Goal: Task Accomplishment & Management: Complete application form

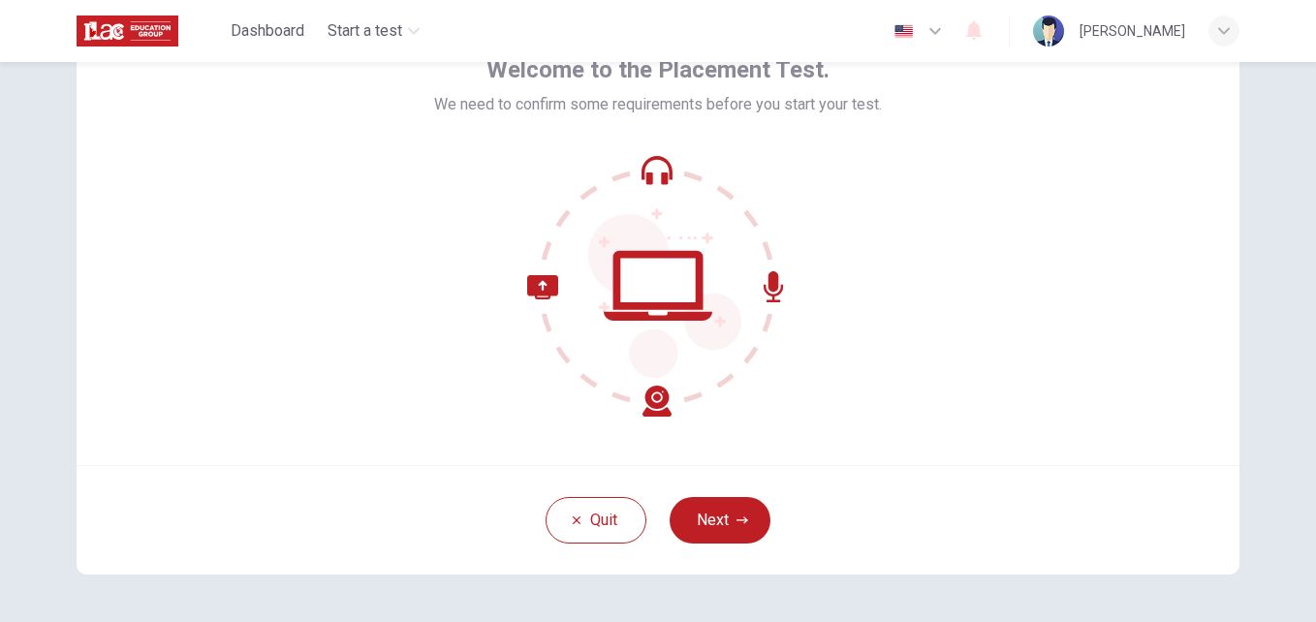
scroll to position [109, 0]
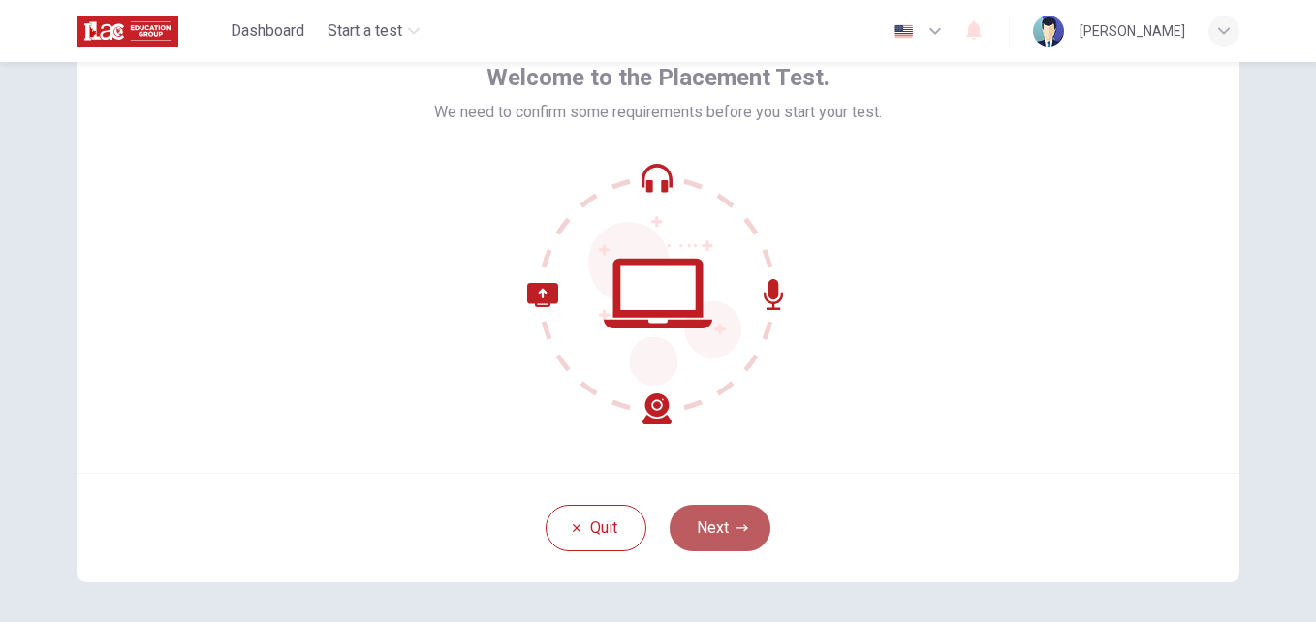
click at [704, 528] on button "Next" at bounding box center [720, 528] width 101 height 47
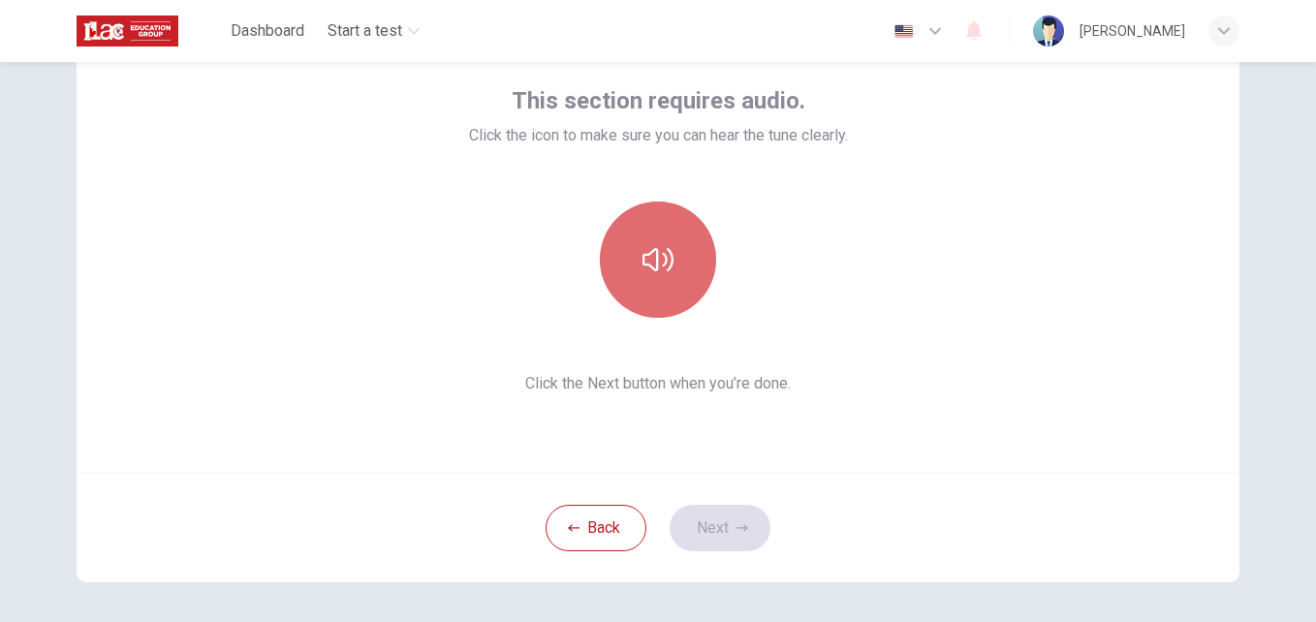
click at [661, 259] on icon "button" at bounding box center [657, 259] width 31 height 23
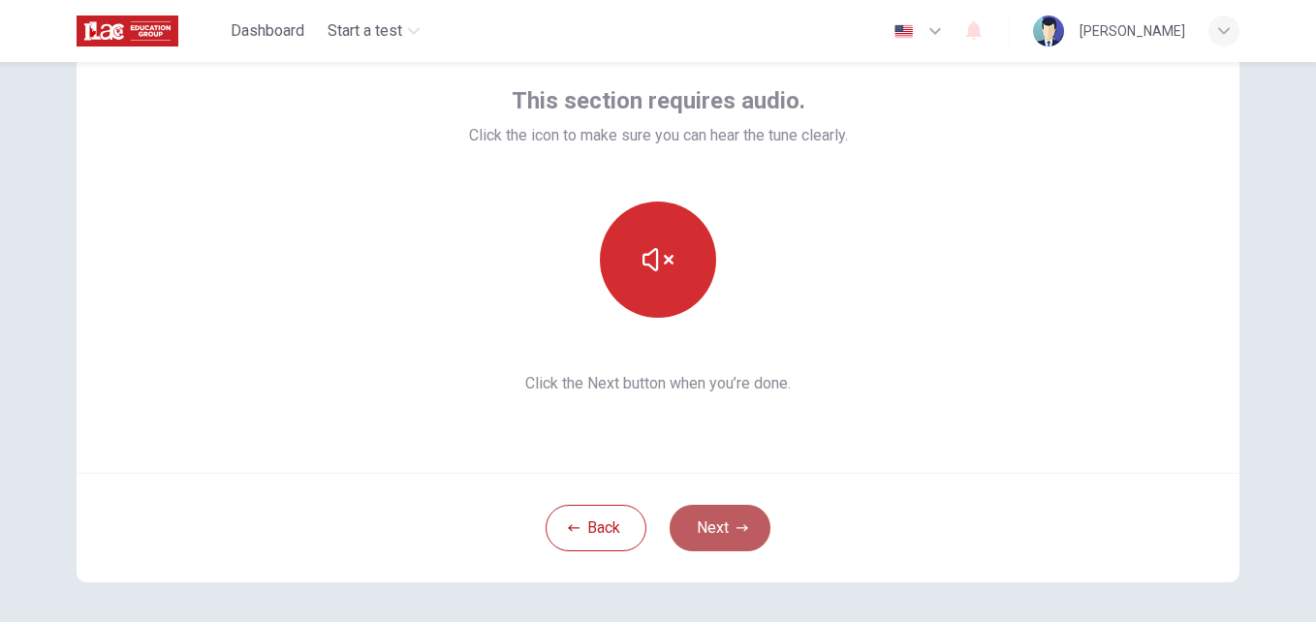
click at [705, 534] on button "Next" at bounding box center [720, 528] width 101 height 47
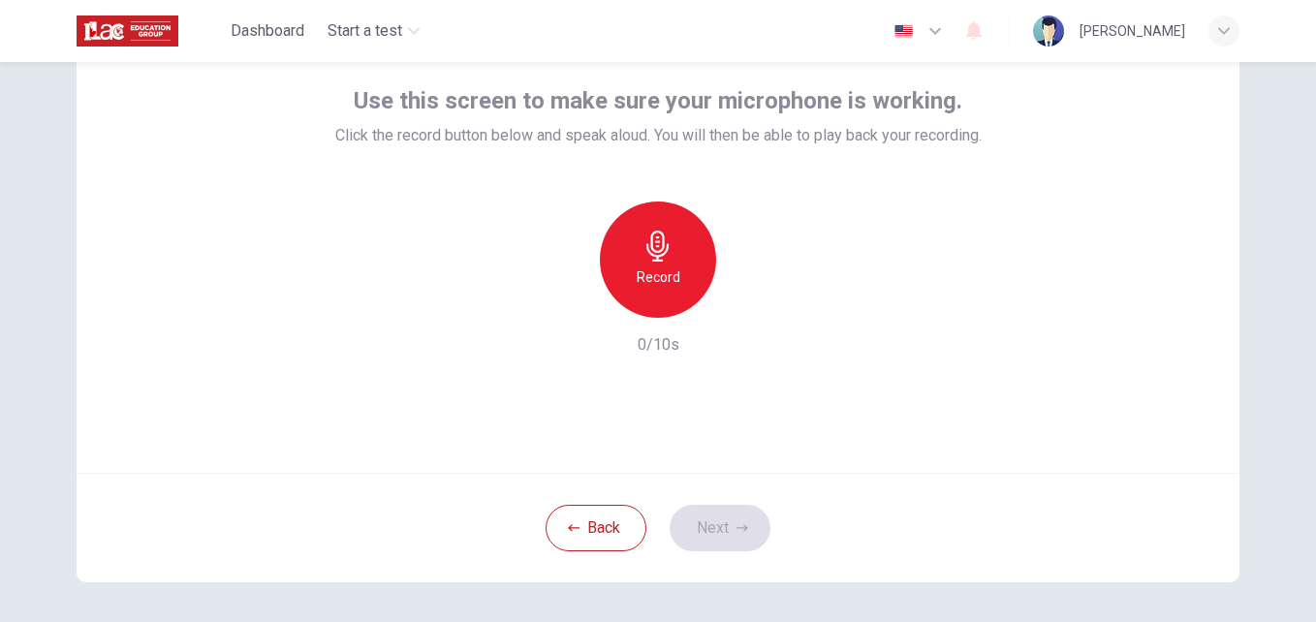
click at [637, 269] on h6 "Record" at bounding box center [659, 276] width 44 height 23
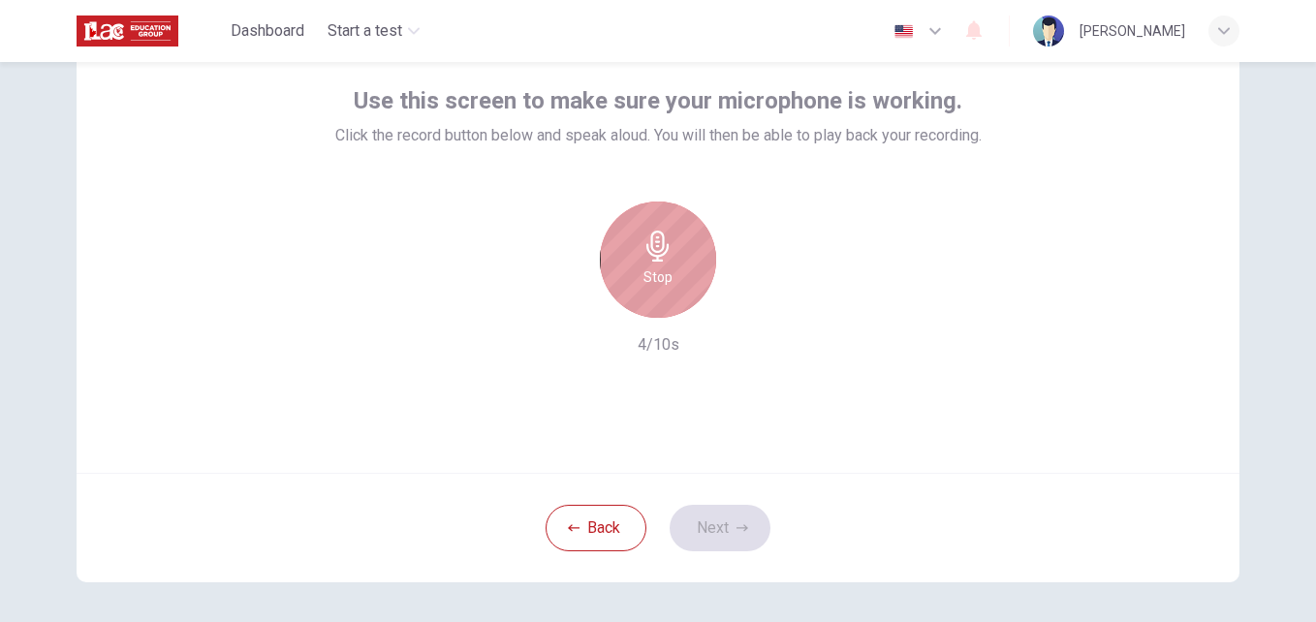
click at [637, 269] on div "Stop" at bounding box center [658, 260] width 116 height 116
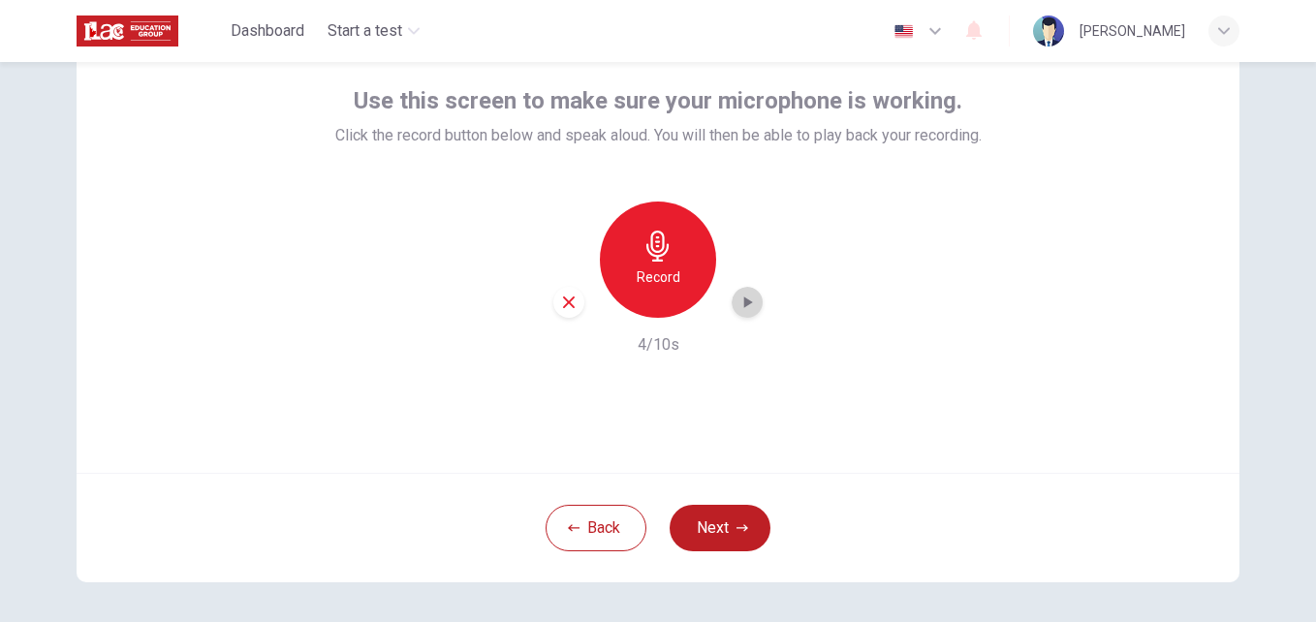
click at [744, 304] on icon "button" at bounding box center [748, 302] width 9 height 12
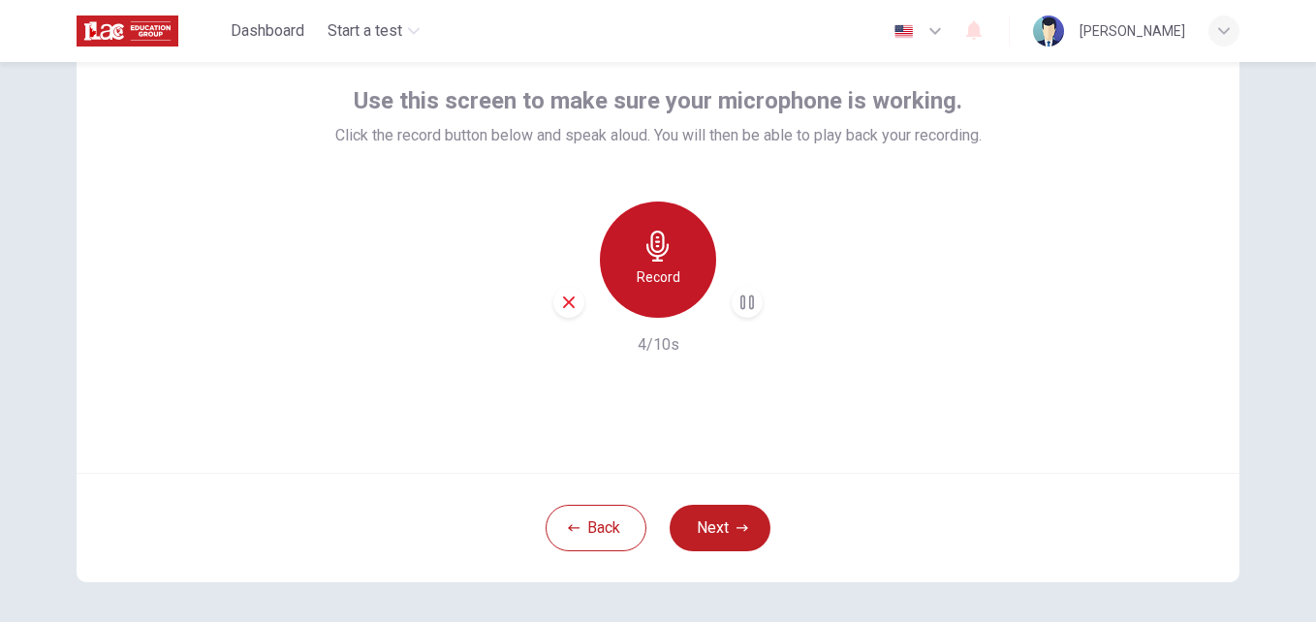
click at [640, 264] on div "Record" at bounding box center [658, 260] width 116 height 116
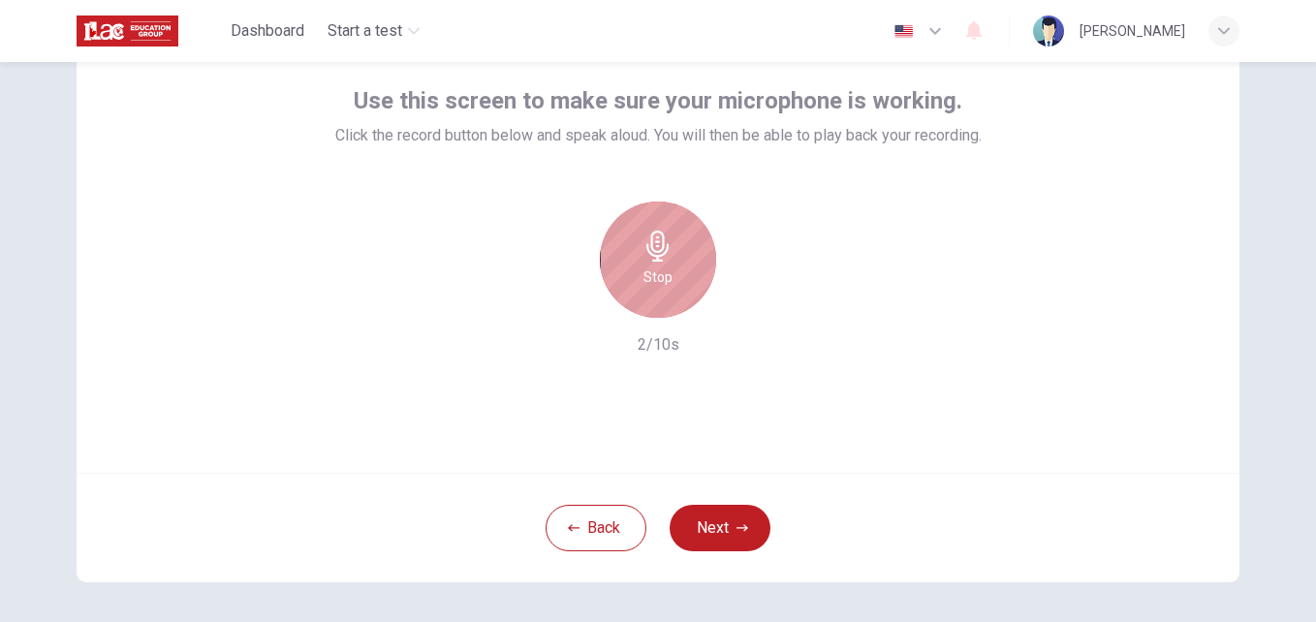
click at [640, 264] on div "Stop" at bounding box center [658, 260] width 116 height 116
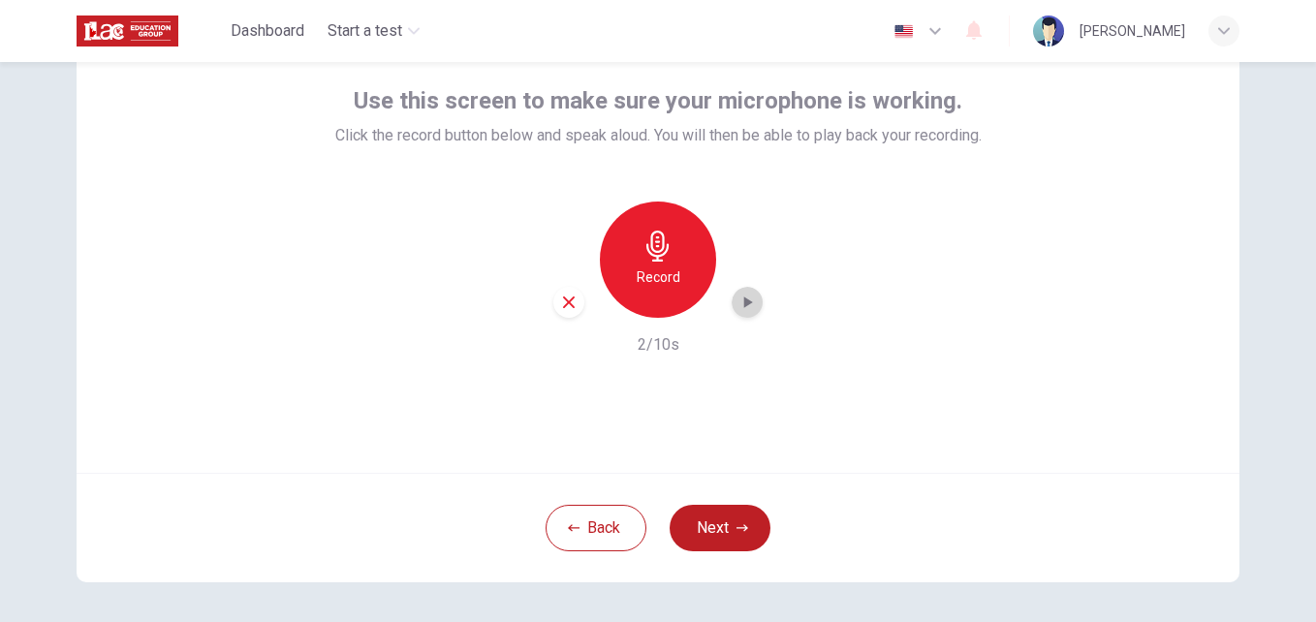
click at [737, 300] on icon "button" at bounding box center [746, 302] width 19 height 19
click at [564, 303] on icon "button" at bounding box center [569, 302] width 12 height 12
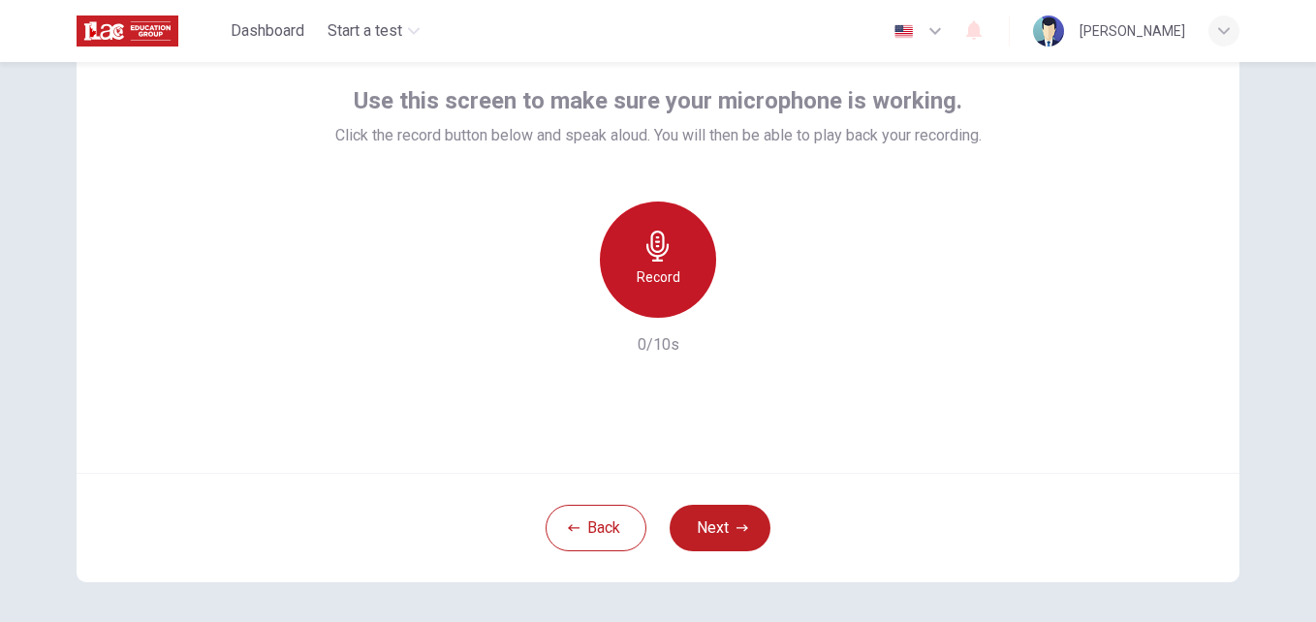
click at [663, 281] on h6 "Record" at bounding box center [659, 276] width 44 height 23
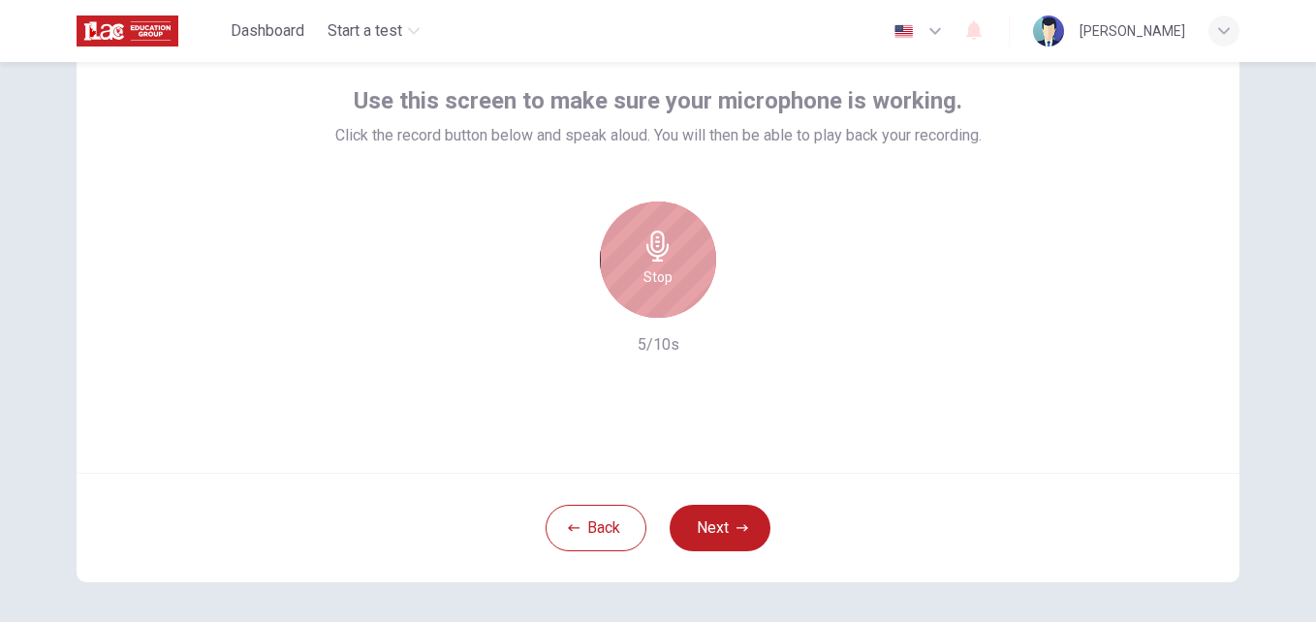
click at [663, 281] on h6 "Stop" at bounding box center [657, 276] width 29 height 23
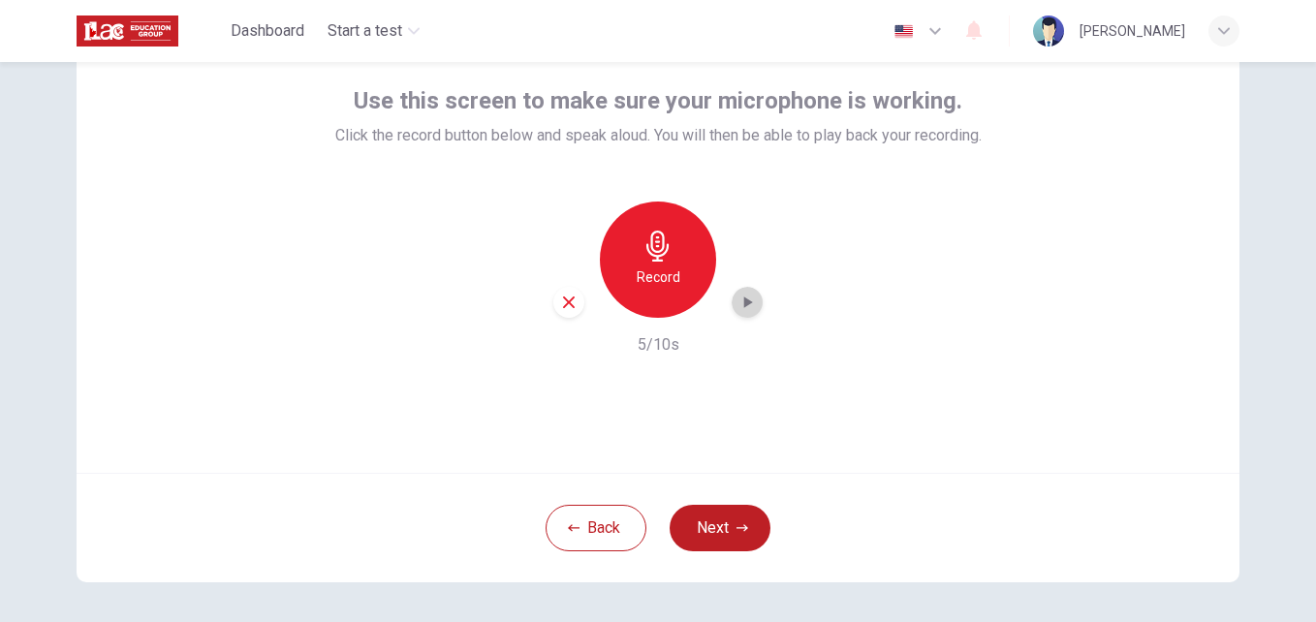
click at [744, 300] on icon "button" at bounding box center [748, 302] width 9 height 12
click at [698, 525] on button "Next" at bounding box center [720, 528] width 101 height 47
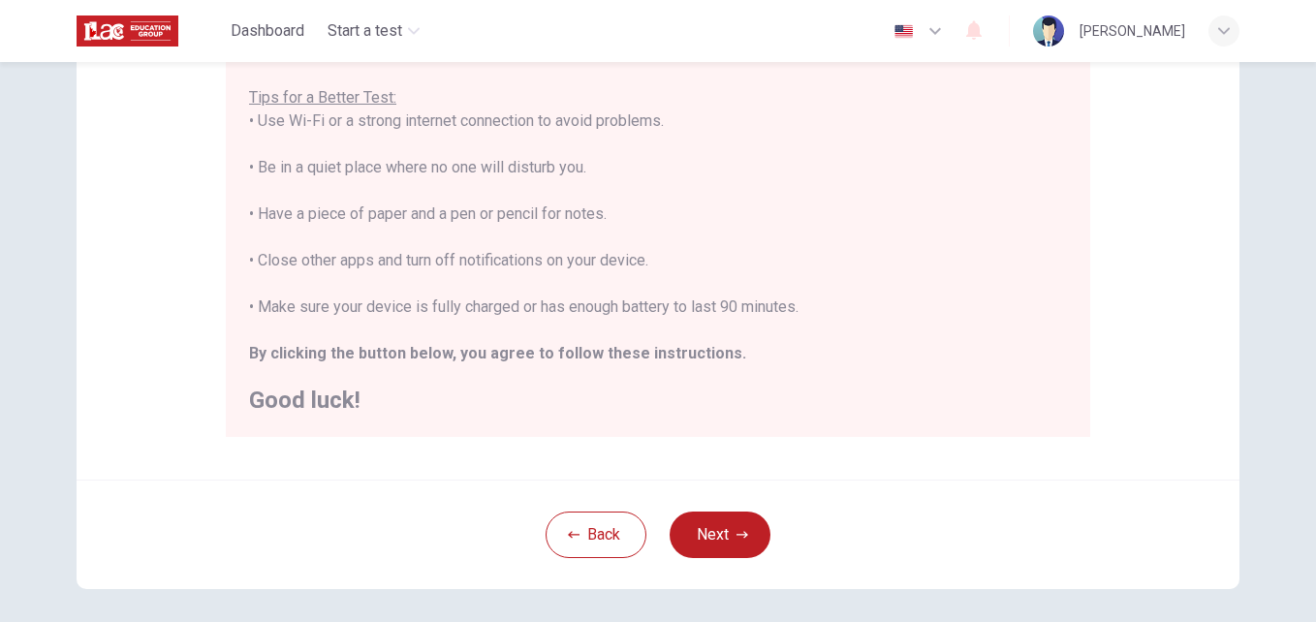
scroll to position [20, 0]
click at [728, 527] on button "Next" at bounding box center [720, 535] width 101 height 47
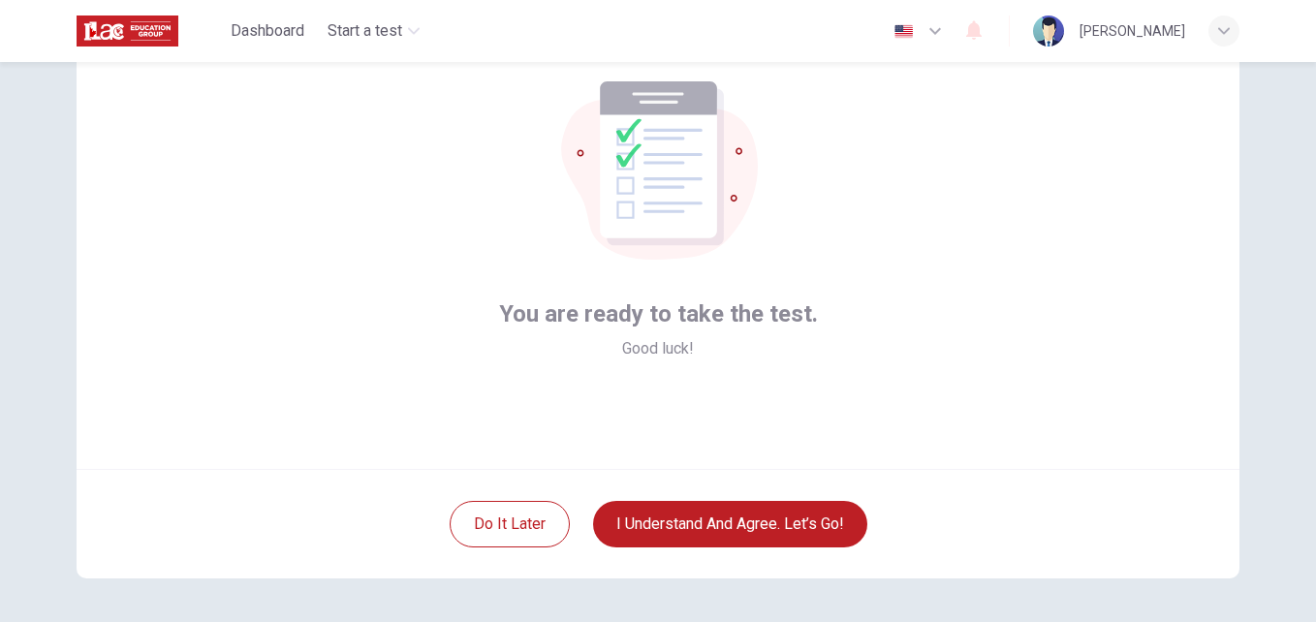
scroll to position [110, 0]
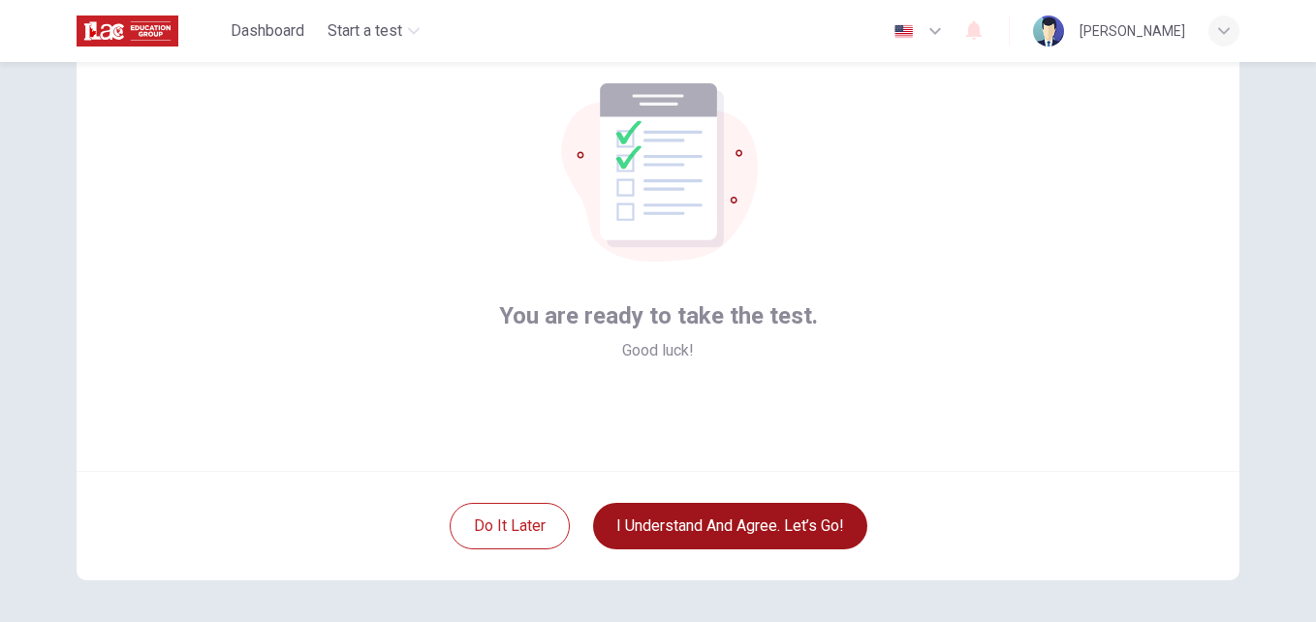
click at [736, 525] on button "I understand and agree. Let’s go!" at bounding box center [730, 526] width 274 height 47
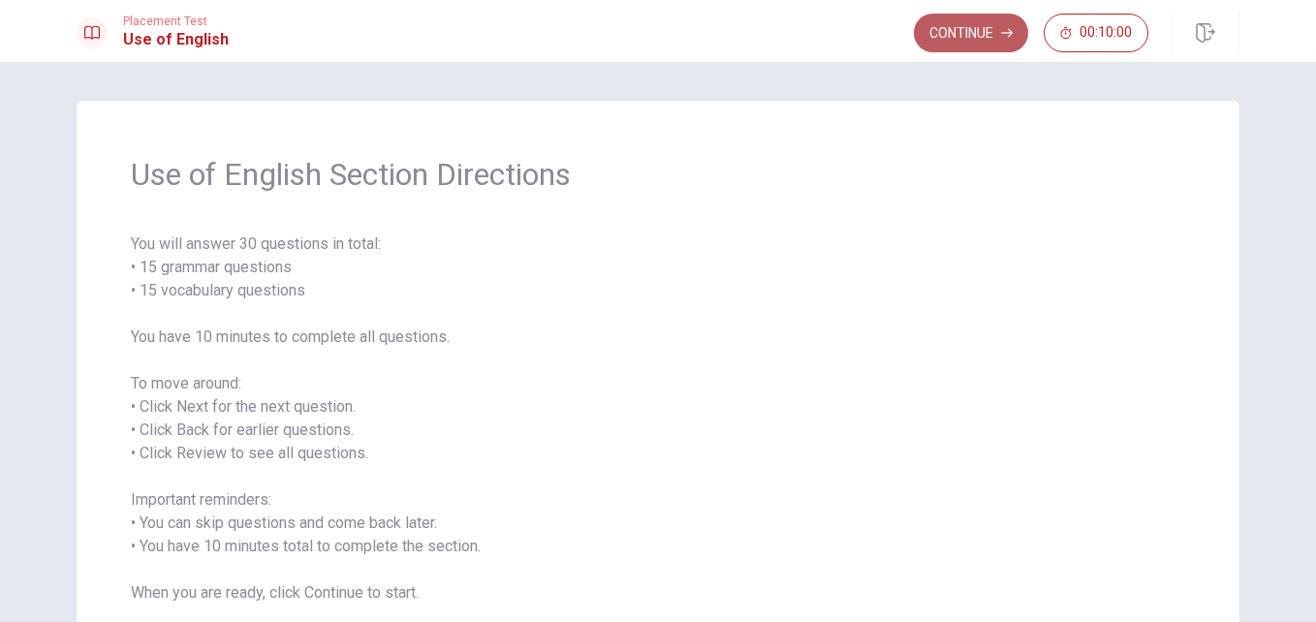
click at [974, 33] on button "Continue" at bounding box center [971, 33] width 114 height 39
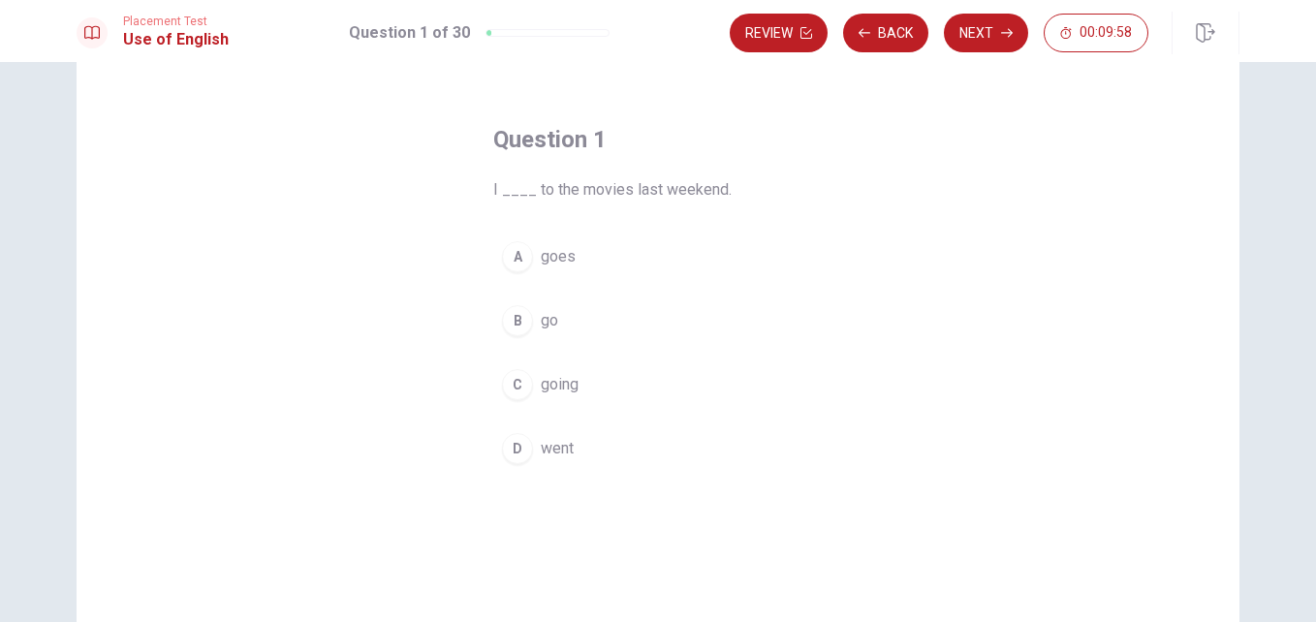
scroll to position [60, 0]
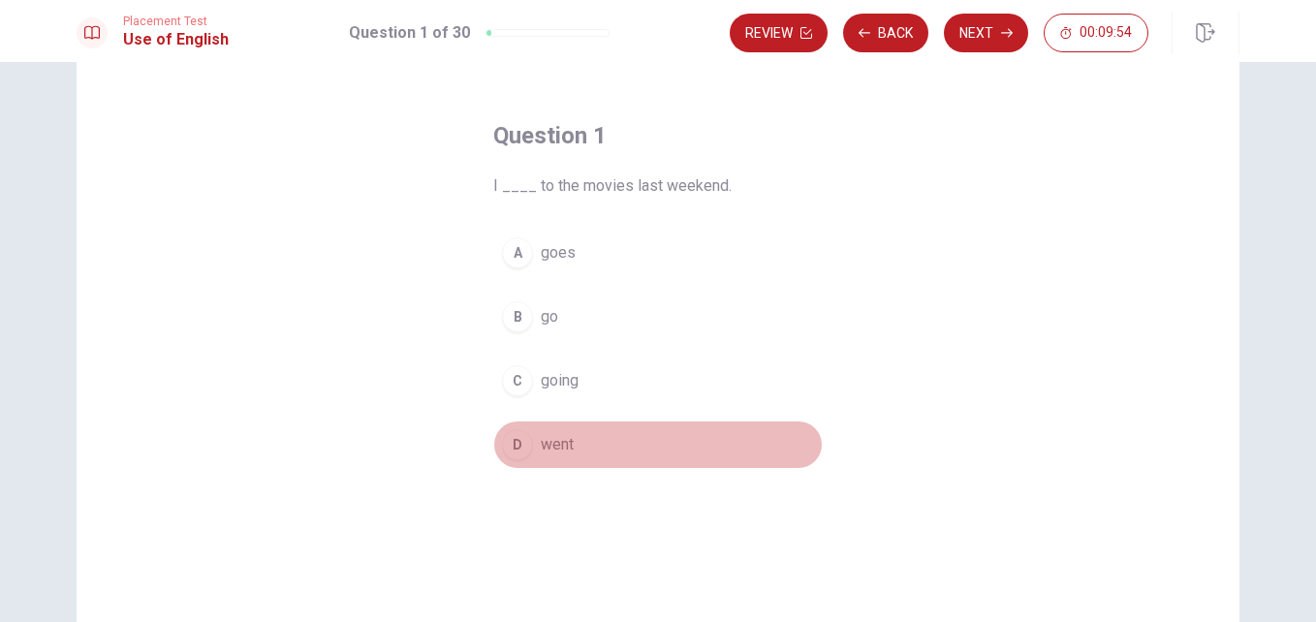
click at [585, 424] on button "D went" at bounding box center [657, 445] width 329 height 48
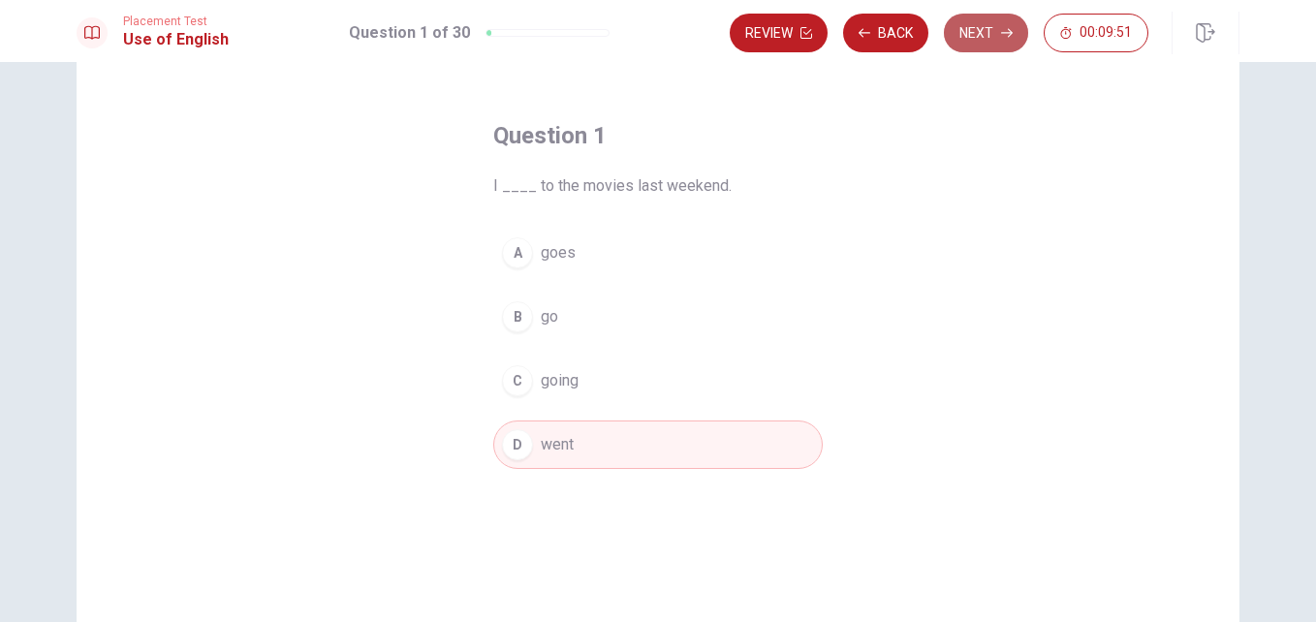
click at [970, 29] on button "Next" at bounding box center [986, 33] width 84 height 39
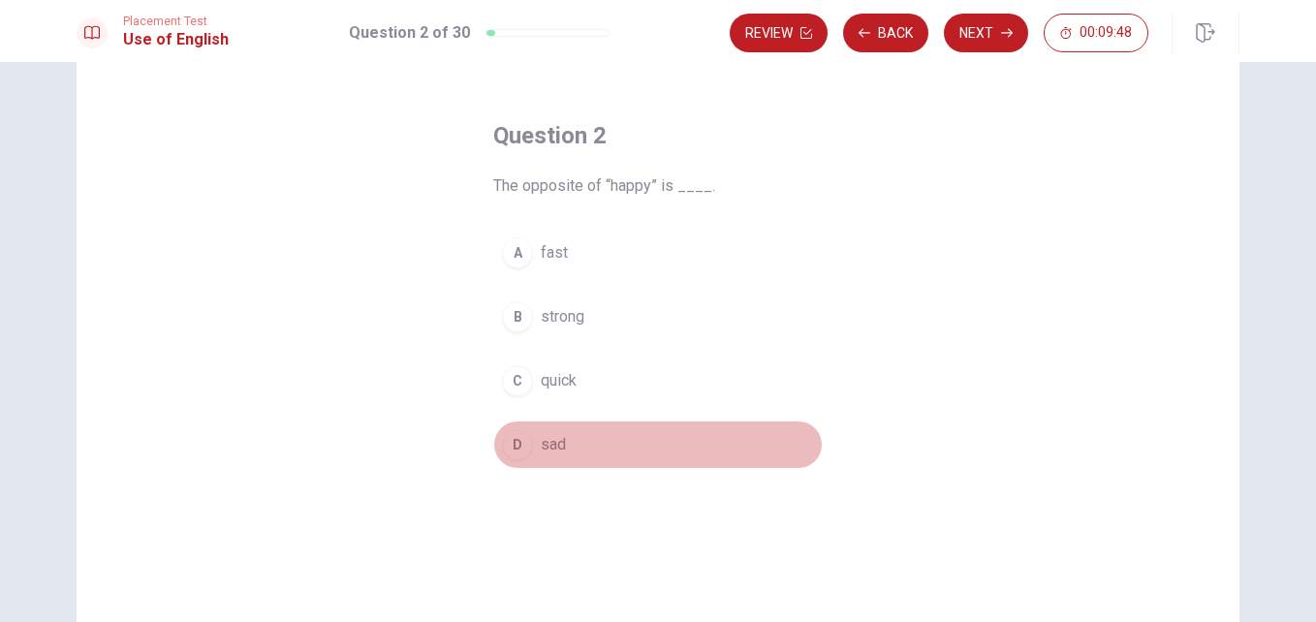
click at [574, 434] on button "D sad" at bounding box center [657, 445] width 329 height 48
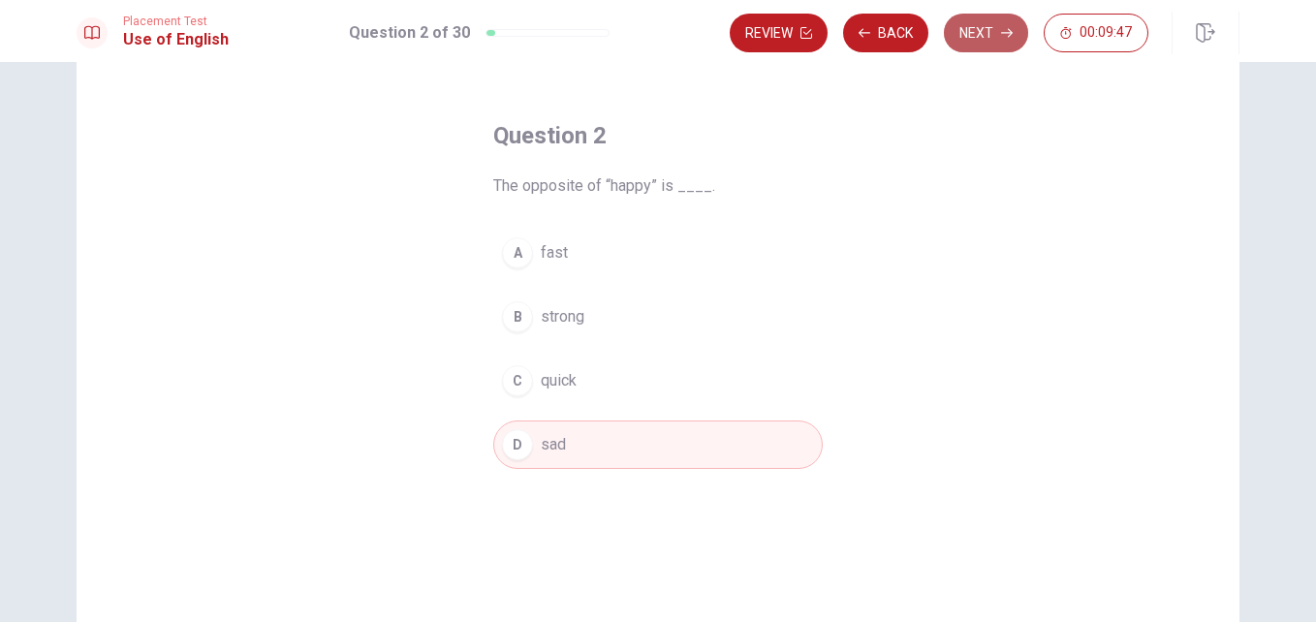
click at [972, 37] on button "Next" at bounding box center [986, 33] width 84 height 39
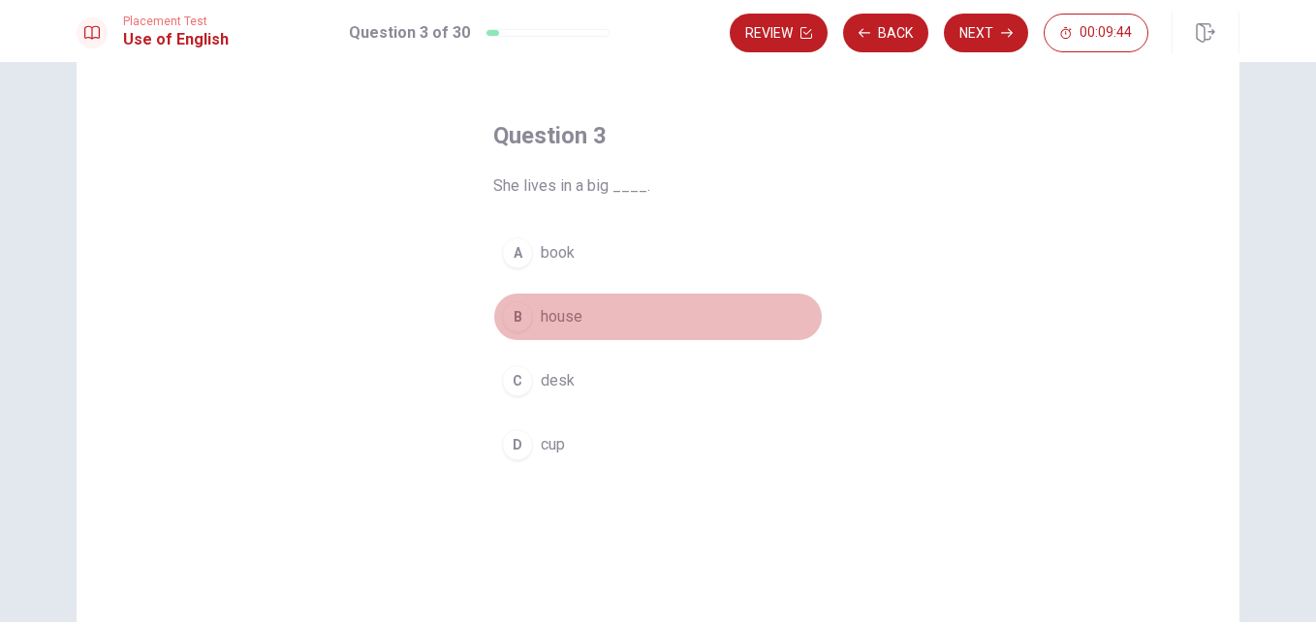
click at [624, 322] on button "B house" at bounding box center [657, 317] width 329 height 48
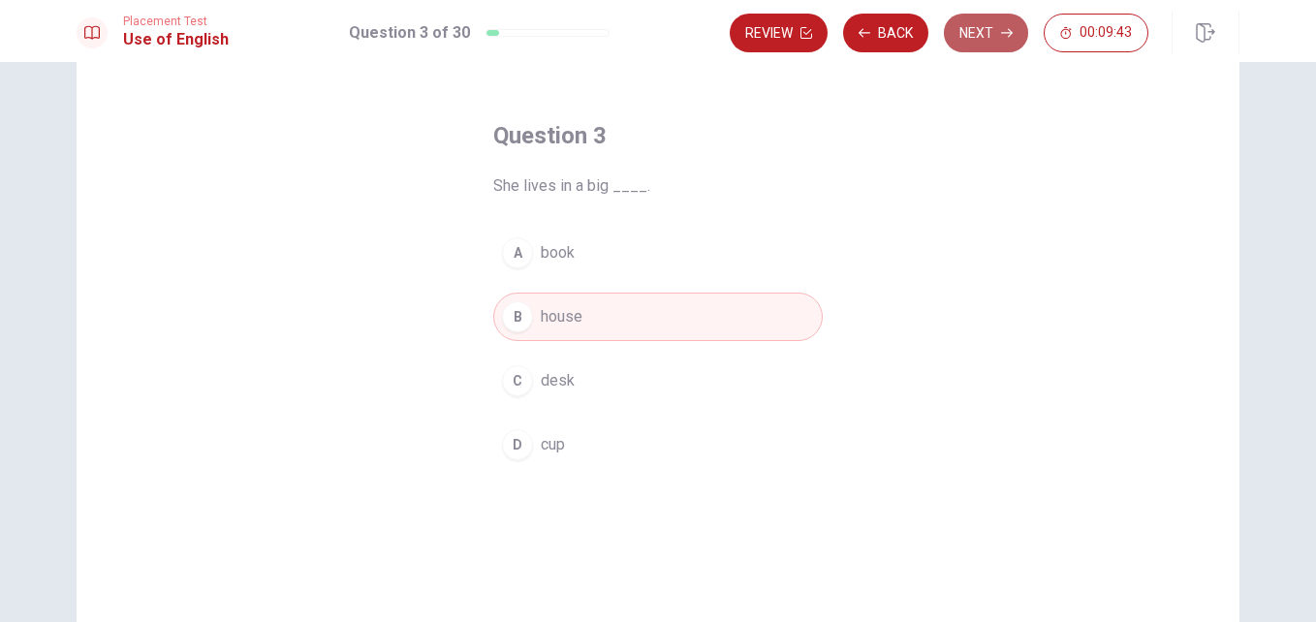
click at [997, 34] on button "Next" at bounding box center [986, 33] width 84 height 39
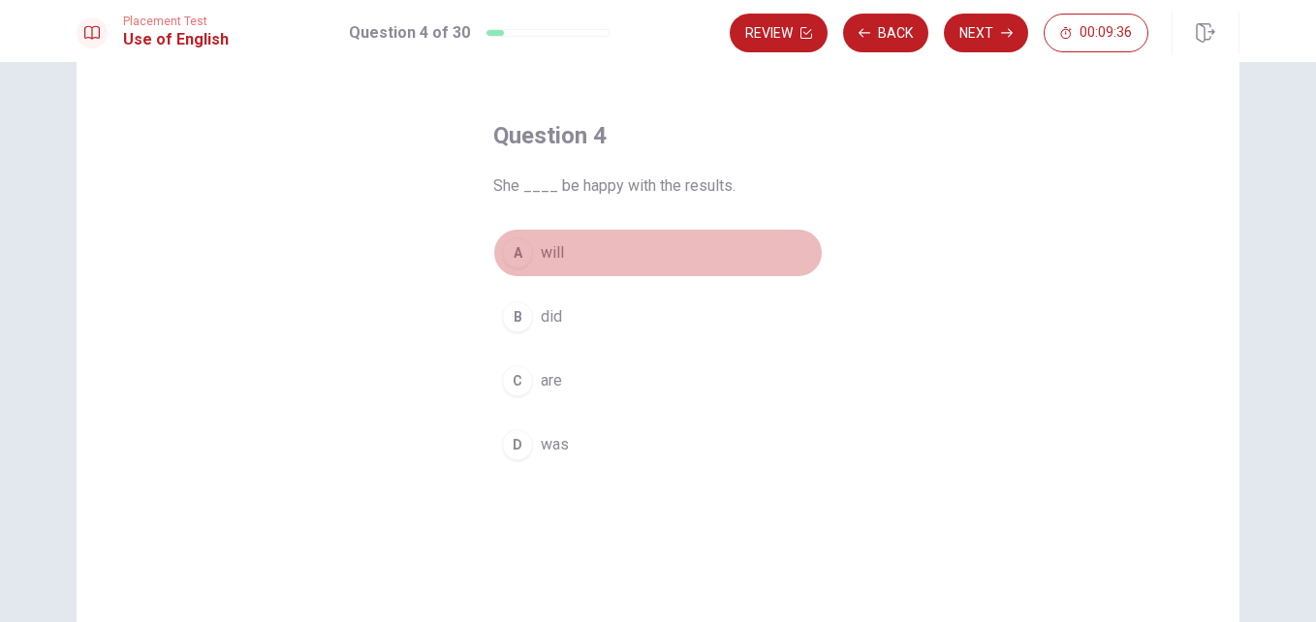
click at [562, 253] on button "A will" at bounding box center [657, 253] width 329 height 48
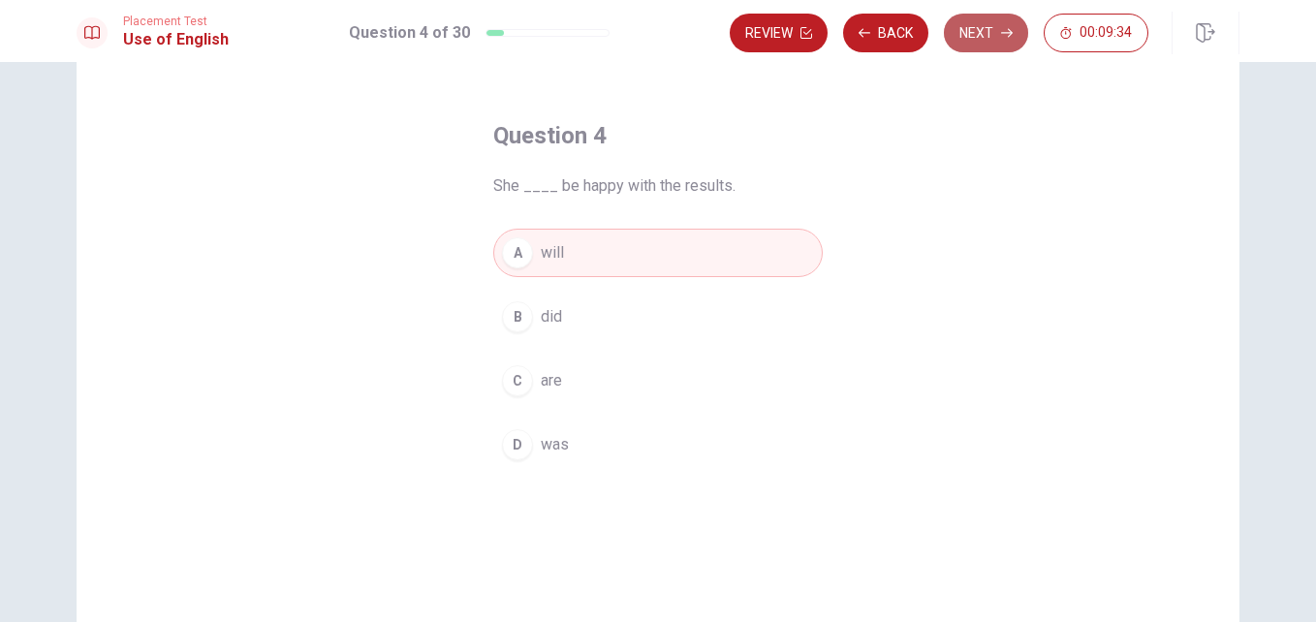
click at [968, 32] on button "Next" at bounding box center [986, 33] width 84 height 39
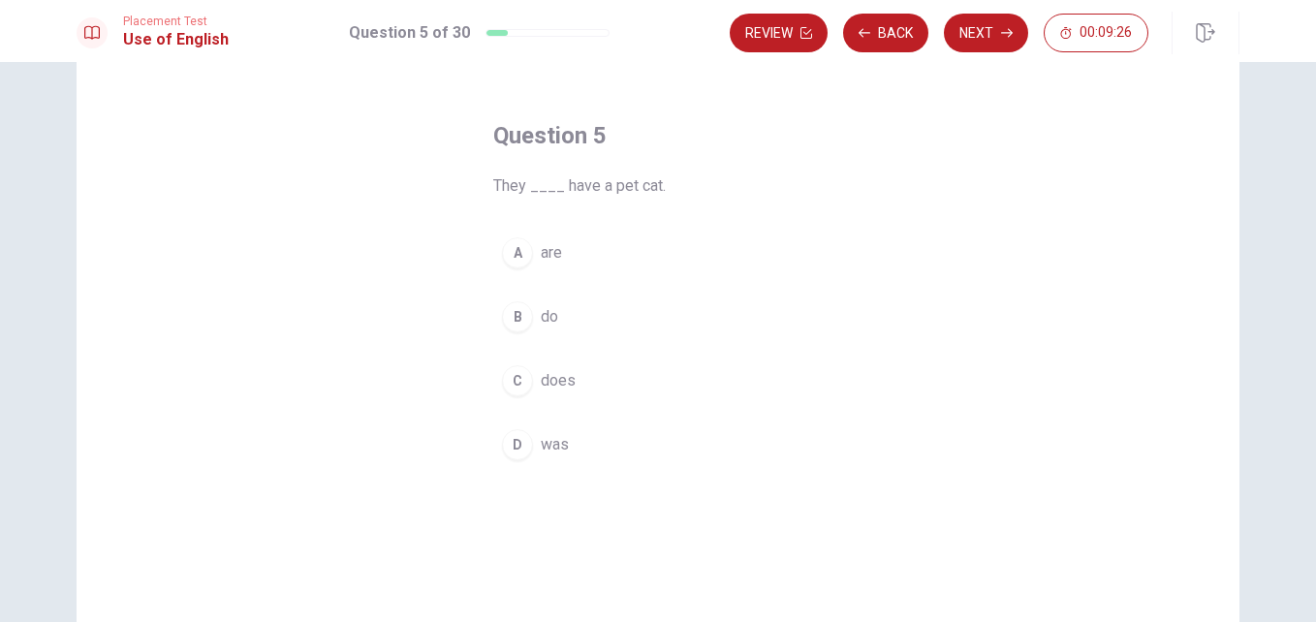
click at [607, 316] on button "B do" at bounding box center [657, 317] width 329 height 48
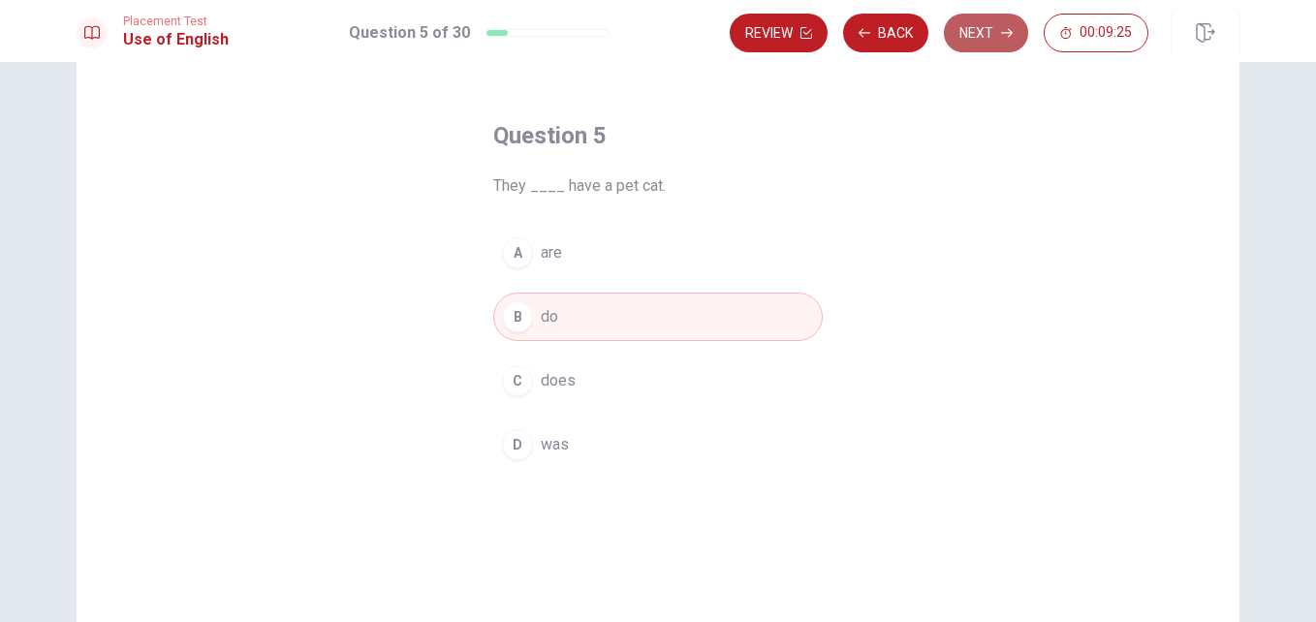
click at [981, 27] on button "Next" at bounding box center [986, 33] width 84 height 39
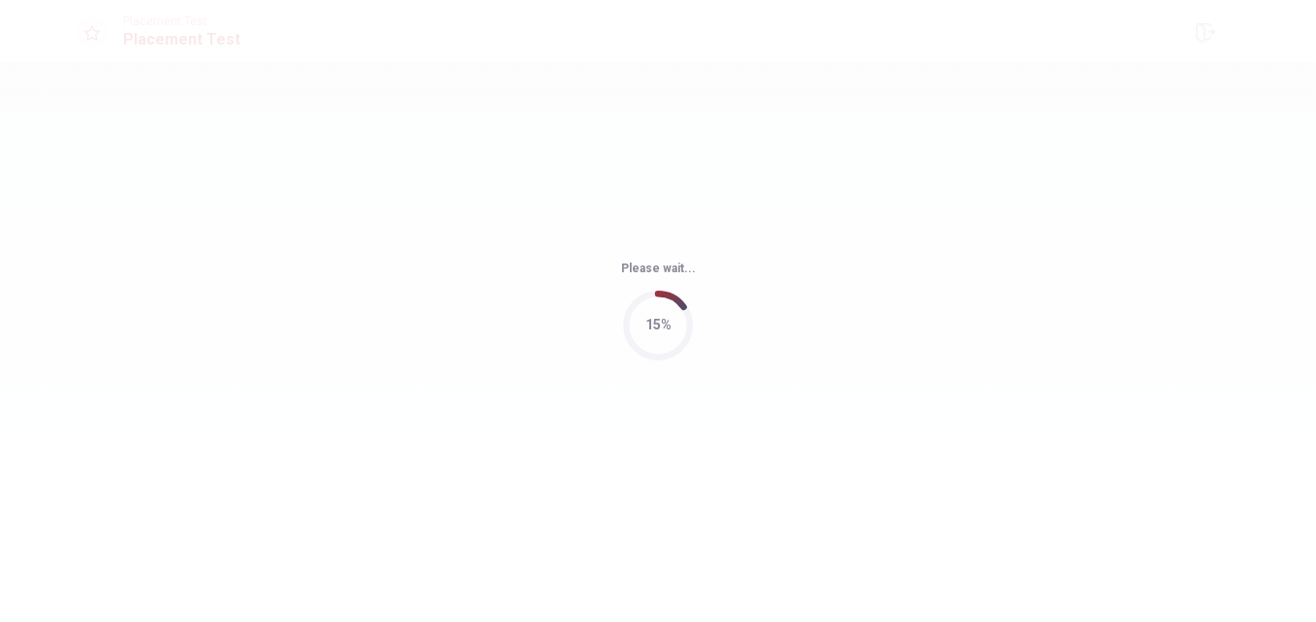
scroll to position [0, 0]
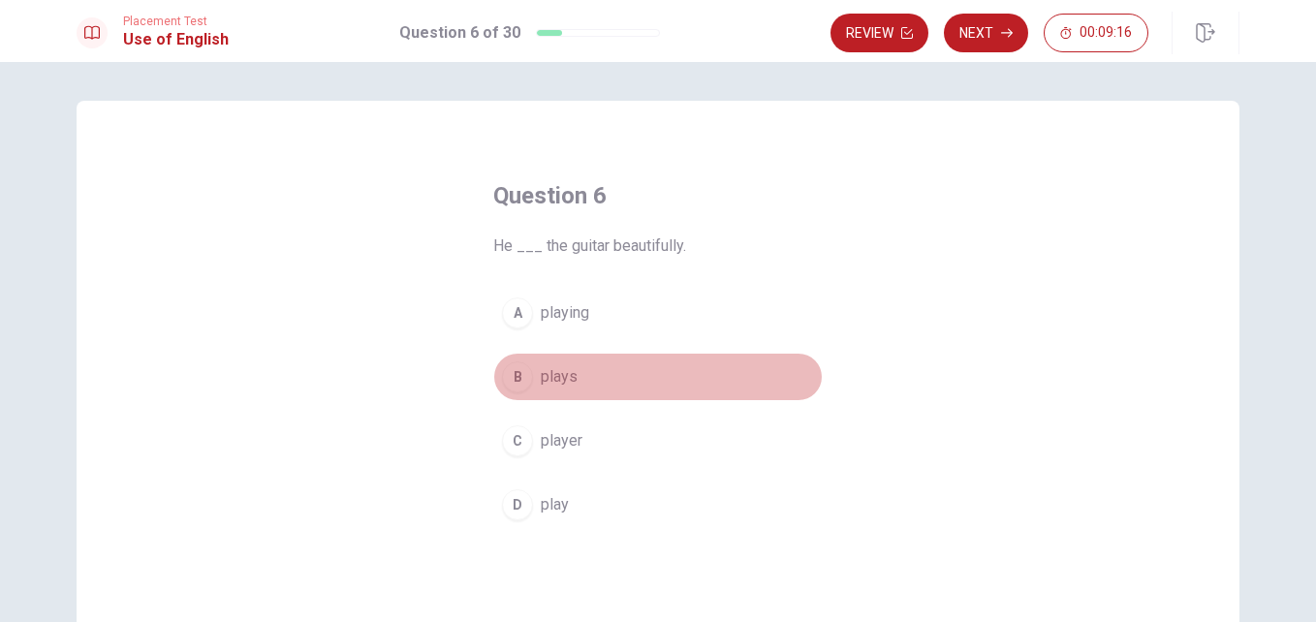
click at [577, 371] on button "B plays" at bounding box center [657, 377] width 329 height 48
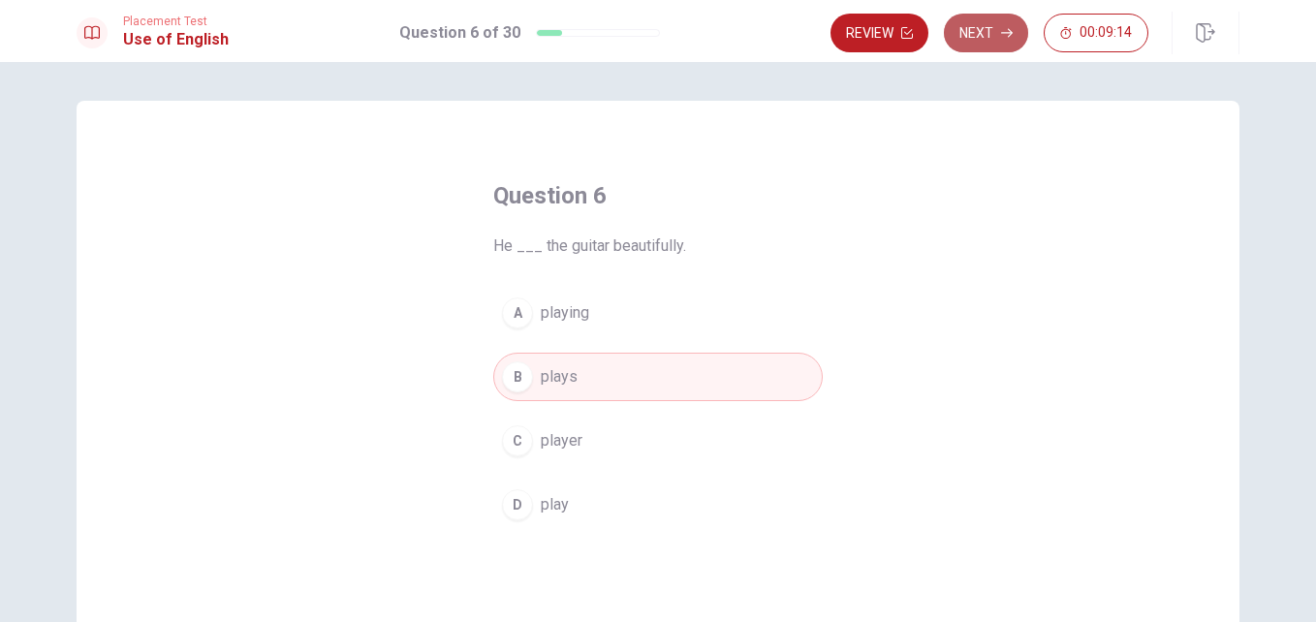
click at [989, 46] on button "Next" at bounding box center [986, 33] width 84 height 39
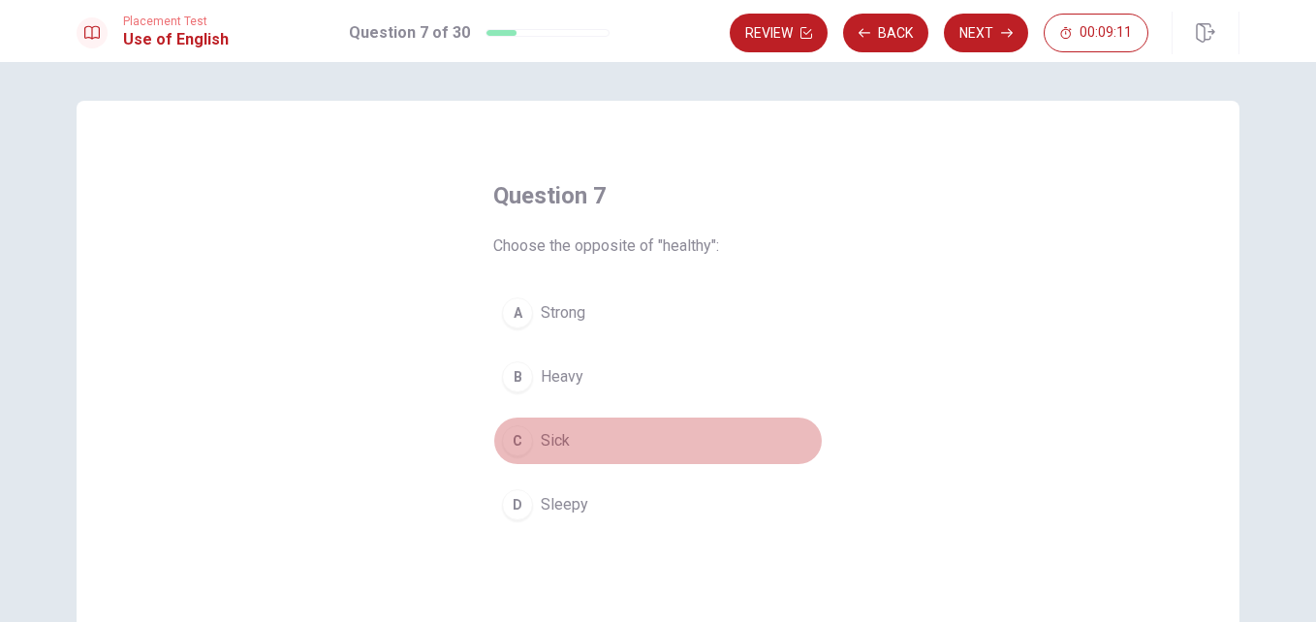
click at [602, 442] on button "C Sick" at bounding box center [657, 441] width 329 height 48
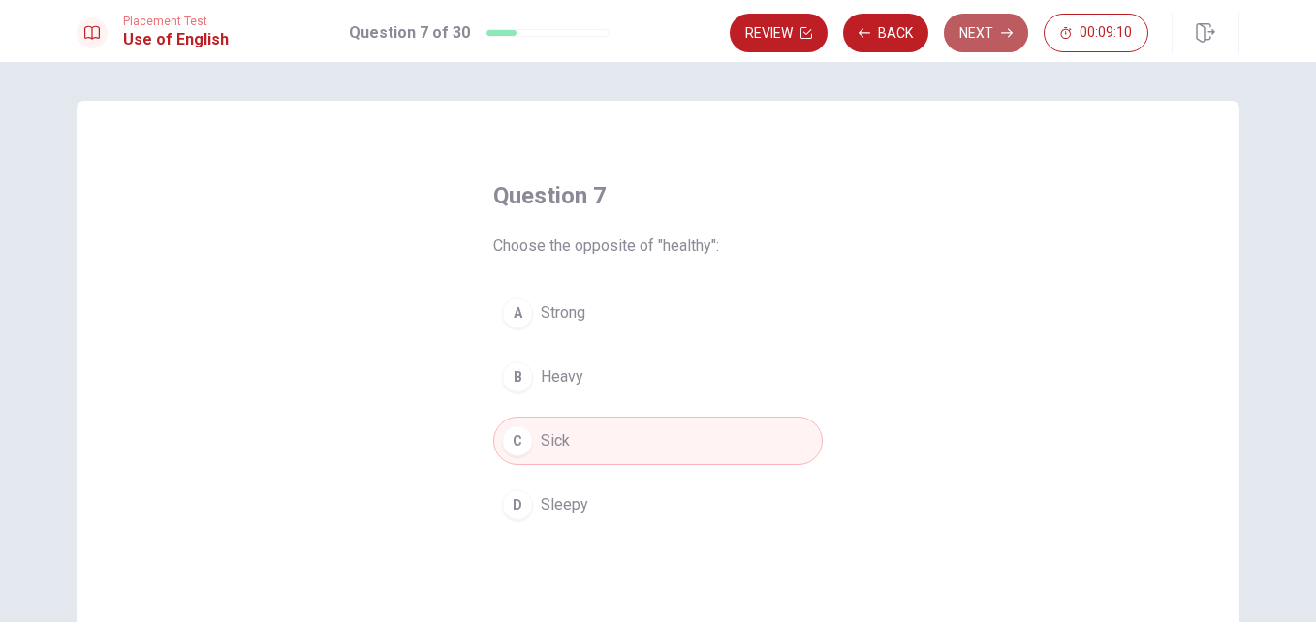
click at [972, 43] on button "Next" at bounding box center [986, 33] width 84 height 39
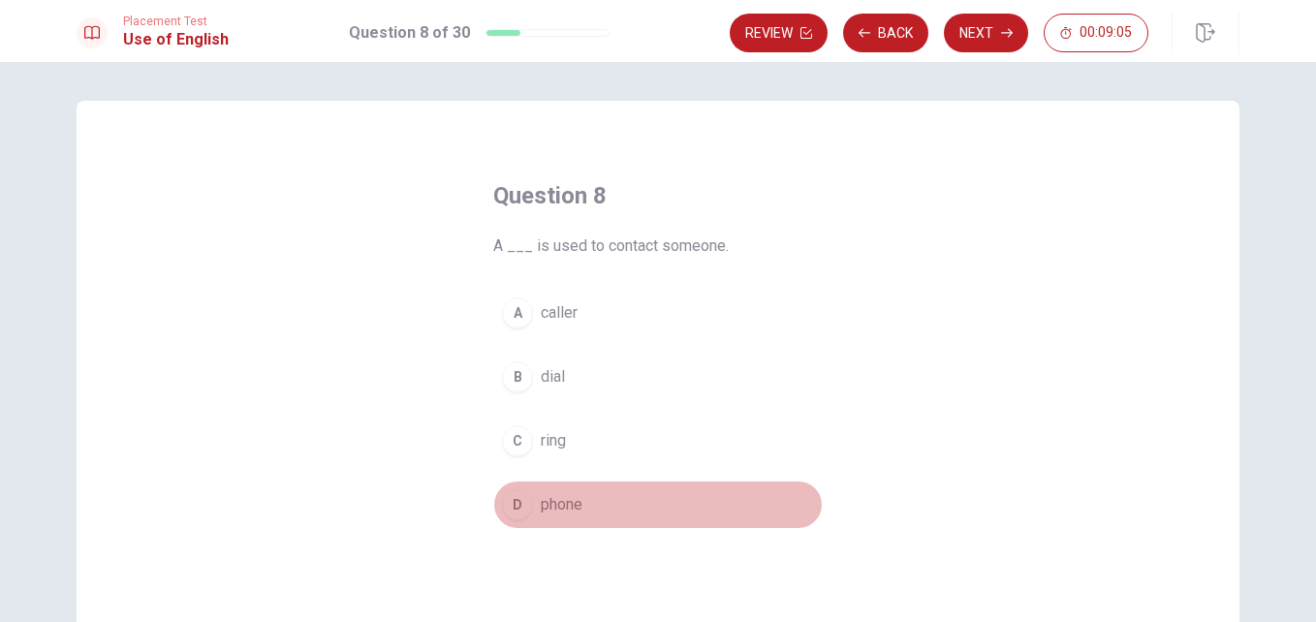
click at [584, 508] on button "D phone" at bounding box center [657, 505] width 329 height 48
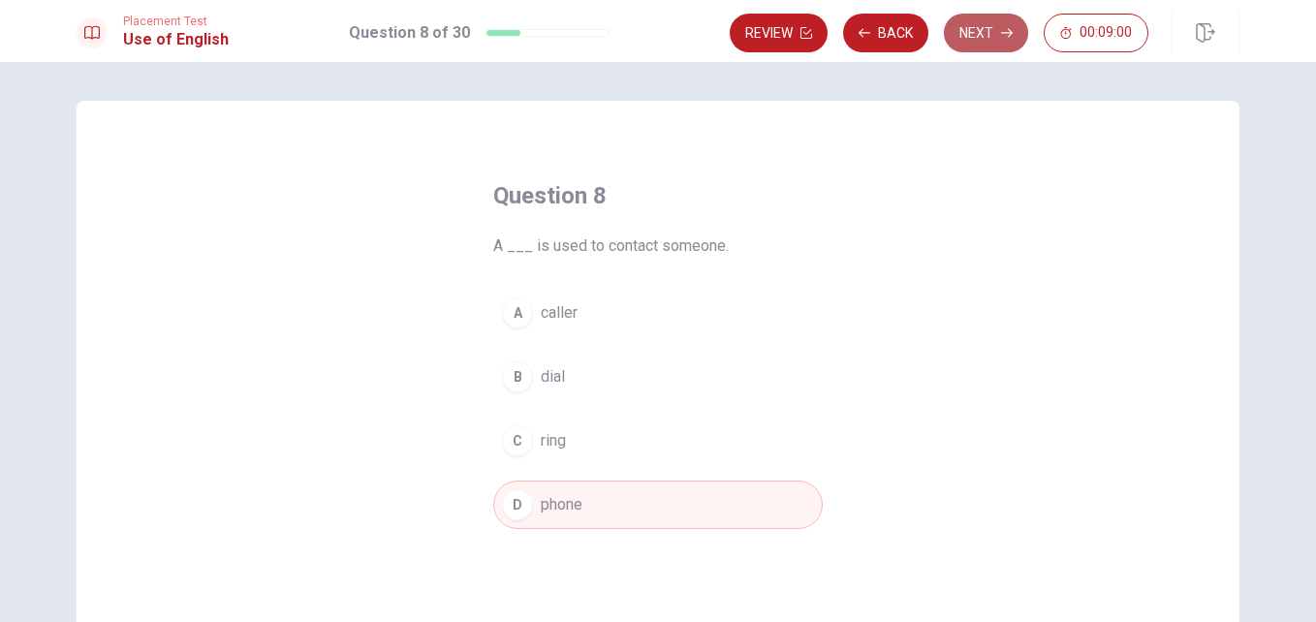
click at [986, 43] on button "Next" at bounding box center [986, 33] width 84 height 39
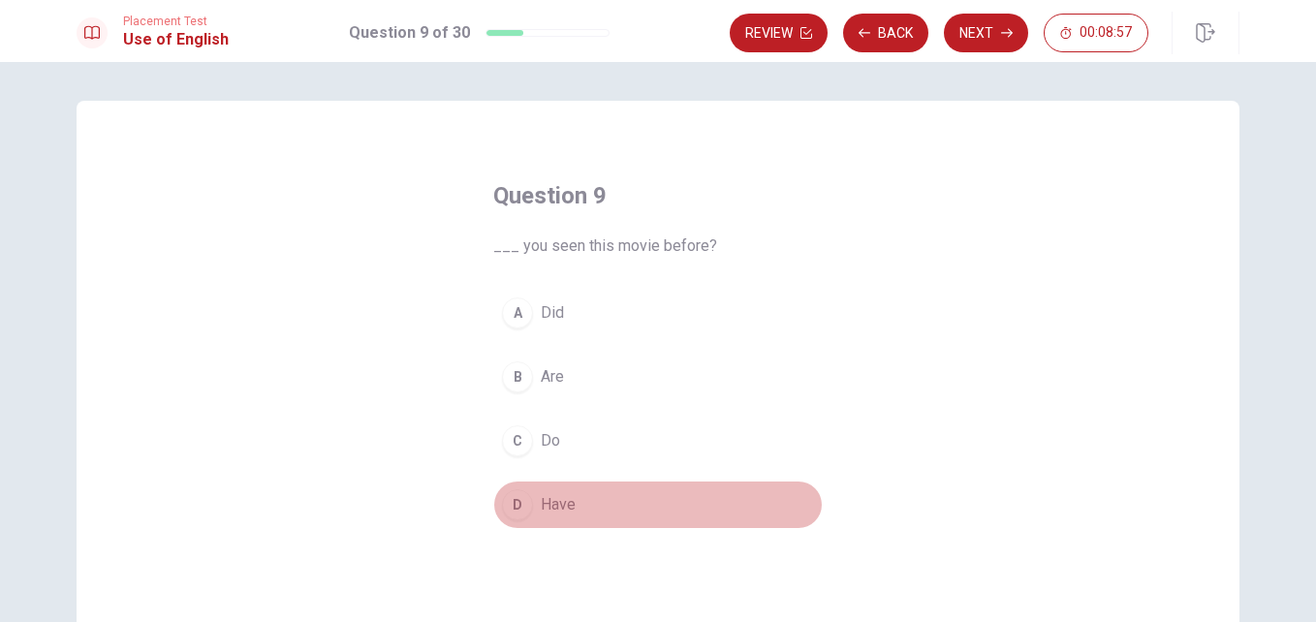
click at [565, 506] on span "Have" at bounding box center [558, 504] width 35 height 23
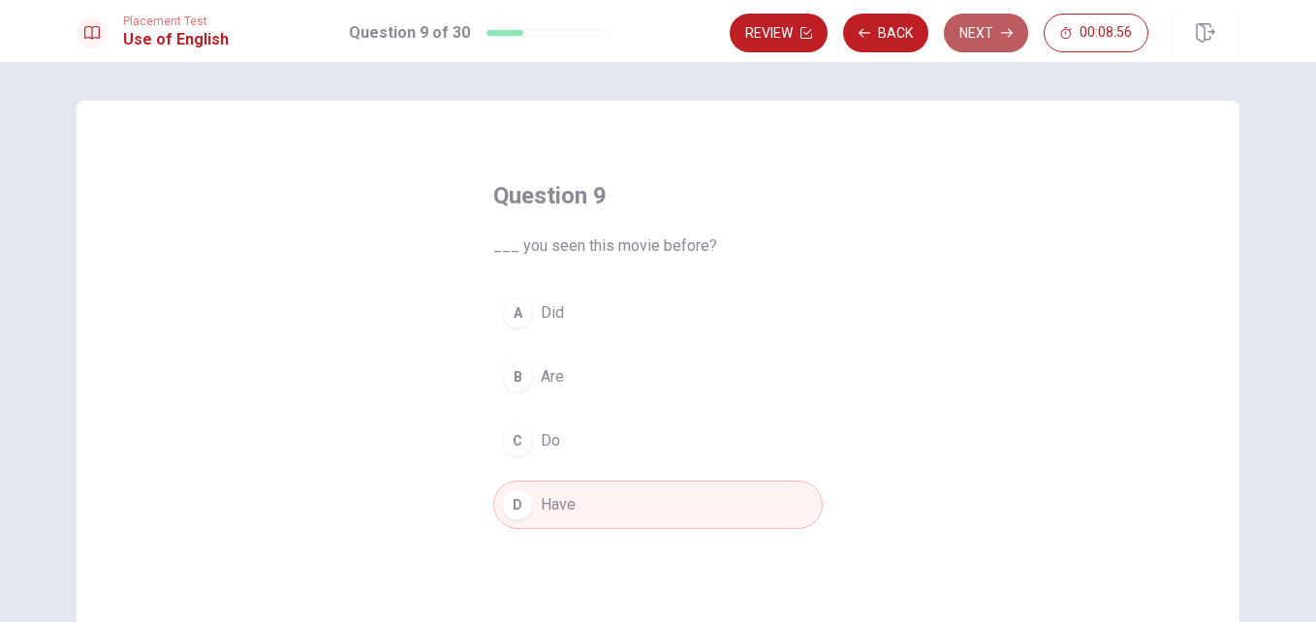
click at [988, 30] on button "Next" at bounding box center [986, 33] width 84 height 39
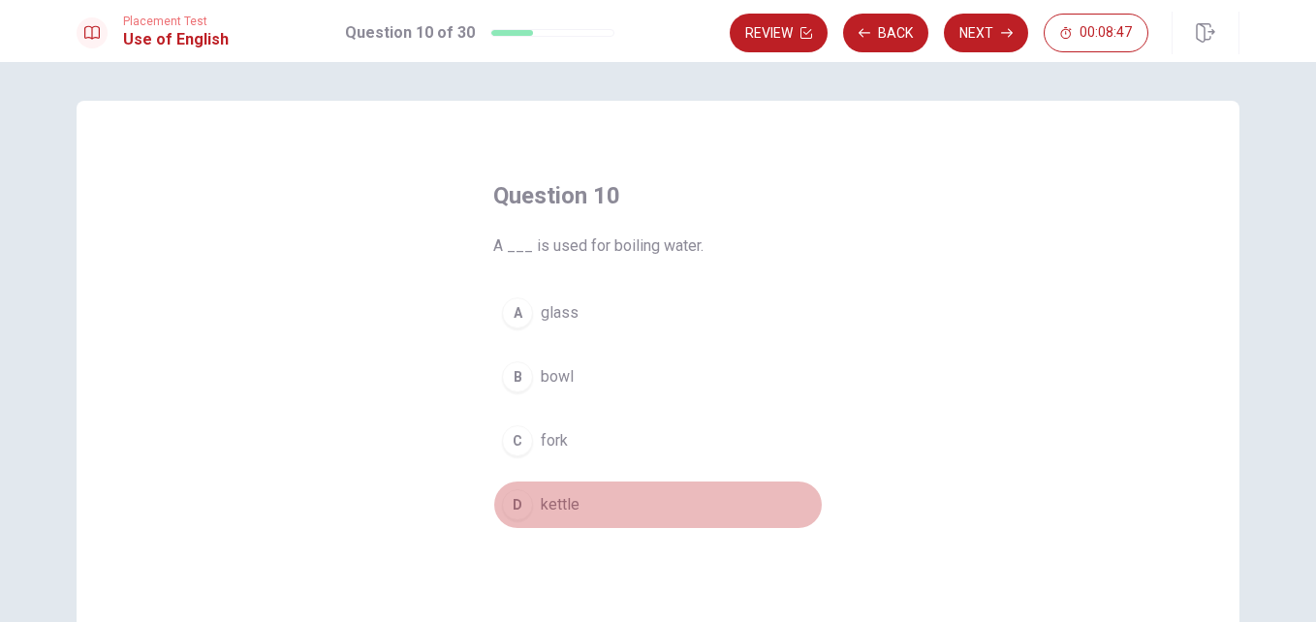
click at [551, 496] on span "kettle" at bounding box center [560, 504] width 39 height 23
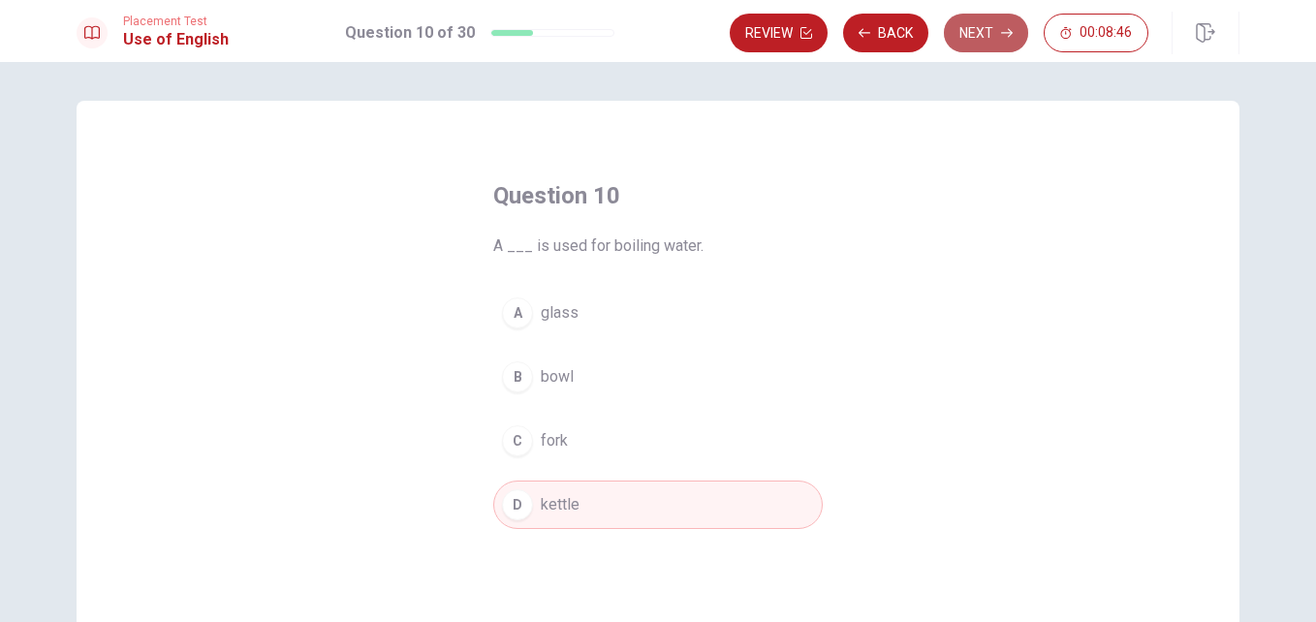
click at [997, 34] on button "Next" at bounding box center [986, 33] width 84 height 39
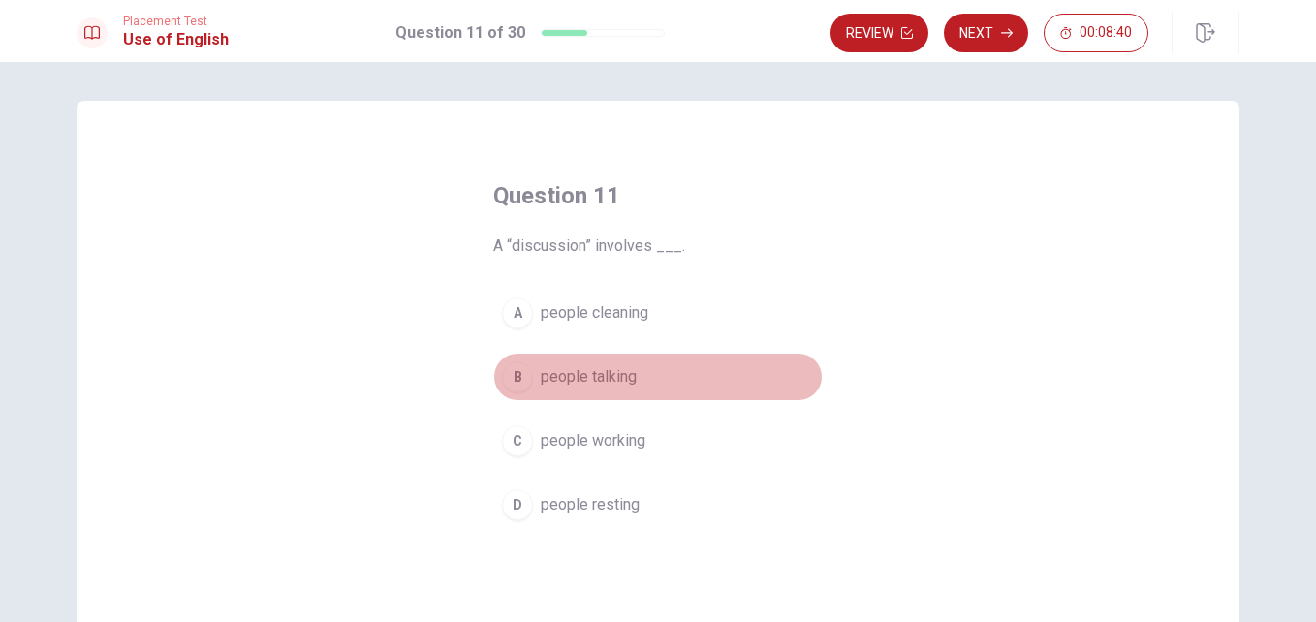
click at [616, 384] on span "people talking" at bounding box center [589, 376] width 96 height 23
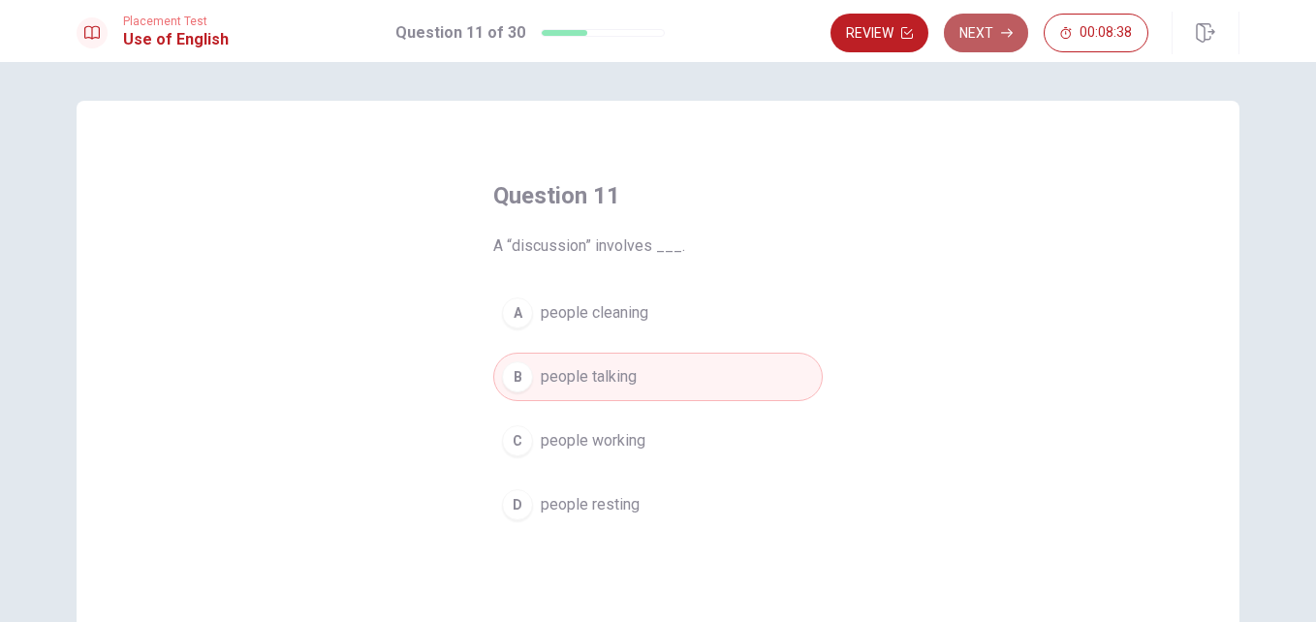
click at [981, 43] on button "Next" at bounding box center [986, 33] width 84 height 39
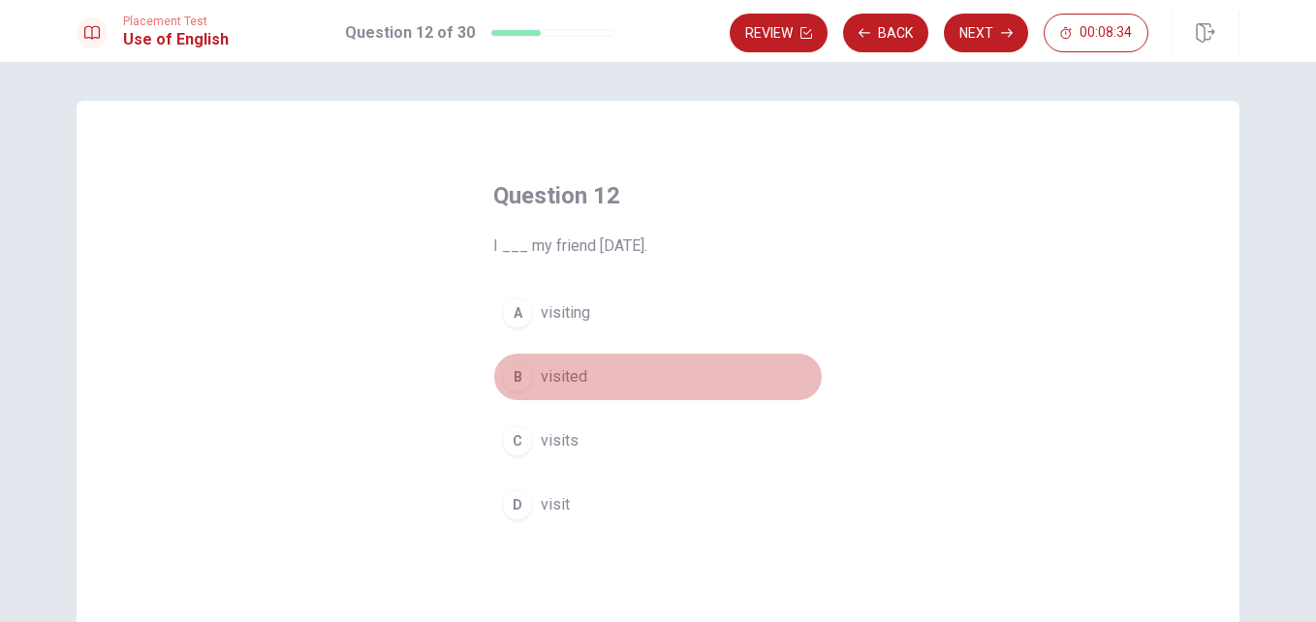
click at [609, 374] on button "B visited" at bounding box center [657, 377] width 329 height 48
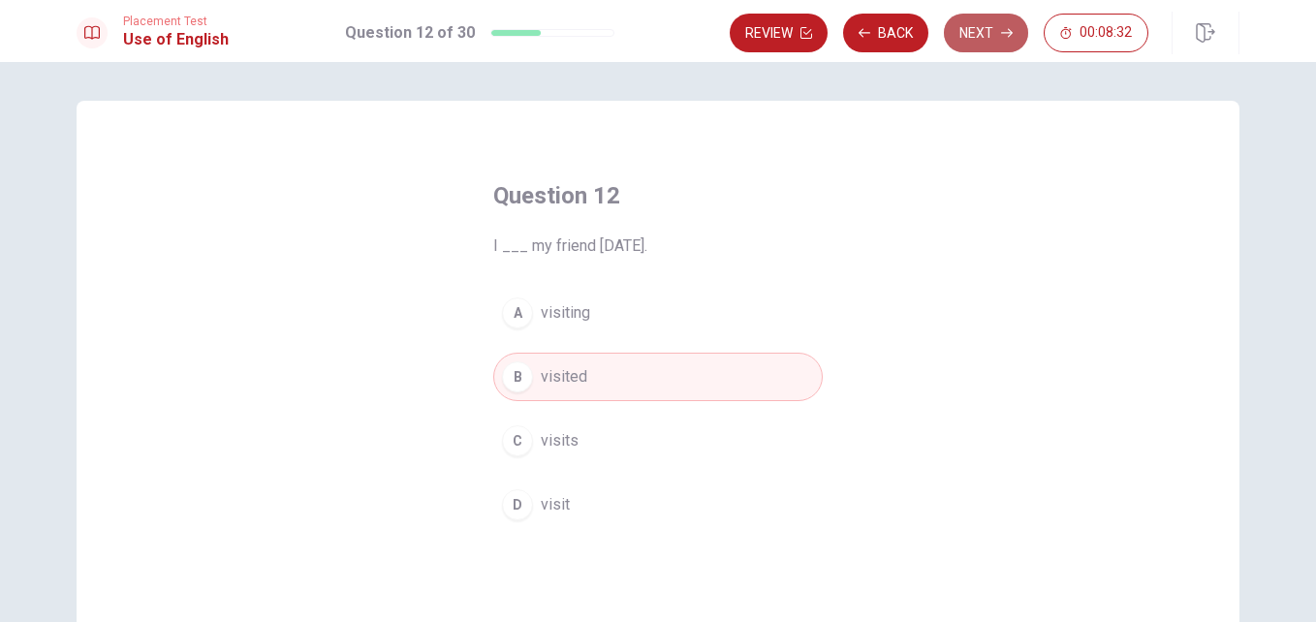
click at [979, 39] on button "Next" at bounding box center [986, 33] width 84 height 39
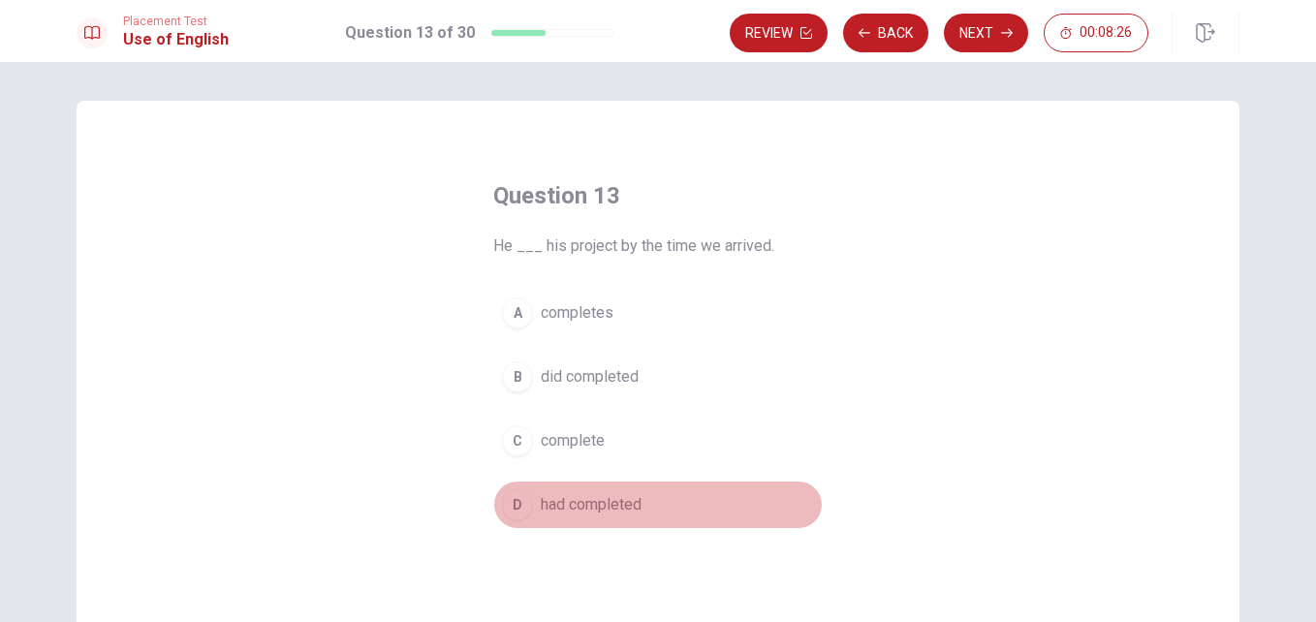
click at [607, 502] on span "had completed" at bounding box center [591, 504] width 101 height 23
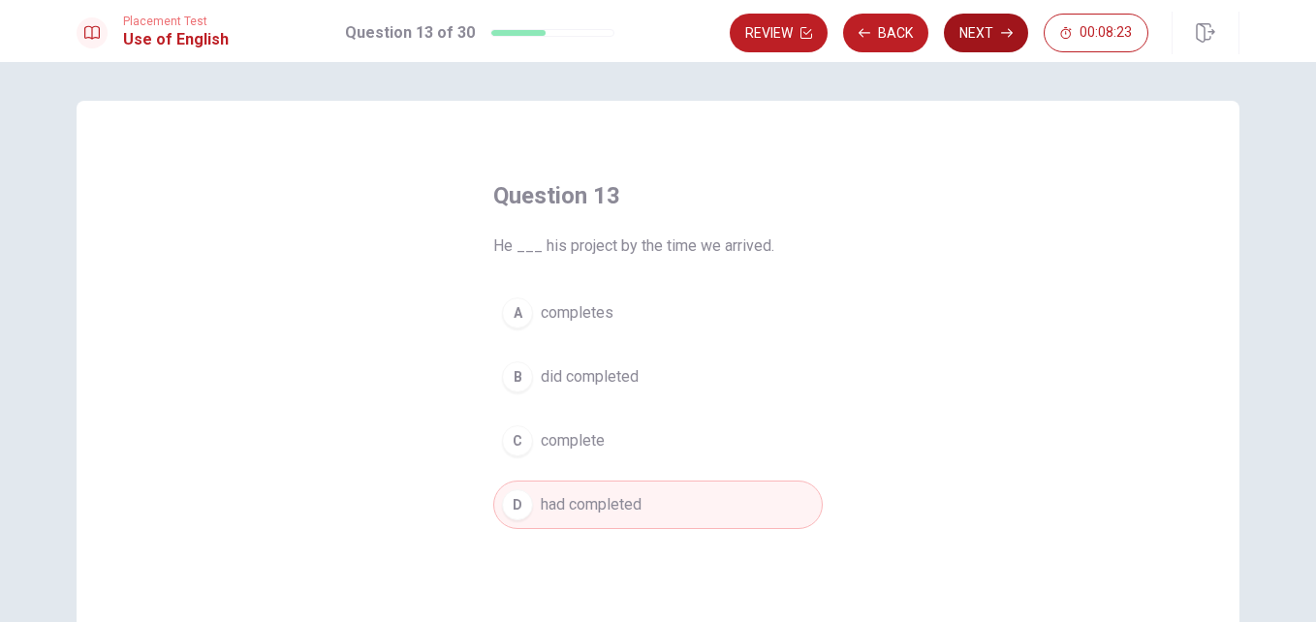
click at [971, 33] on button "Next" at bounding box center [986, 33] width 84 height 39
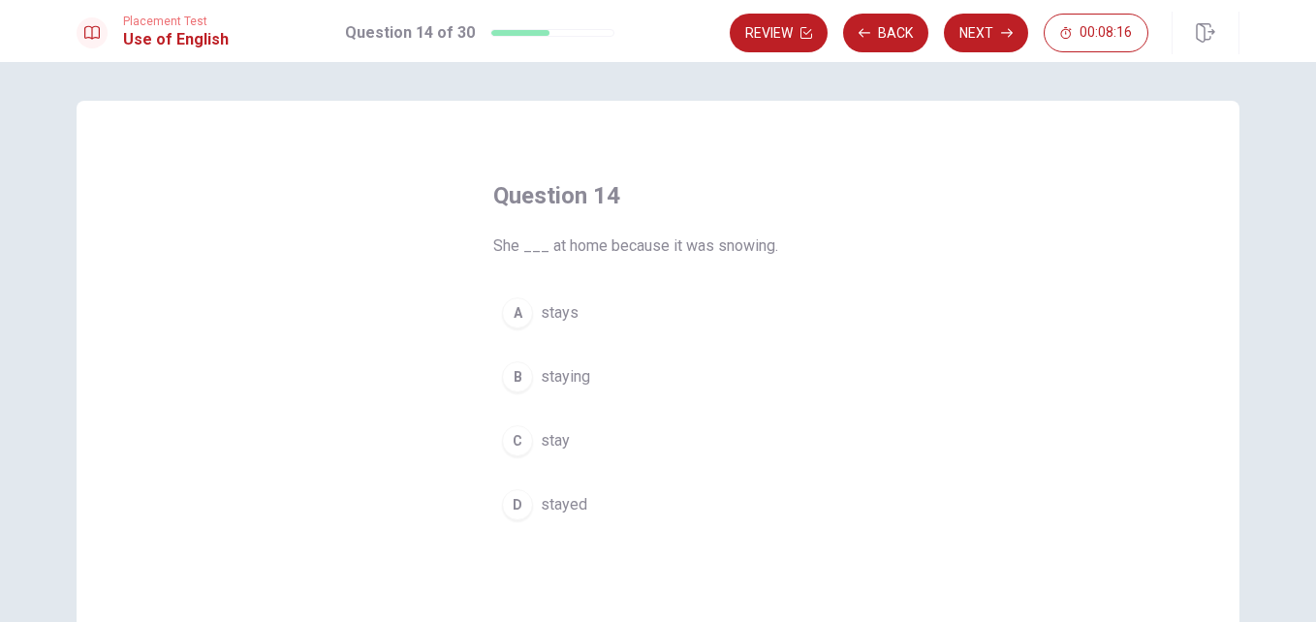
click at [606, 495] on button "D stayed" at bounding box center [657, 505] width 329 height 48
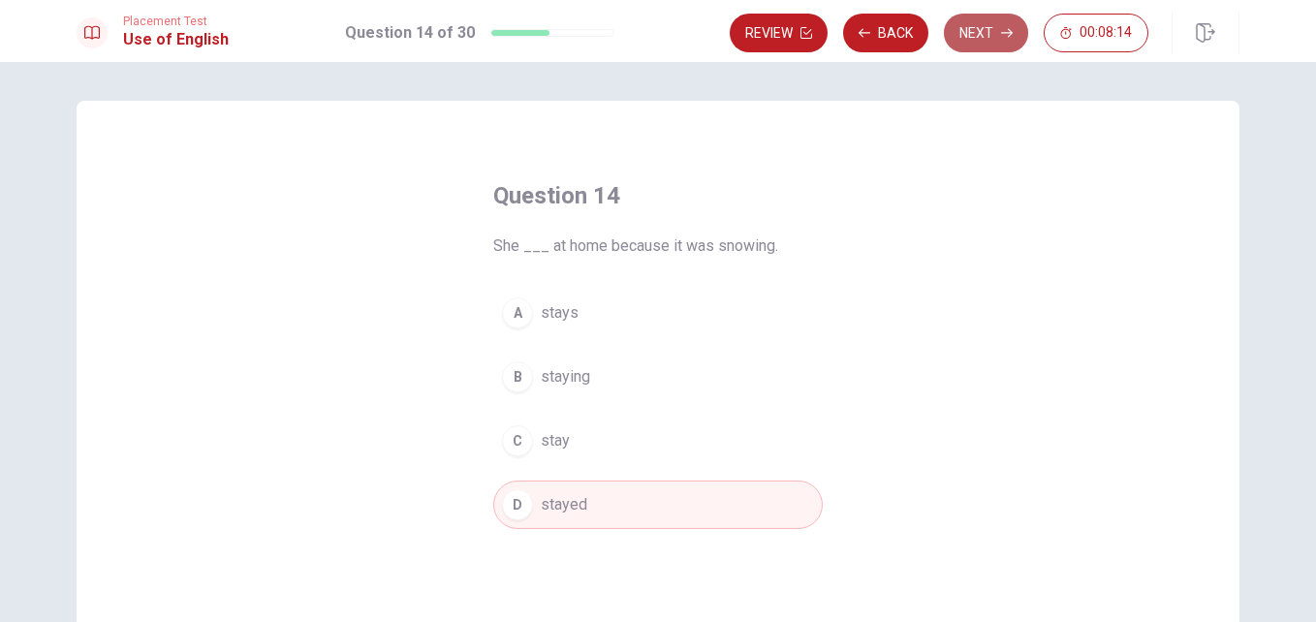
click at [998, 26] on button "Next" at bounding box center [986, 33] width 84 height 39
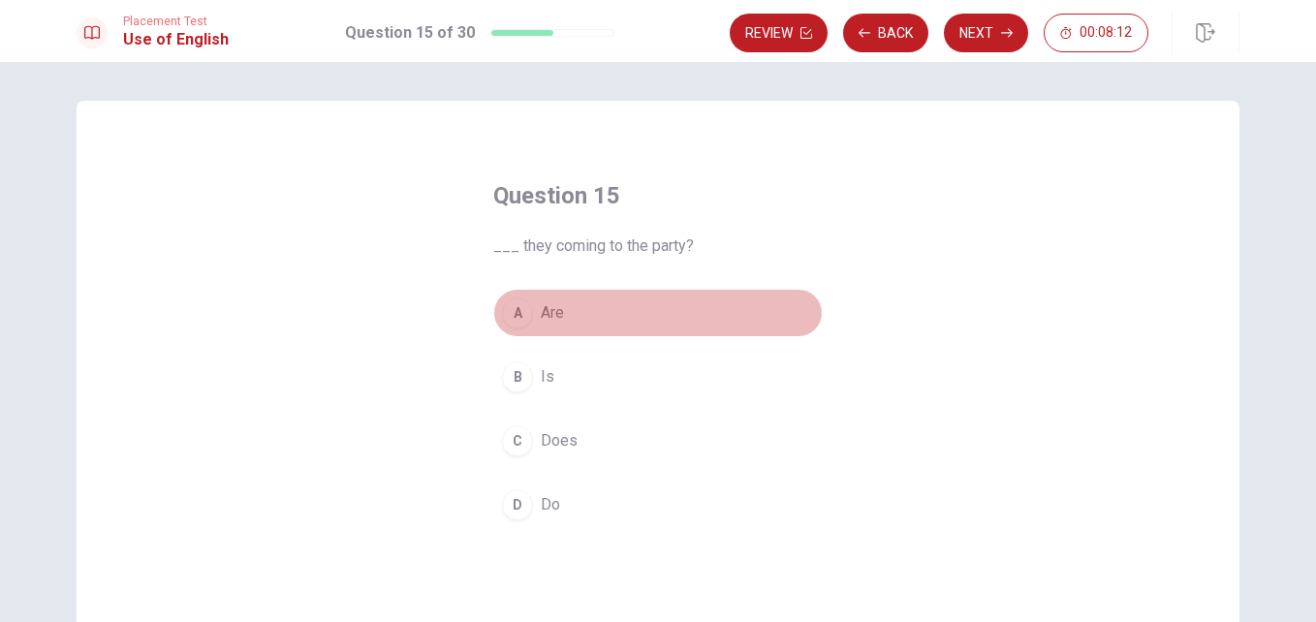
click at [663, 303] on button "A Are" at bounding box center [657, 313] width 329 height 48
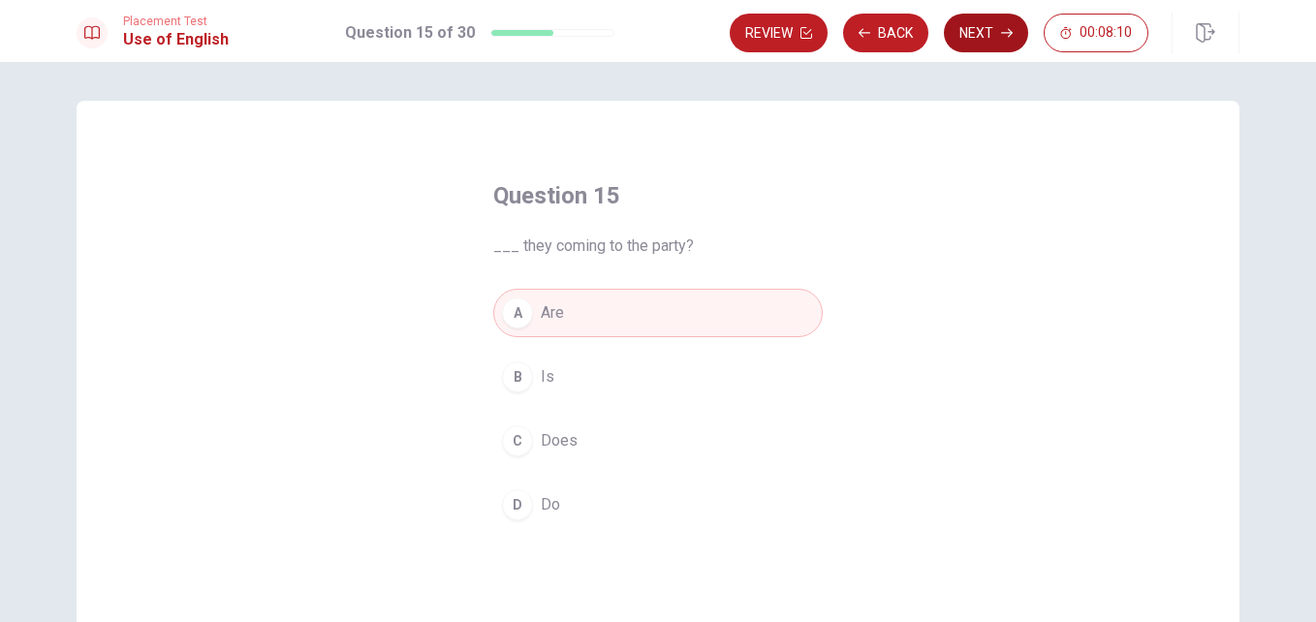
click at [963, 39] on button "Next" at bounding box center [986, 33] width 84 height 39
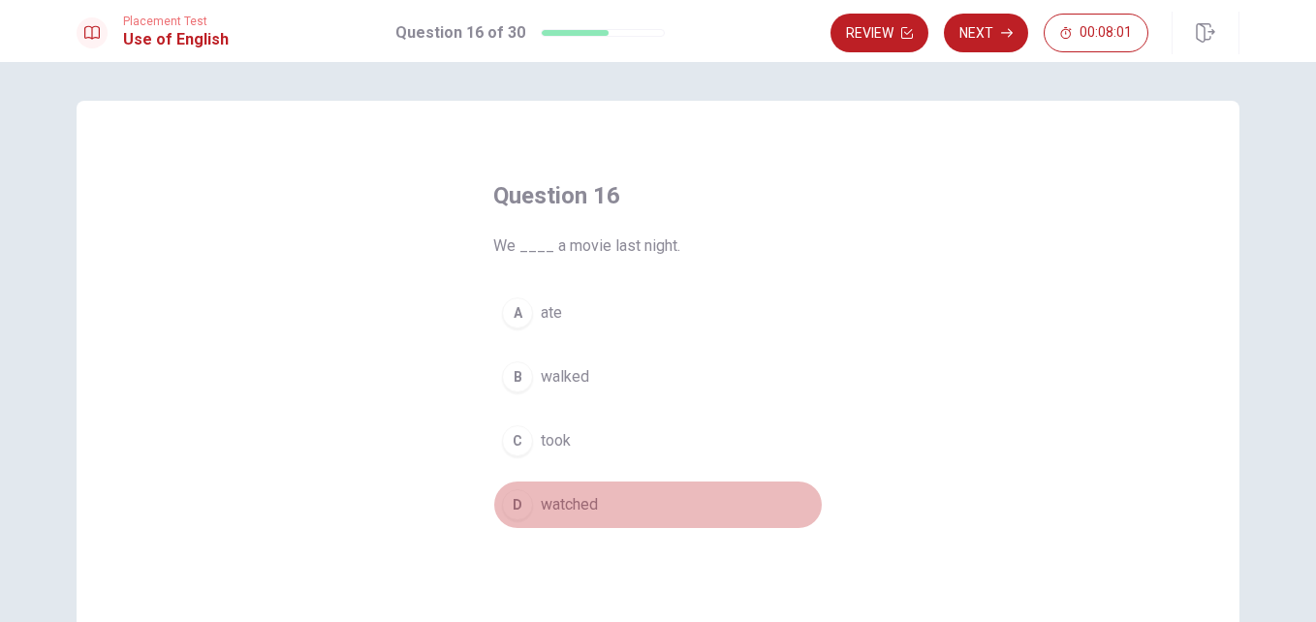
click at [612, 491] on button "D watched" at bounding box center [657, 505] width 329 height 48
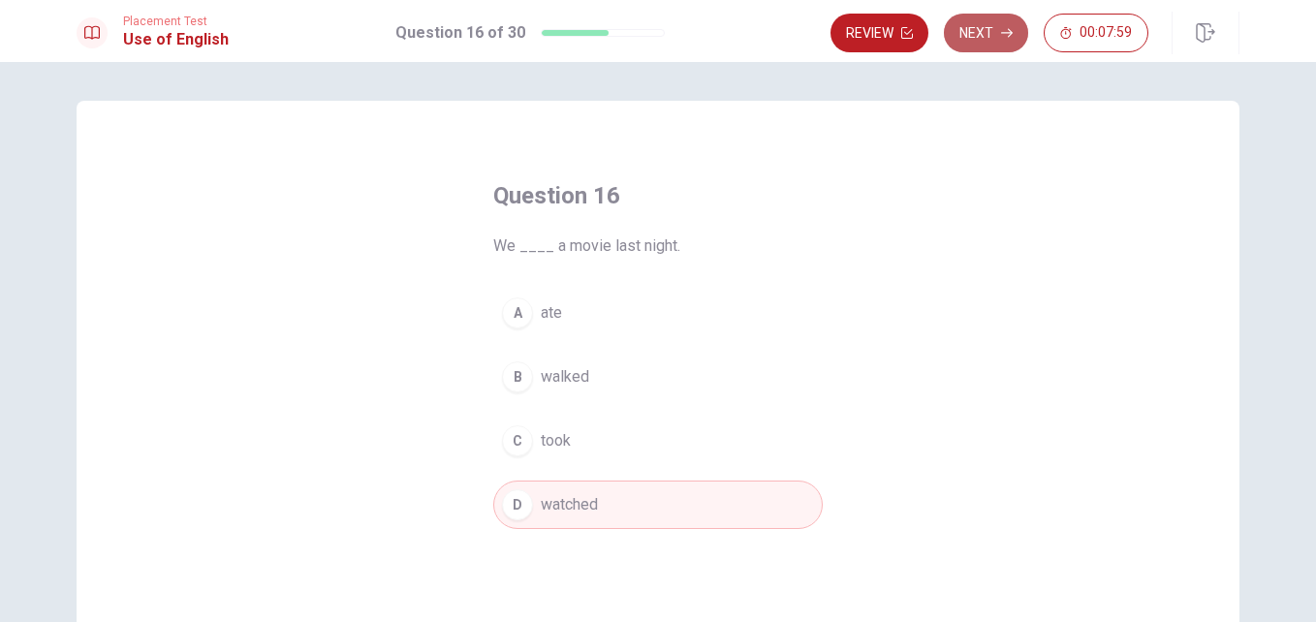
click at [998, 38] on button "Next" at bounding box center [986, 33] width 84 height 39
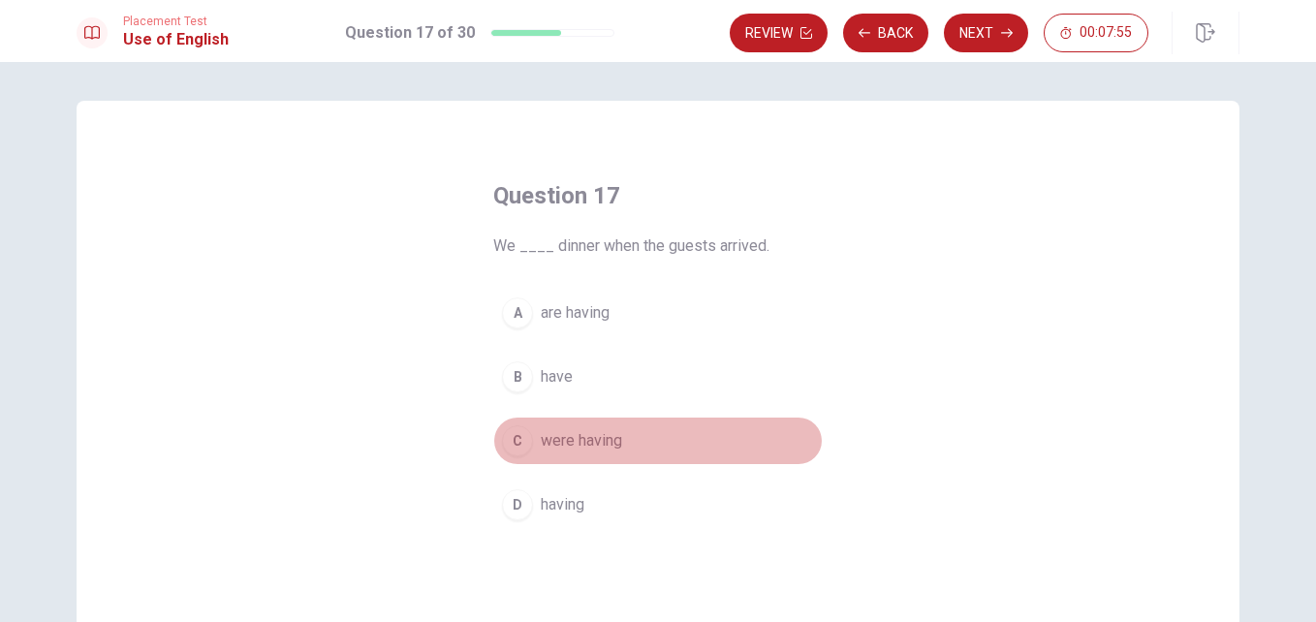
click at [620, 440] on button "C were having" at bounding box center [657, 441] width 329 height 48
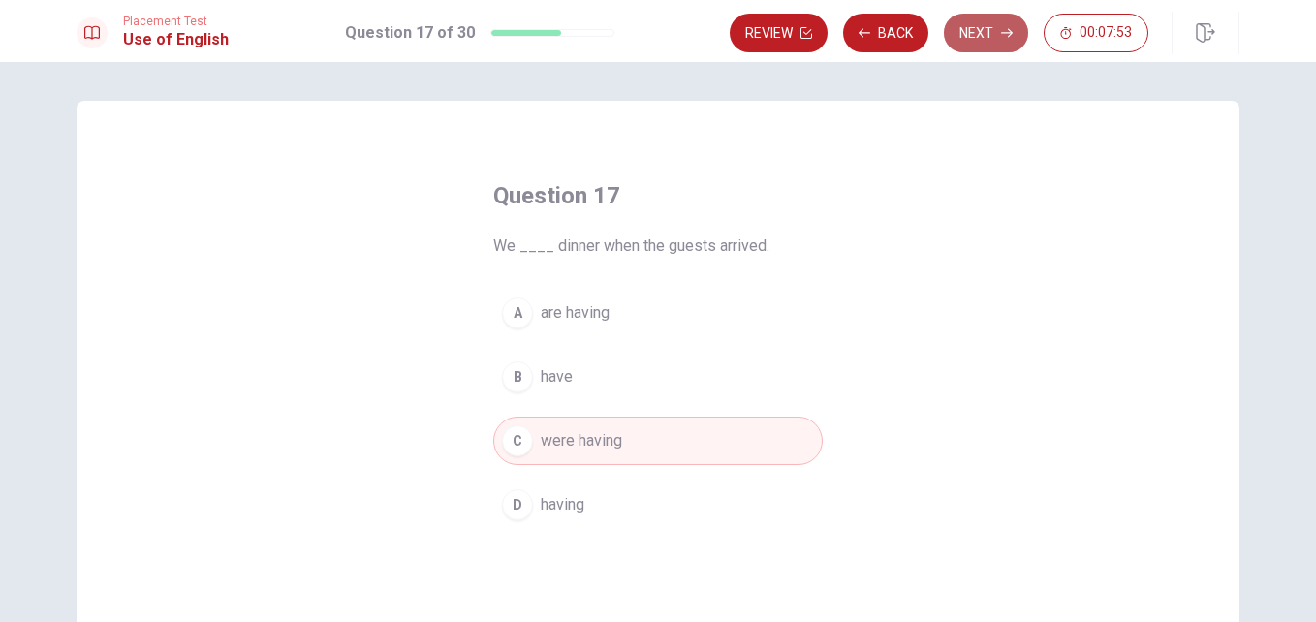
click at [983, 29] on button "Next" at bounding box center [986, 33] width 84 height 39
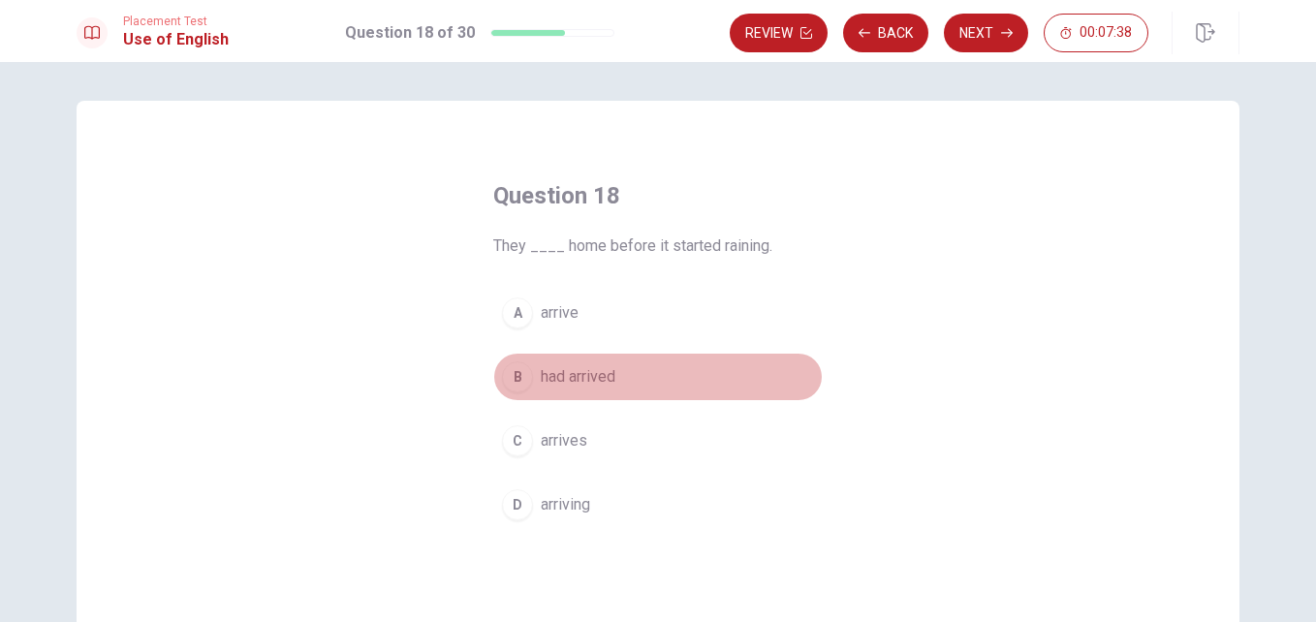
click at [594, 373] on span "had arrived" at bounding box center [578, 376] width 75 height 23
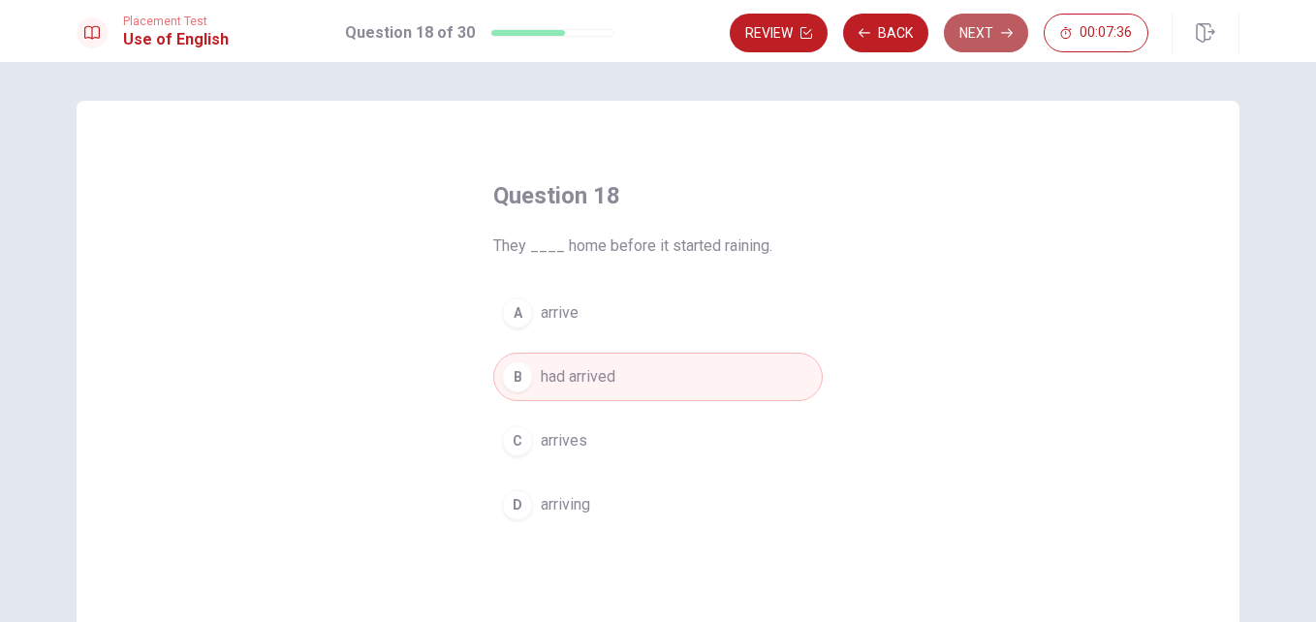
click at [980, 41] on button "Next" at bounding box center [986, 33] width 84 height 39
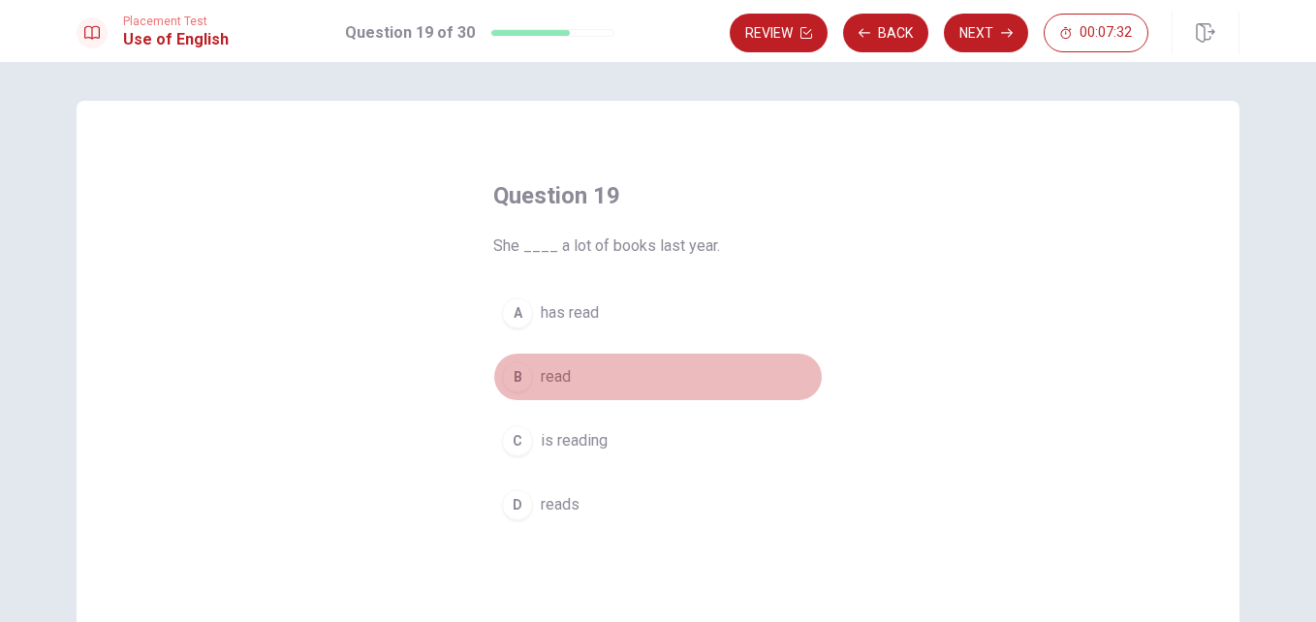
click at [632, 378] on button "B read" at bounding box center [657, 377] width 329 height 48
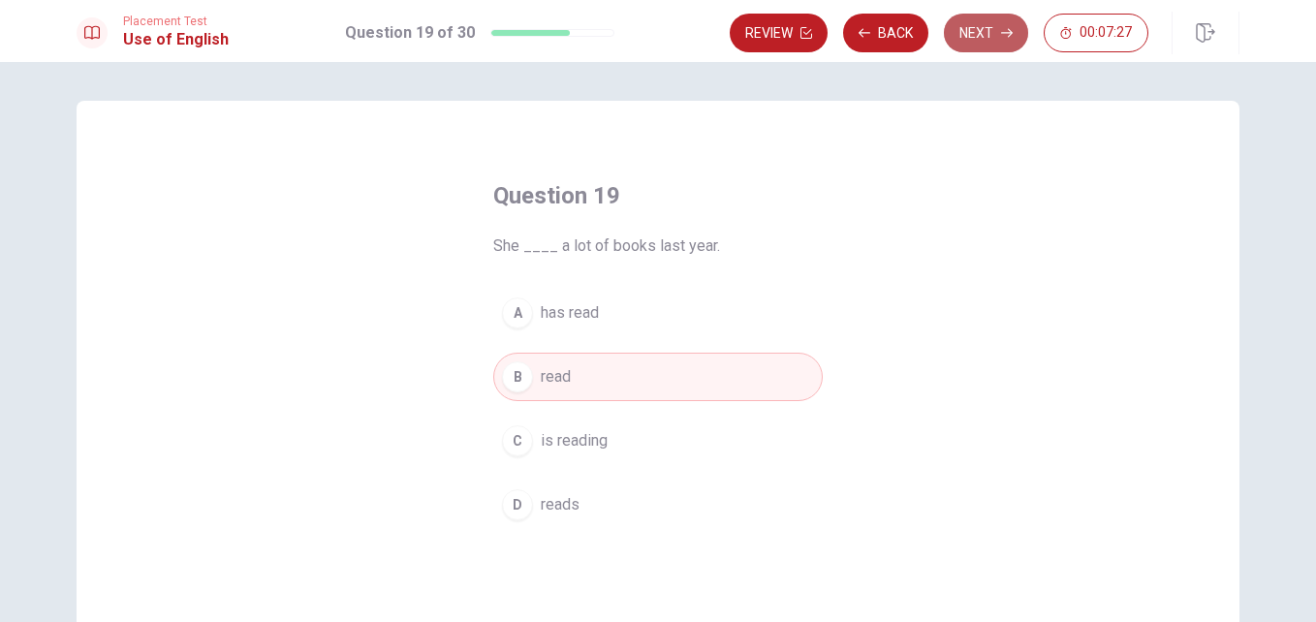
click at [982, 32] on button "Next" at bounding box center [986, 33] width 84 height 39
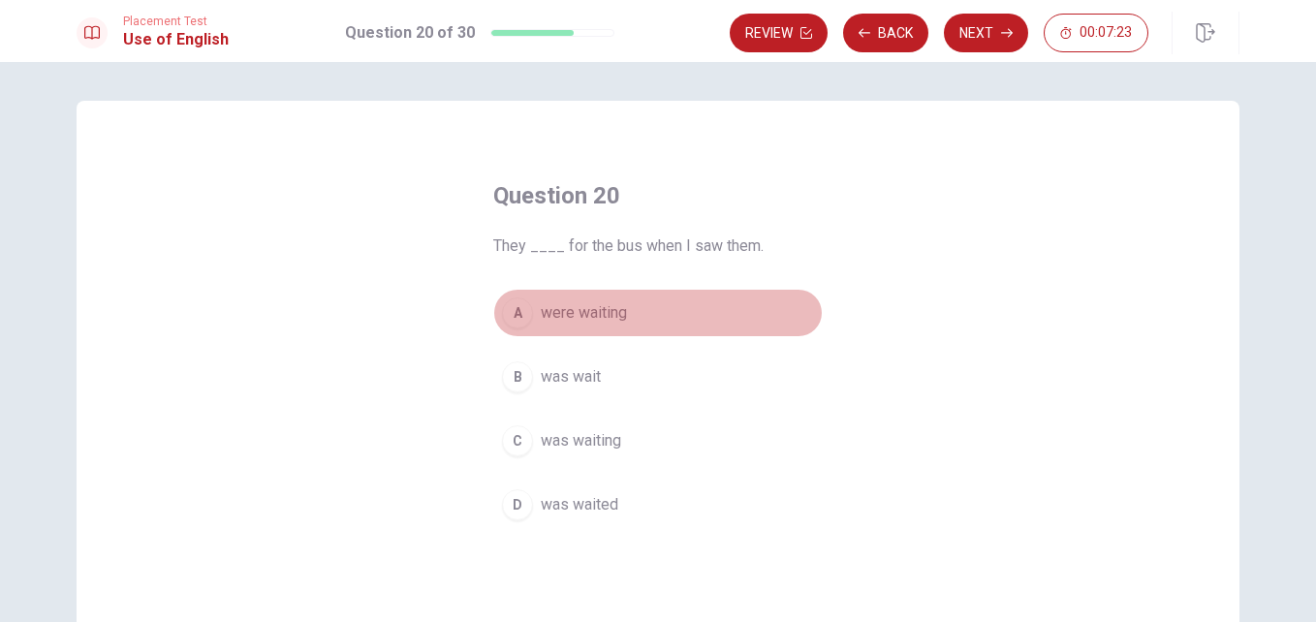
click at [615, 312] on span "were waiting" at bounding box center [584, 312] width 86 height 23
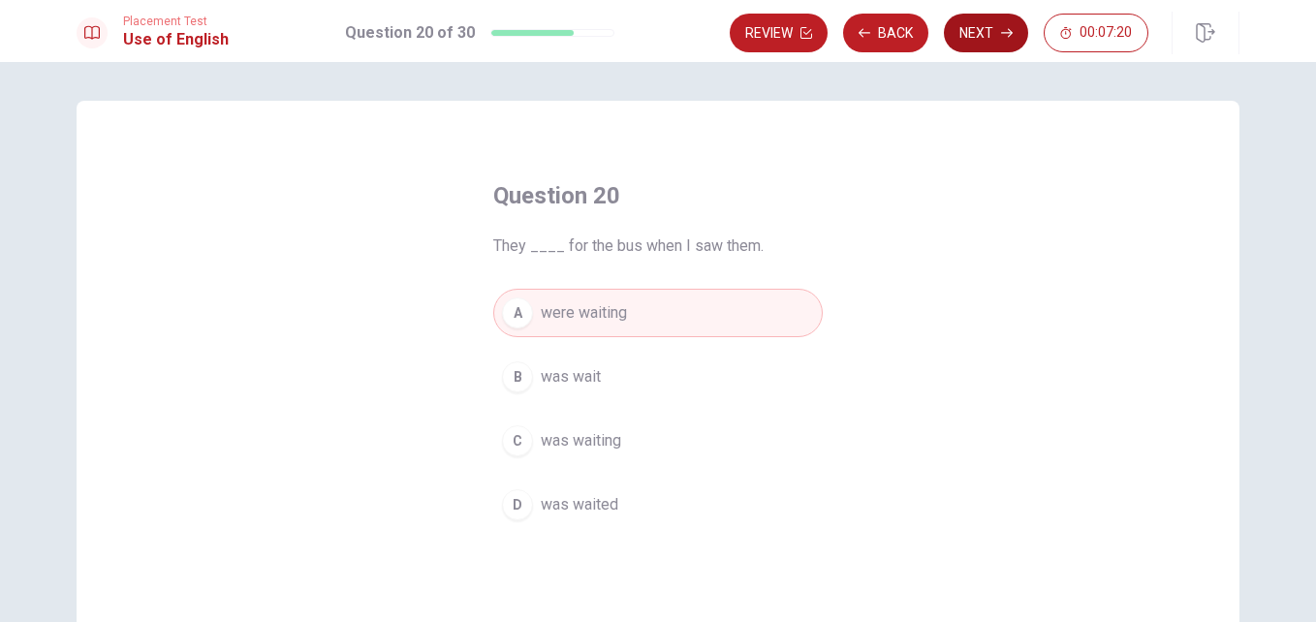
click at [975, 40] on button "Next" at bounding box center [986, 33] width 84 height 39
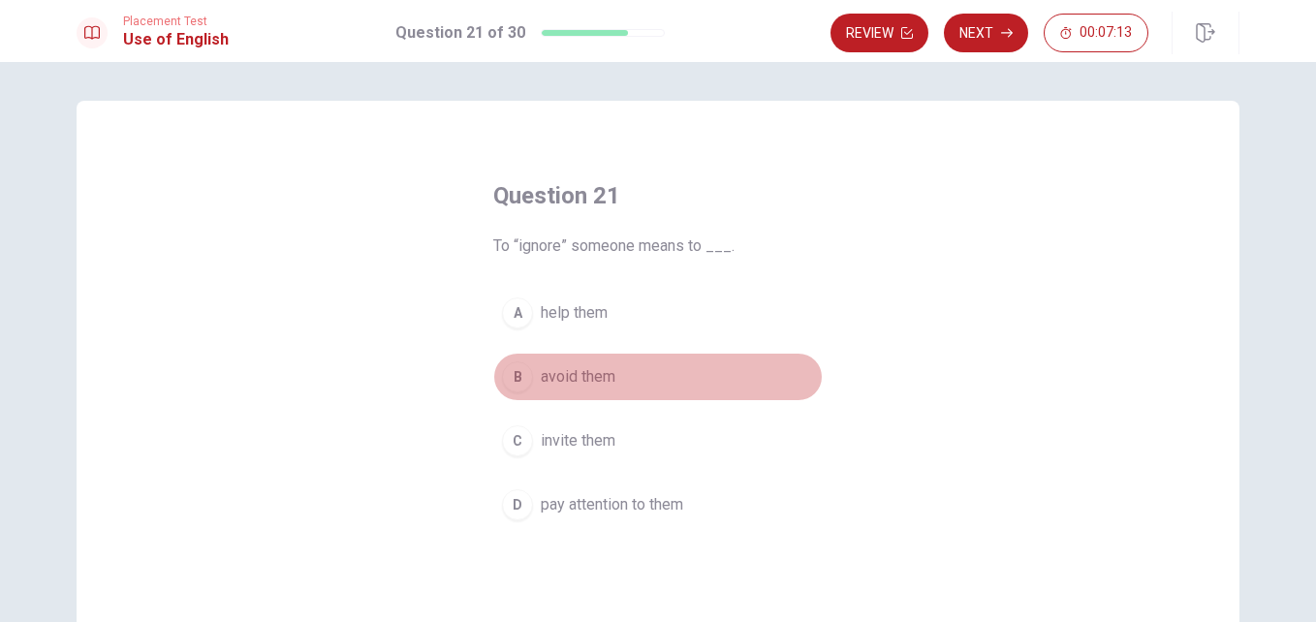
click at [590, 383] on span "avoid them" at bounding box center [578, 376] width 75 height 23
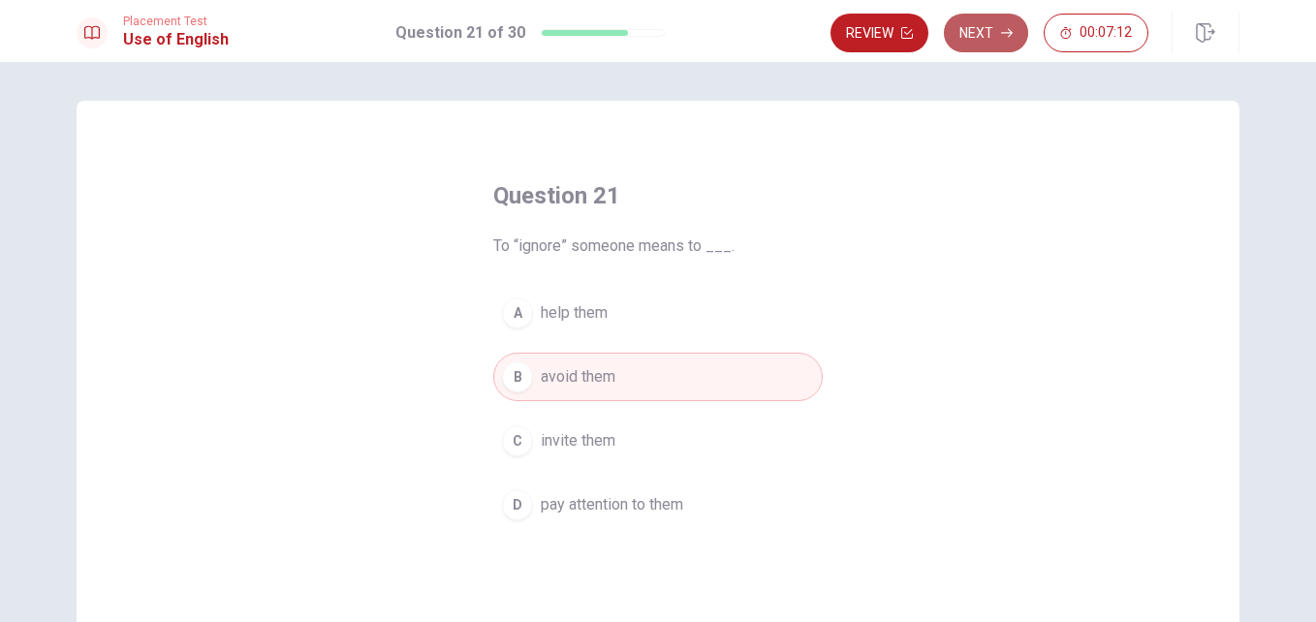
click at [987, 41] on button "Next" at bounding box center [986, 33] width 84 height 39
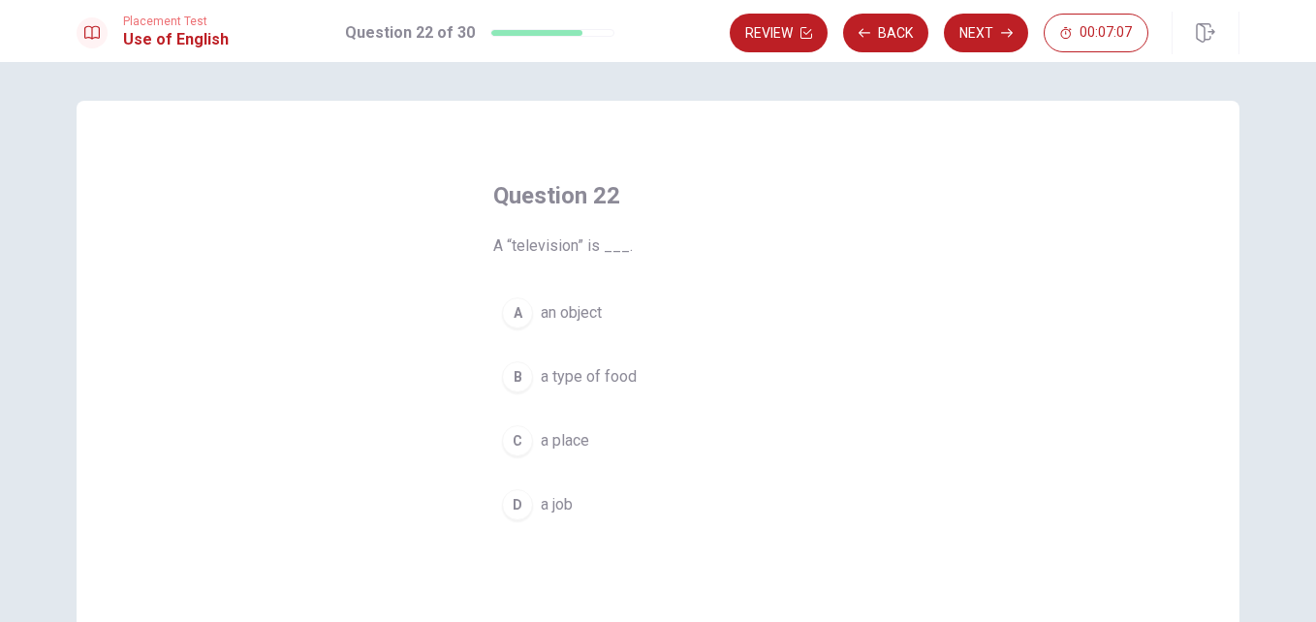
click at [612, 320] on button "A an object" at bounding box center [657, 313] width 329 height 48
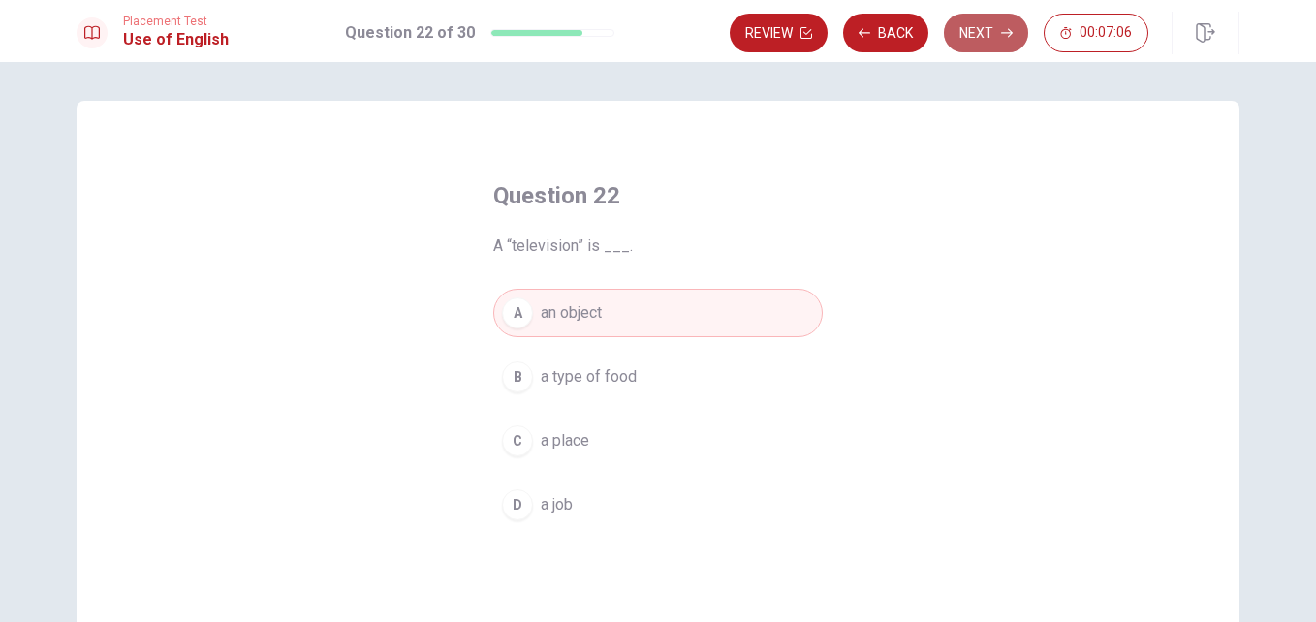
click at [973, 32] on button "Next" at bounding box center [986, 33] width 84 height 39
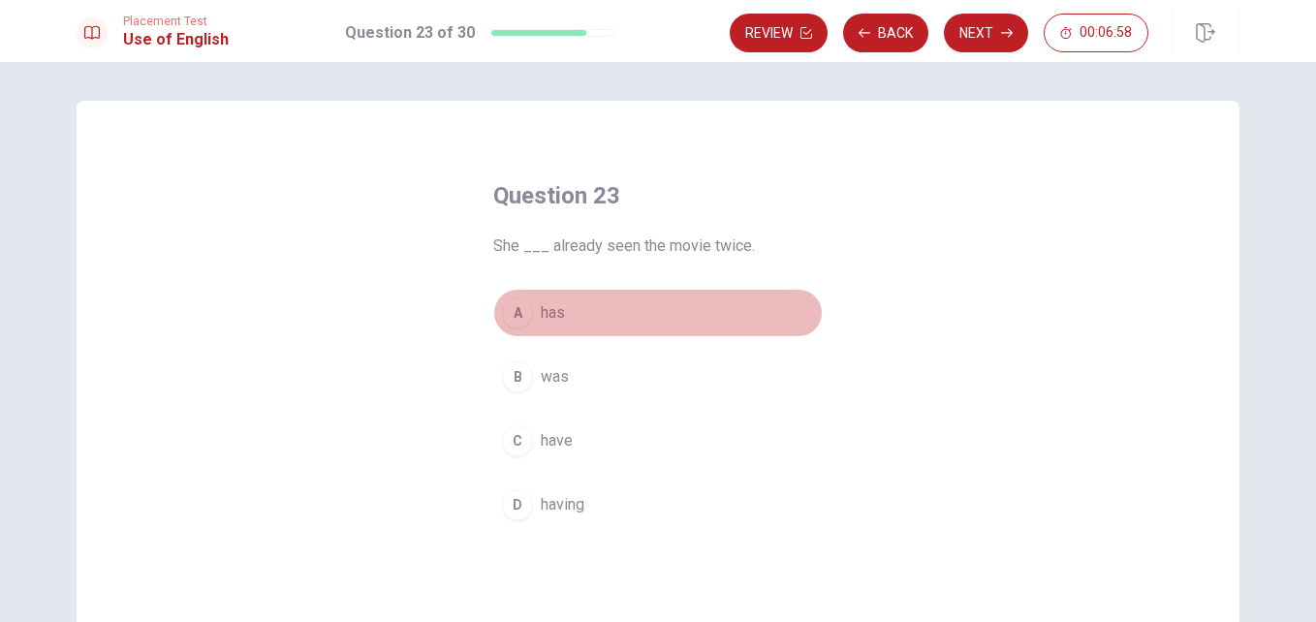
click at [645, 311] on button "A has" at bounding box center [657, 313] width 329 height 48
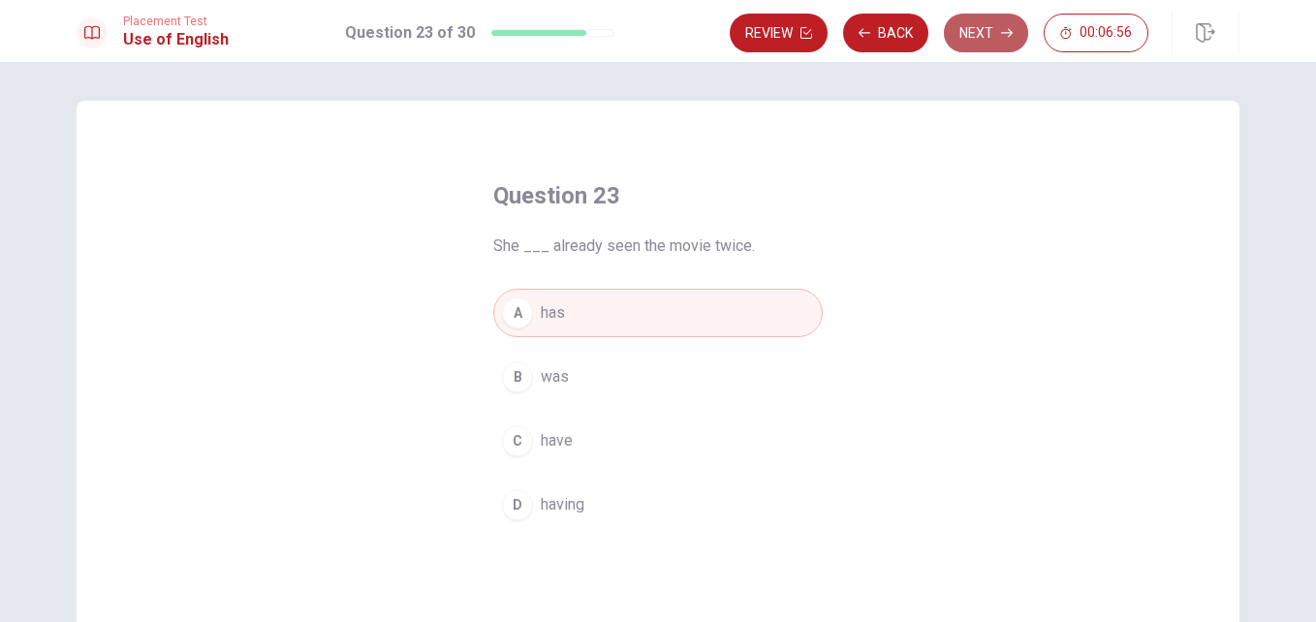
click at [987, 25] on button "Next" at bounding box center [986, 33] width 84 height 39
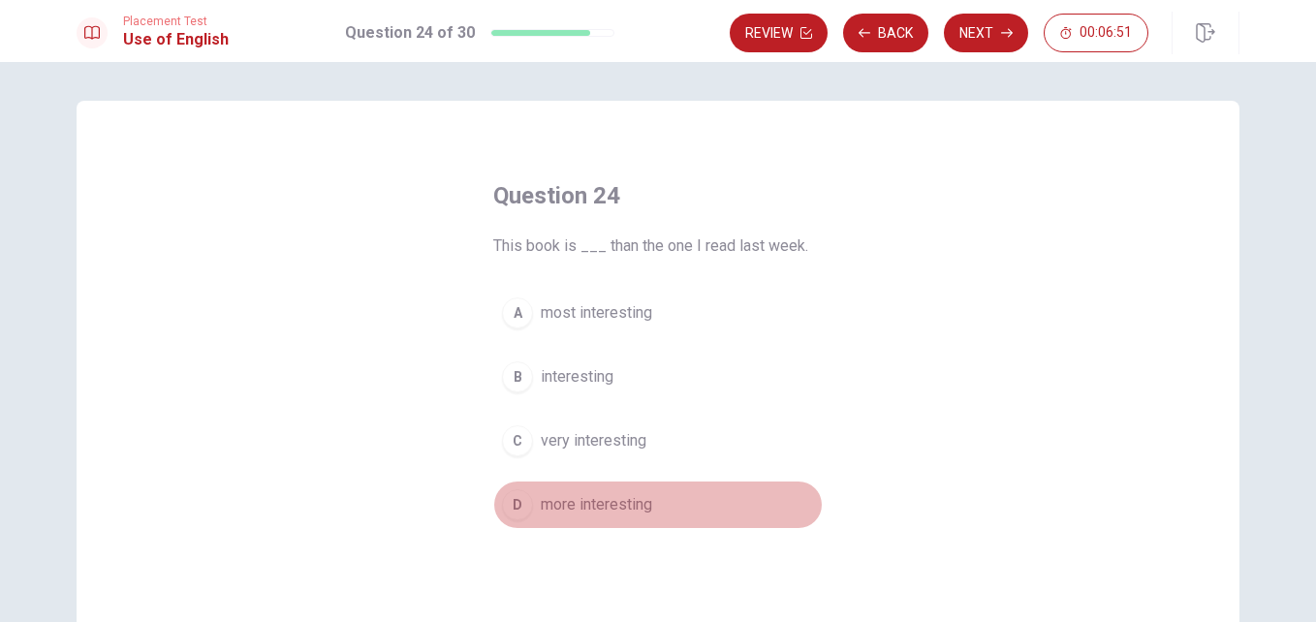
click at [608, 513] on span "more interesting" at bounding box center [596, 504] width 111 height 23
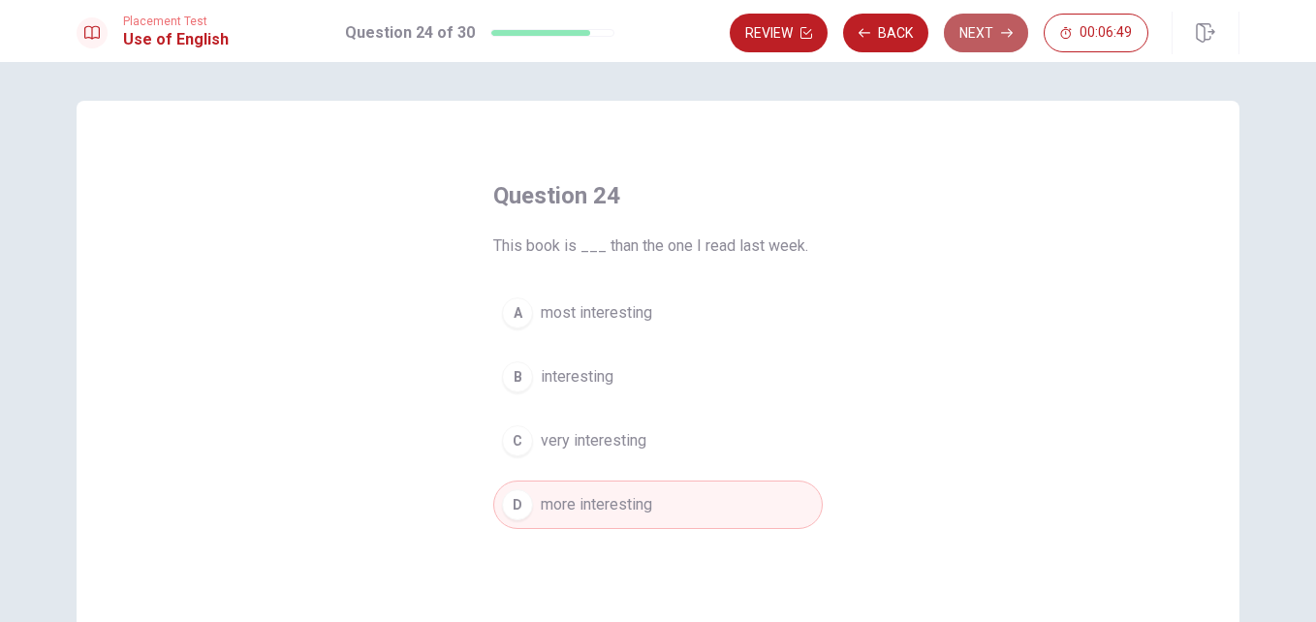
click at [988, 35] on button "Next" at bounding box center [986, 33] width 84 height 39
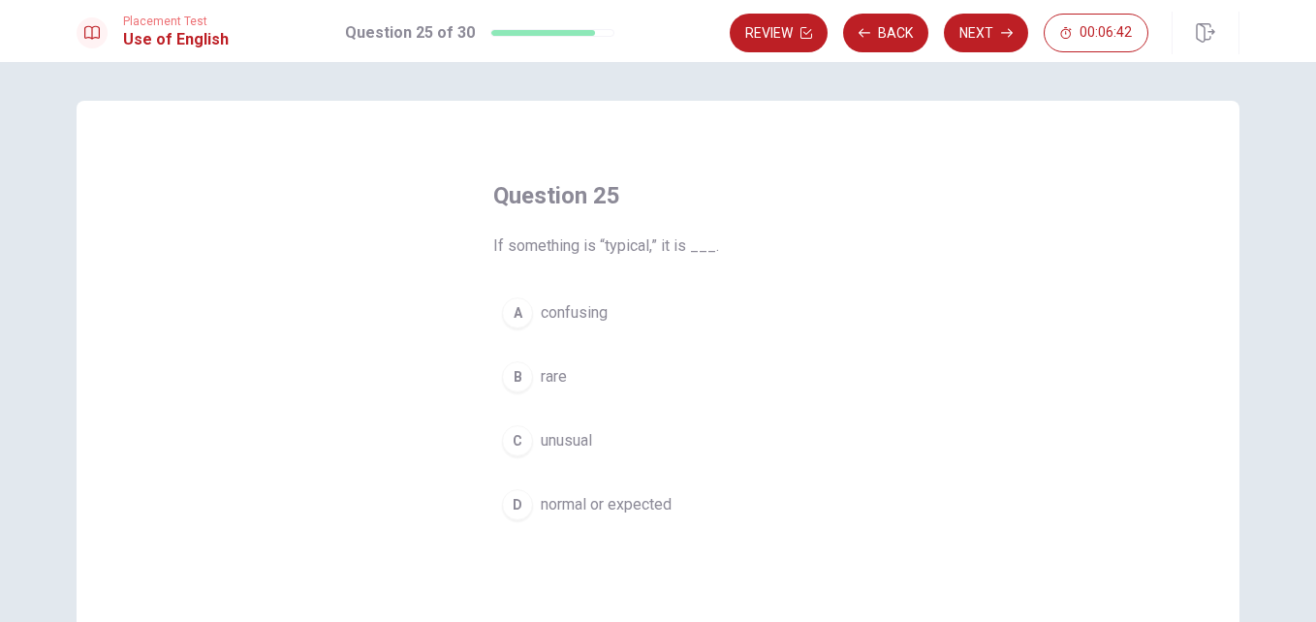
click at [613, 511] on span "normal or expected" at bounding box center [606, 504] width 131 height 23
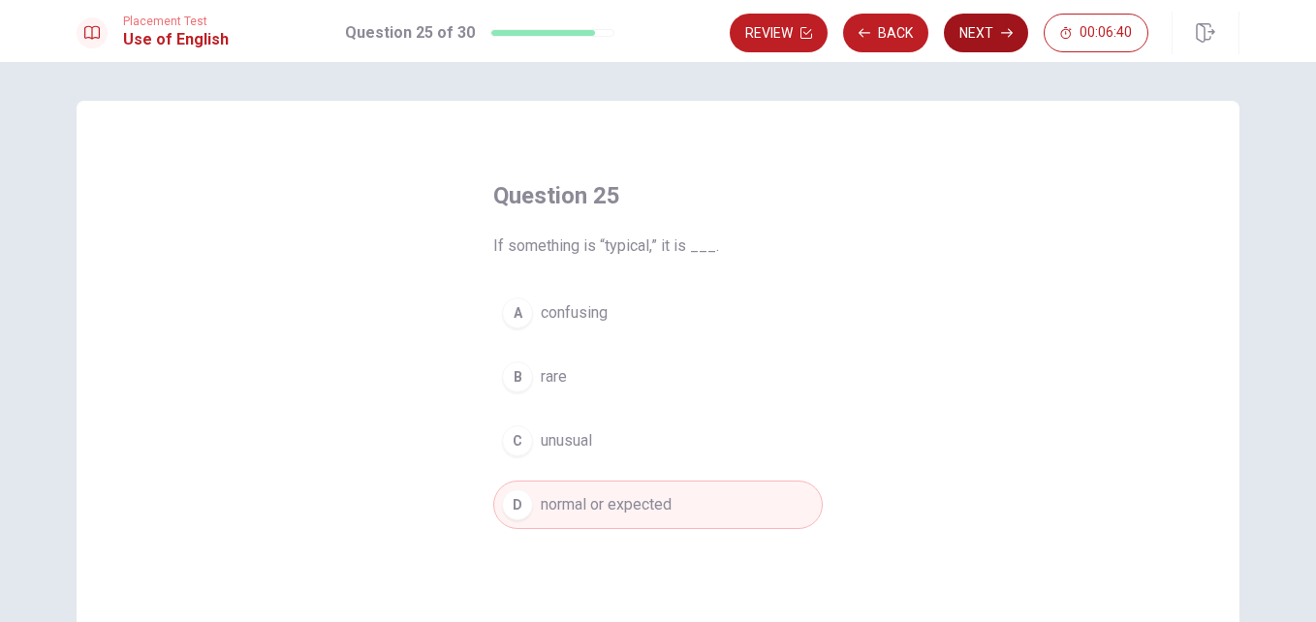
click at [994, 17] on button "Next" at bounding box center [986, 33] width 84 height 39
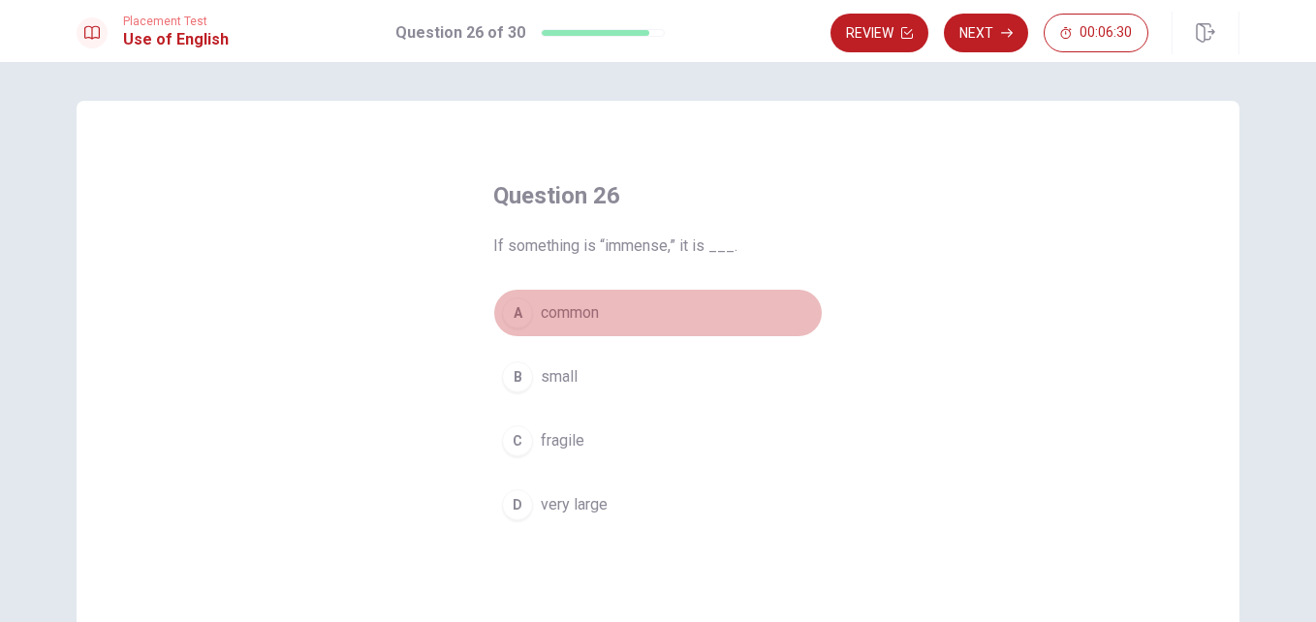
click at [569, 314] on span "common" at bounding box center [570, 312] width 58 height 23
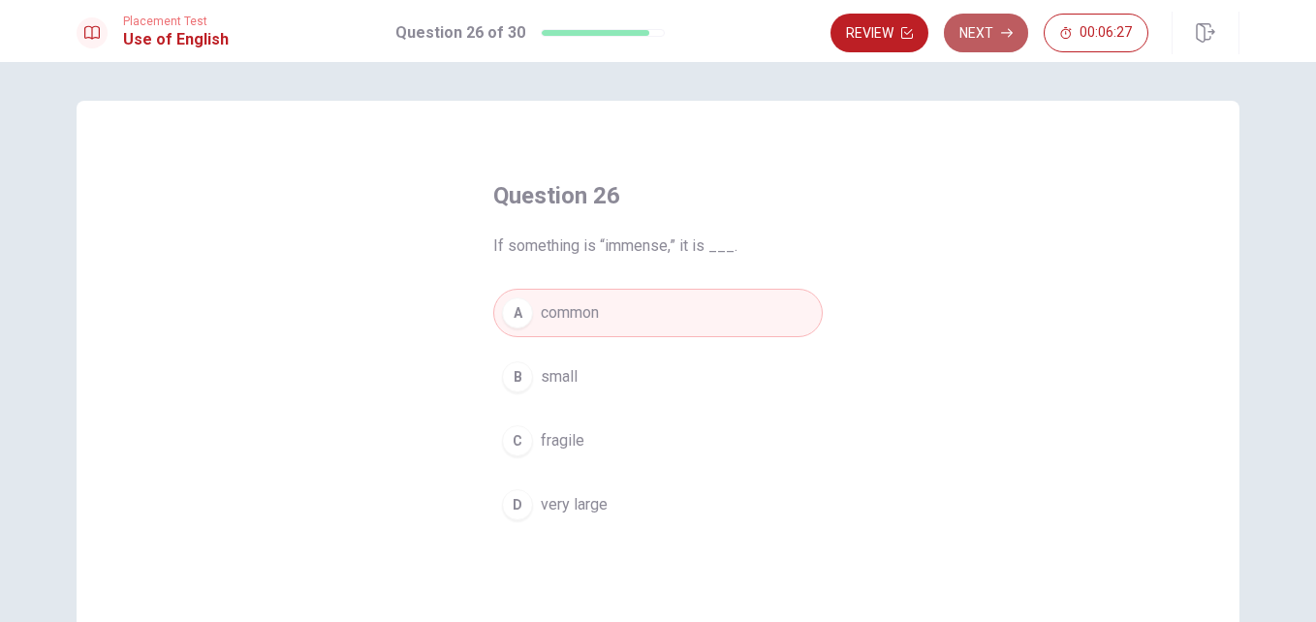
click at [966, 46] on button "Next" at bounding box center [986, 33] width 84 height 39
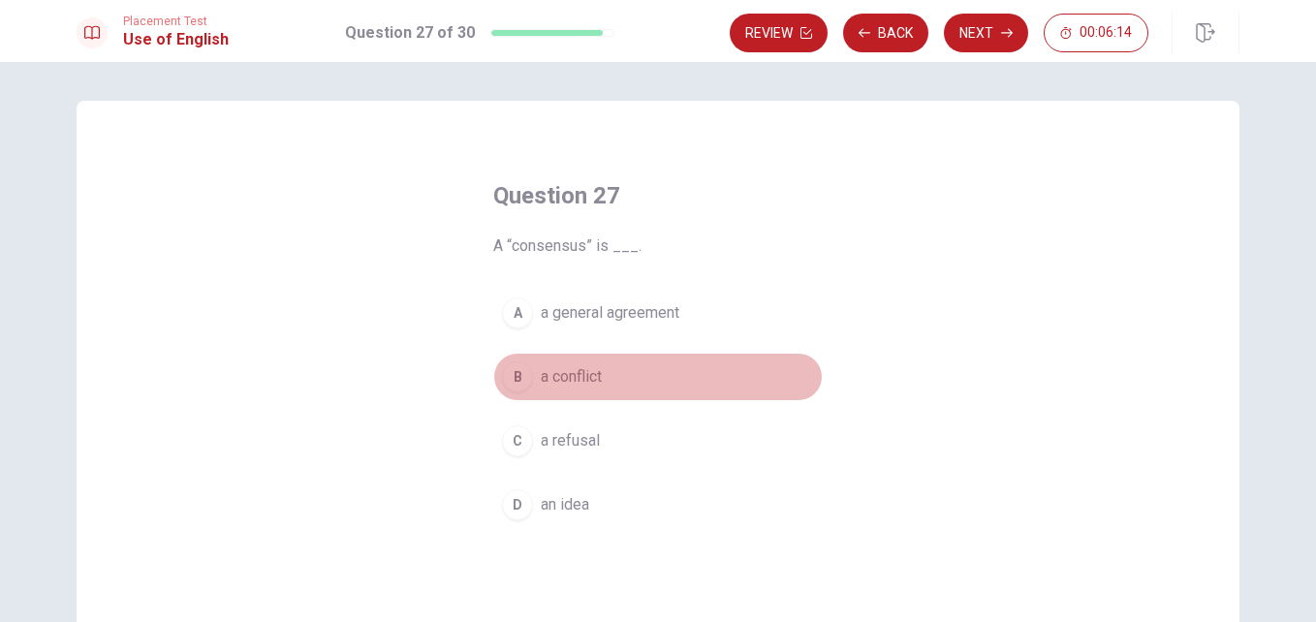
click at [602, 370] on button "B a conflict" at bounding box center [657, 377] width 329 height 48
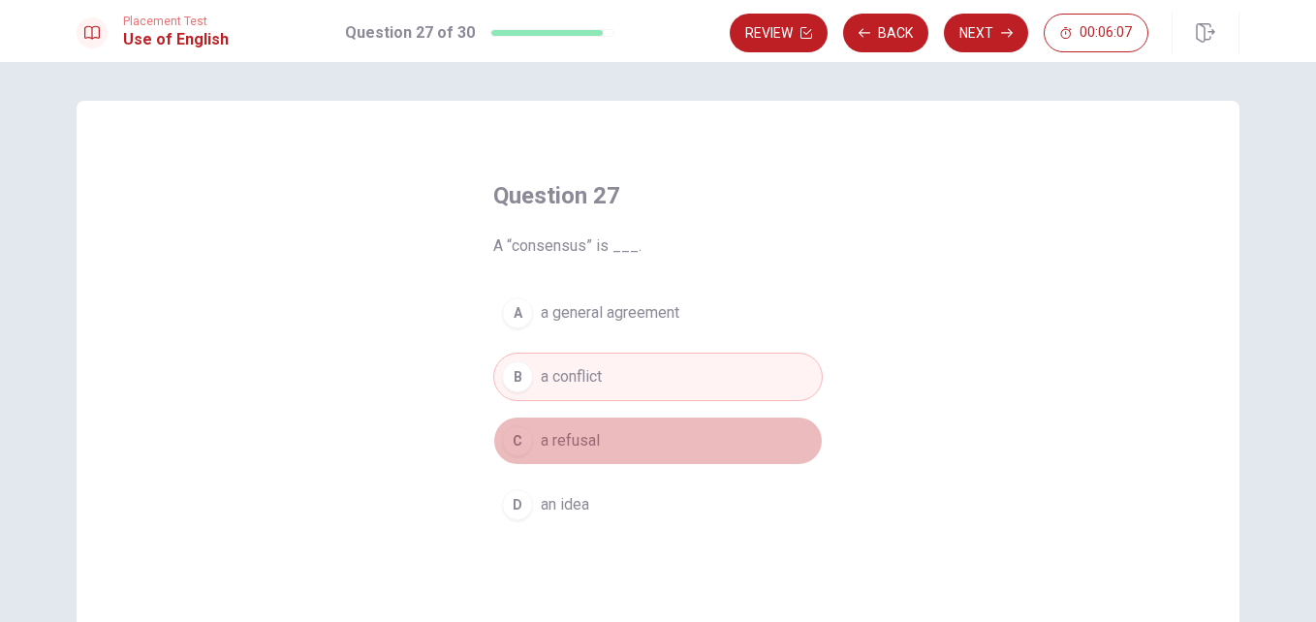
click at [594, 428] on button "C a refusal" at bounding box center [657, 441] width 329 height 48
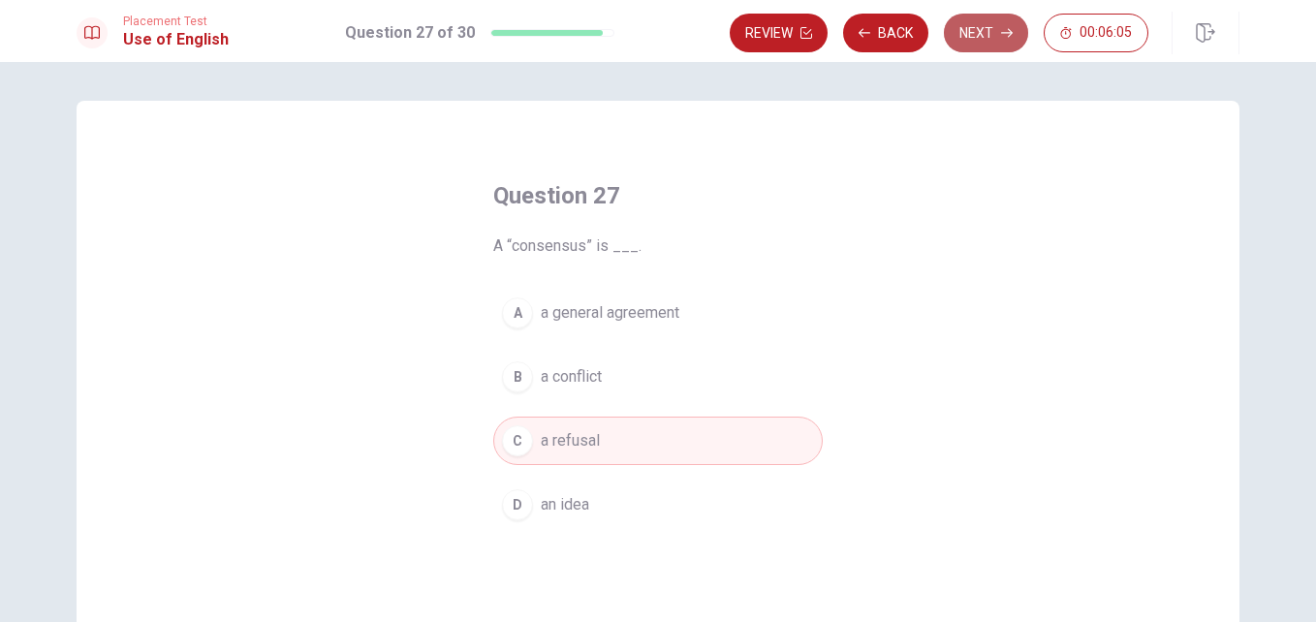
click at [991, 38] on button "Next" at bounding box center [986, 33] width 84 height 39
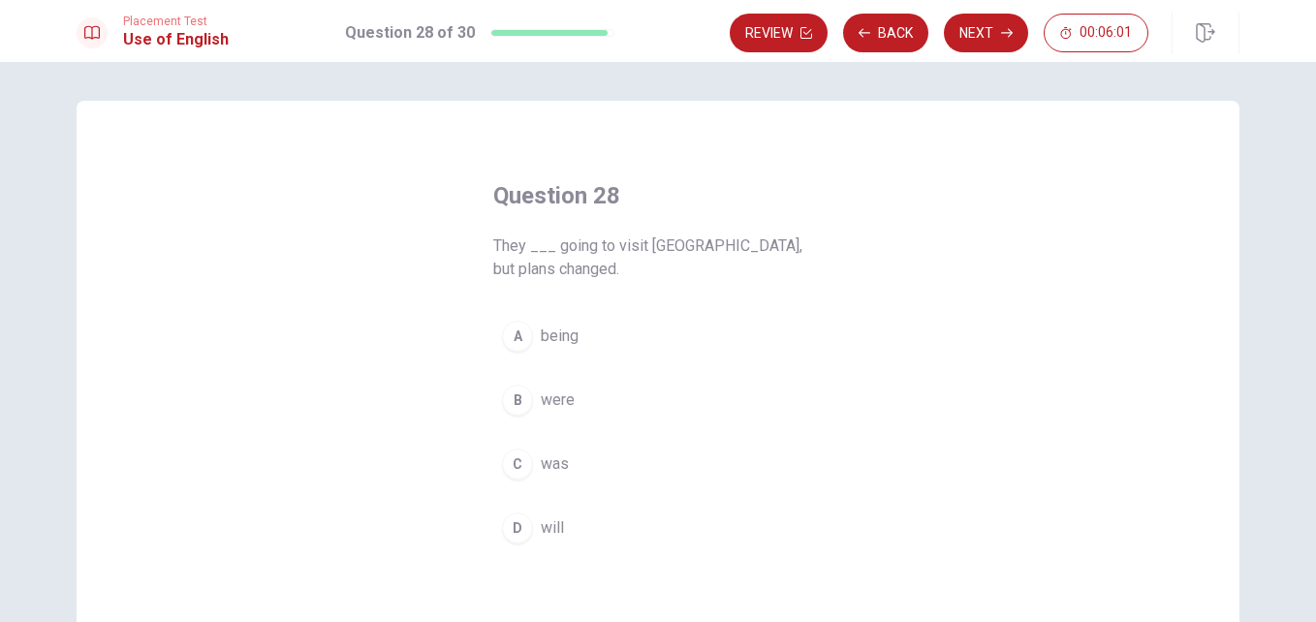
click at [626, 376] on button "B were" at bounding box center [657, 400] width 329 height 48
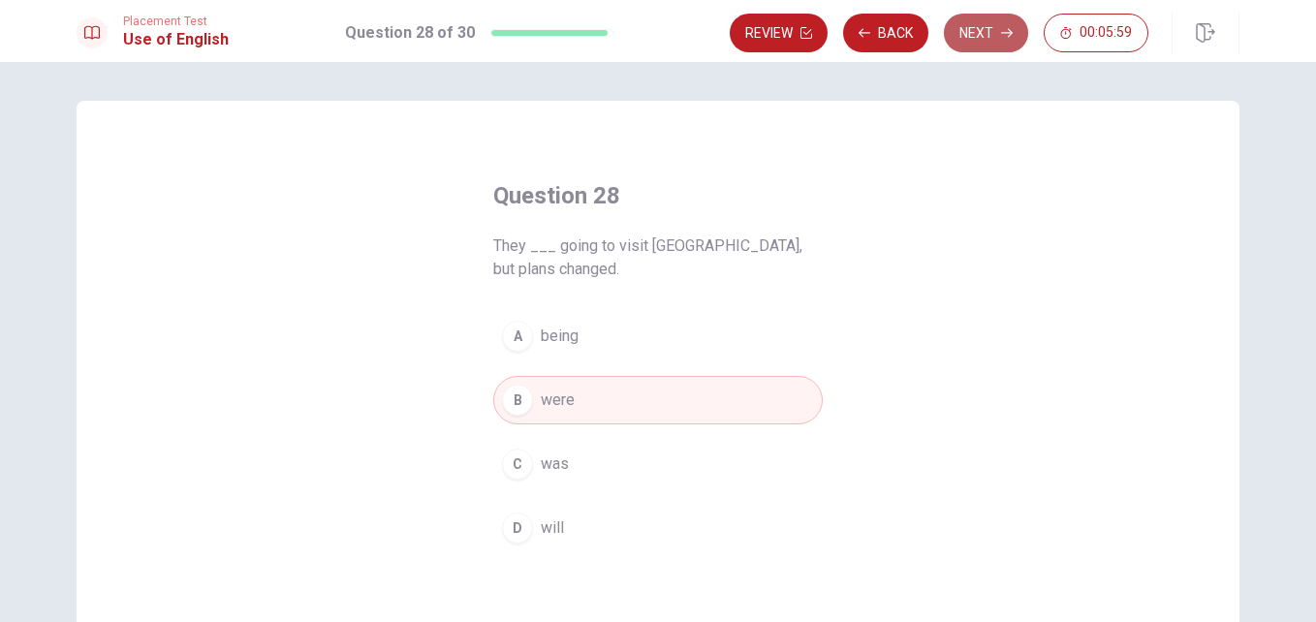
click at [983, 40] on button "Next" at bounding box center [986, 33] width 84 height 39
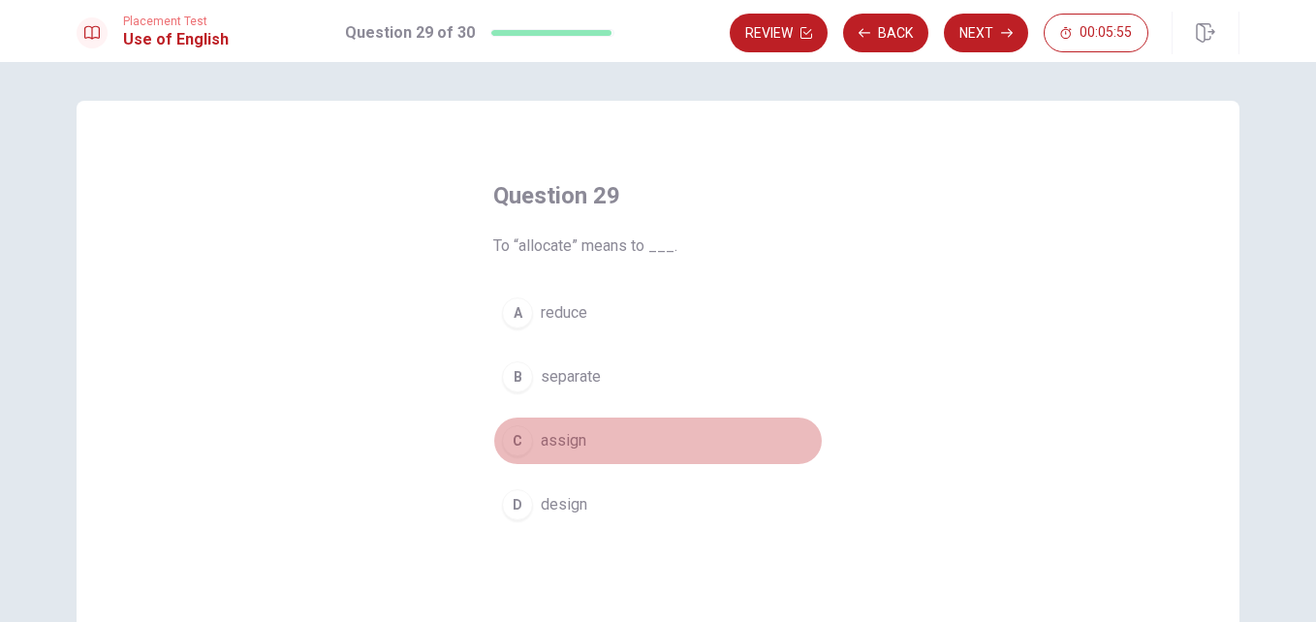
click at [595, 441] on button "C assign" at bounding box center [657, 441] width 329 height 48
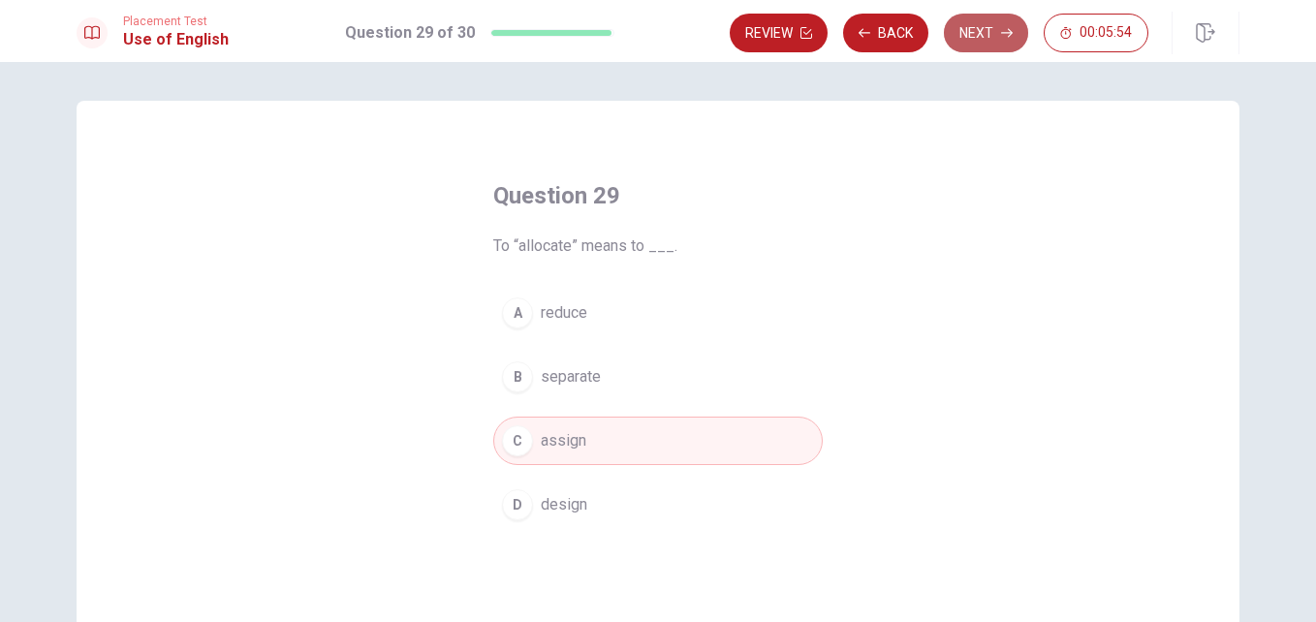
click at [989, 30] on button "Next" at bounding box center [986, 33] width 84 height 39
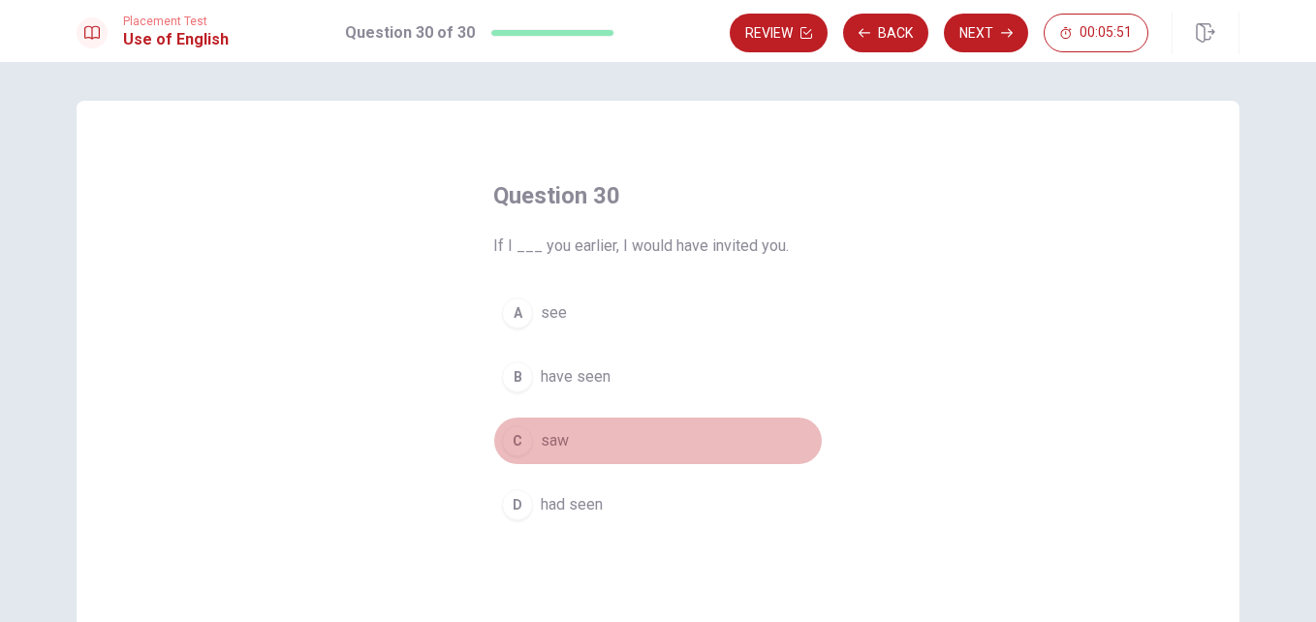
click at [570, 448] on button "C saw" at bounding box center [657, 441] width 329 height 48
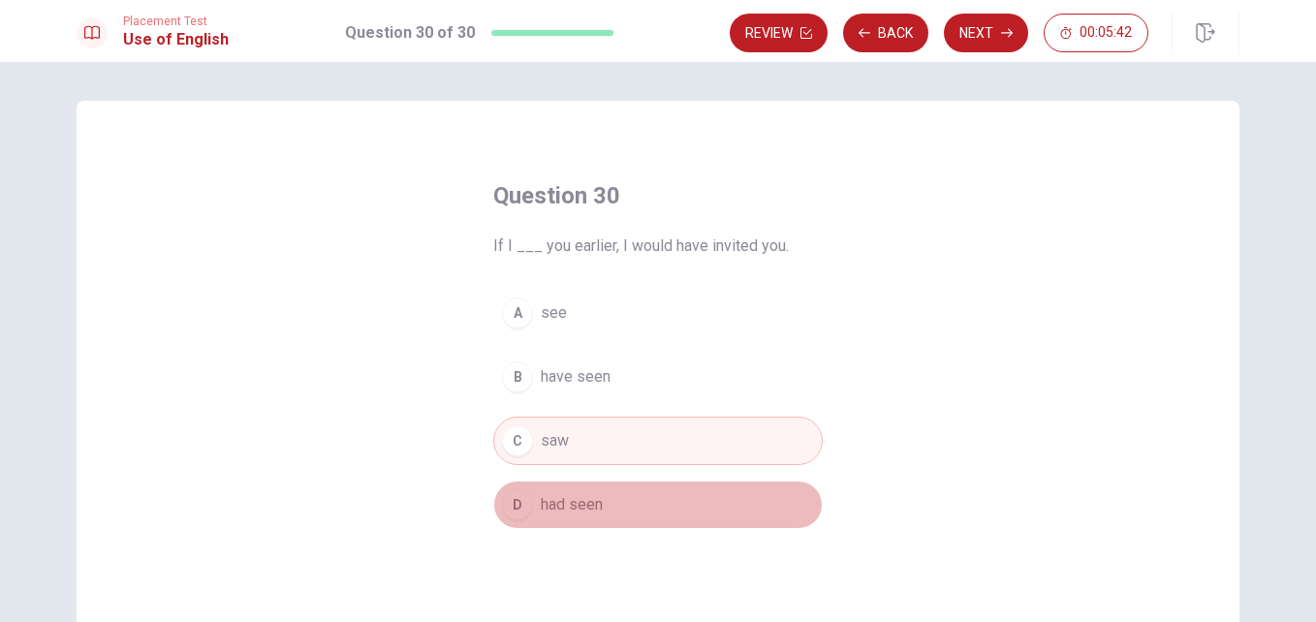
click at [637, 496] on button "D had seen" at bounding box center [657, 505] width 329 height 48
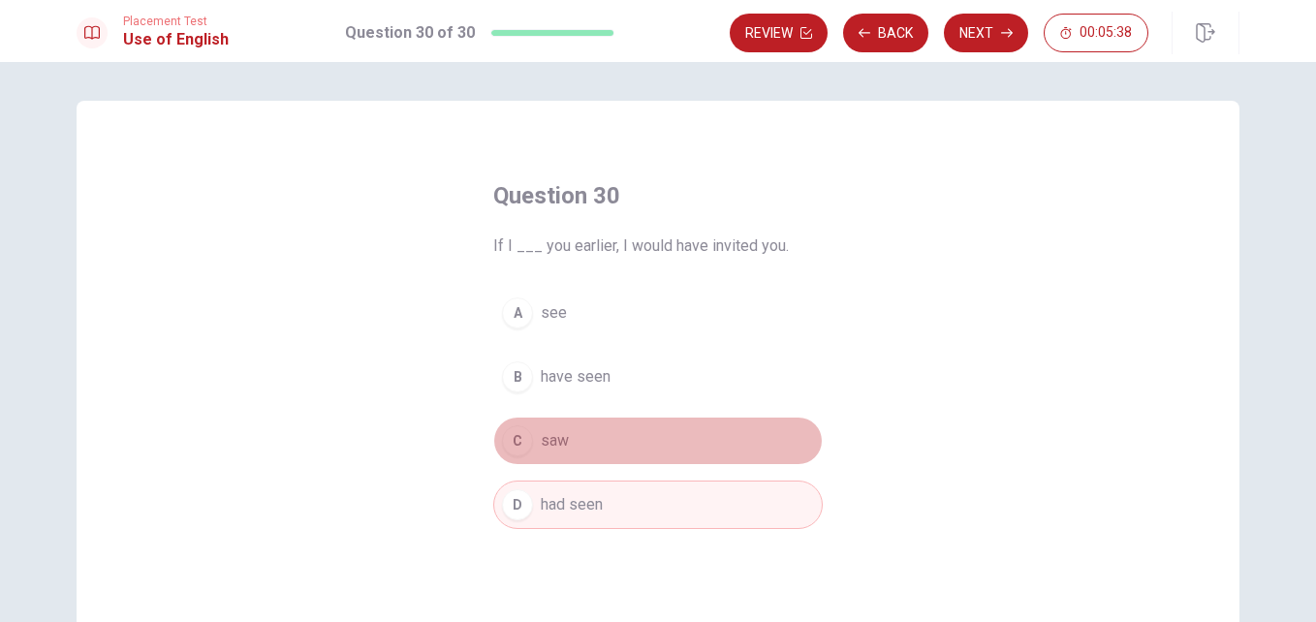
click at [730, 435] on button "C saw" at bounding box center [657, 441] width 329 height 48
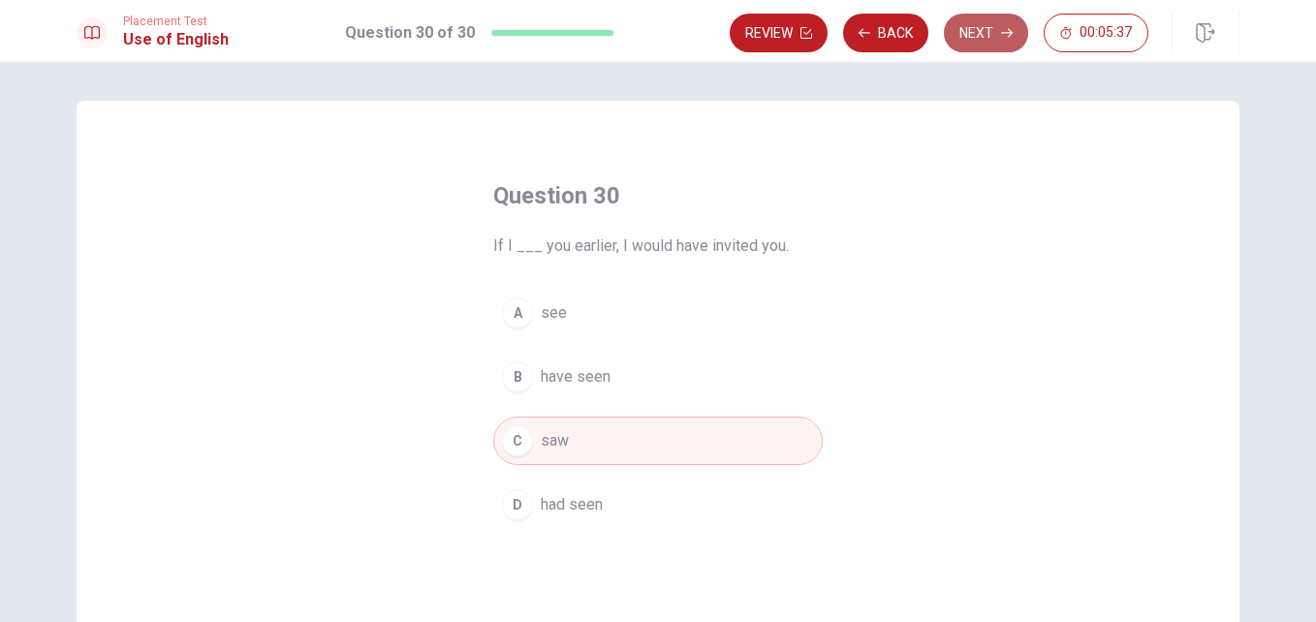
click at [996, 26] on button "Next" at bounding box center [986, 33] width 84 height 39
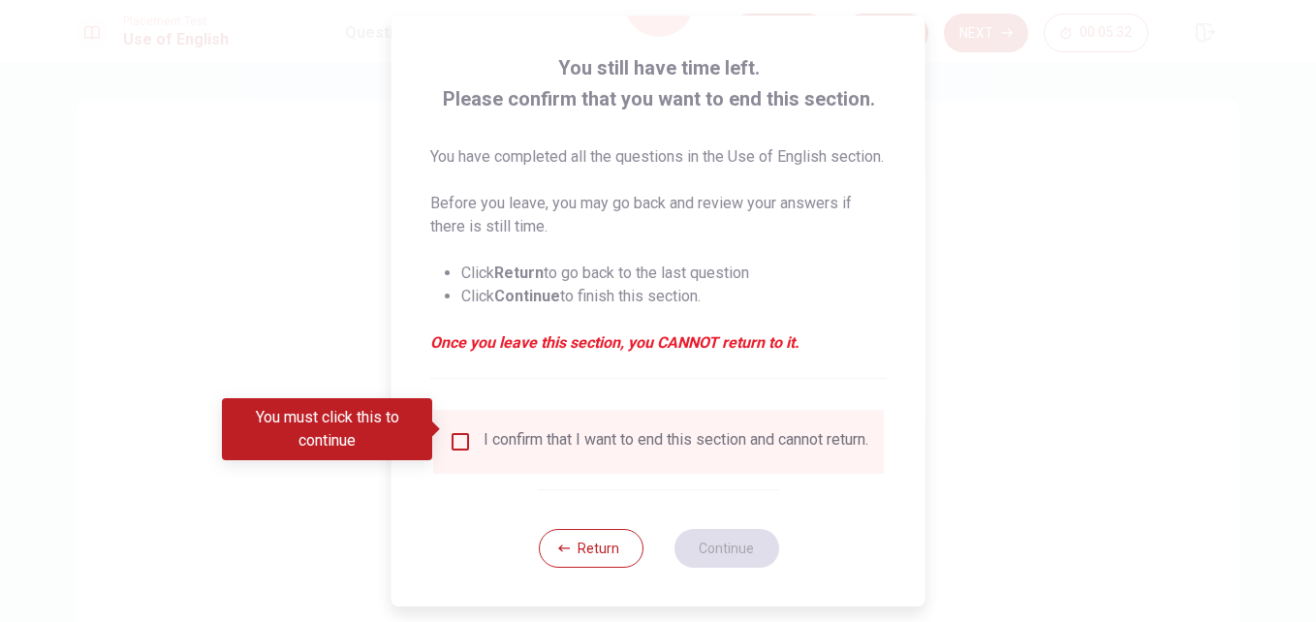
scroll to position [123, 0]
click at [578, 534] on button "Return" at bounding box center [590, 548] width 105 height 39
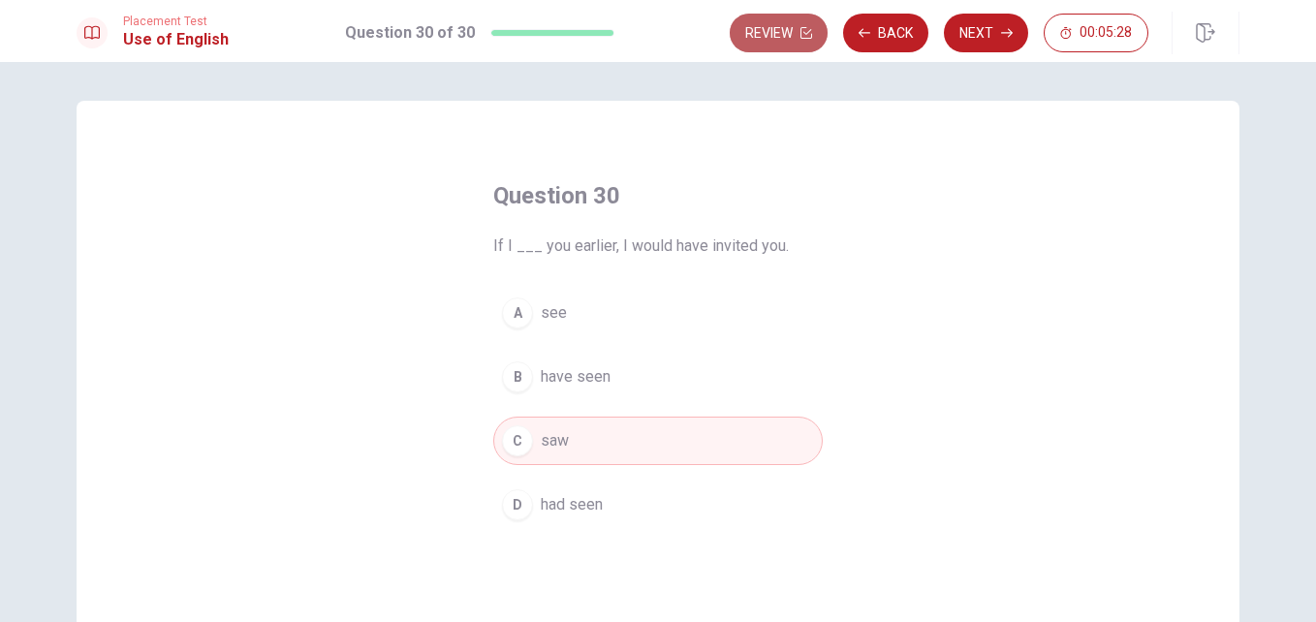
click at [805, 48] on button "Review" at bounding box center [779, 33] width 98 height 39
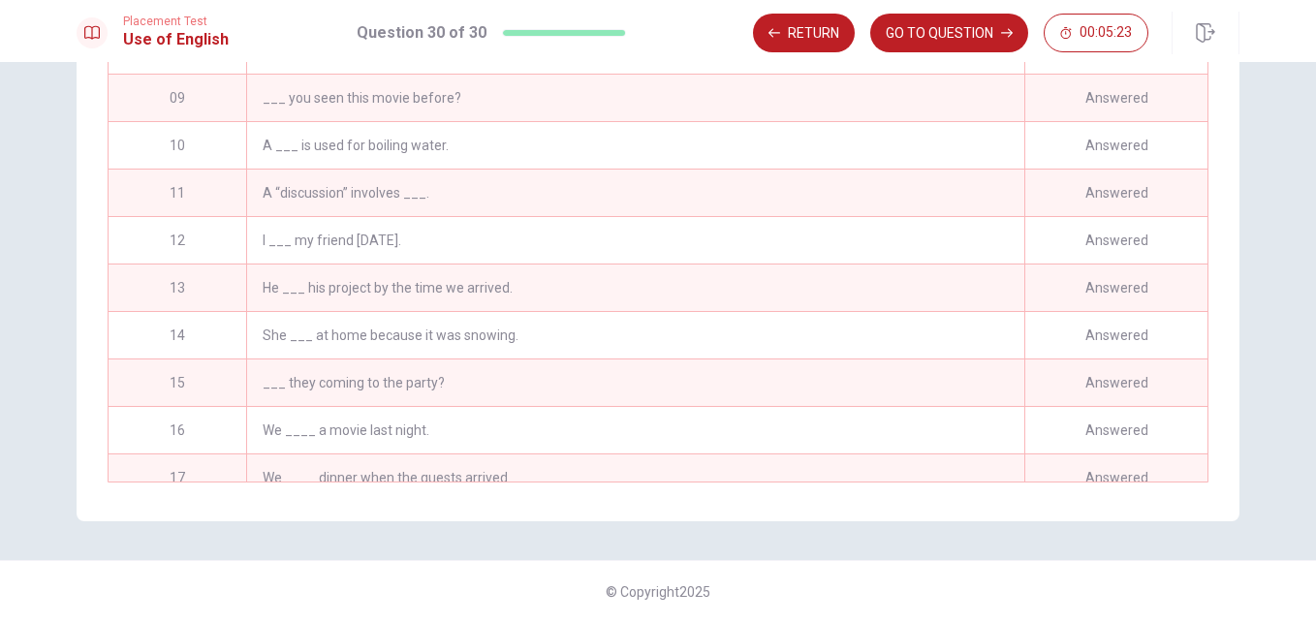
scroll to position [999, 0]
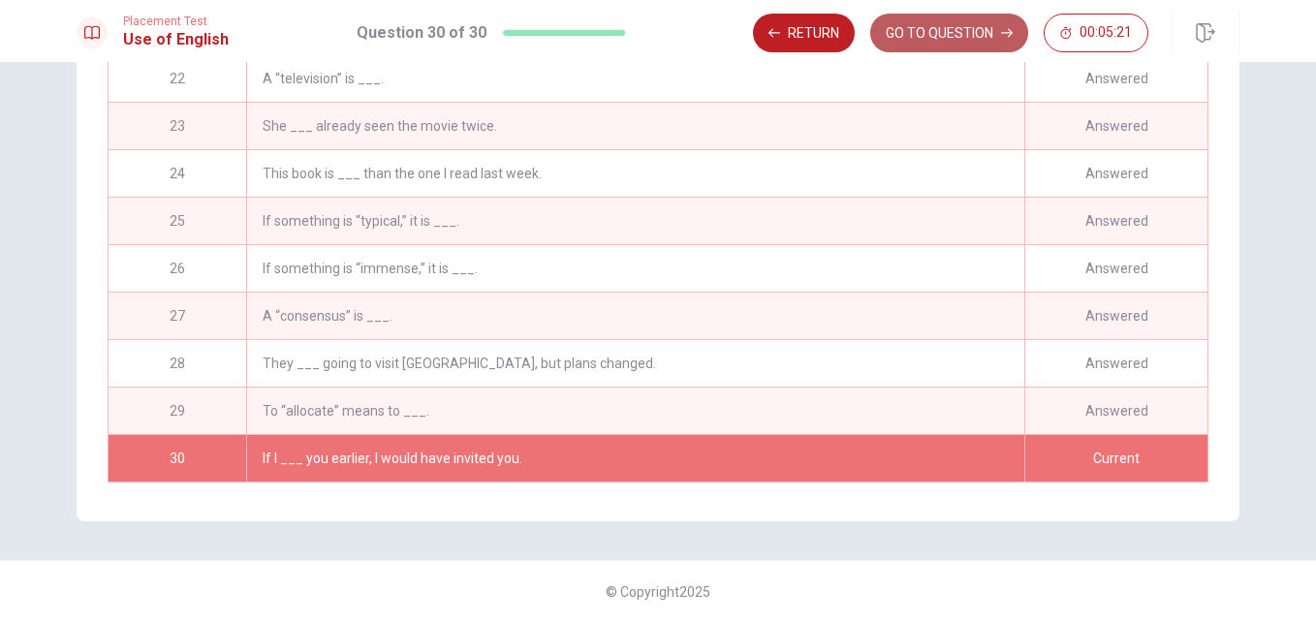
click at [917, 40] on button "GO TO QUESTION" at bounding box center [949, 33] width 158 height 39
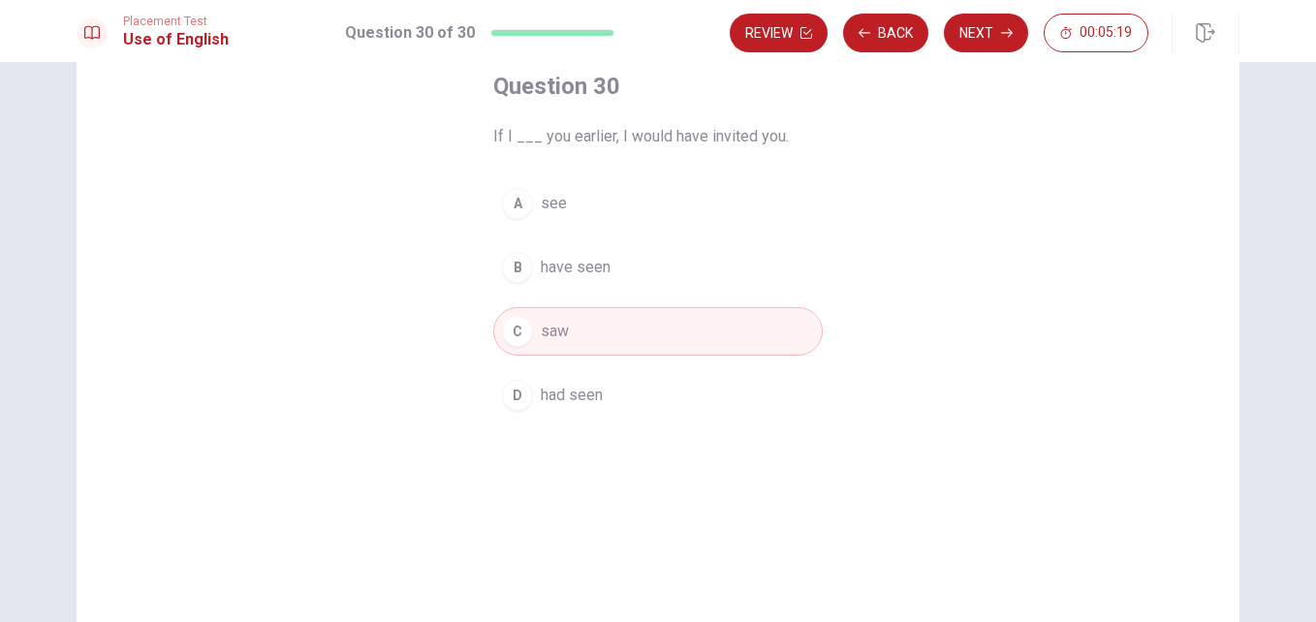
scroll to position [99, 0]
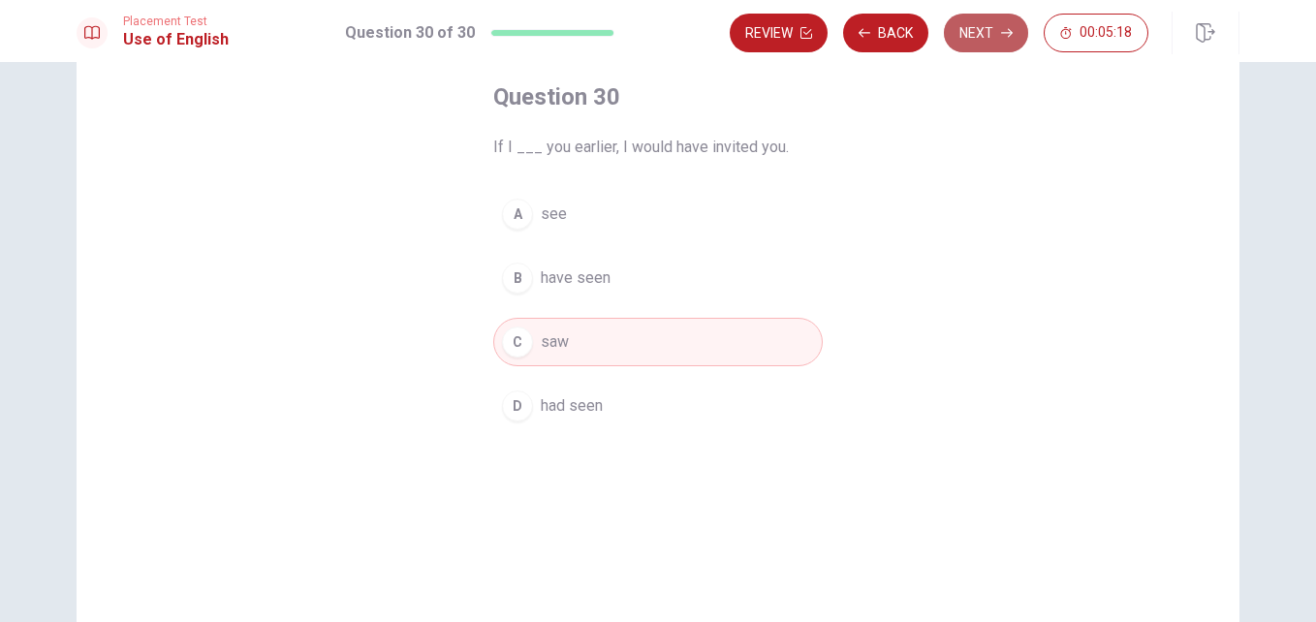
click at [963, 29] on button "Next" at bounding box center [986, 33] width 84 height 39
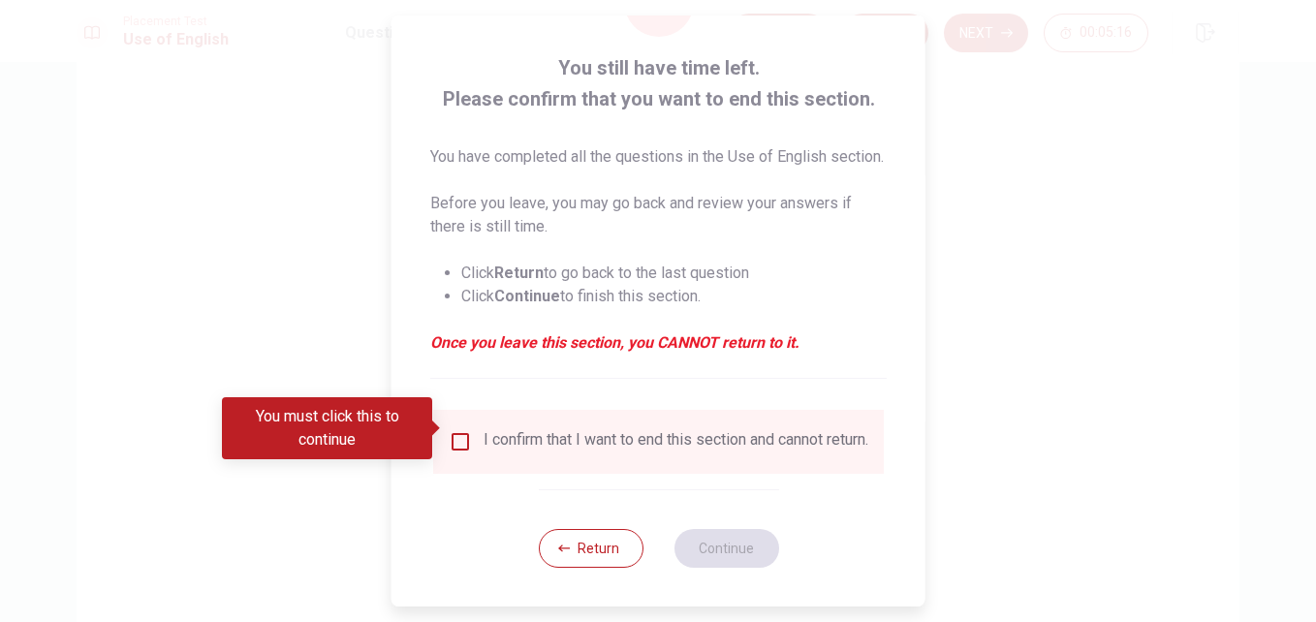
scroll to position [120, 0]
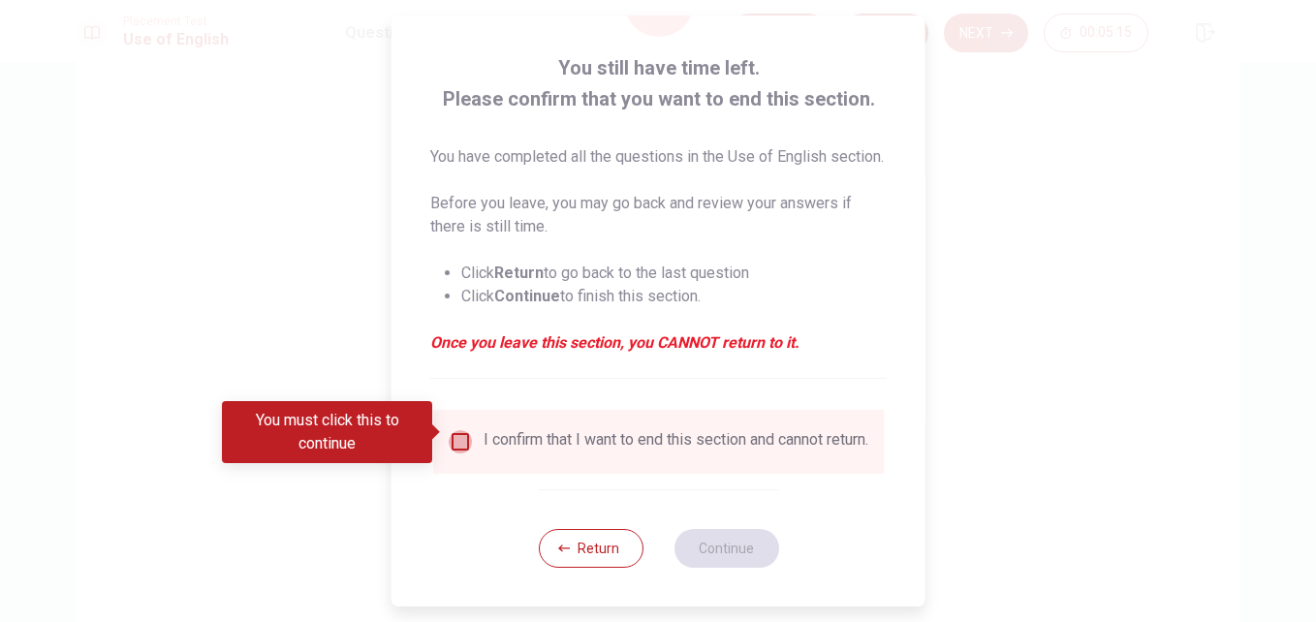
click at [465, 434] on input "You must click this to continue" at bounding box center [460, 441] width 23 height 23
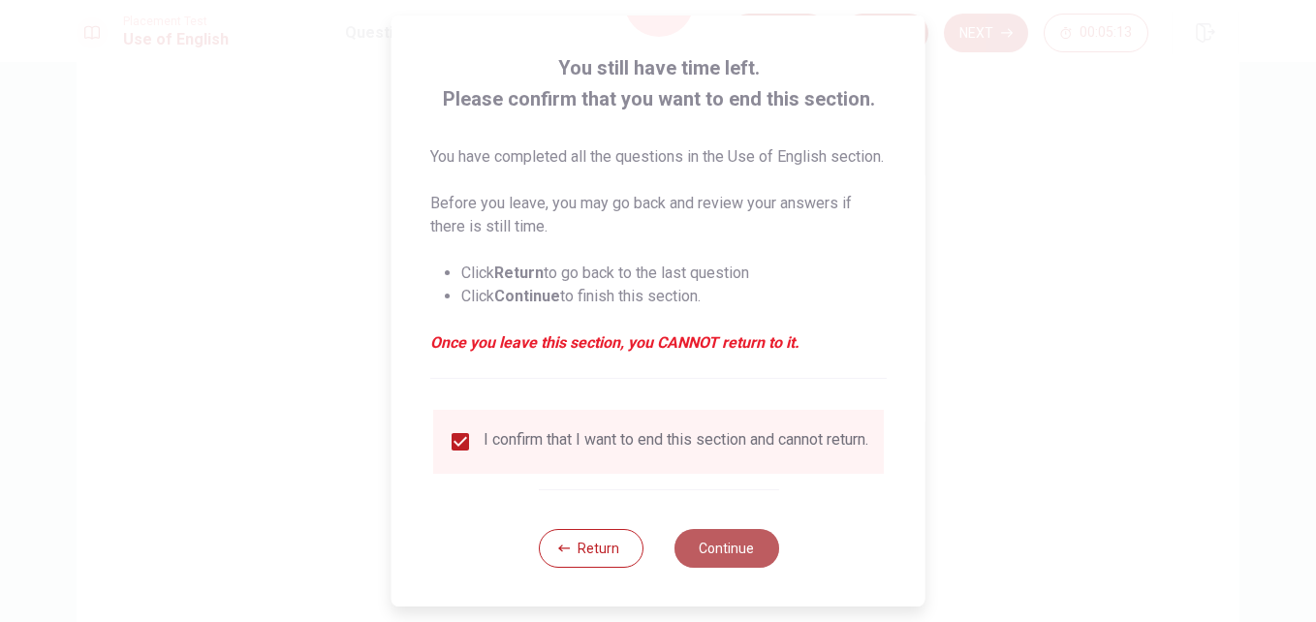
click at [696, 551] on button "Continue" at bounding box center [725, 548] width 105 height 39
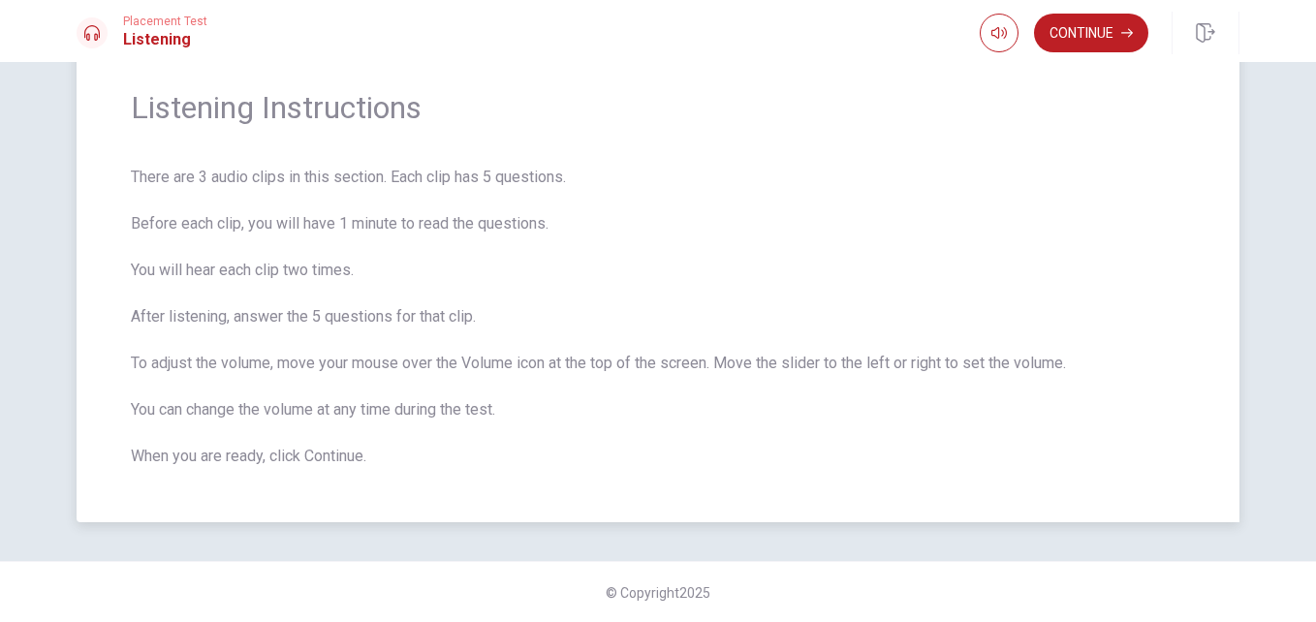
scroll to position [68, 0]
click at [1107, 37] on button "Continue" at bounding box center [1091, 33] width 114 height 39
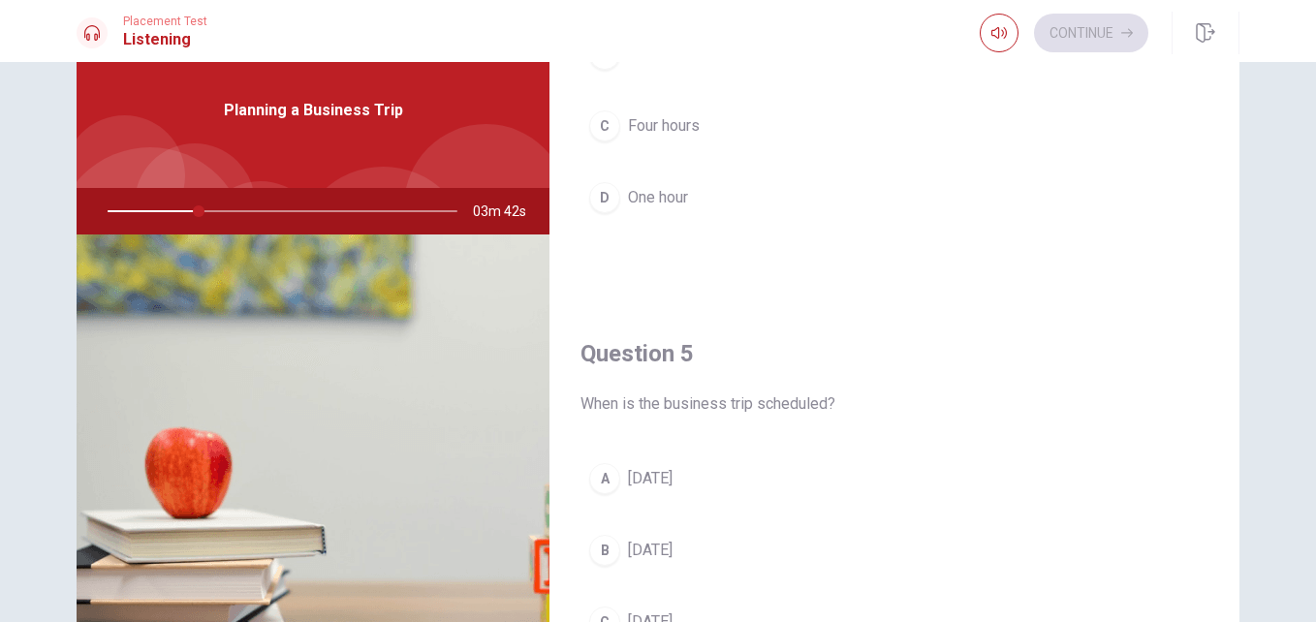
scroll to position [0, 0]
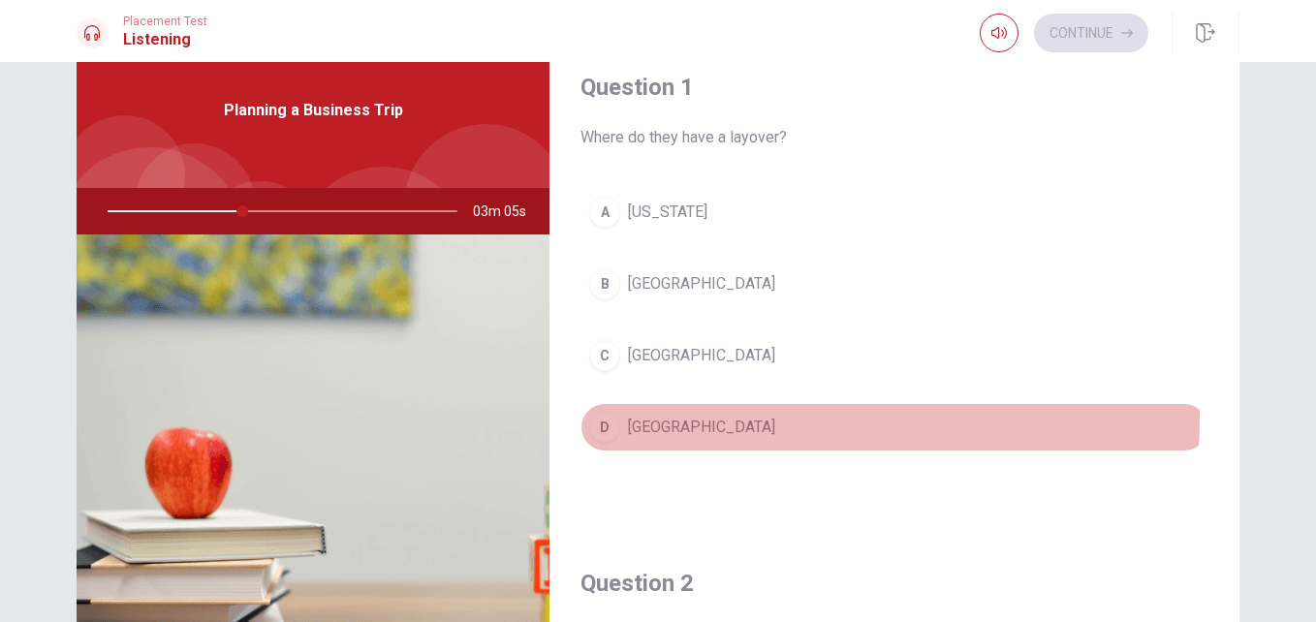
click at [660, 416] on span "[GEOGRAPHIC_DATA]" at bounding box center [701, 427] width 147 height 23
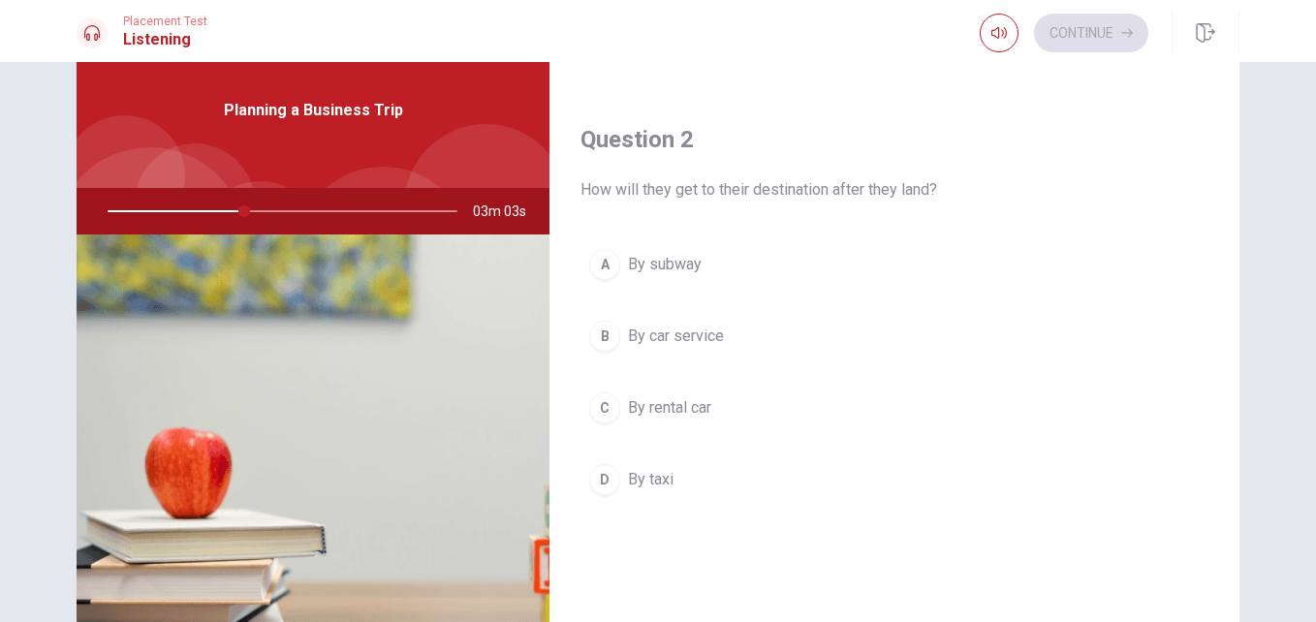
scroll to position [445, 0]
click at [693, 319] on button "B By car service" at bounding box center [894, 335] width 628 height 48
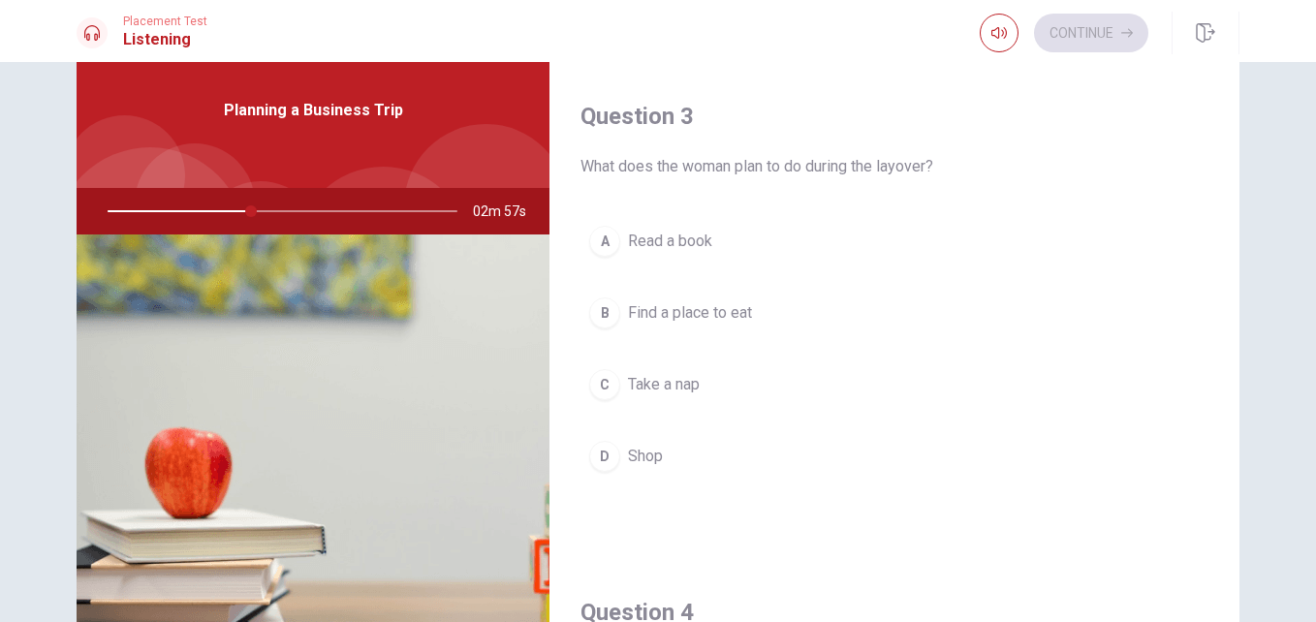
scroll to position [964, 0]
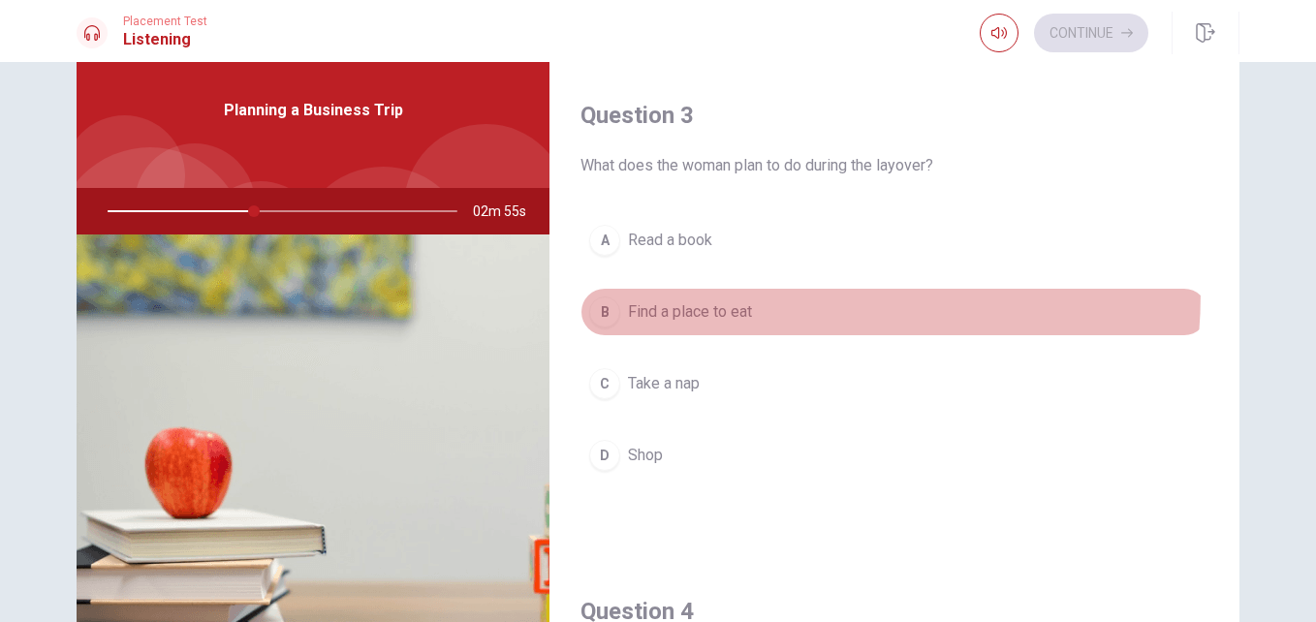
click at [664, 292] on button "B Find a place to eat" at bounding box center [894, 312] width 628 height 48
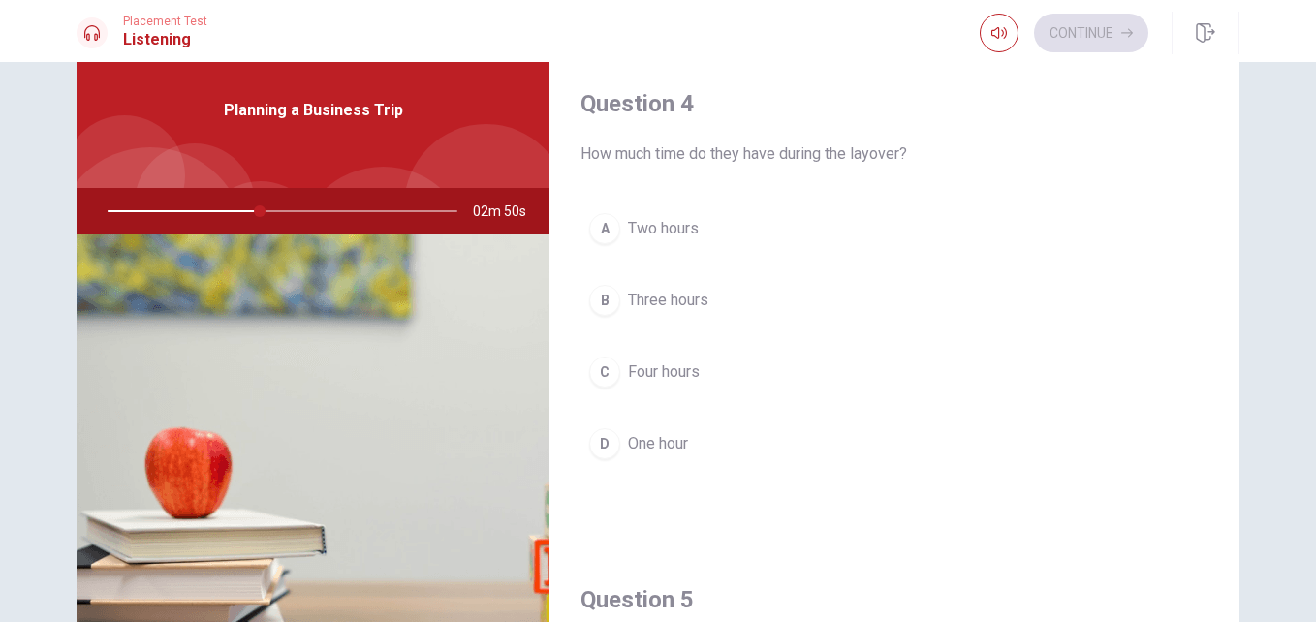
scroll to position [1473, 0]
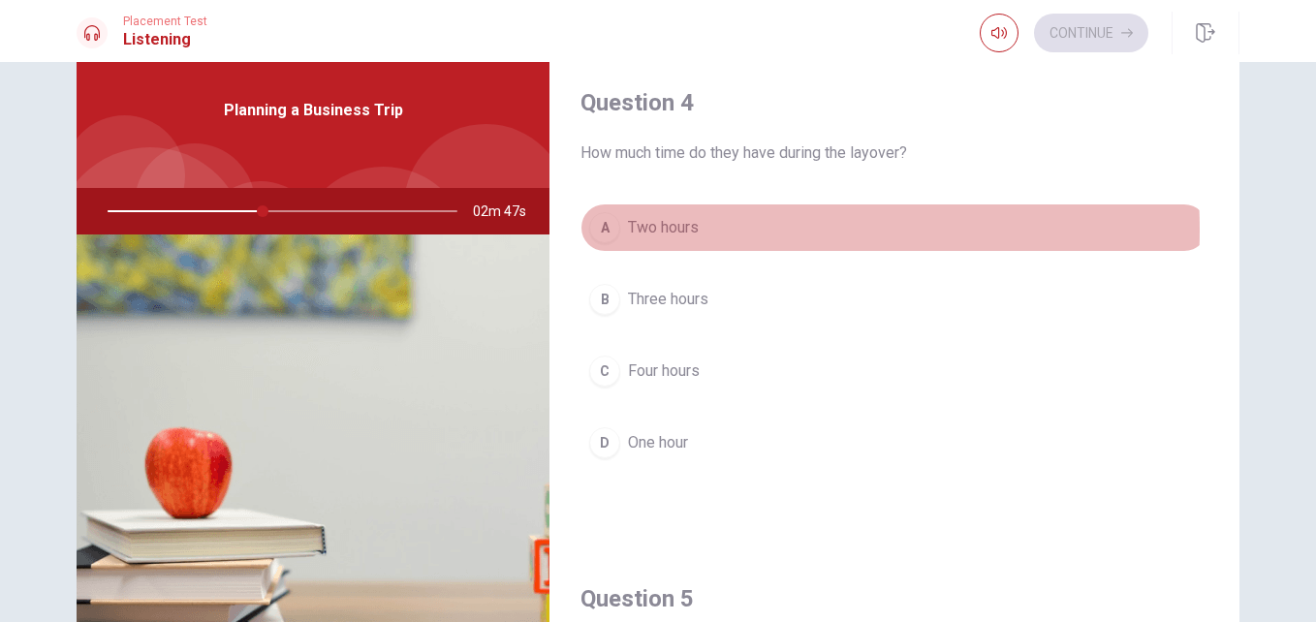
click at [675, 230] on span "Two hours" at bounding box center [663, 227] width 71 height 23
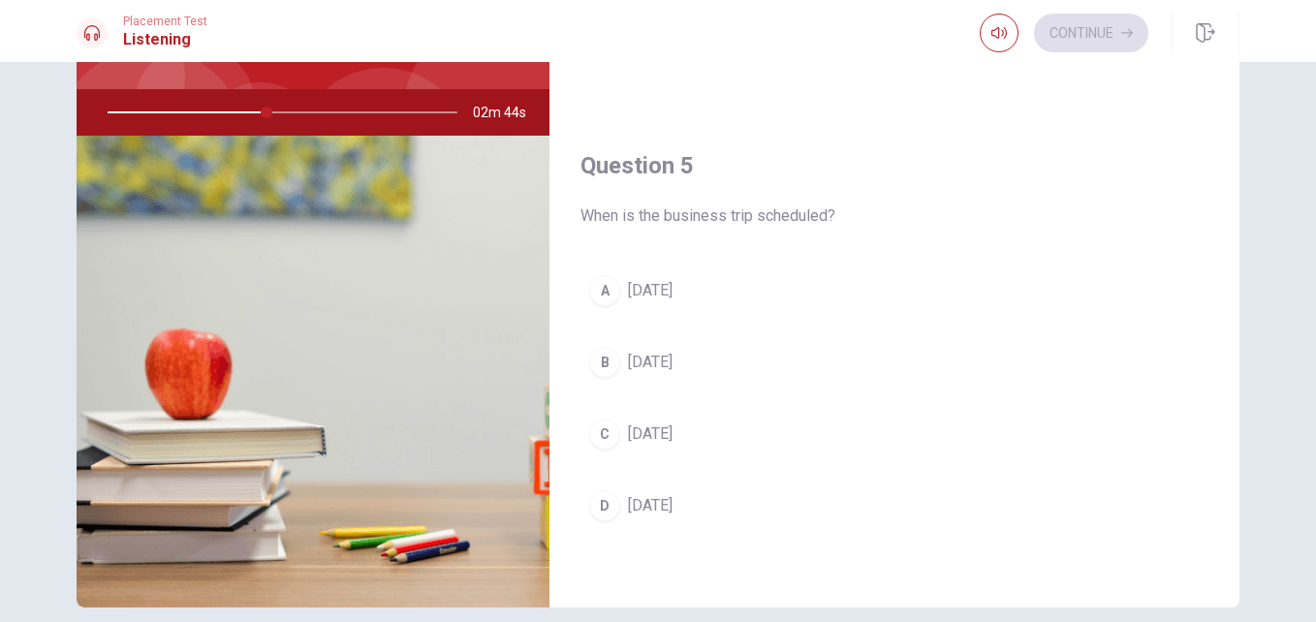
scroll to position [169, 0]
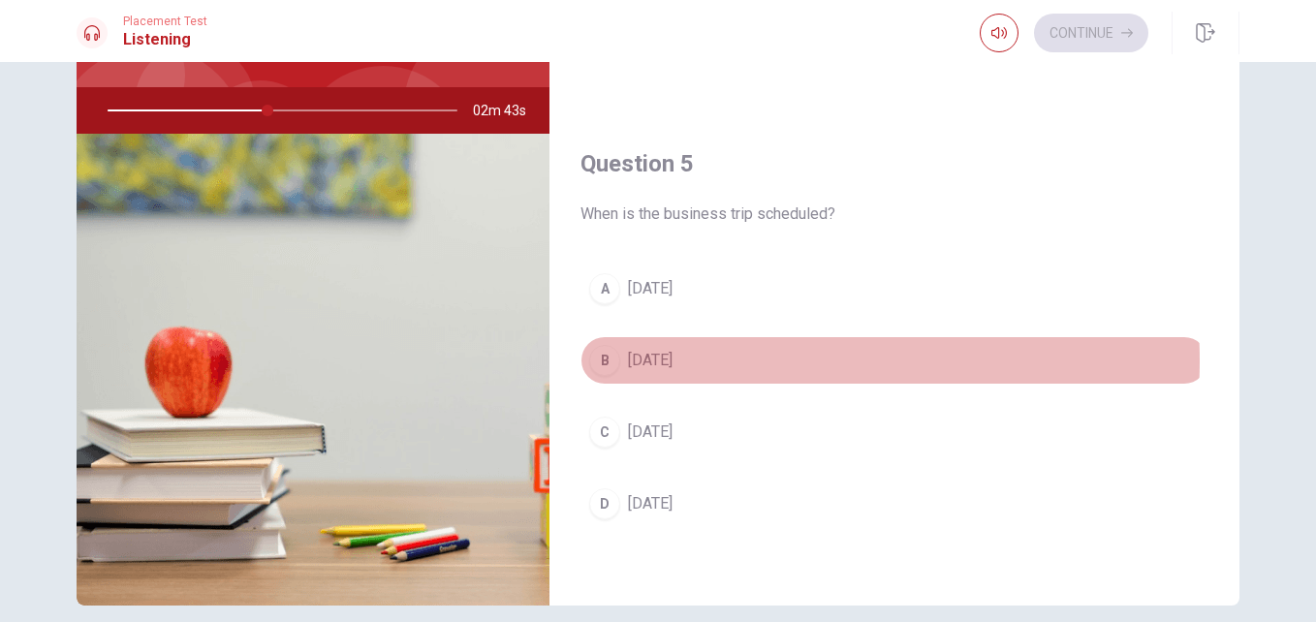
click at [672, 360] on span "[DATE]" at bounding box center [650, 360] width 45 height 23
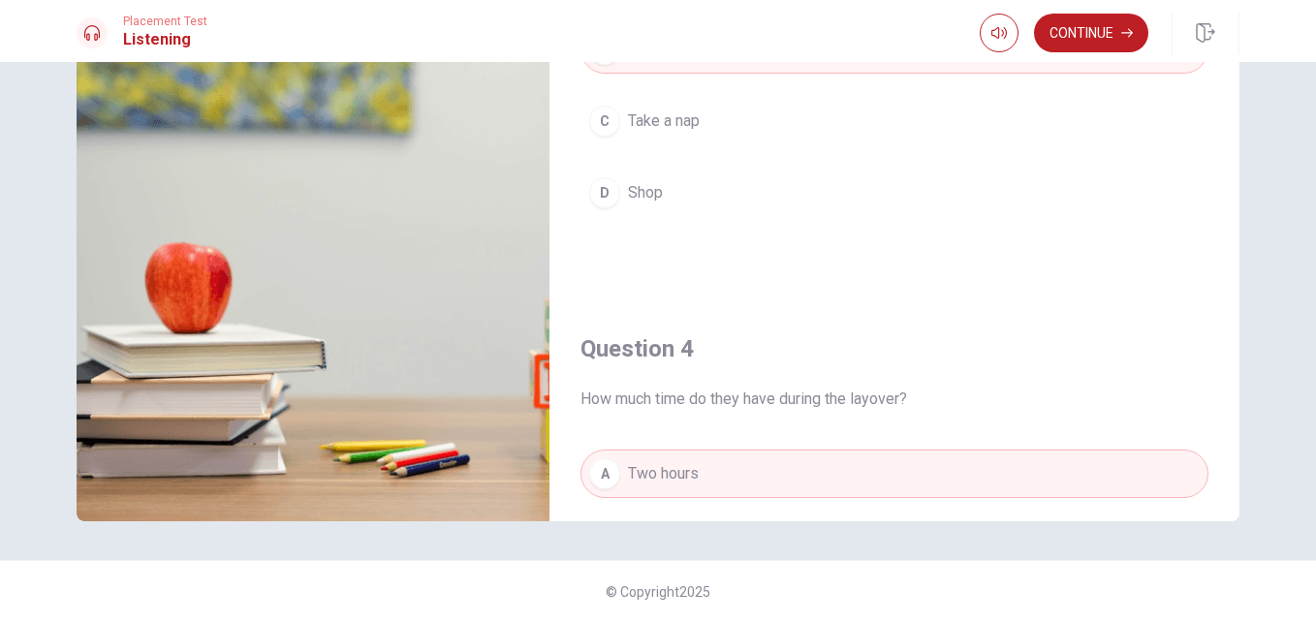
scroll to position [1036, 0]
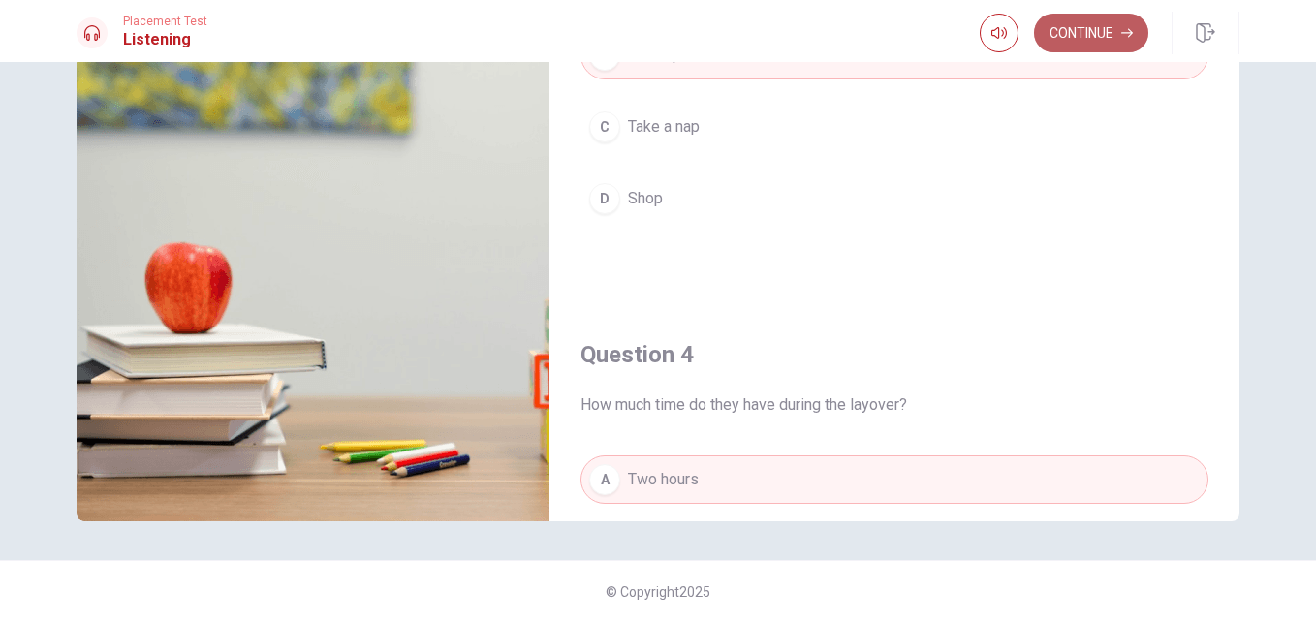
click at [1111, 21] on button "Continue" at bounding box center [1091, 33] width 114 height 39
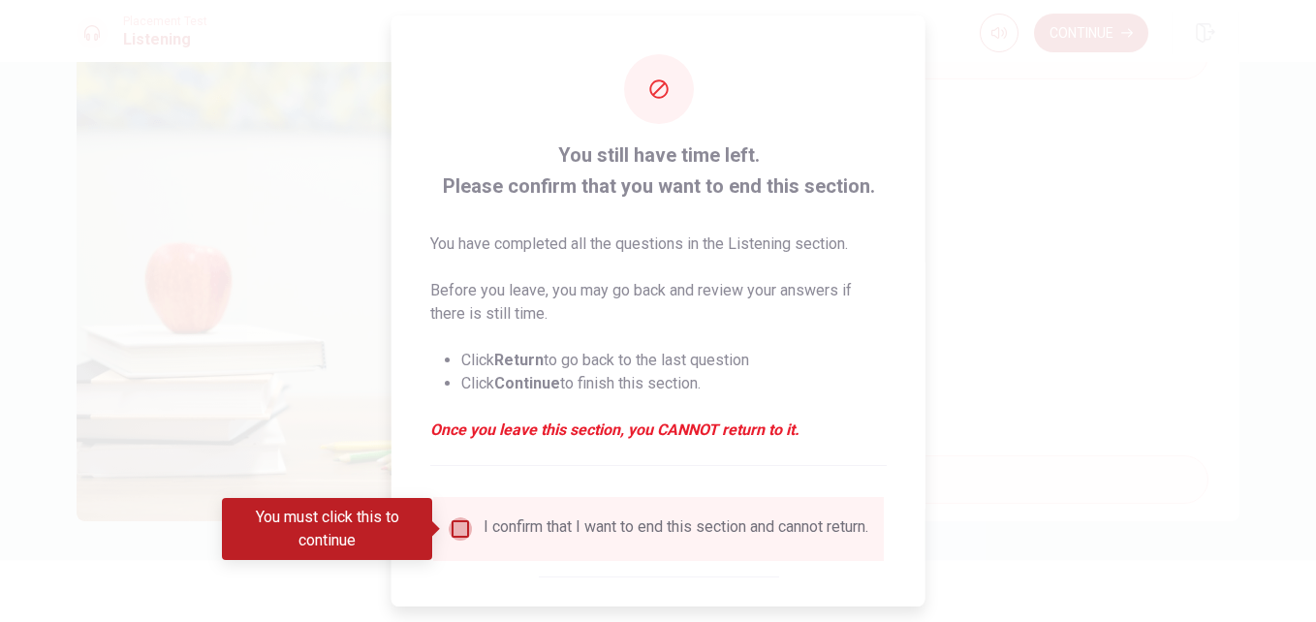
click at [458, 532] on input "You must click this to continue" at bounding box center [460, 528] width 23 height 23
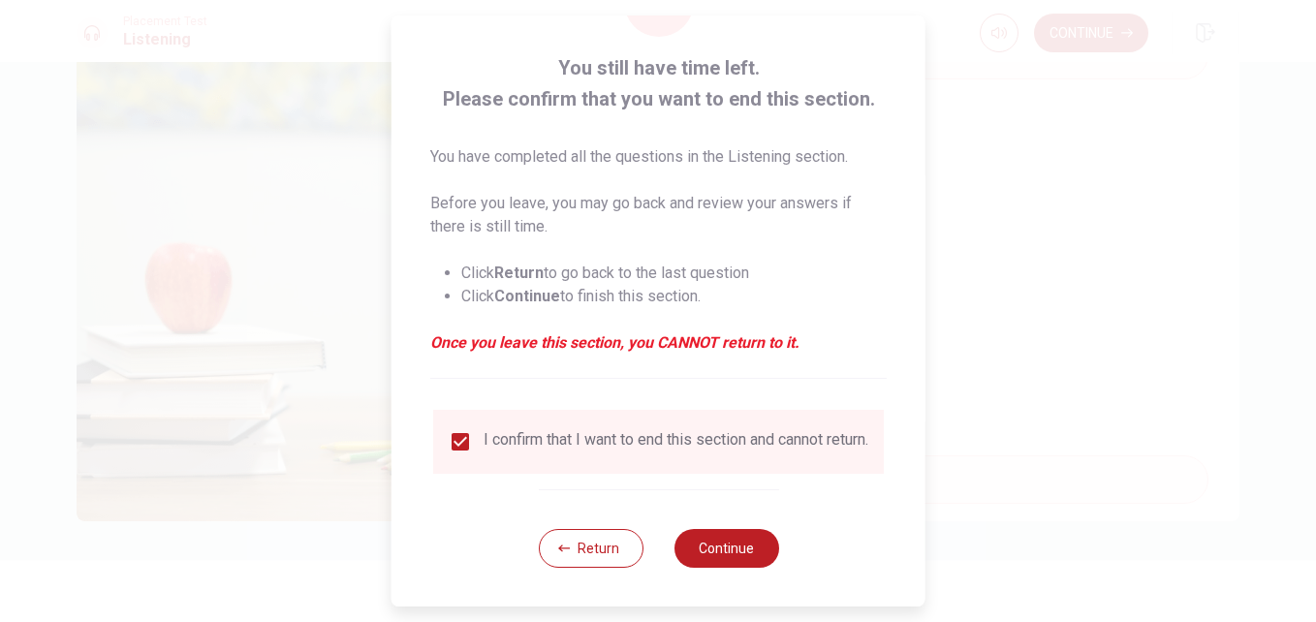
scroll to position [101, 0]
click at [711, 552] on button "Continue" at bounding box center [725, 548] width 105 height 39
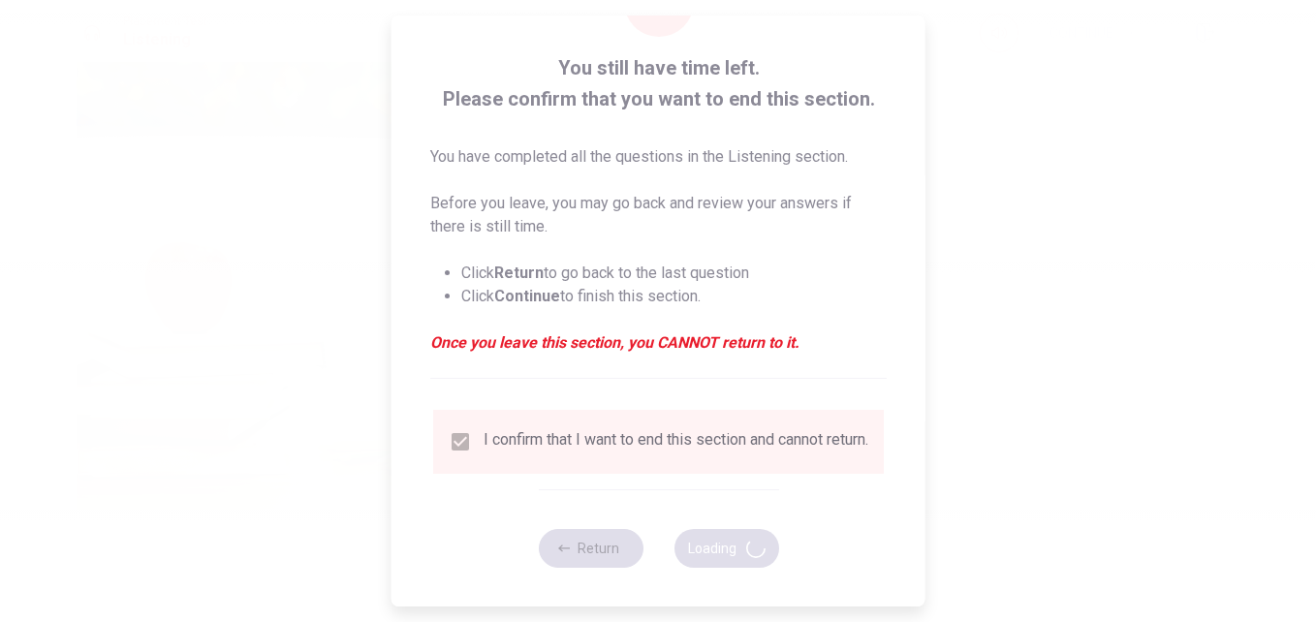
type input "49"
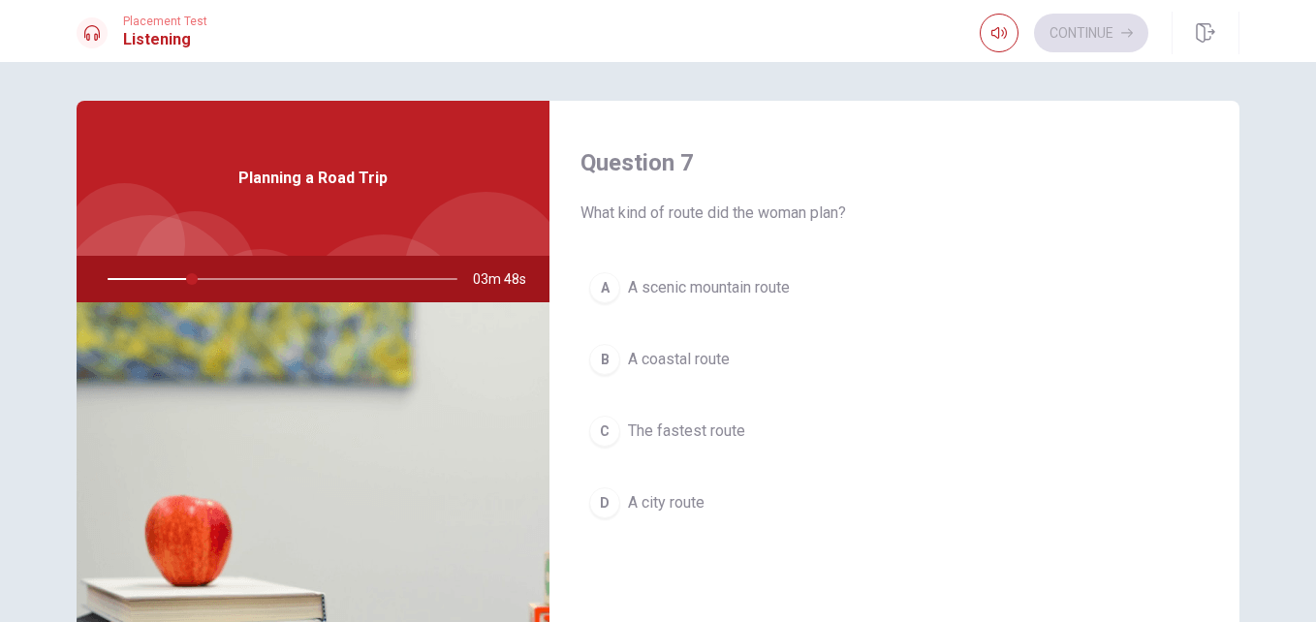
scroll to position [0, 0]
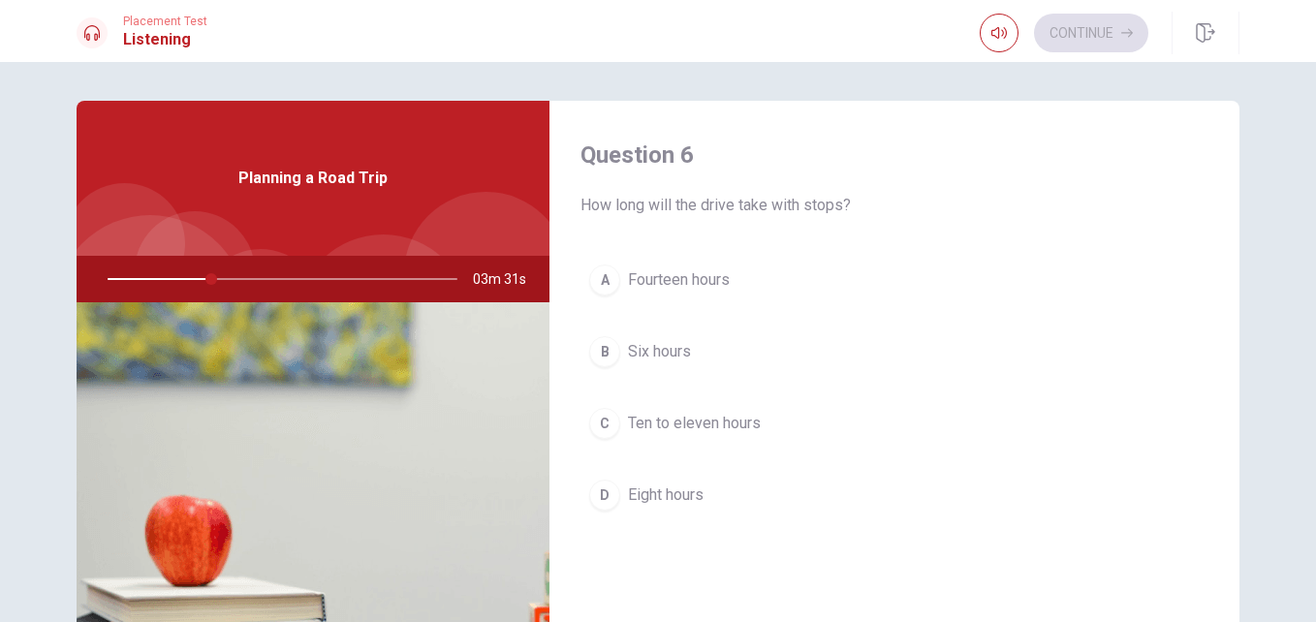
click at [815, 220] on div "Question 6 How long will the drive take with stops? A Fourteen hours B Six hour…" at bounding box center [894, 349] width 690 height 496
drag, startPoint x: 832, startPoint y: 176, endPoint x: 763, endPoint y: 261, distance: 109.4
click at [763, 261] on div "Question 6 How long will the drive take with stops? A Fourteen hours B Six hour…" at bounding box center [894, 349] width 690 height 496
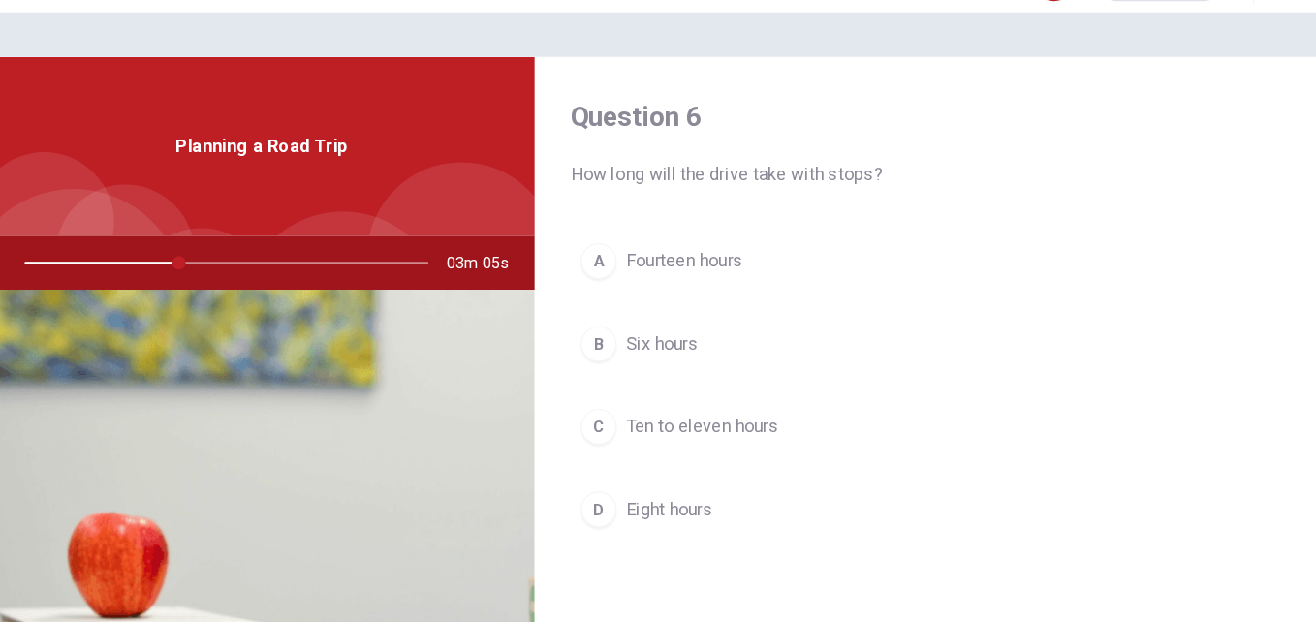
drag, startPoint x: 470, startPoint y: 555, endPoint x: 520, endPoint y: 521, distance: 60.7
click at [520, 521] on img at bounding box center [313, 538] width 473 height 472
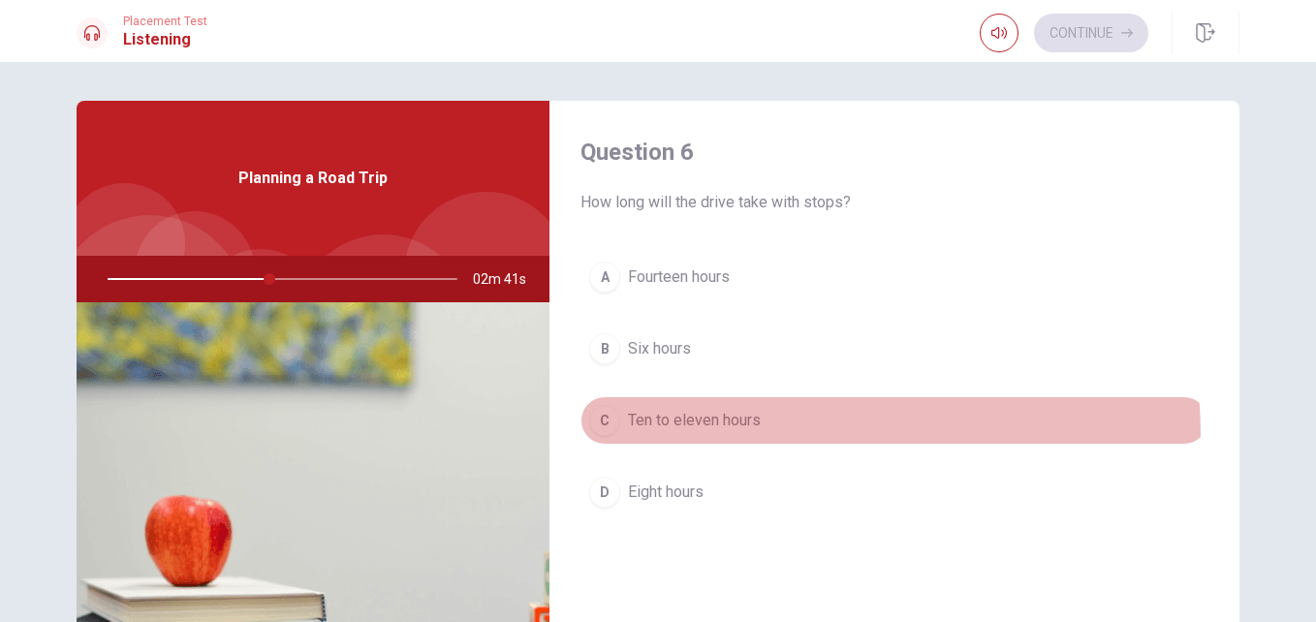
click at [695, 437] on button "C Ten to eleven hours" at bounding box center [894, 420] width 628 height 48
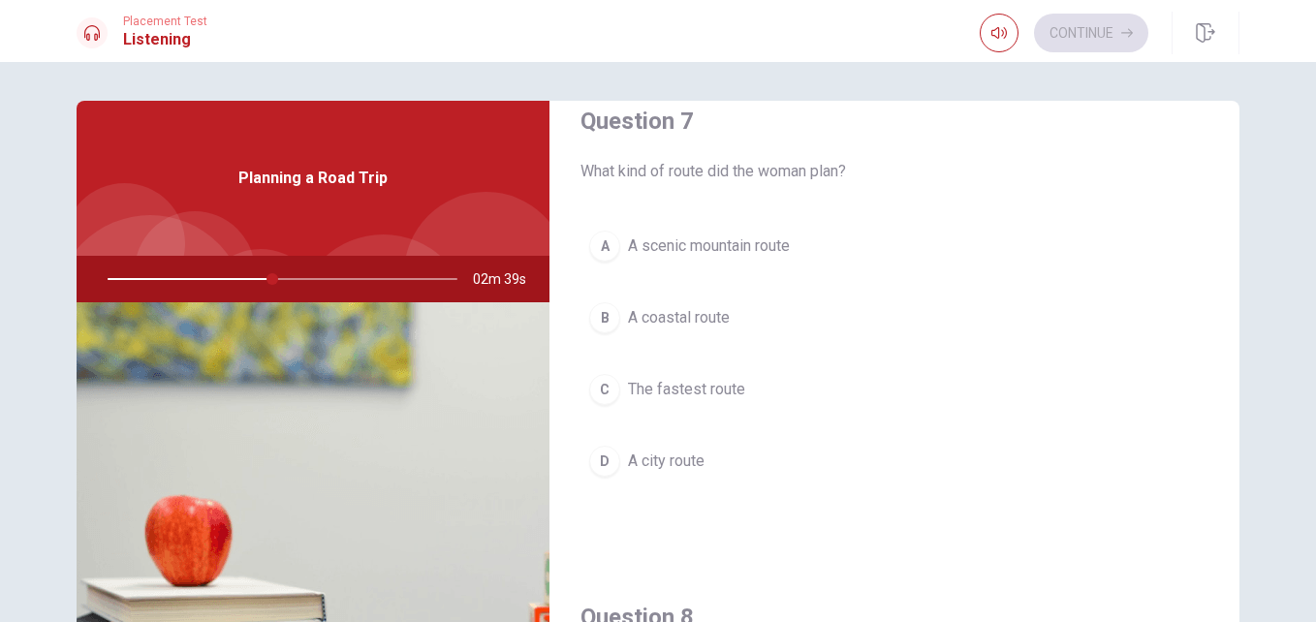
scroll to position [529, 0]
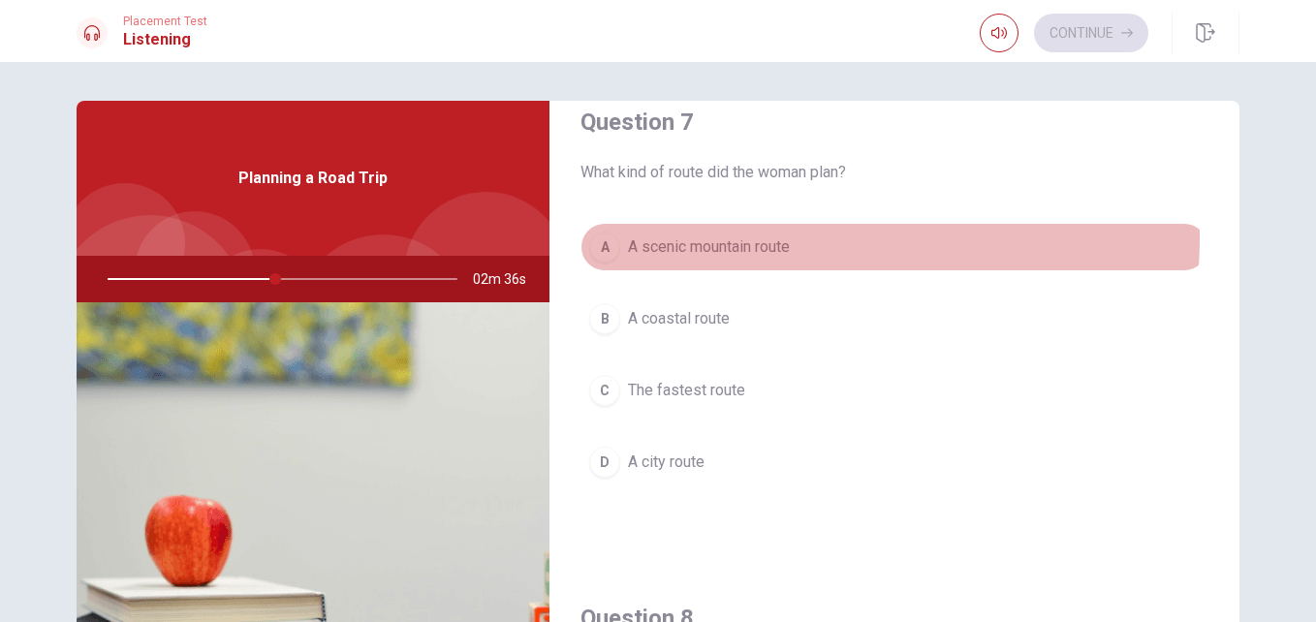
click at [742, 236] on span "A scenic mountain route" at bounding box center [709, 246] width 162 height 23
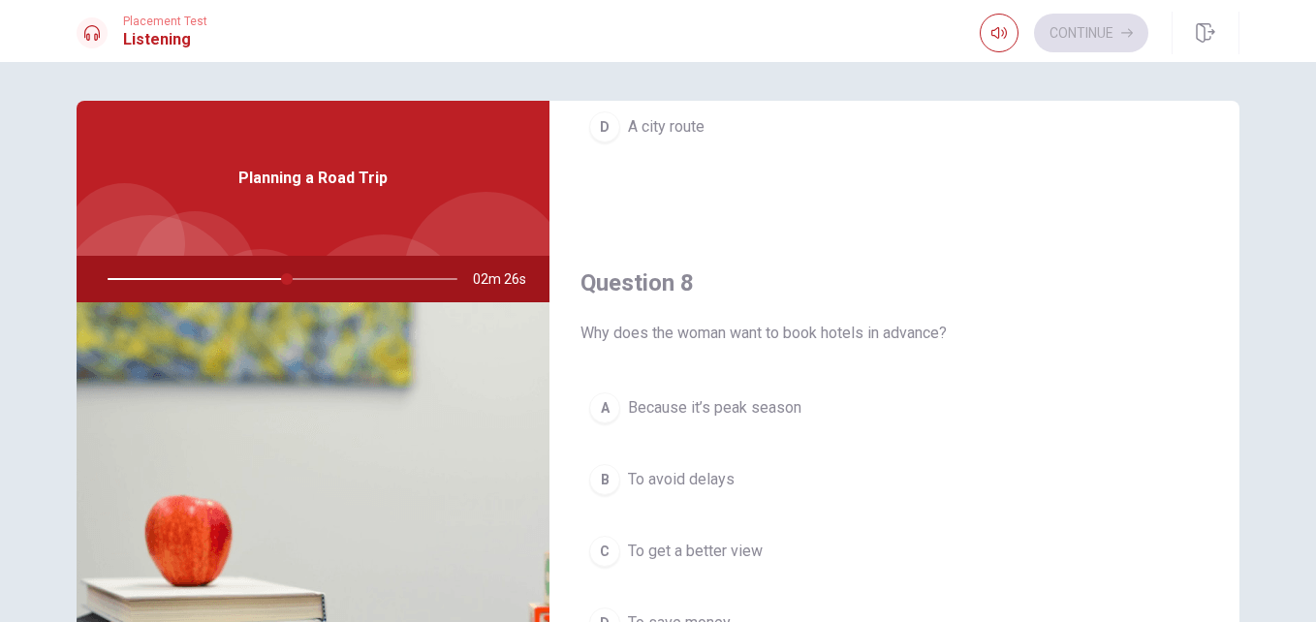
scroll to position [982, 0]
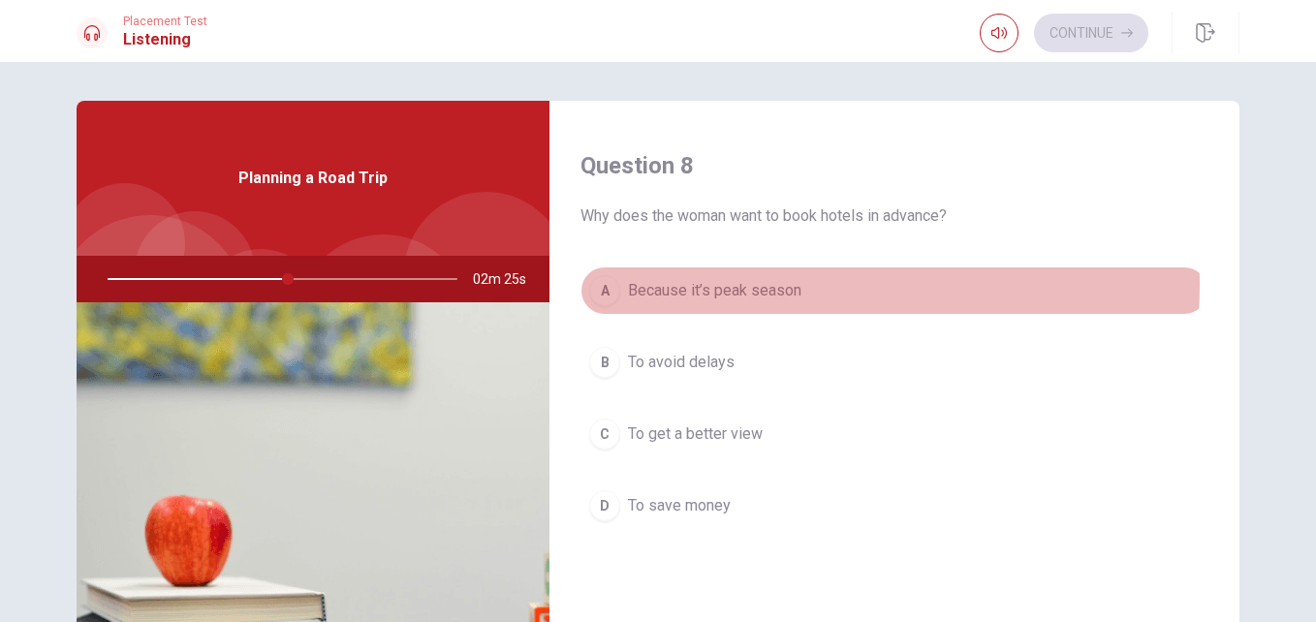
click at [764, 285] on span "Because it’s peak season" at bounding box center [714, 290] width 173 height 23
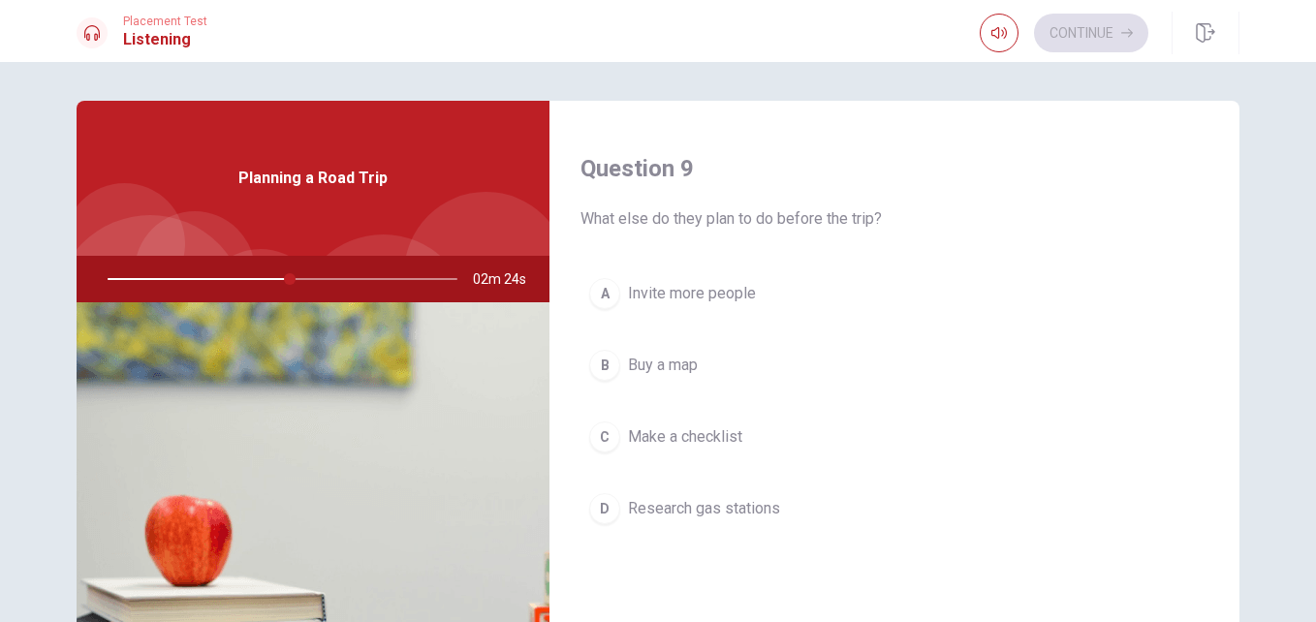
scroll to position [1474, 0]
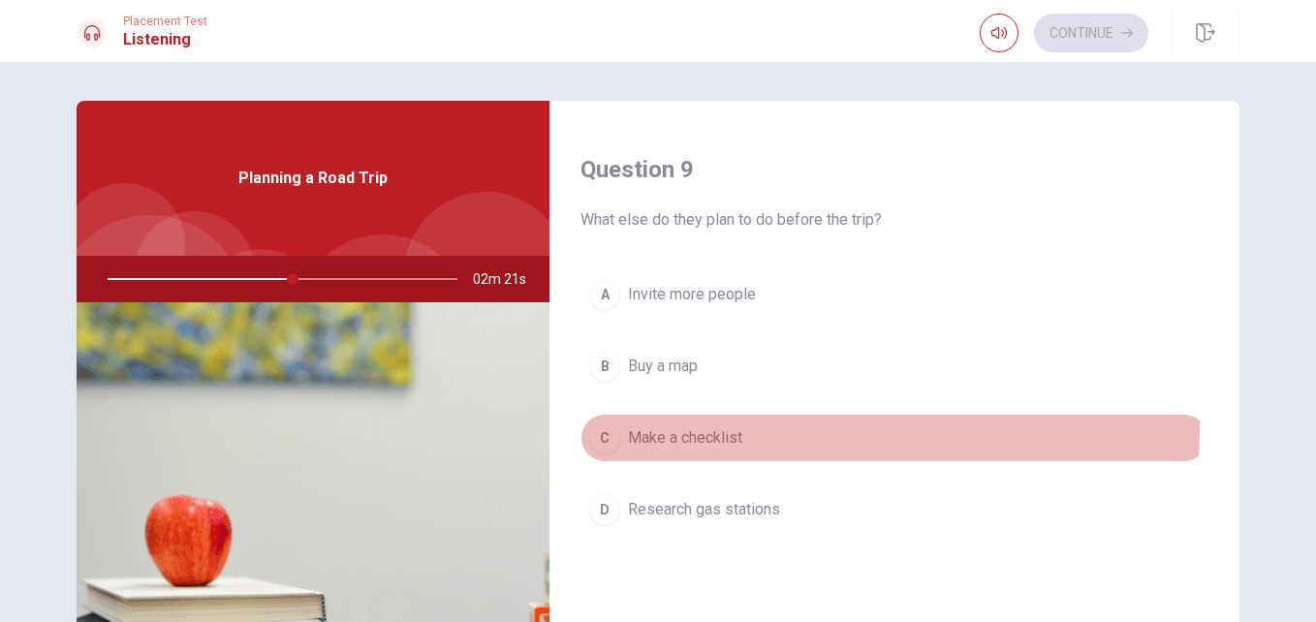
click at [693, 427] on span "Make a checklist" at bounding box center [685, 437] width 114 height 23
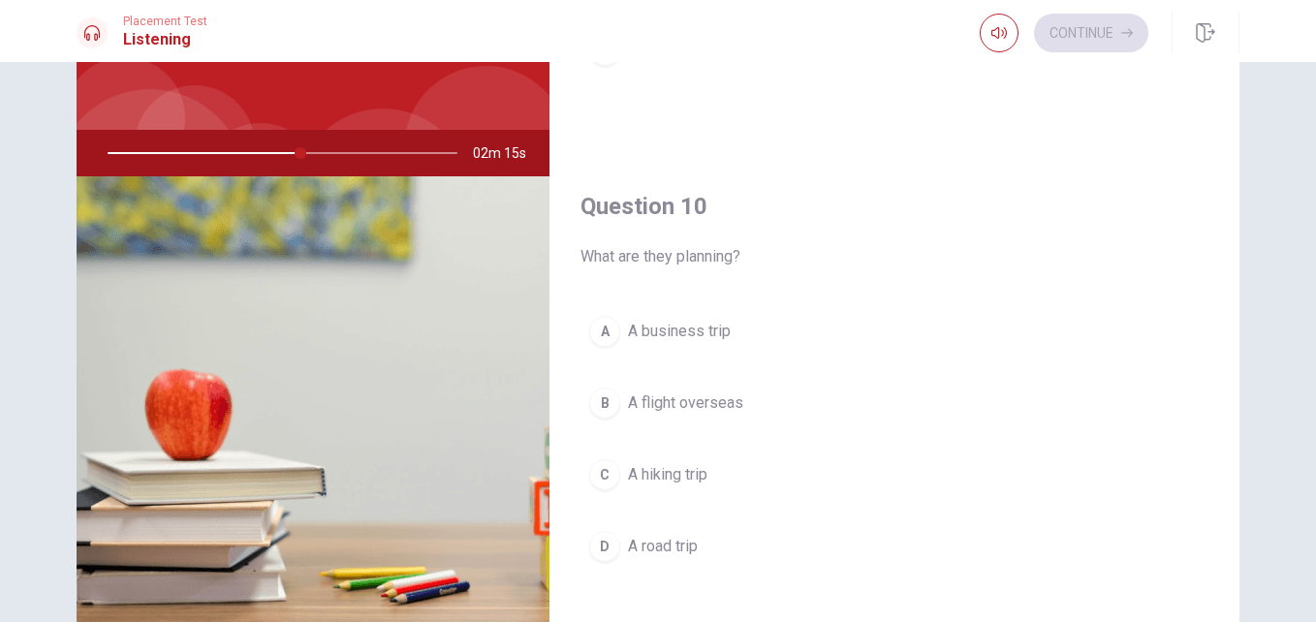
scroll to position [173, 0]
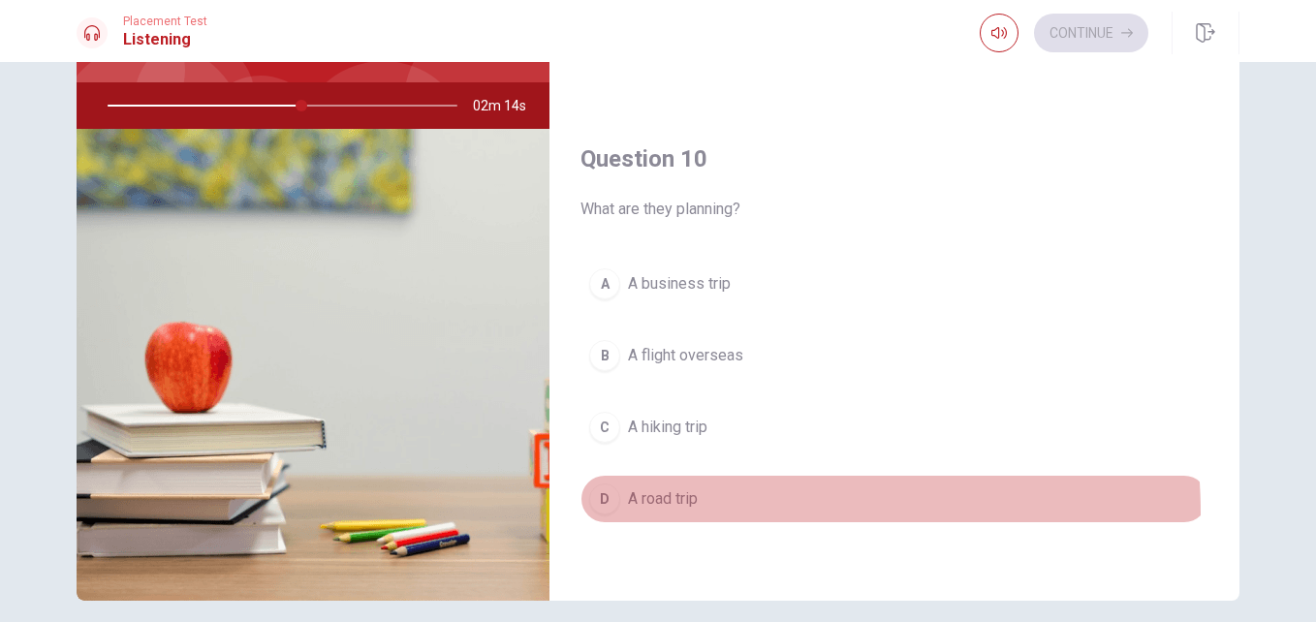
click at [743, 513] on button "D A road trip" at bounding box center [894, 499] width 628 height 48
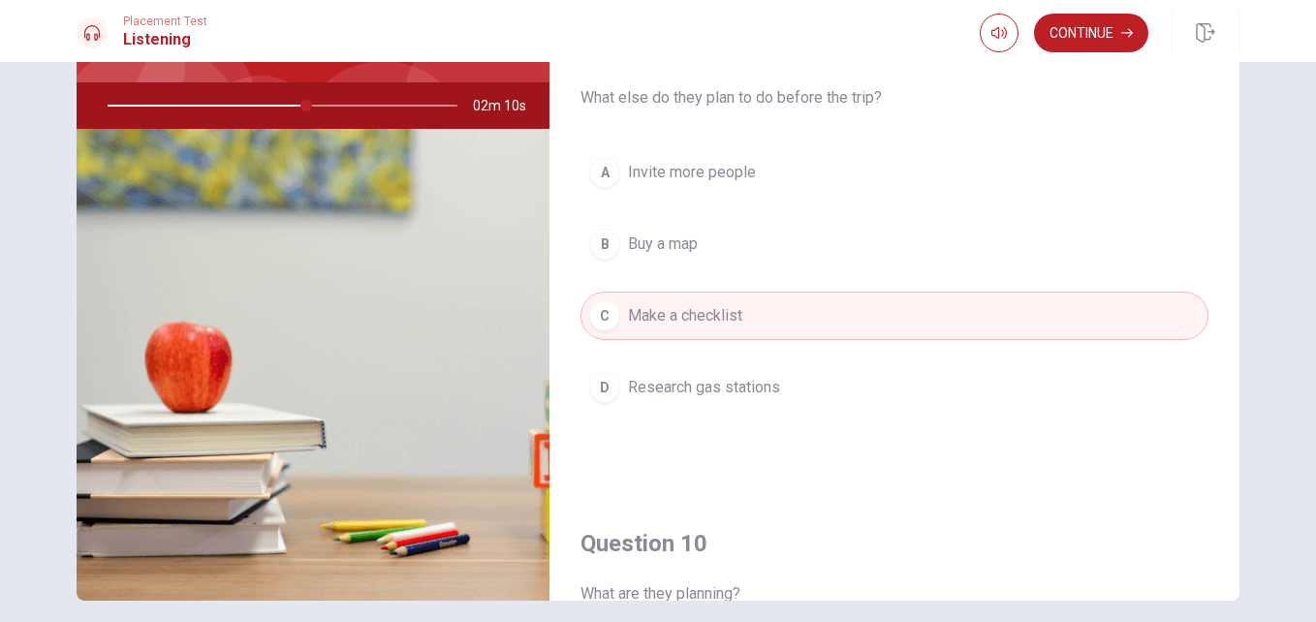
scroll to position [1470, 0]
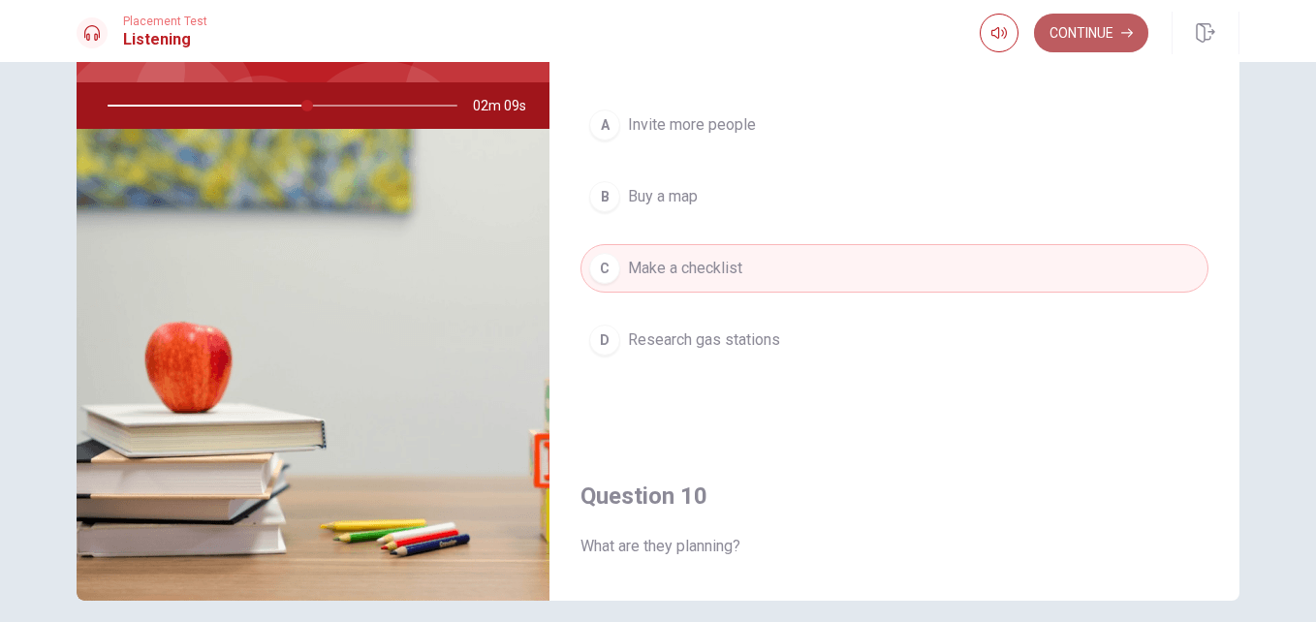
click at [1103, 29] on button "Continue" at bounding box center [1091, 33] width 114 height 39
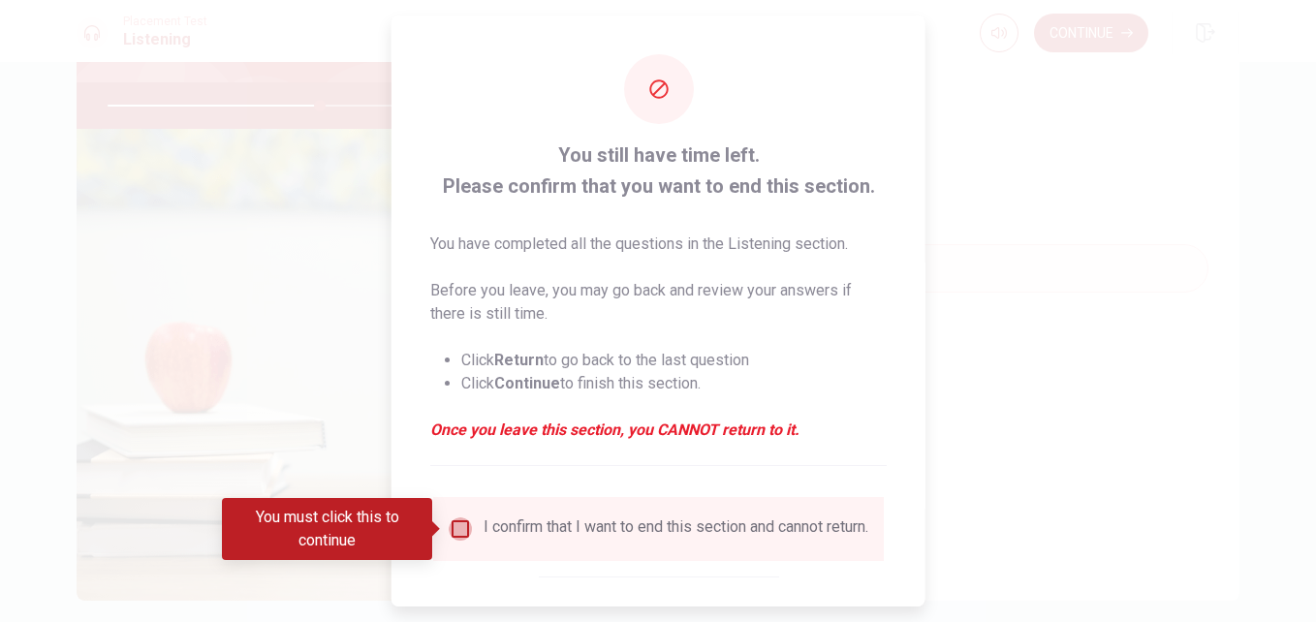
click at [449, 522] on input "You must click this to continue" at bounding box center [460, 528] width 23 height 23
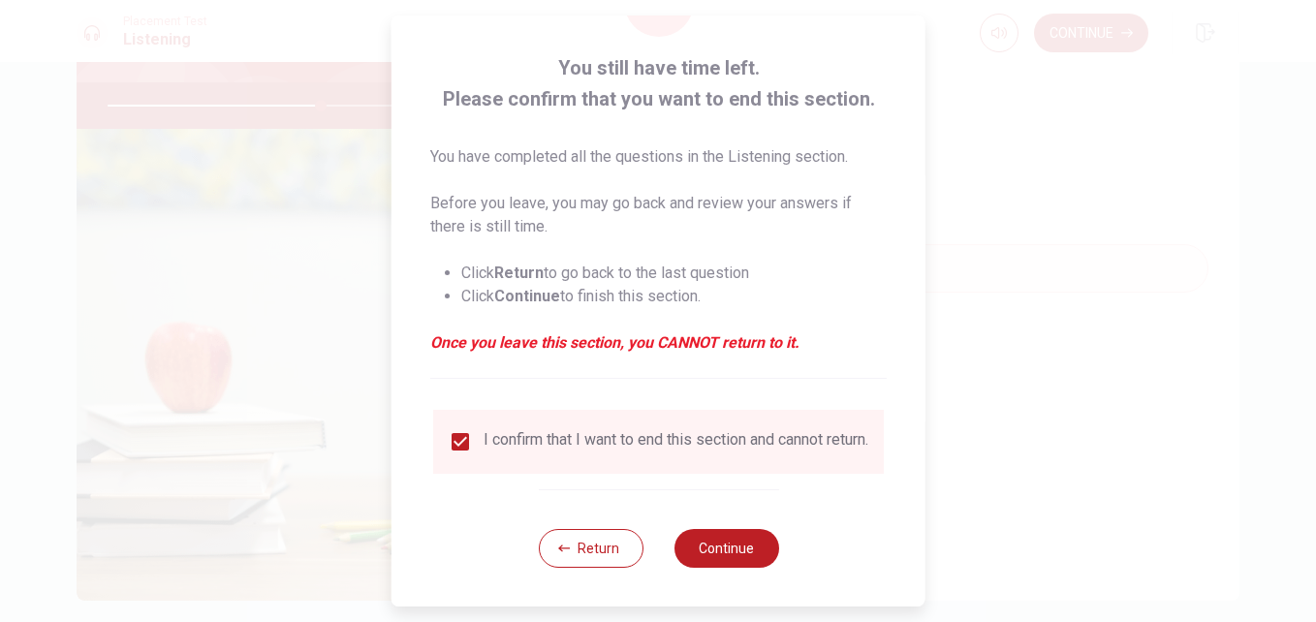
scroll to position [100, 0]
click at [716, 546] on button "Continue" at bounding box center [725, 548] width 105 height 39
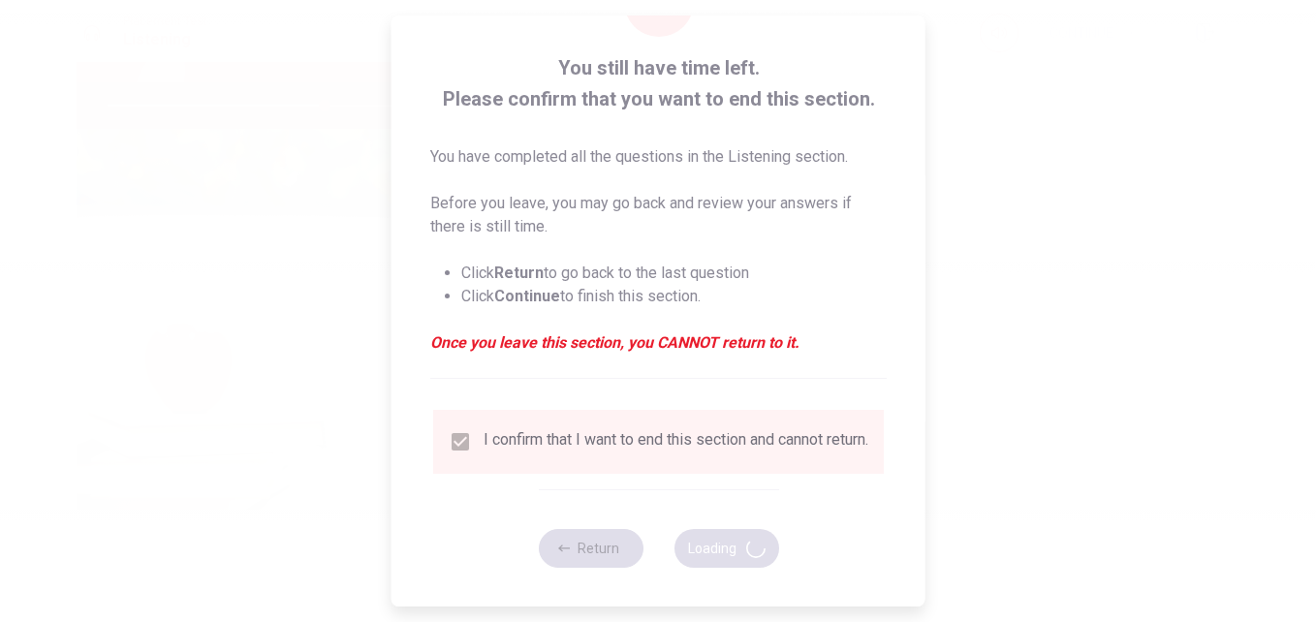
type input "62"
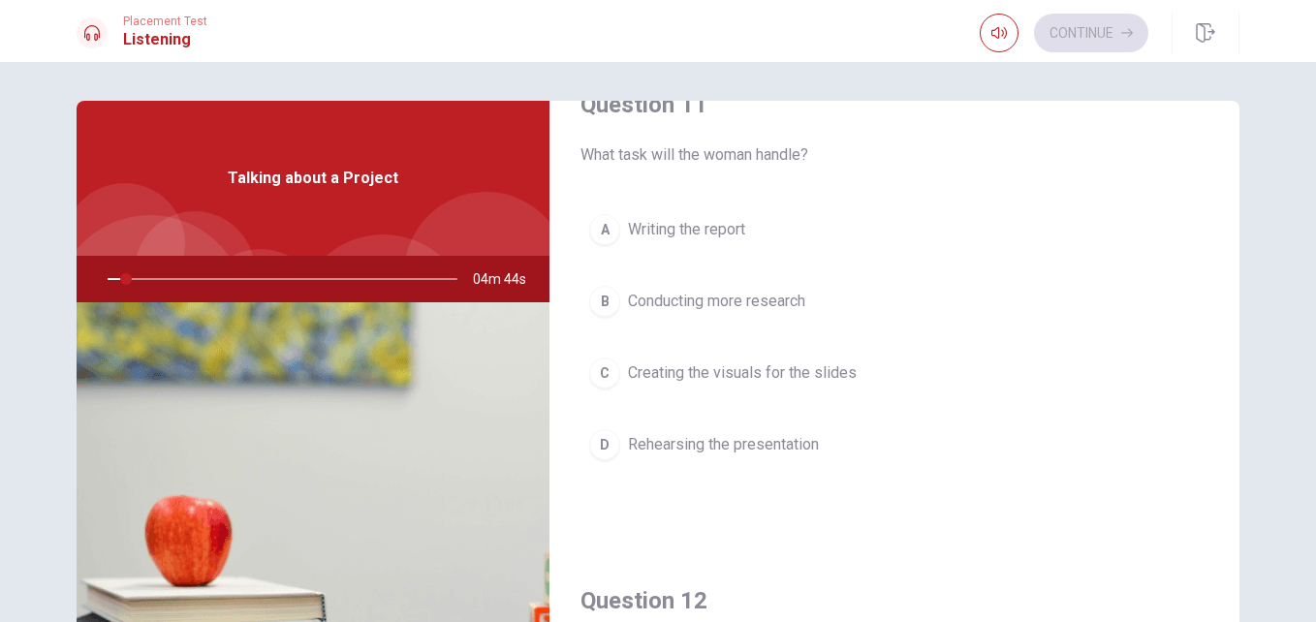
scroll to position [47, 0]
click at [716, 546] on div "Question 11 What task will the woman handle? A Writing the report B Conducting …" at bounding box center [894, 301] width 690 height 496
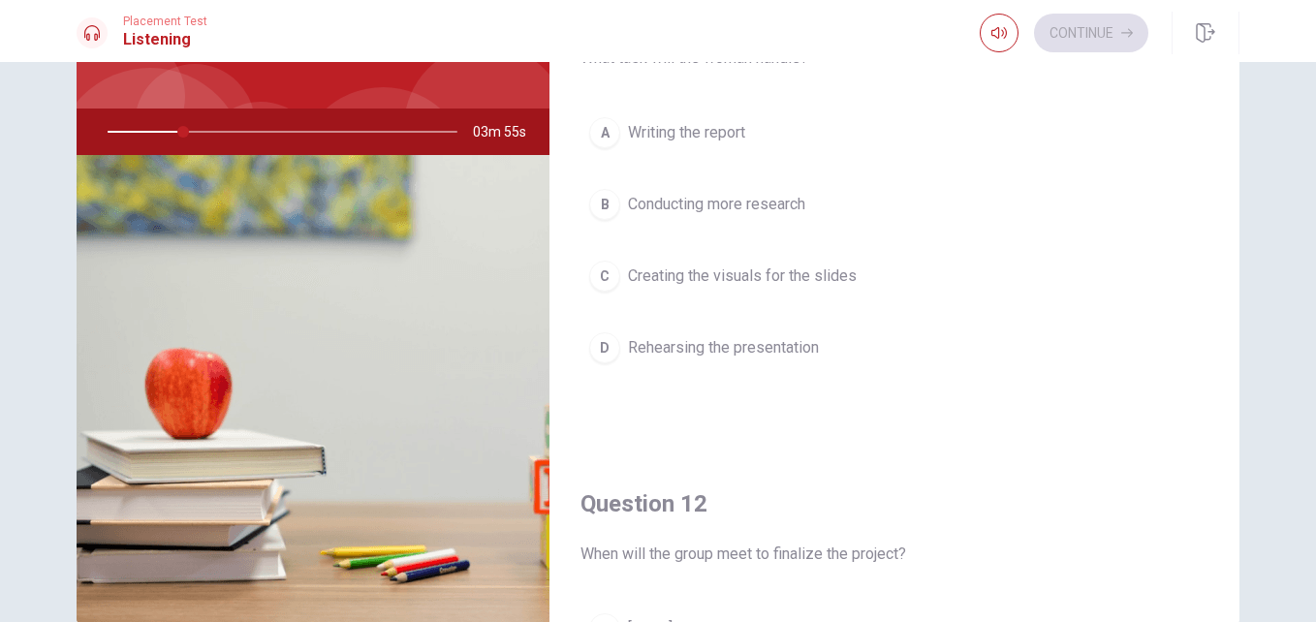
scroll to position [0, 0]
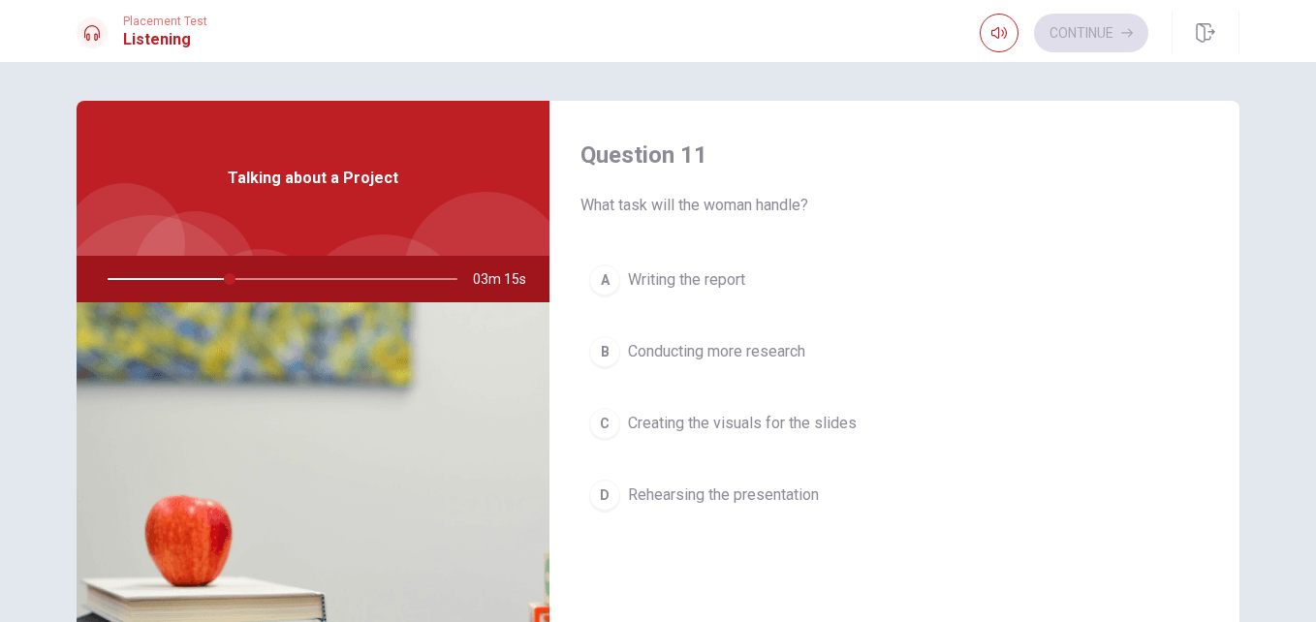
click at [759, 355] on span "Conducting more research" at bounding box center [716, 351] width 177 height 23
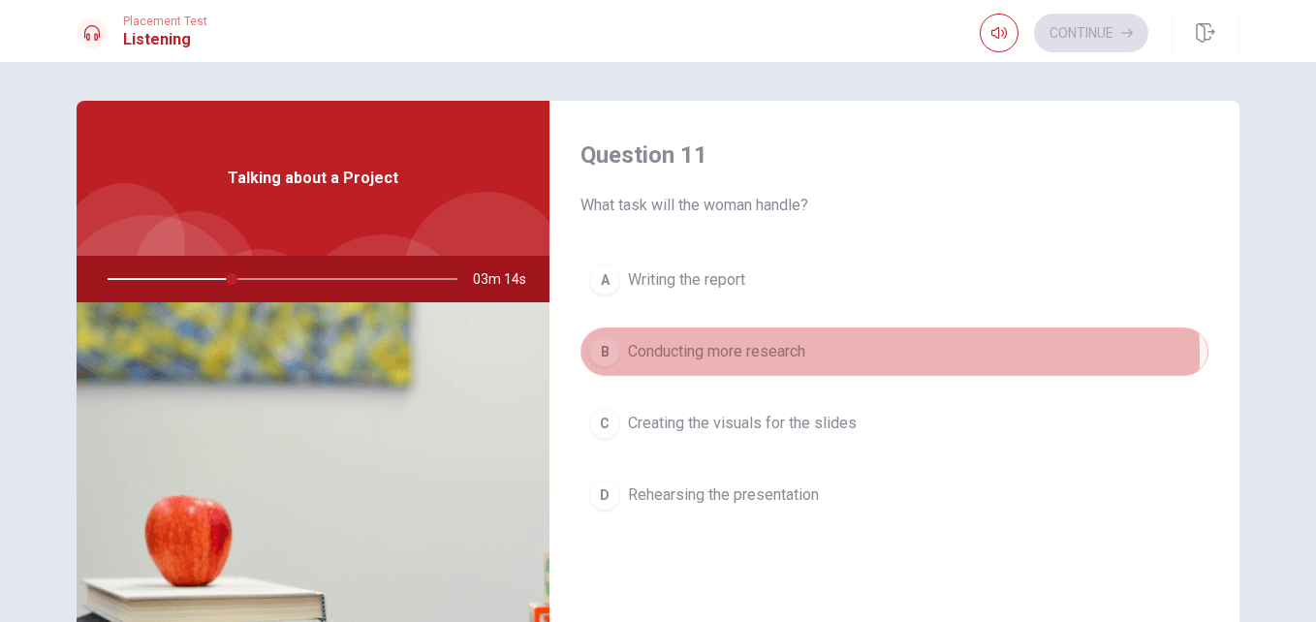
click at [759, 355] on span "Conducting more research" at bounding box center [716, 351] width 177 height 23
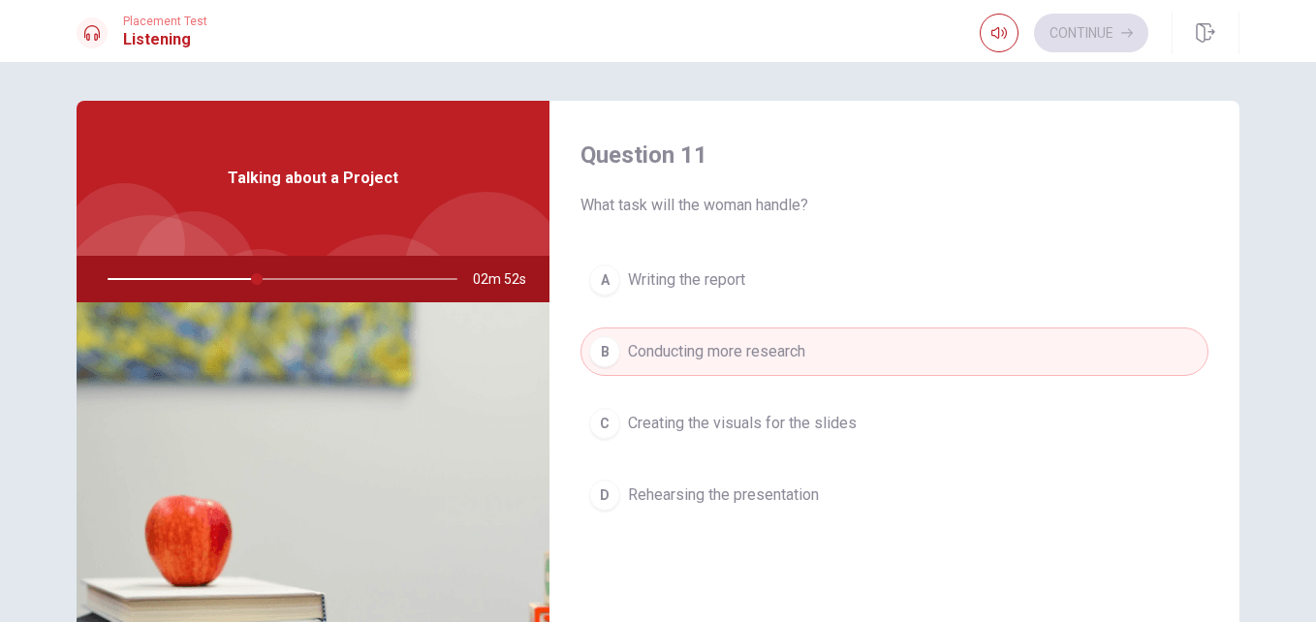
click at [761, 430] on span "Creating the visuals for the slides" at bounding box center [742, 423] width 229 height 23
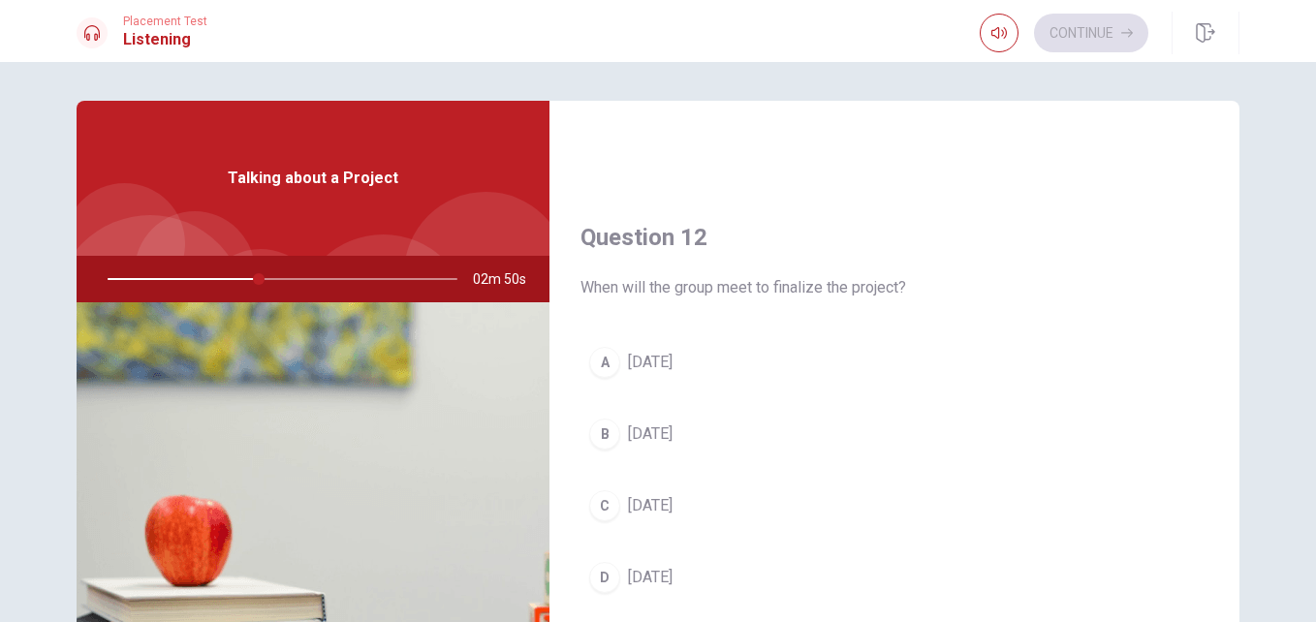
scroll to position [413, 0]
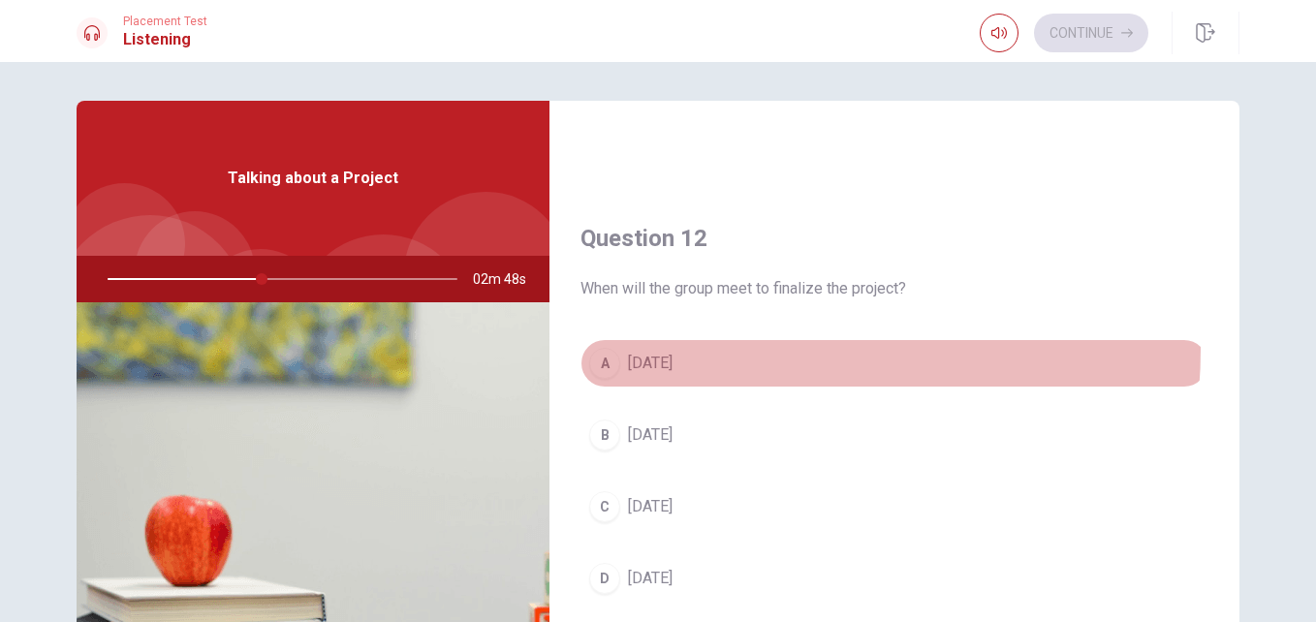
click at [721, 349] on button "A [DATE]" at bounding box center [894, 363] width 628 height 48
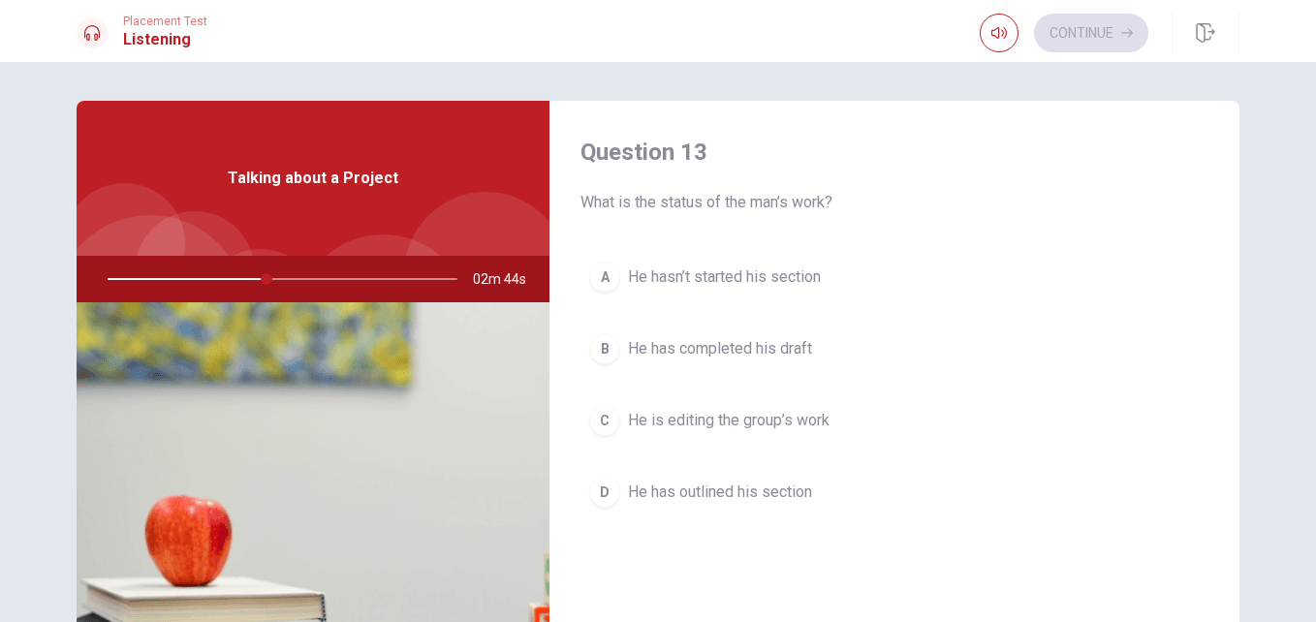
scroll to position [1001, 0]
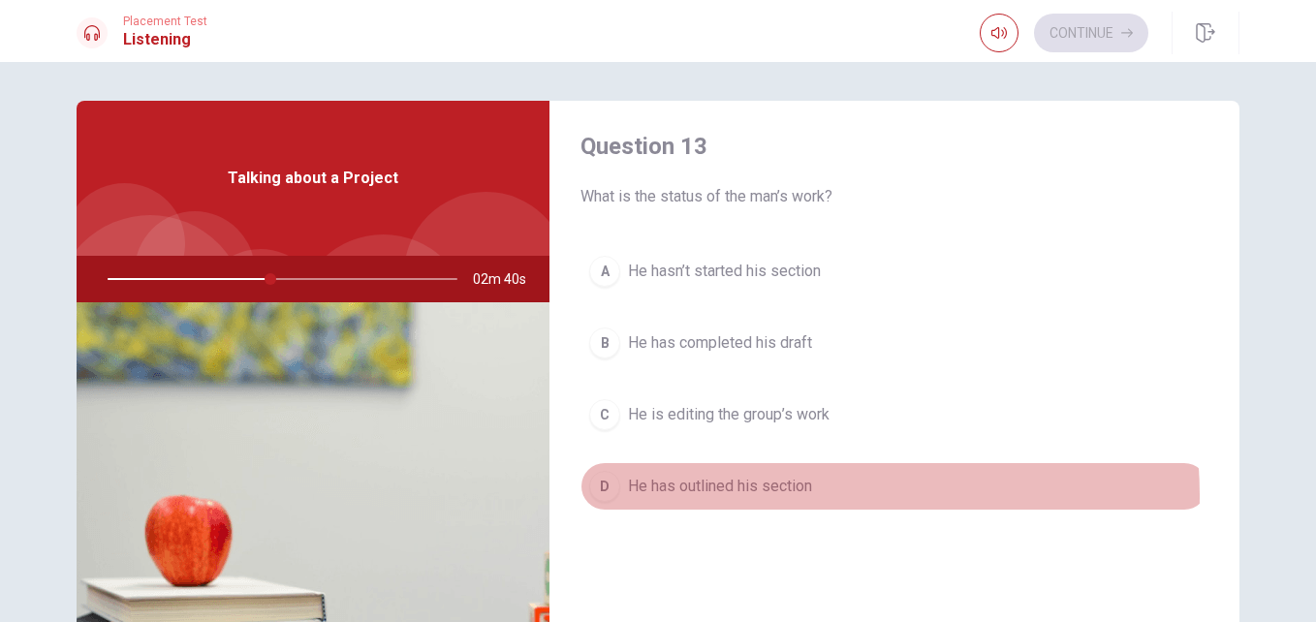
click at [757, 496] on span "He has outlined his section" at bounding box center [720, 486] width 184 height 23
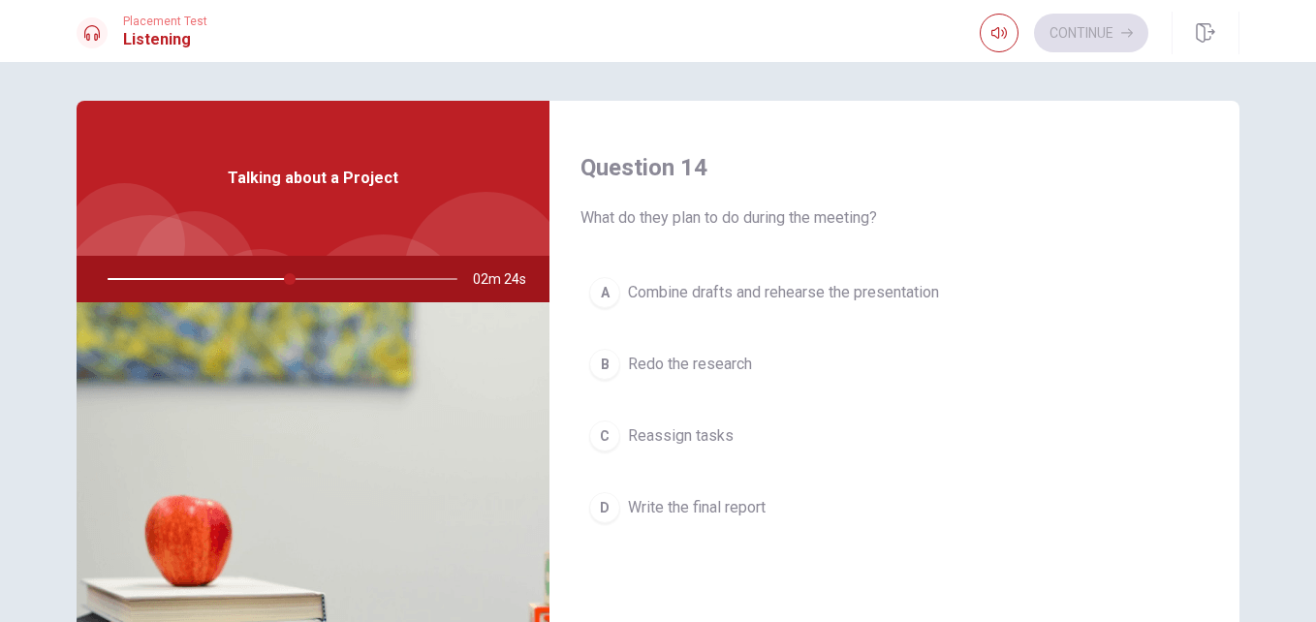
scroll to position [1474, 0]
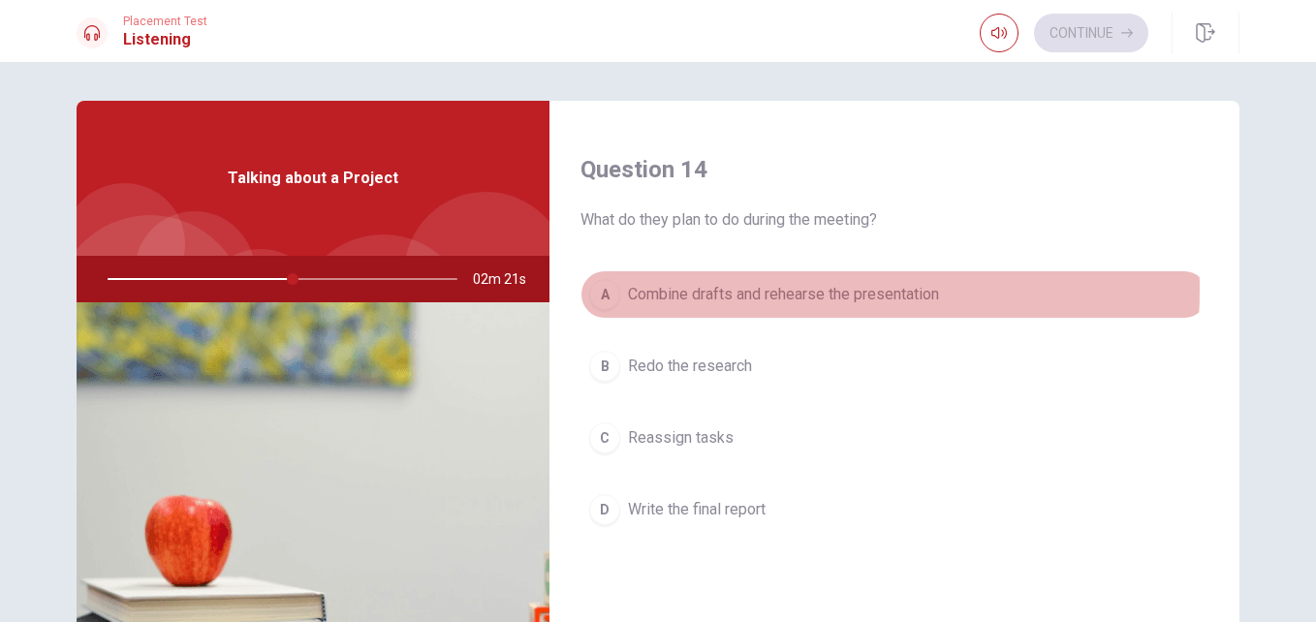
click at [749, 290] on span "Combine drafts and rehearse the presentation" at bounding box center [783, 294] width 311 height 23
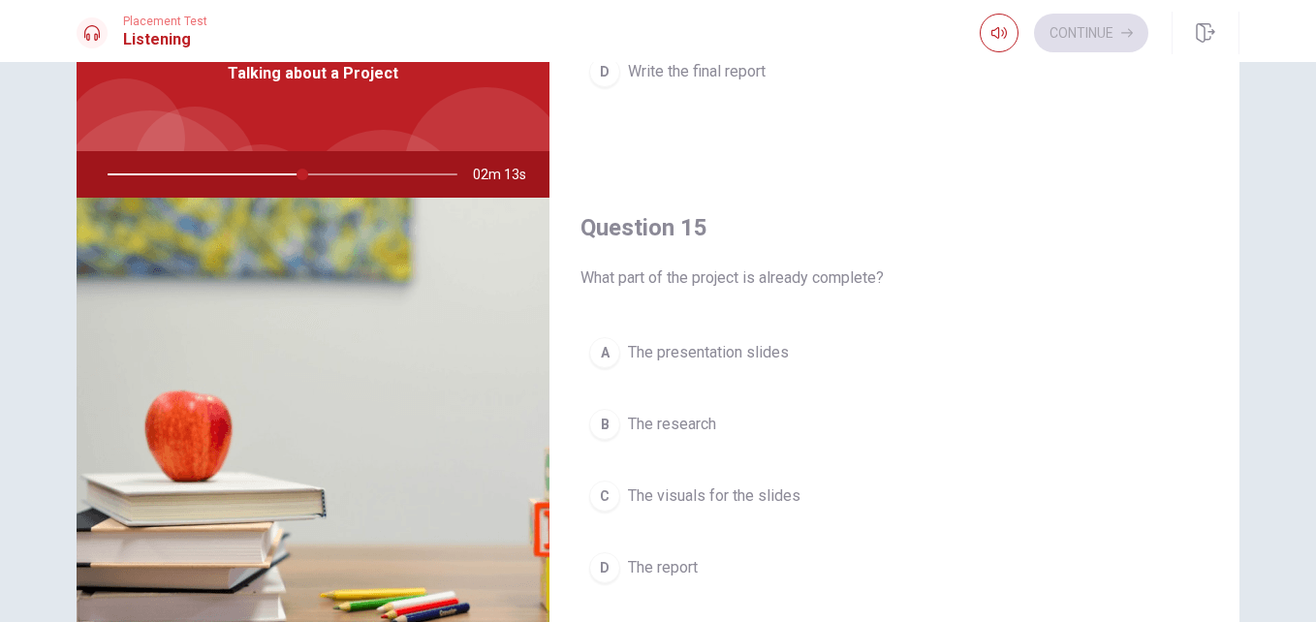
scroll to position [104, 0]
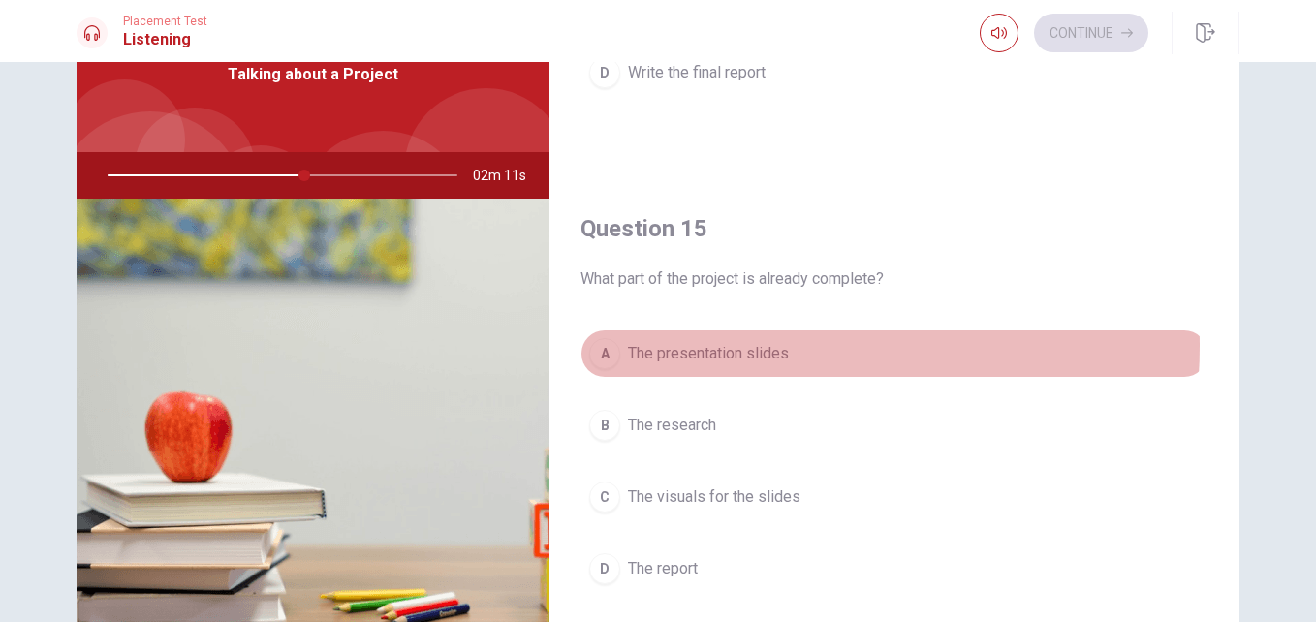
click at [722, 346] on span "The presentation slides" at bounding box center [708, 353] width 161 height 23
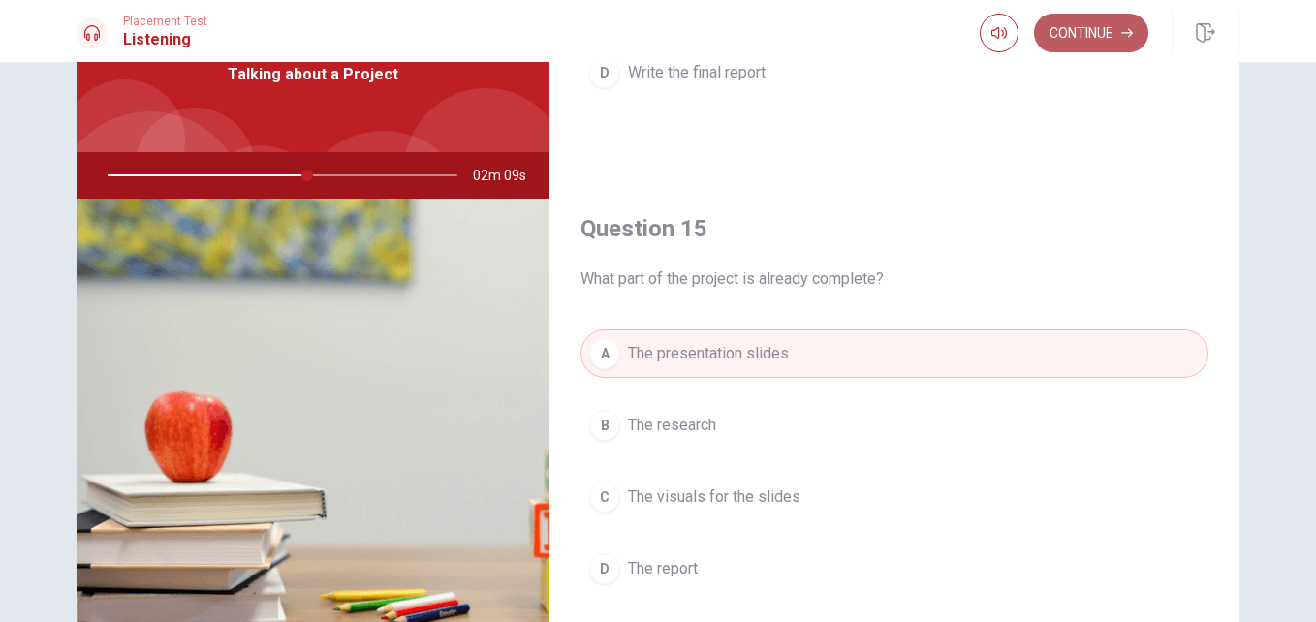
click at [1090, 30] on button "Continue" at bounding box center [1091, 33] width 114 height 39
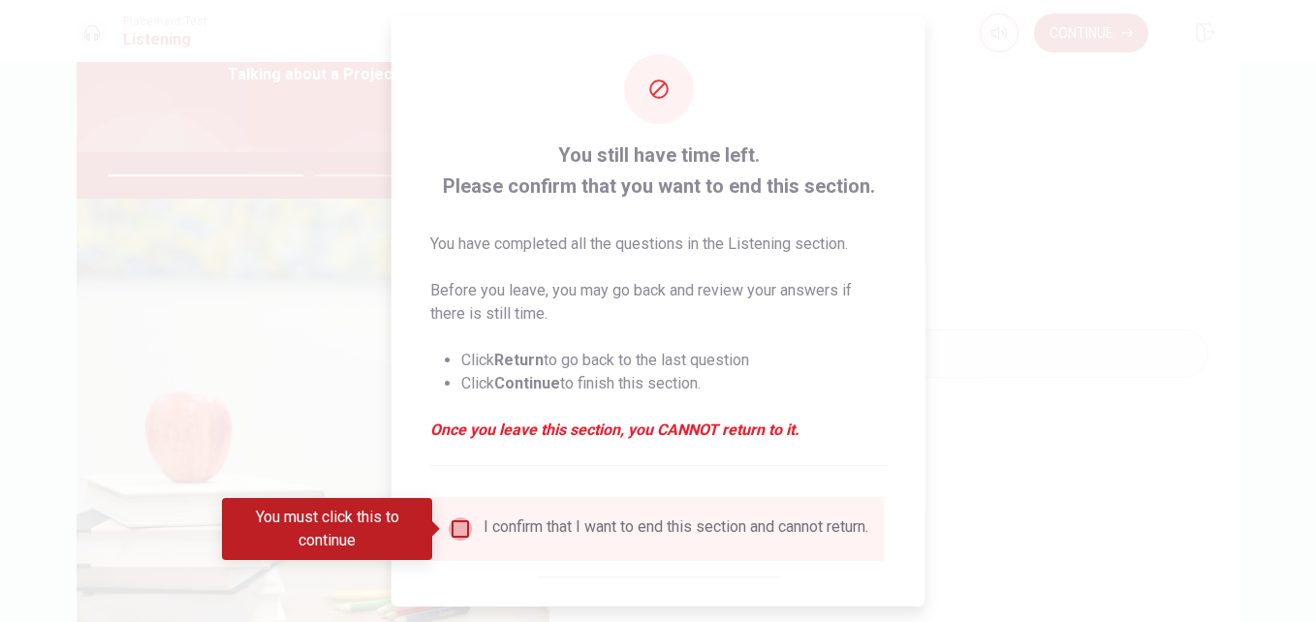
click at [454, 528] on input "You must click this to continue" at bounding box center [460, 528] width 23 height 23
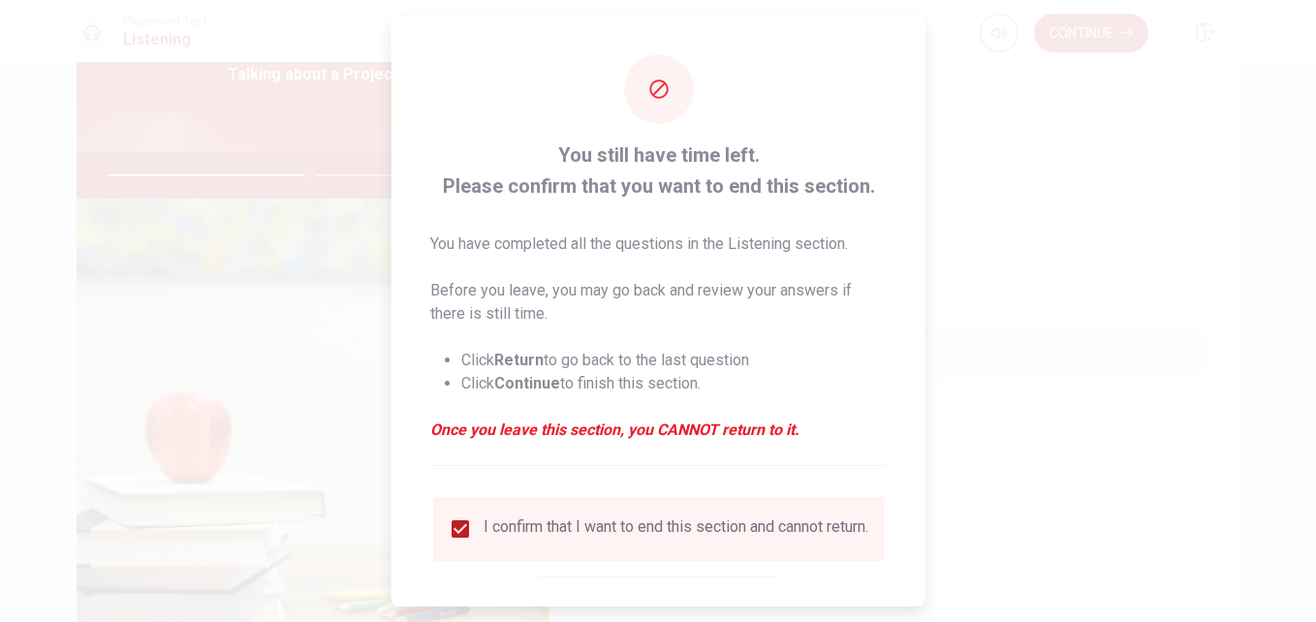
scroll to position [101, 0]
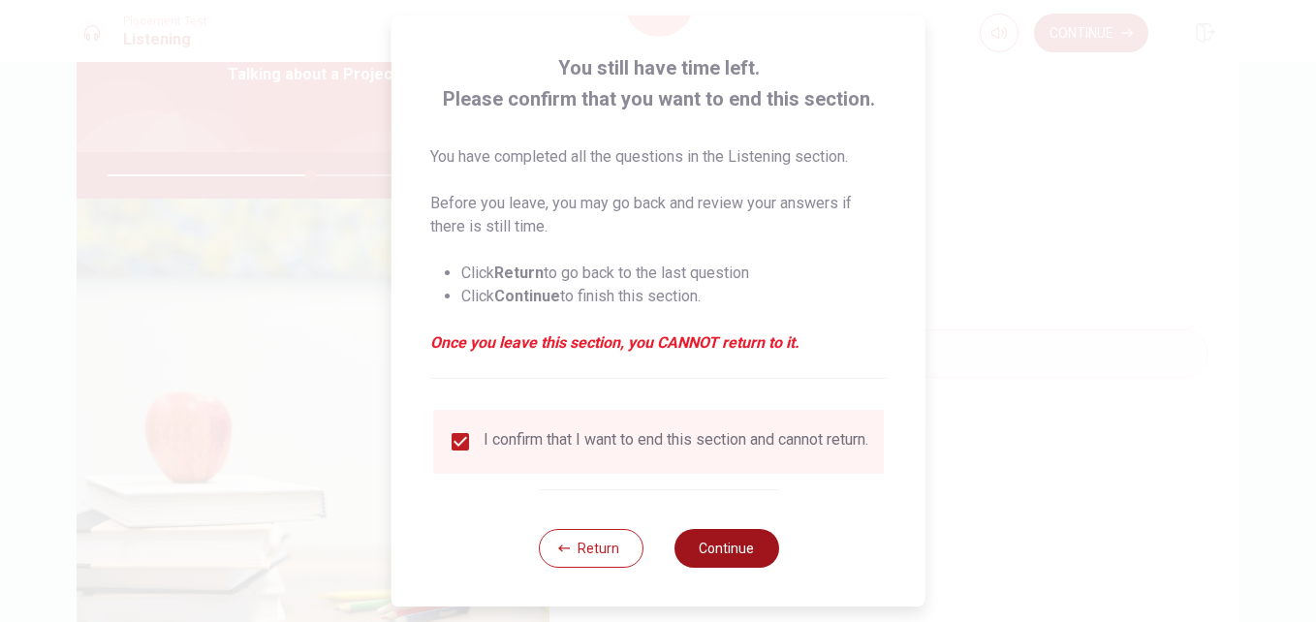
click at [714, 541] on button "Continue" at bounding box center [725, 548] width 105 height 39
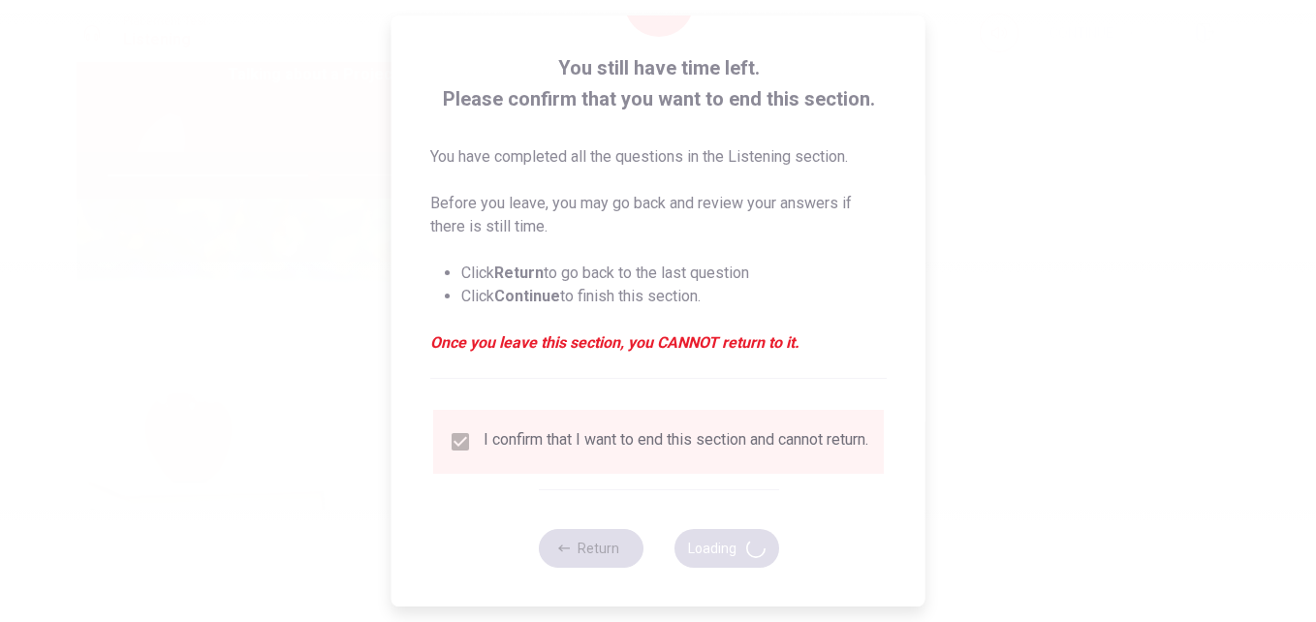
type input "59"
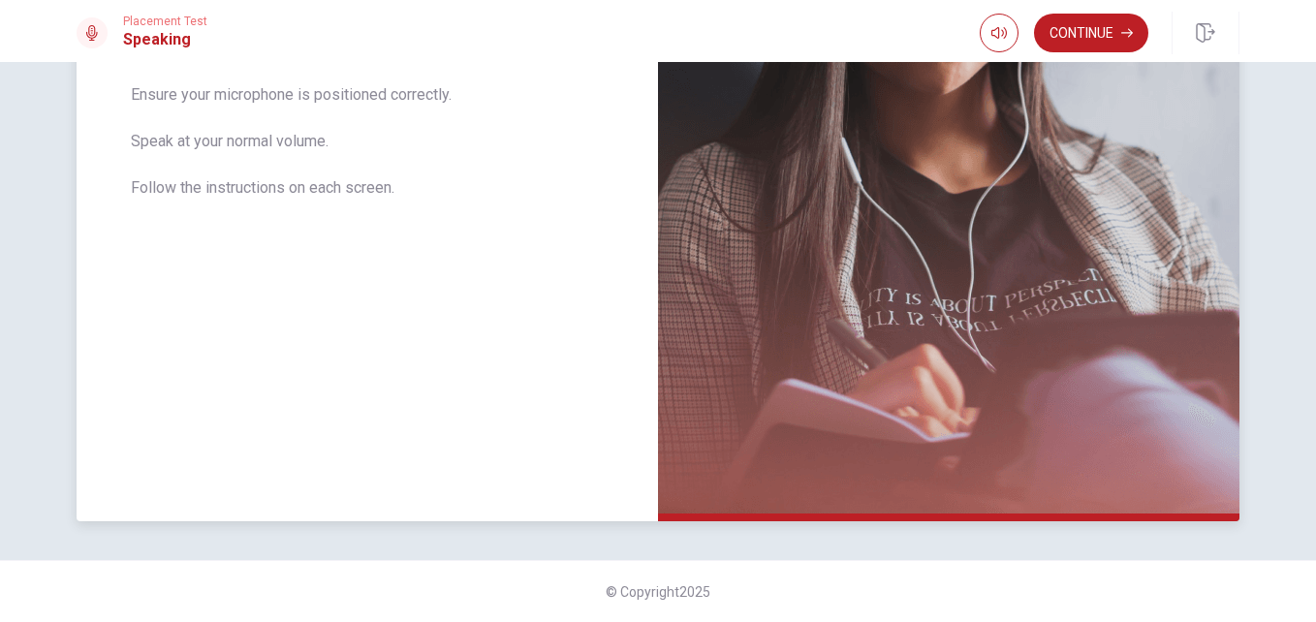
scroll to position [422, 0]
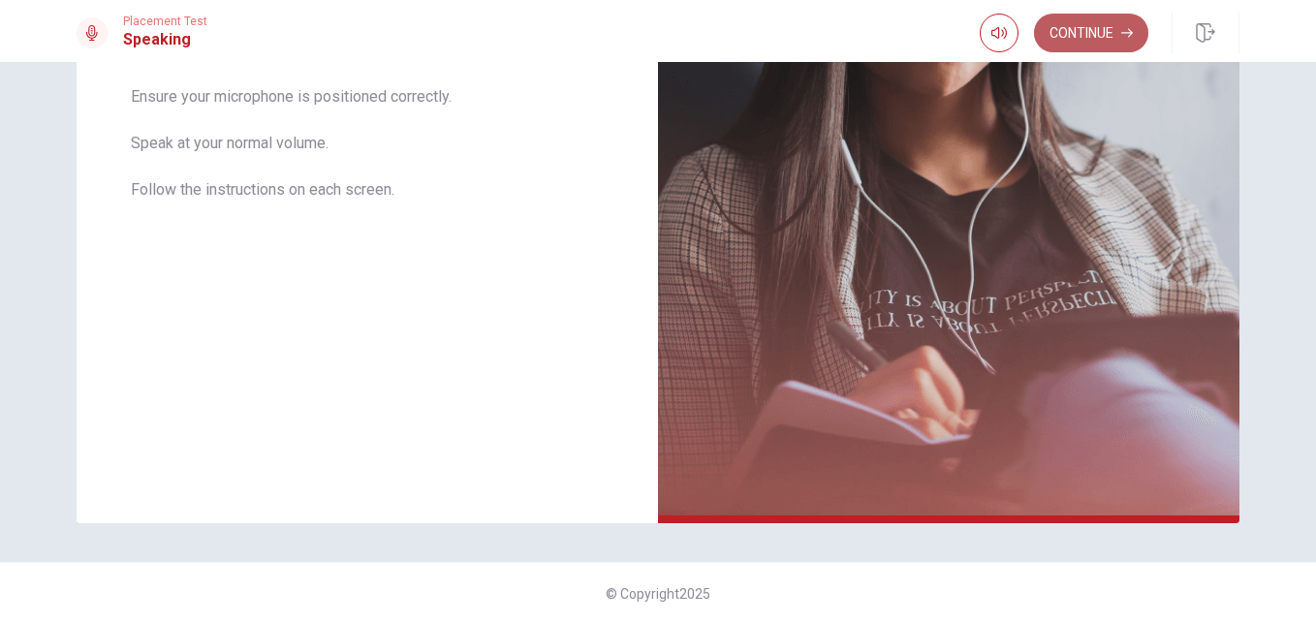
click at [1076, 25] on button "Continue" at bounding box center [1091, 33] width 114 height 39
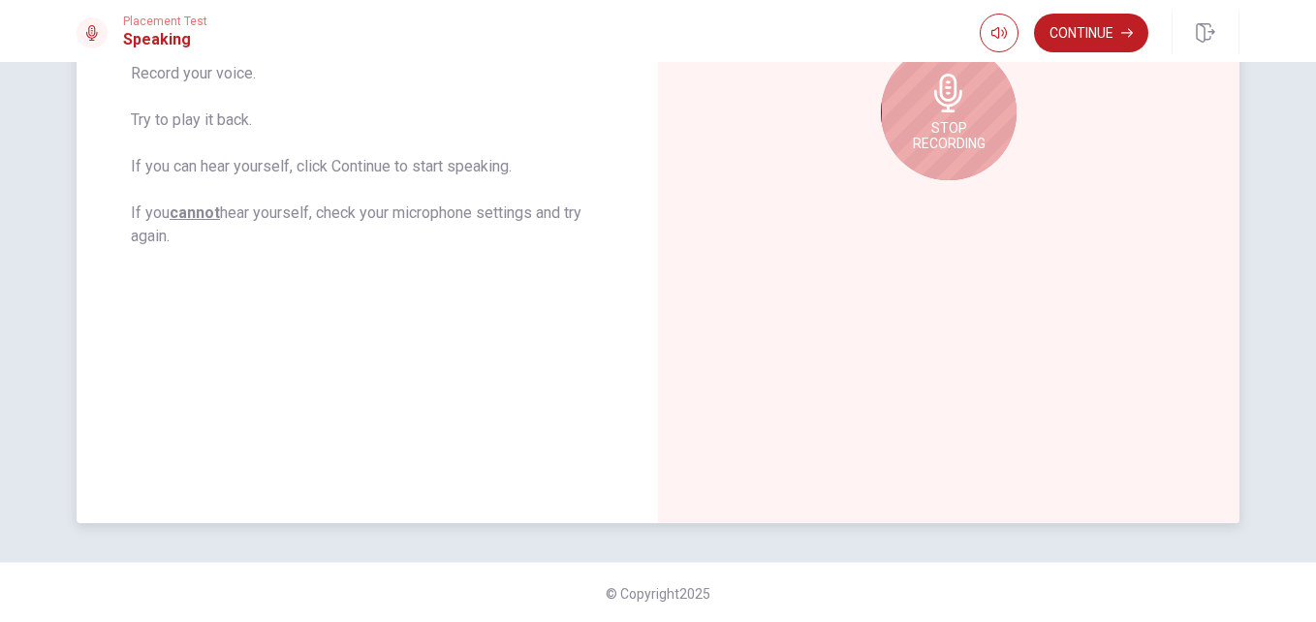
scroll to position [237, 0]
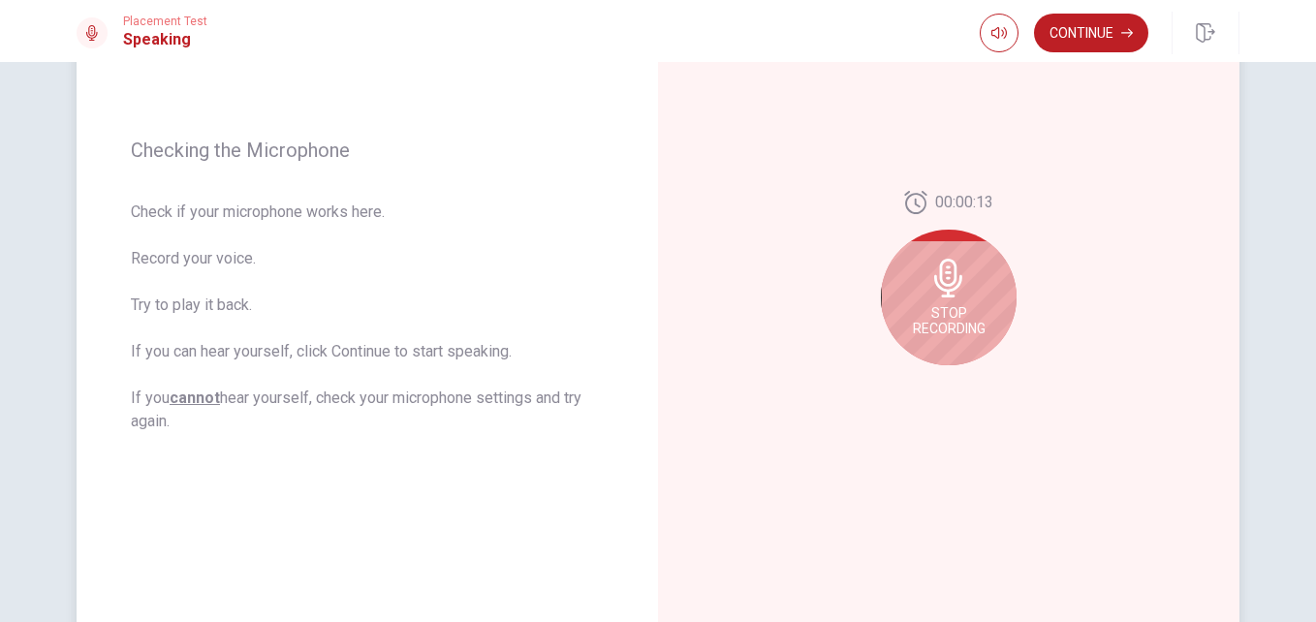
click at [934, 266] on icon at bounding box center [948, 278] width 28 height 39
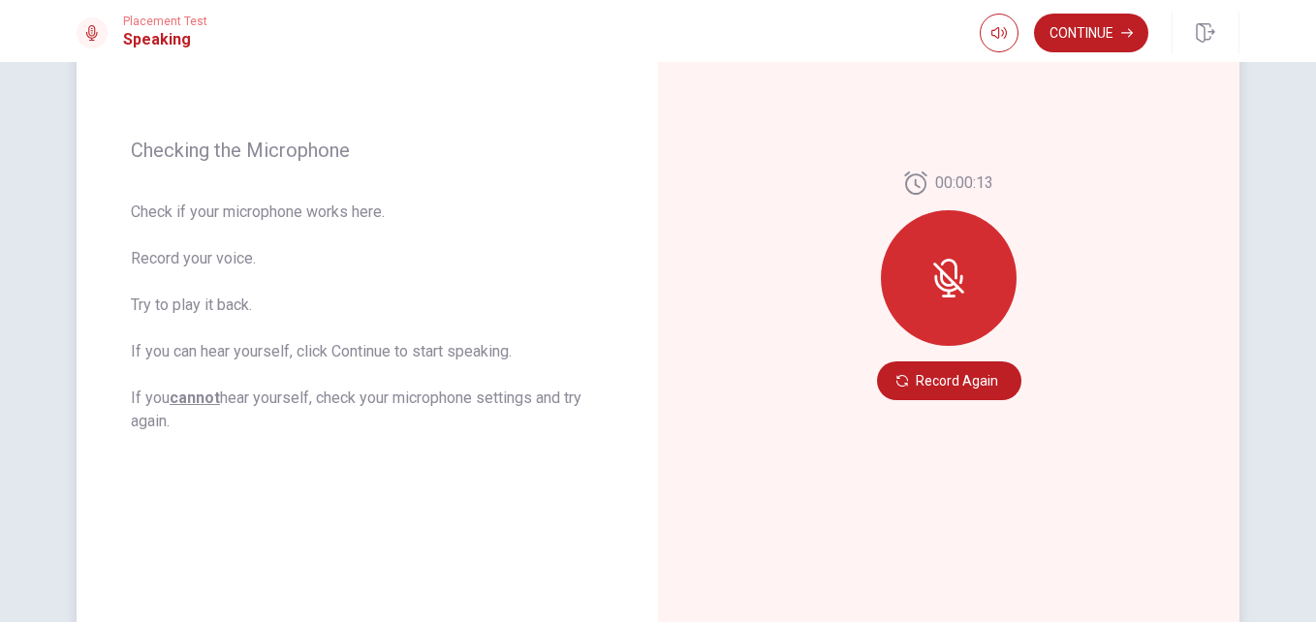
click at [942, 282] on icon at bounding box center [948, 278] width 39 height 39
click at [929, 372] on button "Record Again" at bounding box center [949, 380] width 144 height 39
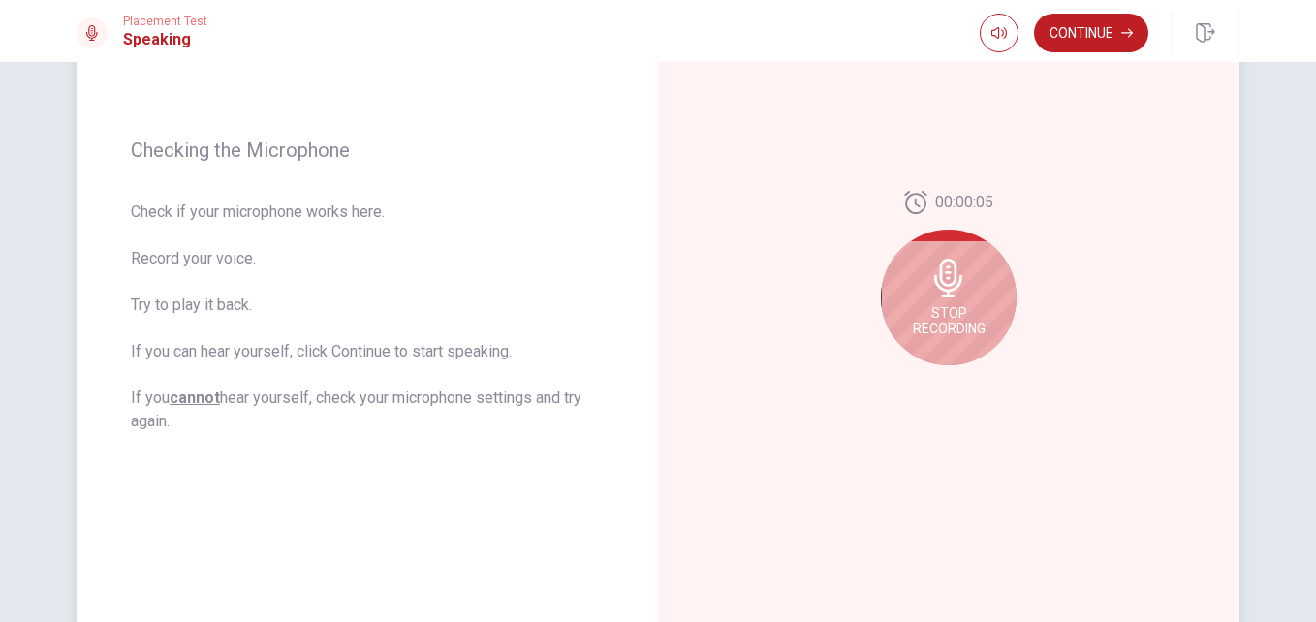
click at [937, 296] on icon at bounding box center [948, 278] width 28 height 39
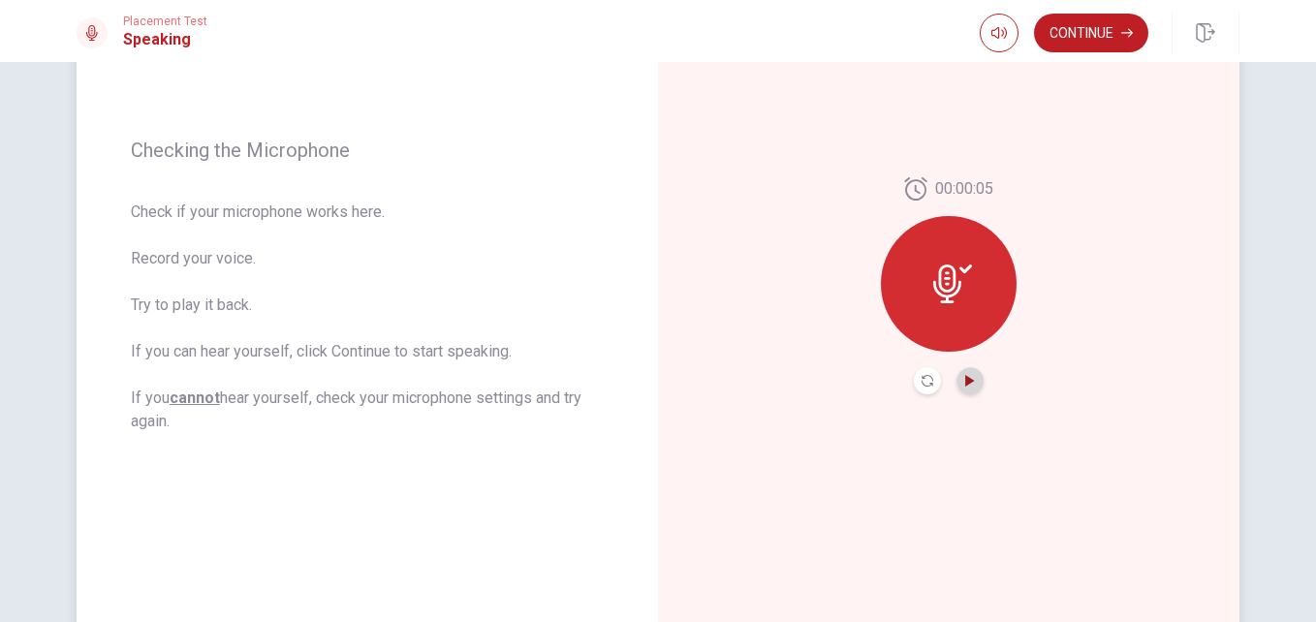
click at [965, 382] on icon "Play Audio" at bounding box center [969, 381] width 9 height 12
click at [888, 297] on div at bounding box center [949, 284] width 136 height 136
click at [916, 379] on button "Record Again" at bounding box center [927, 380] width 27 height 27
click at [965, 384] on icon "Play Audio" at bounding box center [969, 381] width 9 height 12
click at [1105, 37] on button "Continue" at bounding box center [1091, 33] width 114 height 39
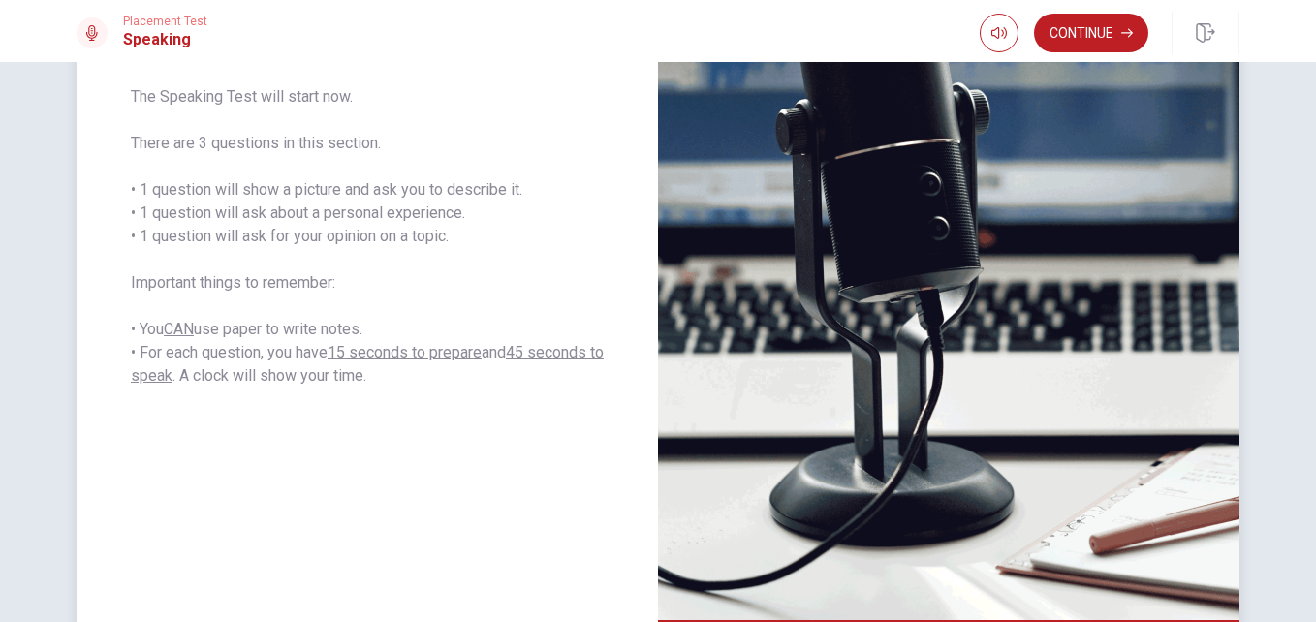
scroll to position [317, 0]
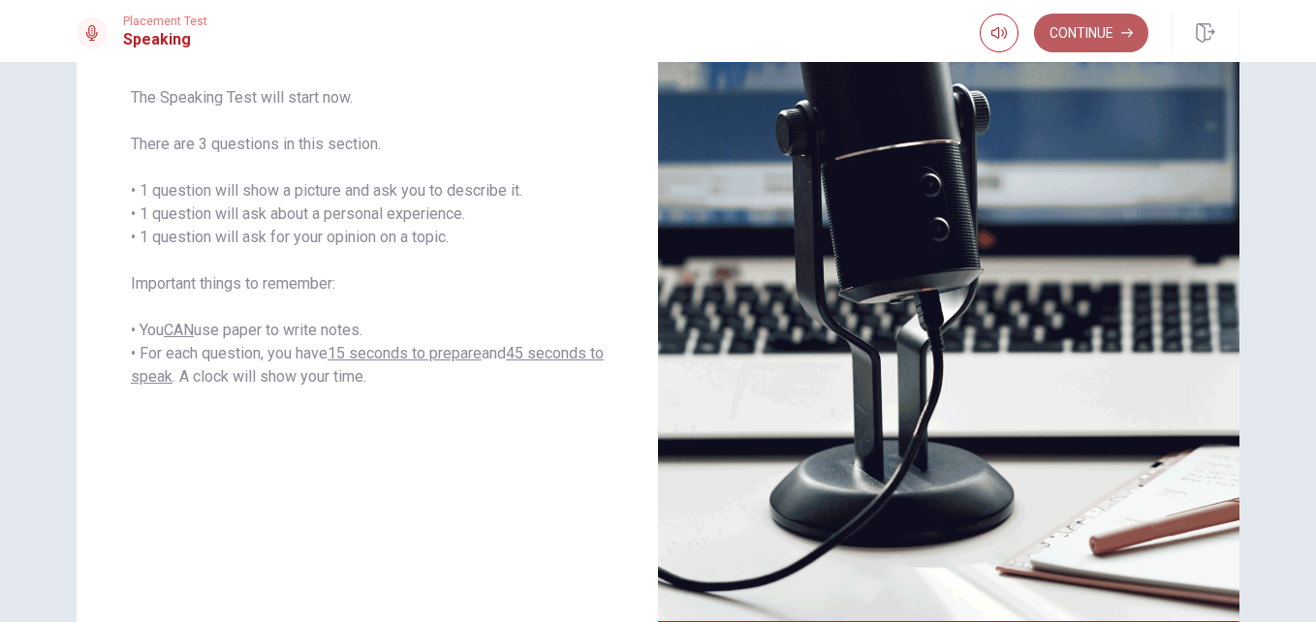
click at [1065, 29] on button "Continue" at bounding box center [1091, 33] width 114 height 39
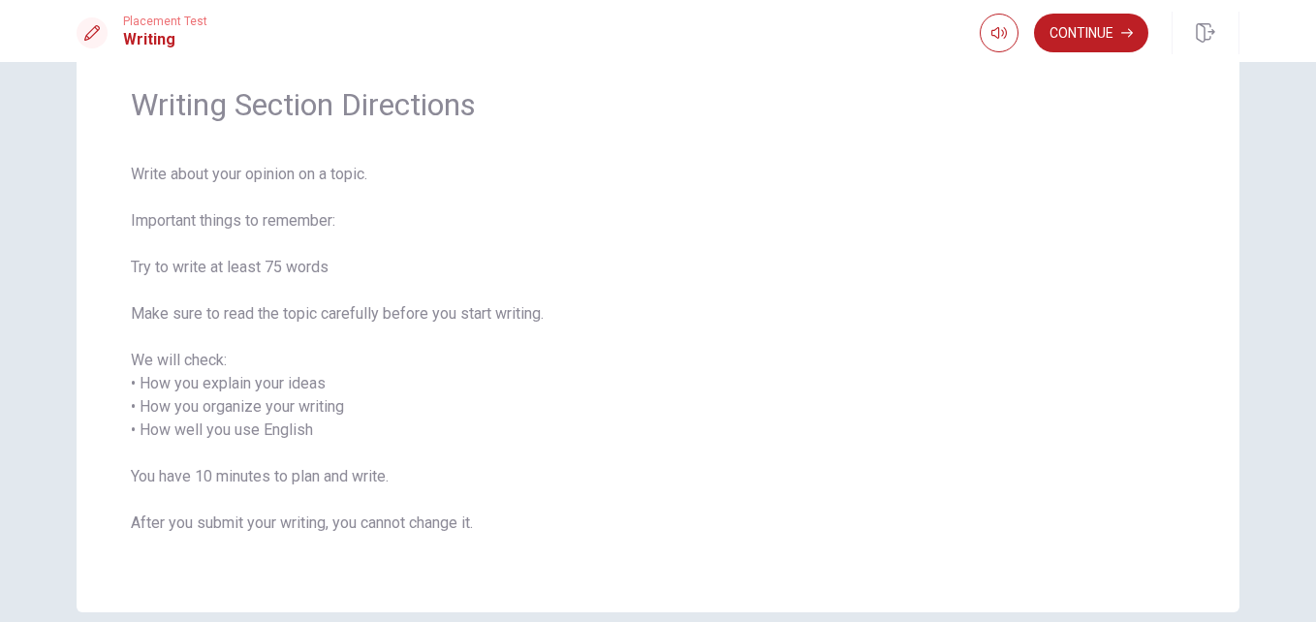
scroll to position [71, 0]
click at [1106, 39] on button "Continue" at bounding box center [1091, 33] width 114 height 39
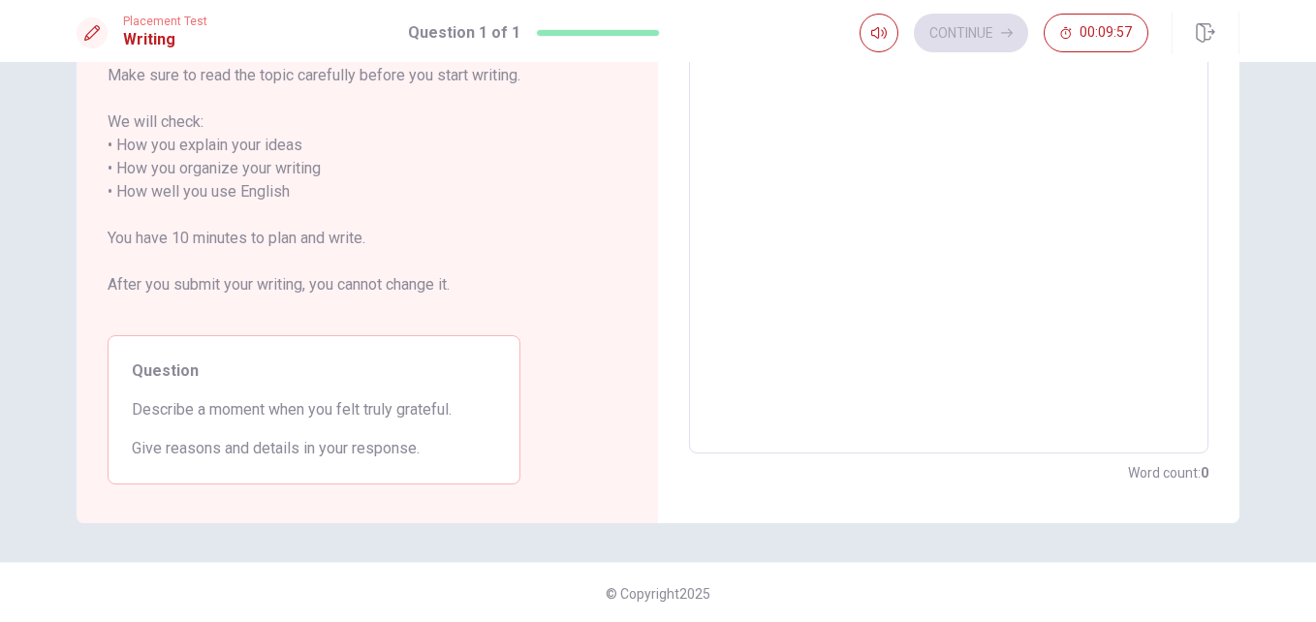
scroll to position [264, 0]
click at [789, 171] on textarea at bounding box center [948, 179] width 492 height 515
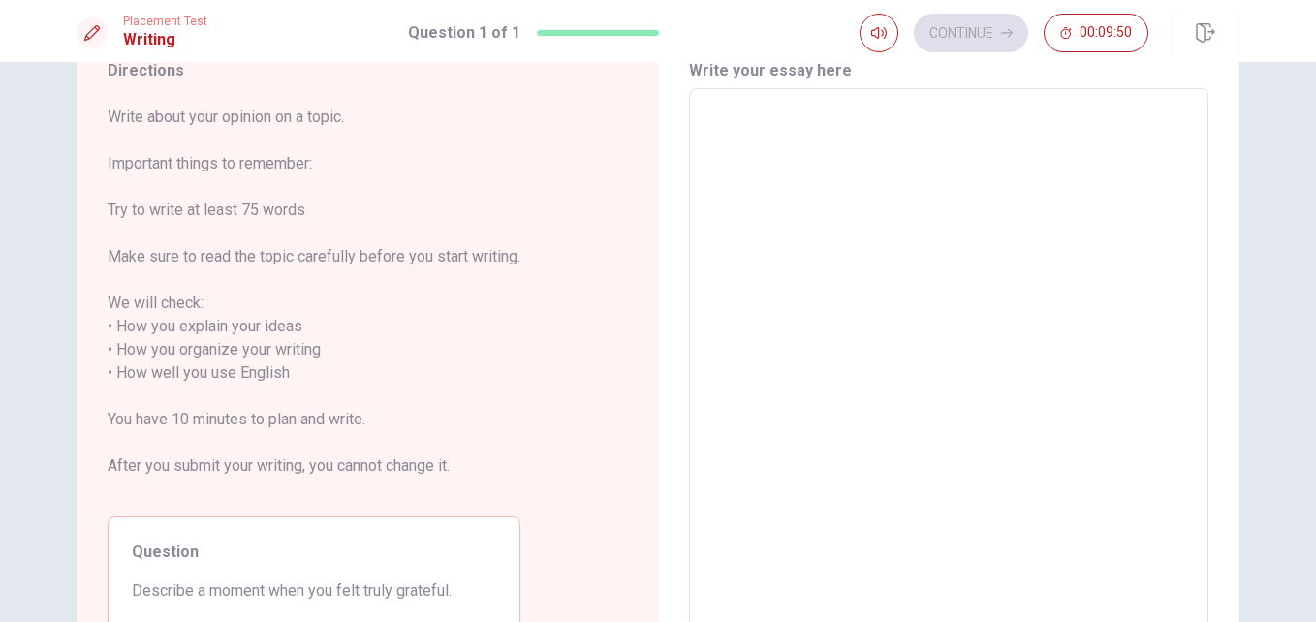
scroll to position [81, 0]
type textarea "I"
type textarea "x"
type textarea "I"
type textarea "x"
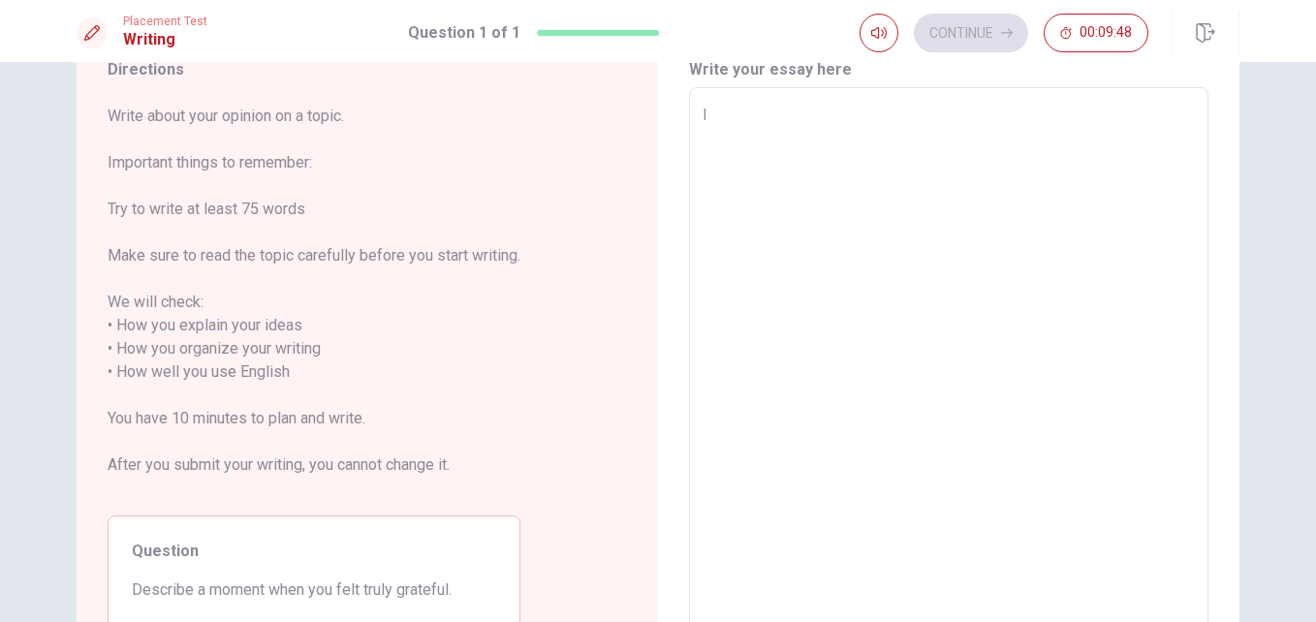
type textarea "I"
type textarea "x"
type textarea "I"
type textarea "x"
type textarea "I"
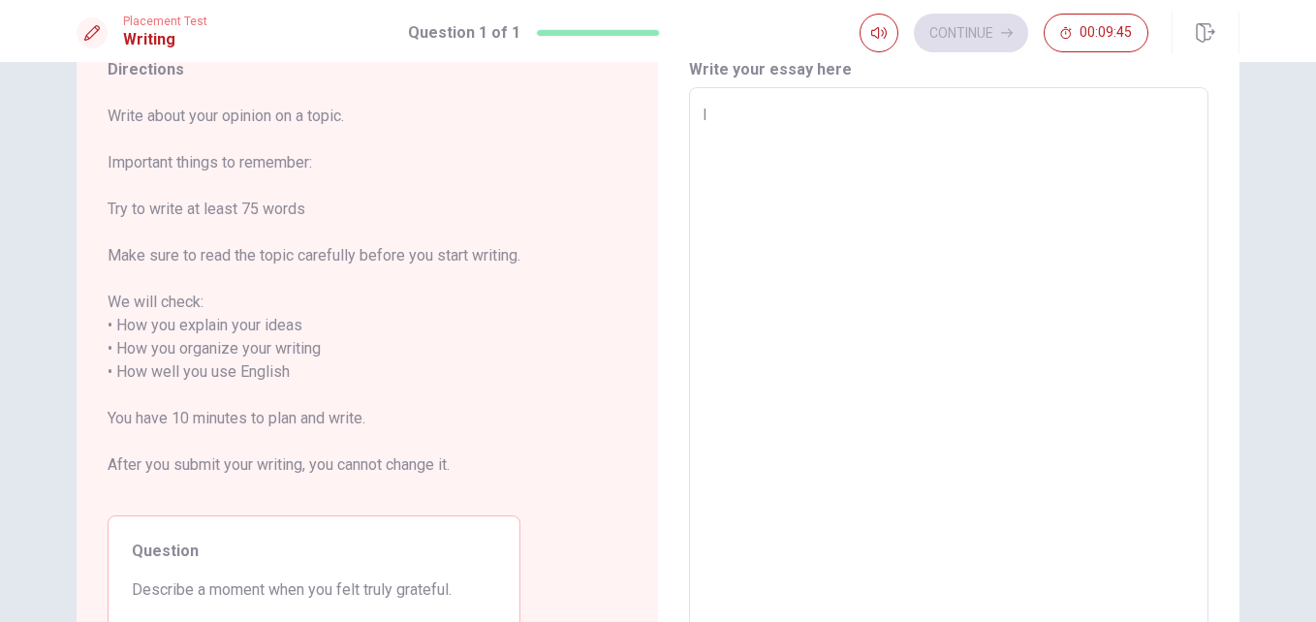
type textarea "x"
type textarea "I f"
type textarea "x"
type textarea "I fe"
type textarea "x"
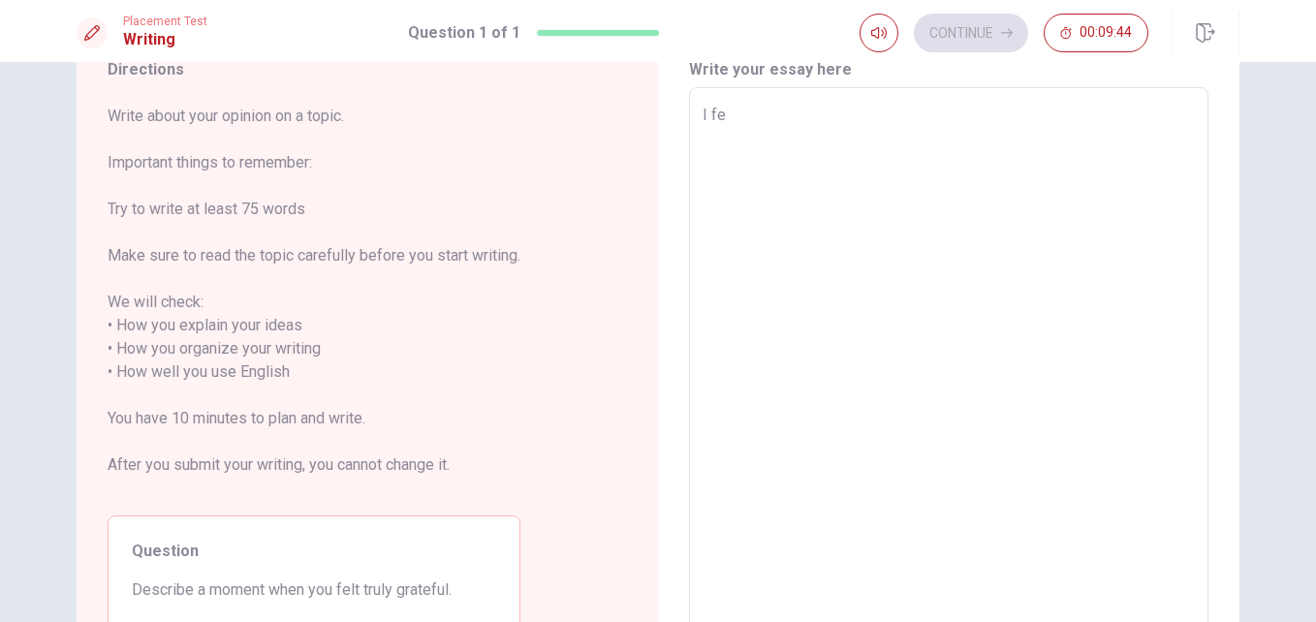
type textarea "I fel"
type textarea "x"
type textarea "I felt"
type textarea "x"
type textarea "I felt"
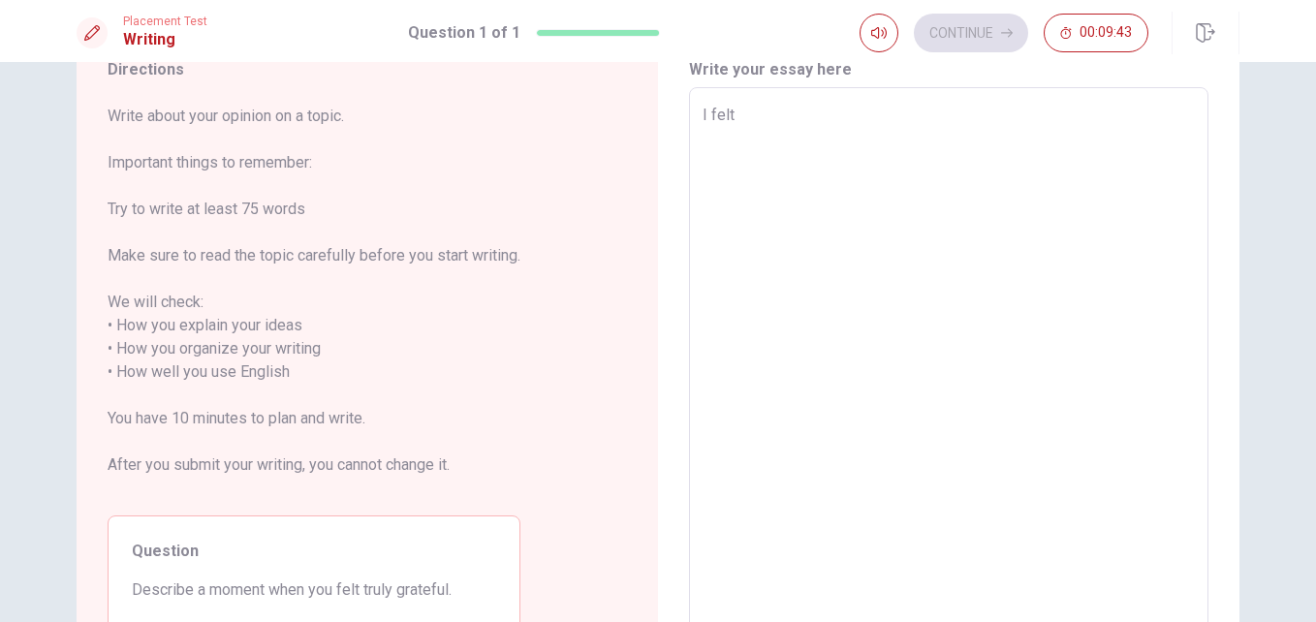
type textarea "x"
type textarea "I felt t"
type textarea "x"
type textarea "I felt tr"
type textarea "x"
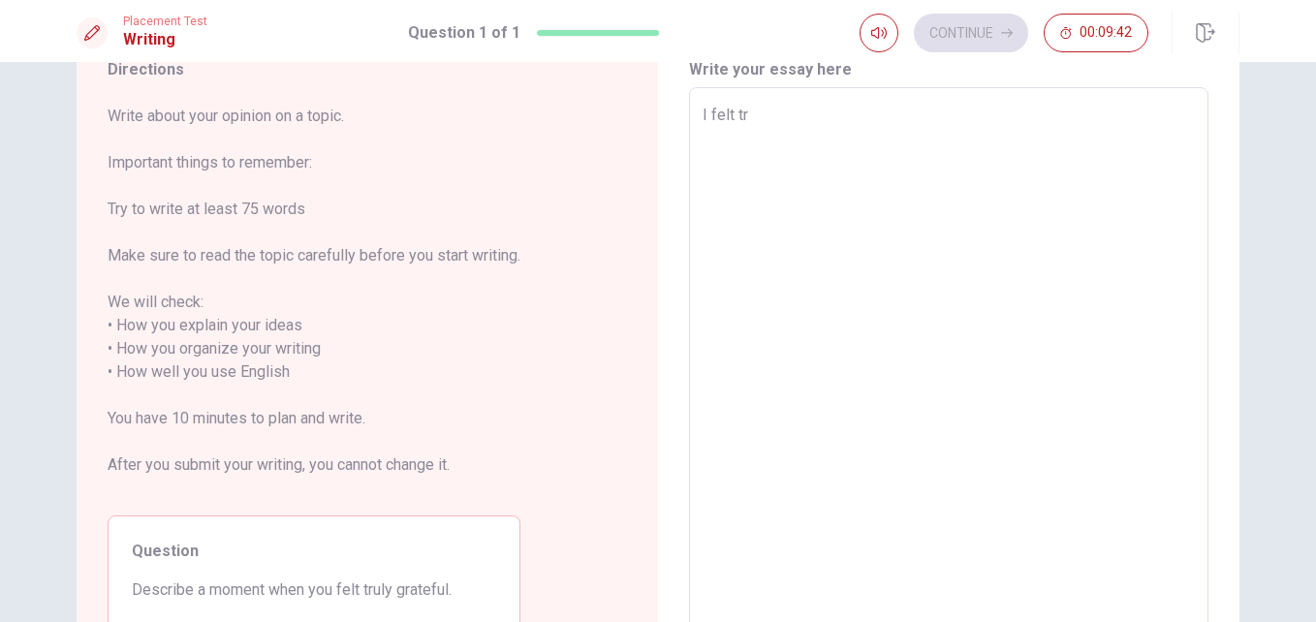
type textarea "I felt tru"
type textarea "x"
type textarea "I felt trul"
type textarea "x"
type textarea "I felt truly"
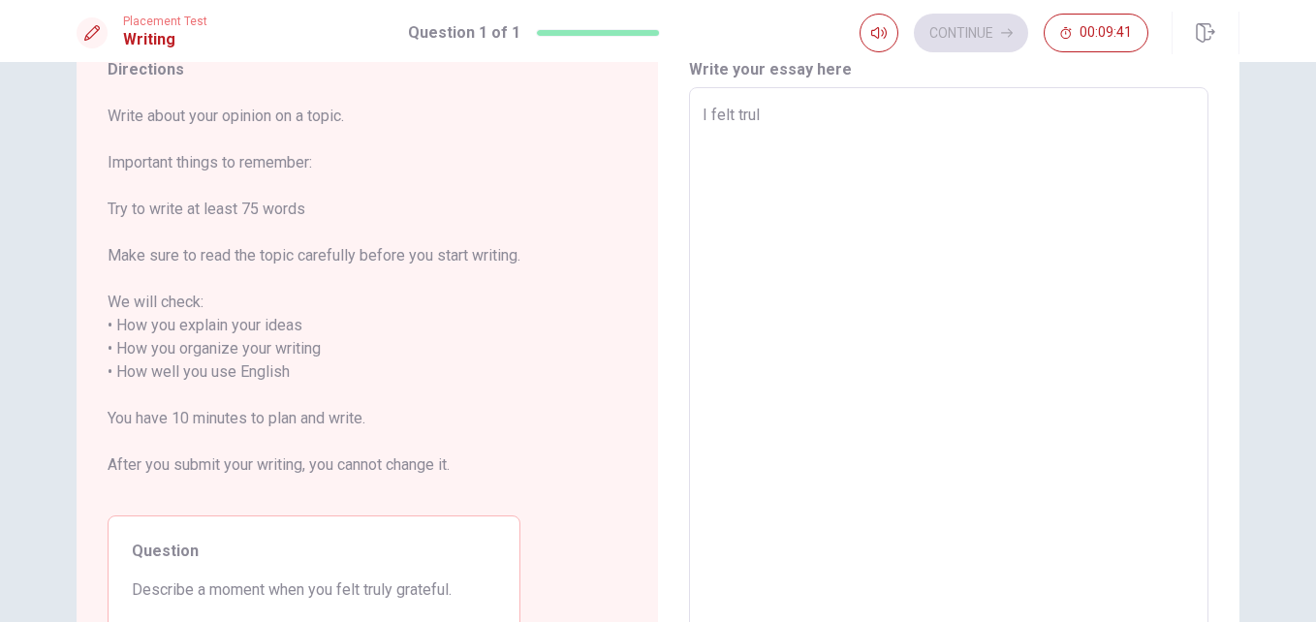
type textarea "x"
type textarea "I felt truly"
type textarea "x"
type textarea "I felt truly g"
type textarea "x"
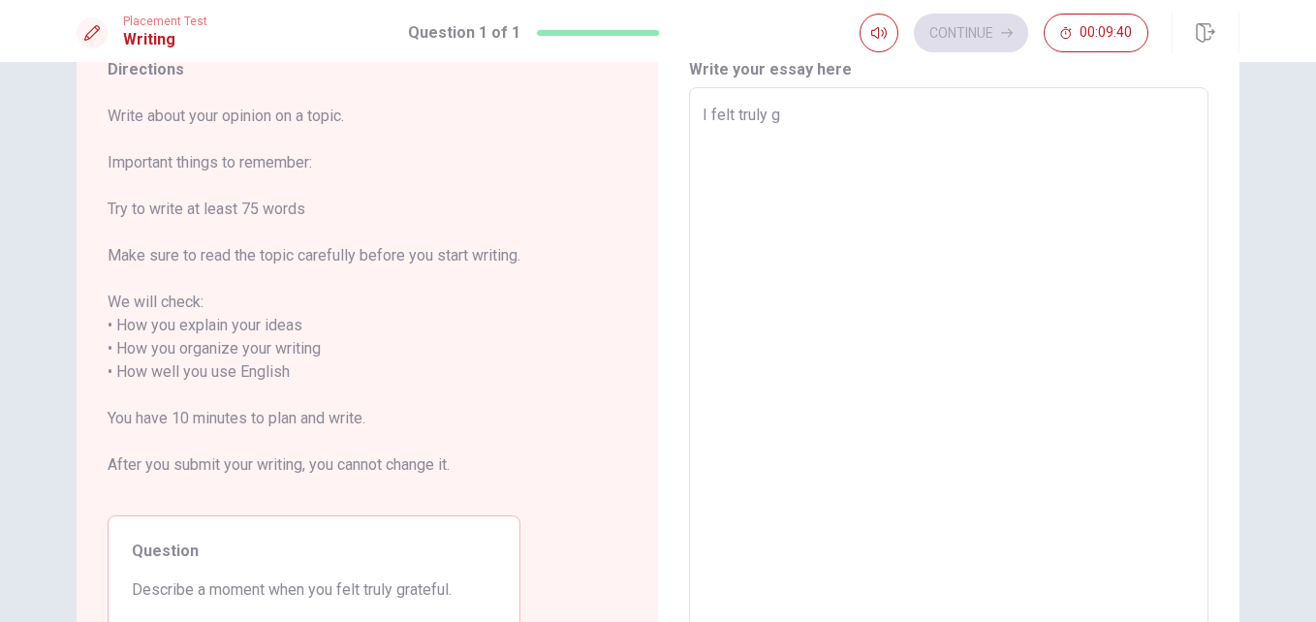
type textarea "I felt truly gr"
type textarea "x"
type textarea "I felt truly gra"
type textarea "x"
type textarea "I felt truly grat"
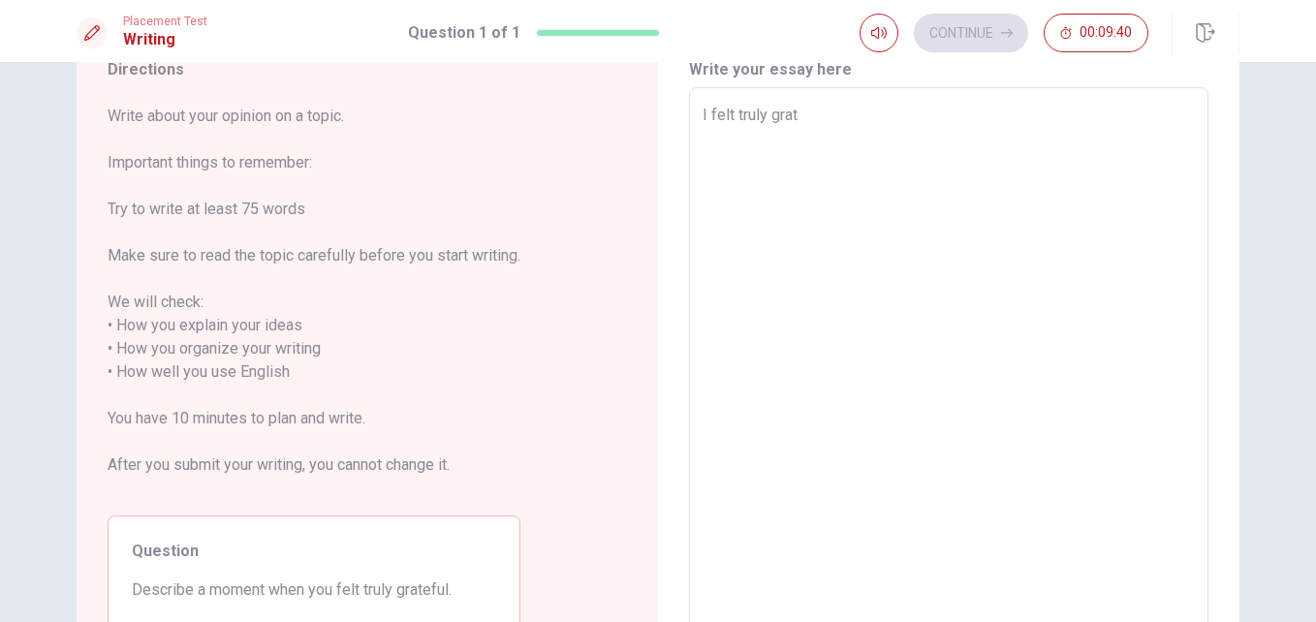
type textarea "x"
type textarea "I felt truly grate"
type textarea "x"
type textarea "I felt truly gratef"
type textarea "x"
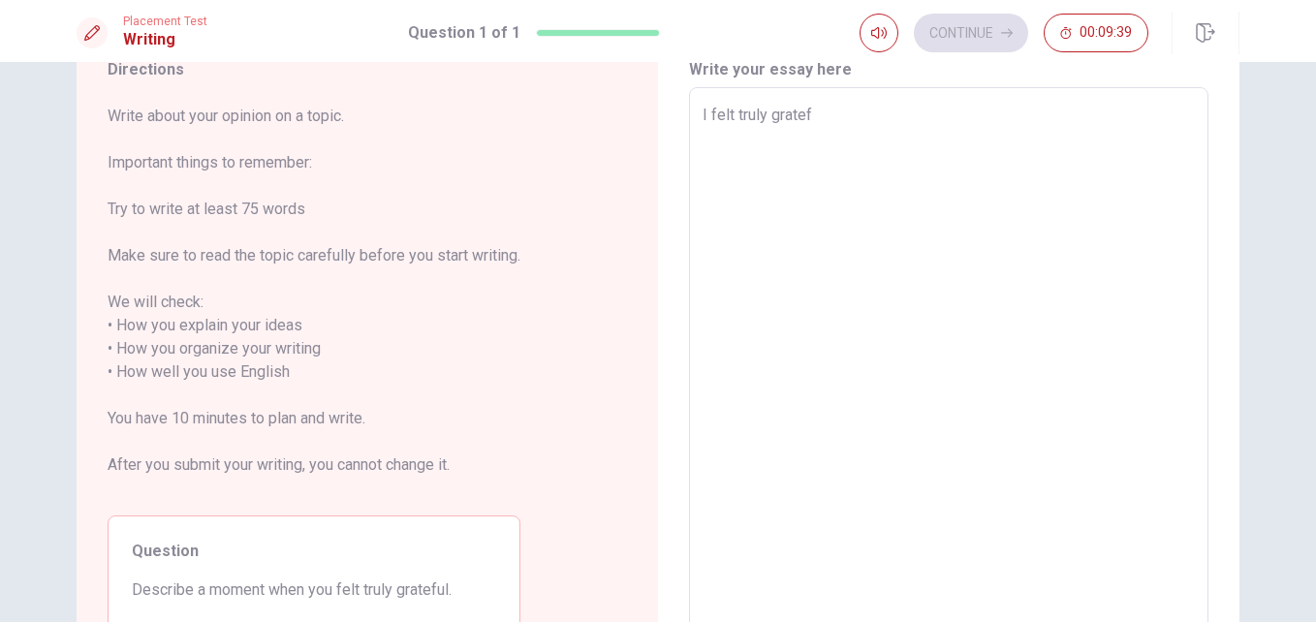
type textarea "I felt truly gratefu"
type textarea "x"
type textarea "I felt truly grateful"
type textarea "x"
type textarea "I felt truly grateful w"
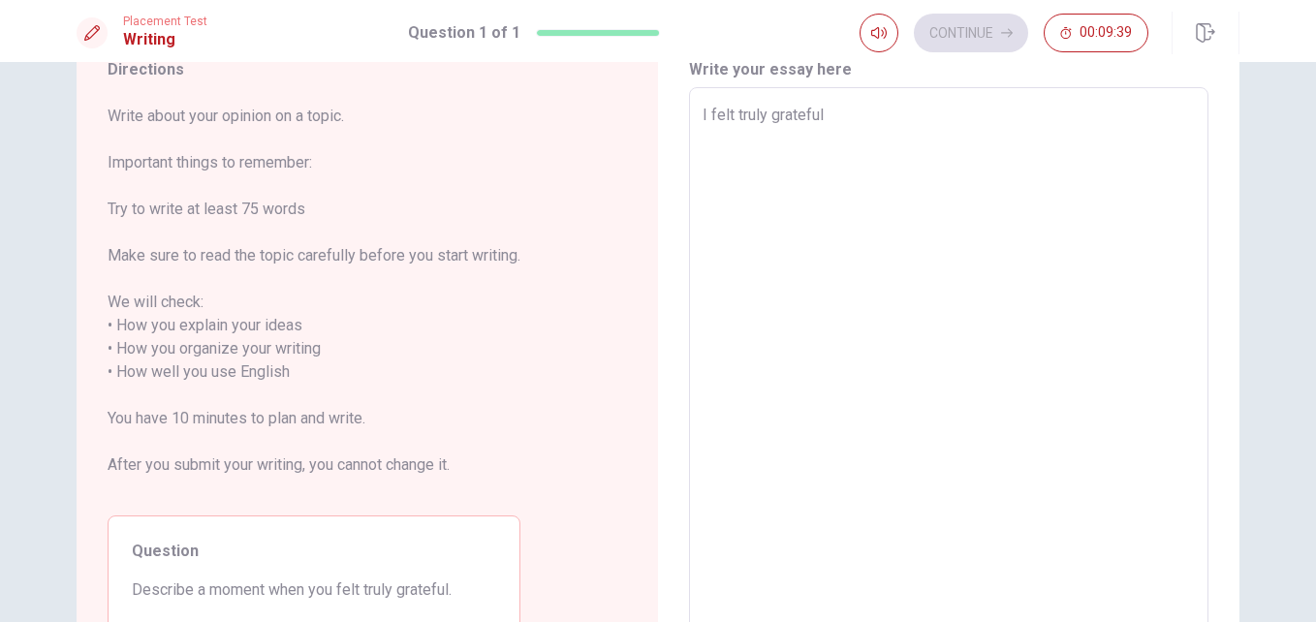
type textarea "x"
type textarea "I felt truly grateful wh"
type textarea "x"
type textarea "I felt truly grateful whe"
type textarea "x"
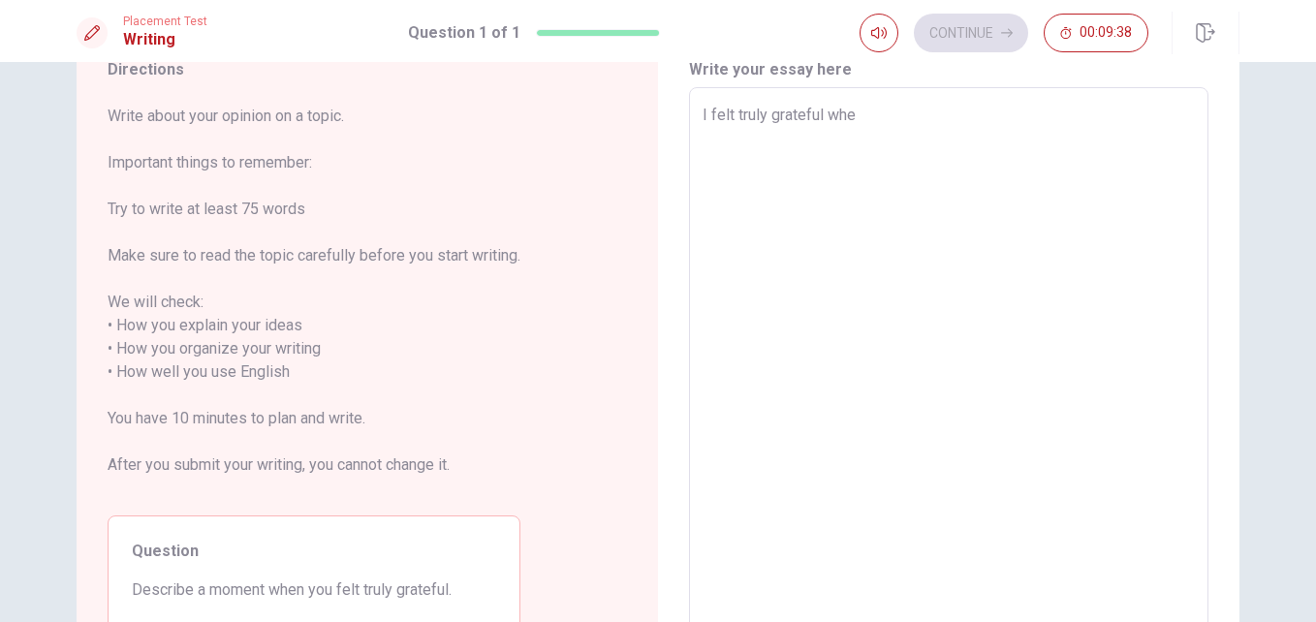
type textarea "I felt truly grateful when"
type textarea "x"
type textarea "I felt truly grateful when"
type textarea "x"
type textarea "I felt truly grateful when I"
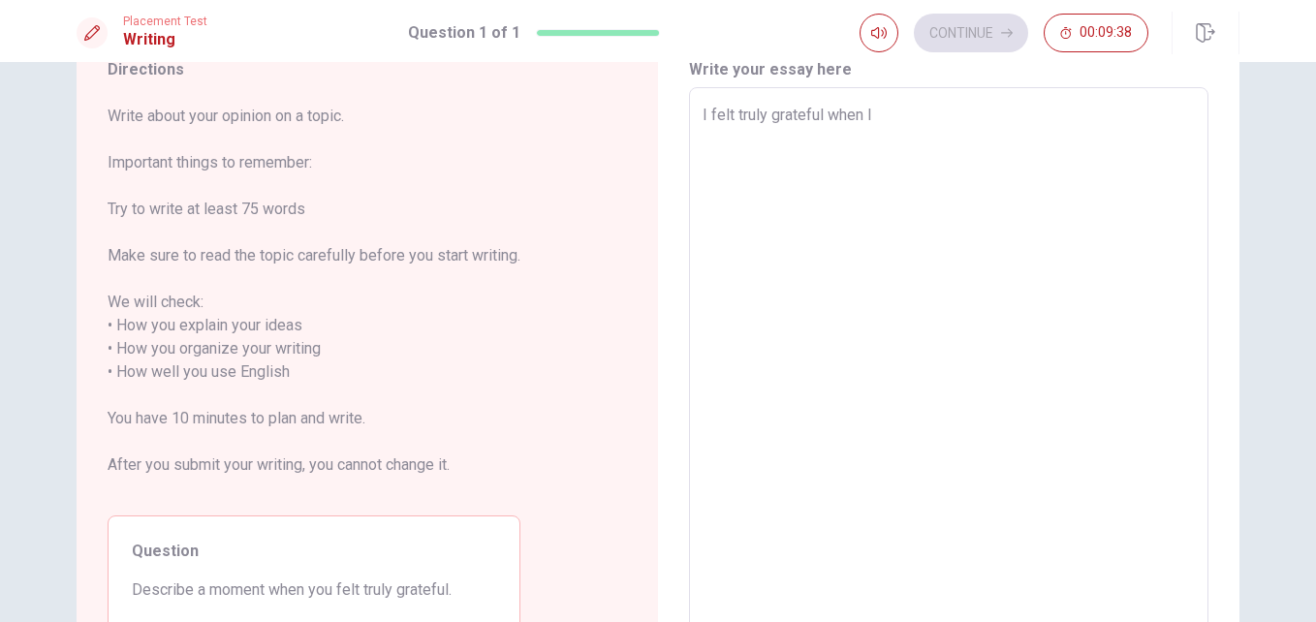
type textarea "x"
type textarea "I felt truly grateful when I"
type textarea "x"
type textarea "I felt truly grateful when I w"
type textarea "x"
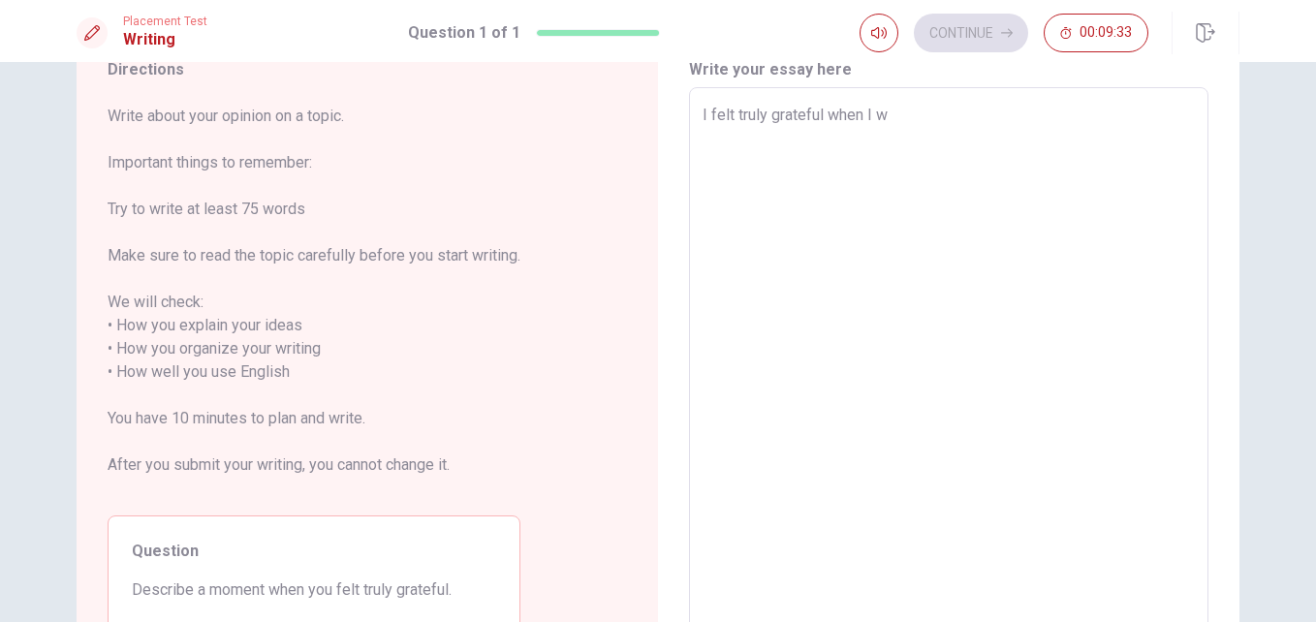
type textarea "I felt truly grateful when I wa"
type textarea "x"
type textarea "I felt truly grateful when I was"
type textarea "x"
type textarea "I felt truly grateful when I was"
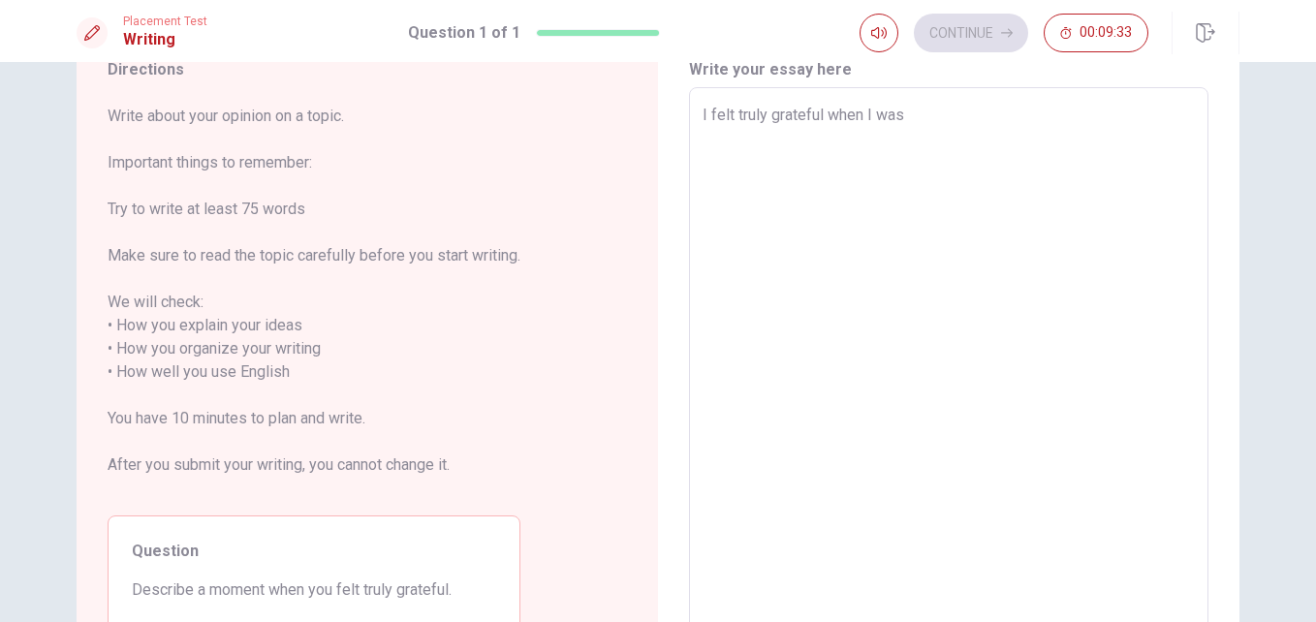
type textarea "x"
type textarea "I felt truly grateful when I was a"
type textarea "x"
type textarea "I felt truly grateful when I was ab"
type textarea "x"
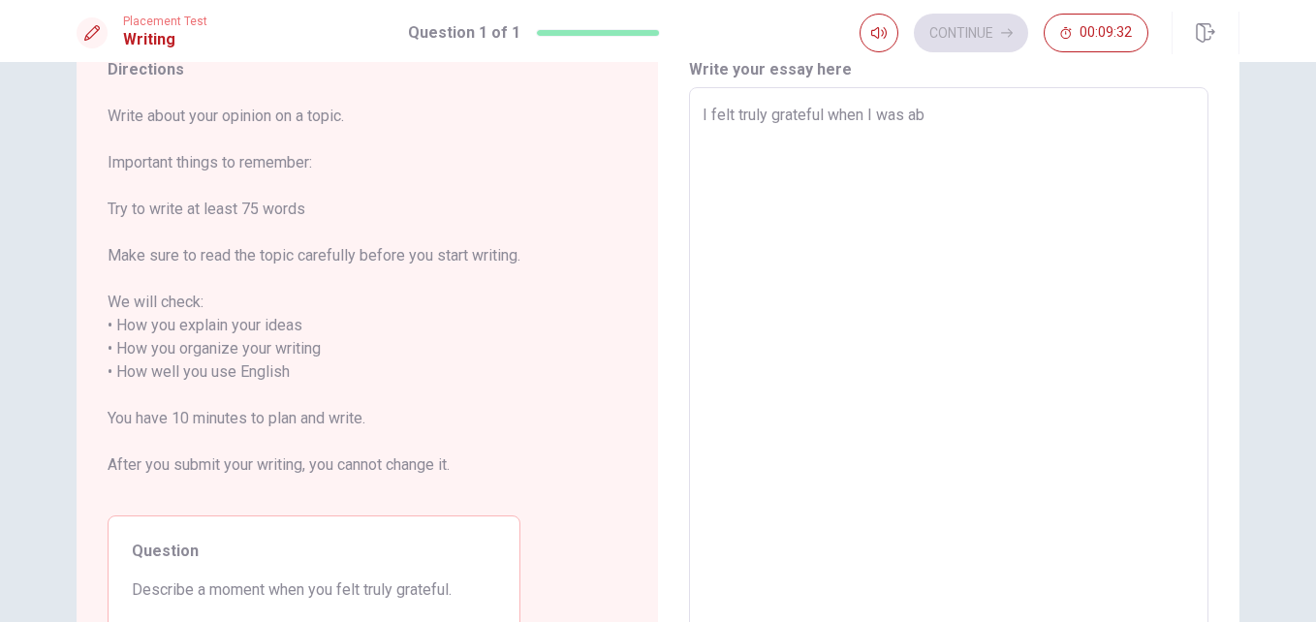
type textarea "I felt truly grateful when I was abl"
type textarea "x"
type textarea "I felt truly grateful when I was able"
type textarea "x"
type textarea "I felt truly grateful when I was able t"
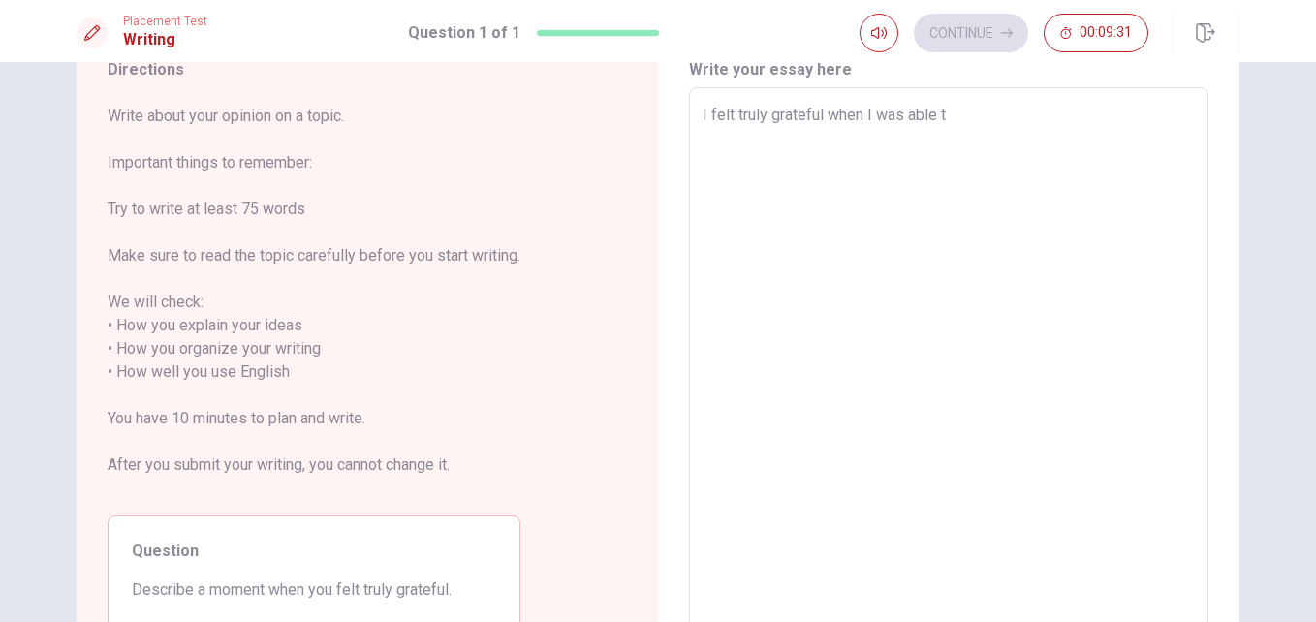
type textarea "x"
type textarea "I felt truly grateful when I was able to"
type textarea "x"
type textarea "I felt truly grateful when I was able to g"
type textarea "x"
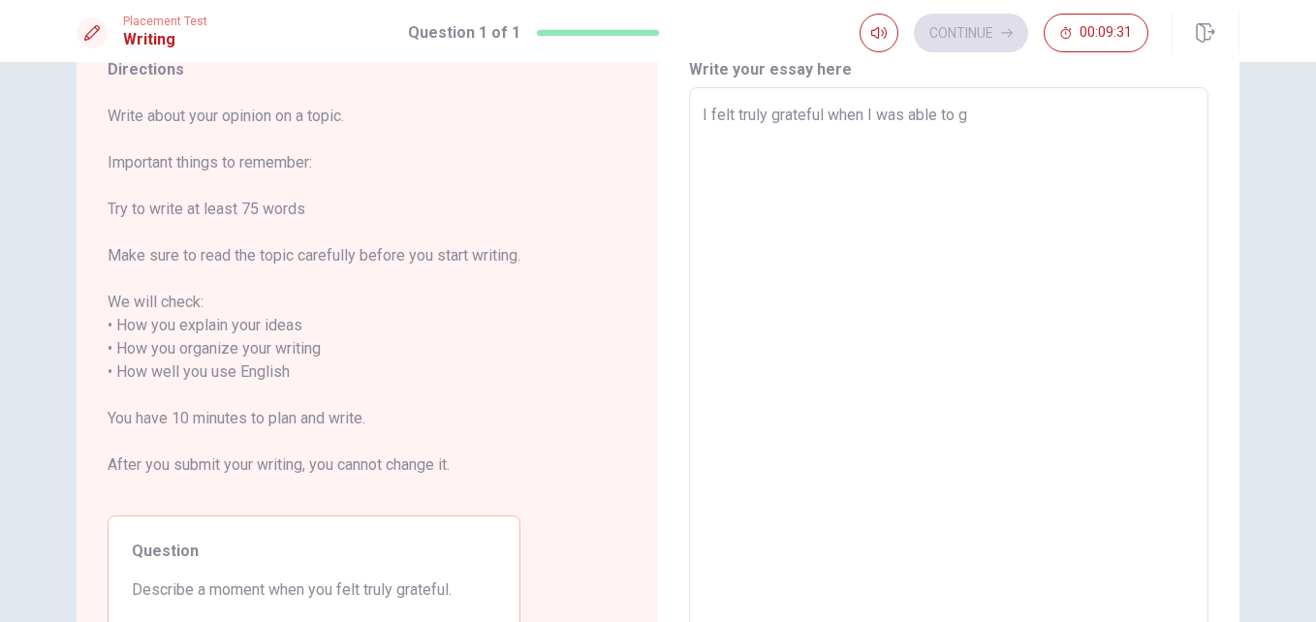
type textarea "I felt truly grateful when I was able to go"
type textarea "x"
type textarea "I felt truly grateful when I was able to go"
type textarea "x"
type textarea "I felt truly grateful when I was able to go t"
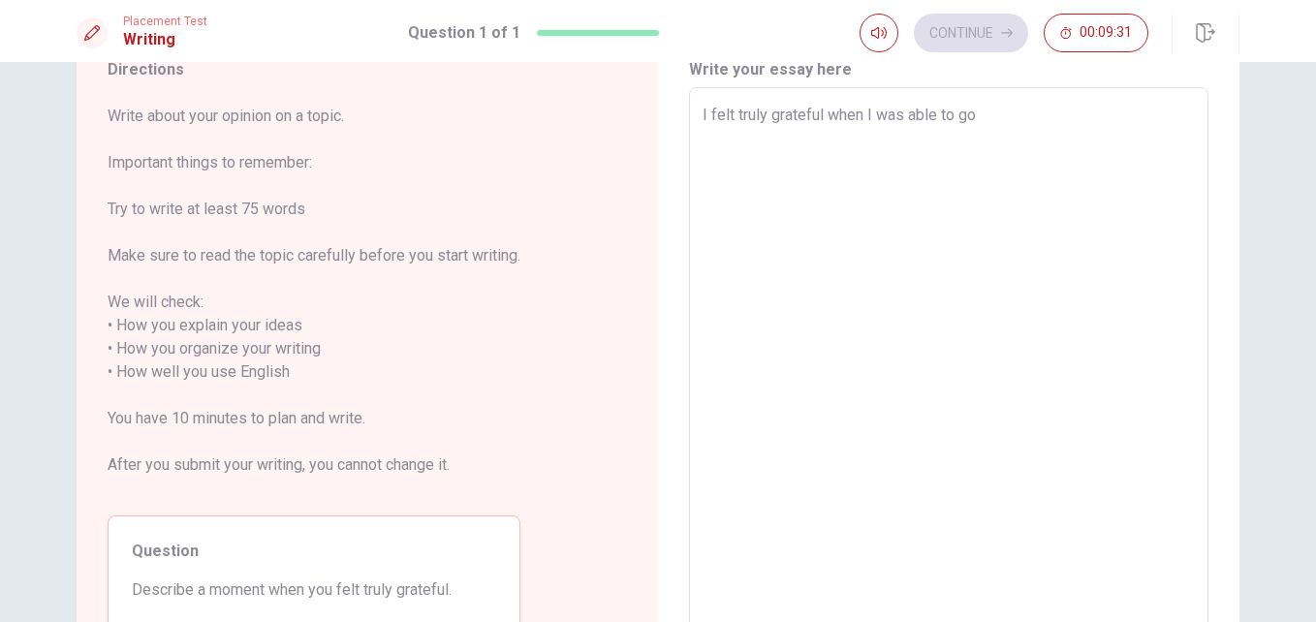
type textarea "x"
type textarea "I felt truly grateful when I was able to go to"
type textarea "x"
type textarea "I felt truly grateful when I was able to go to"
type textarea "x"
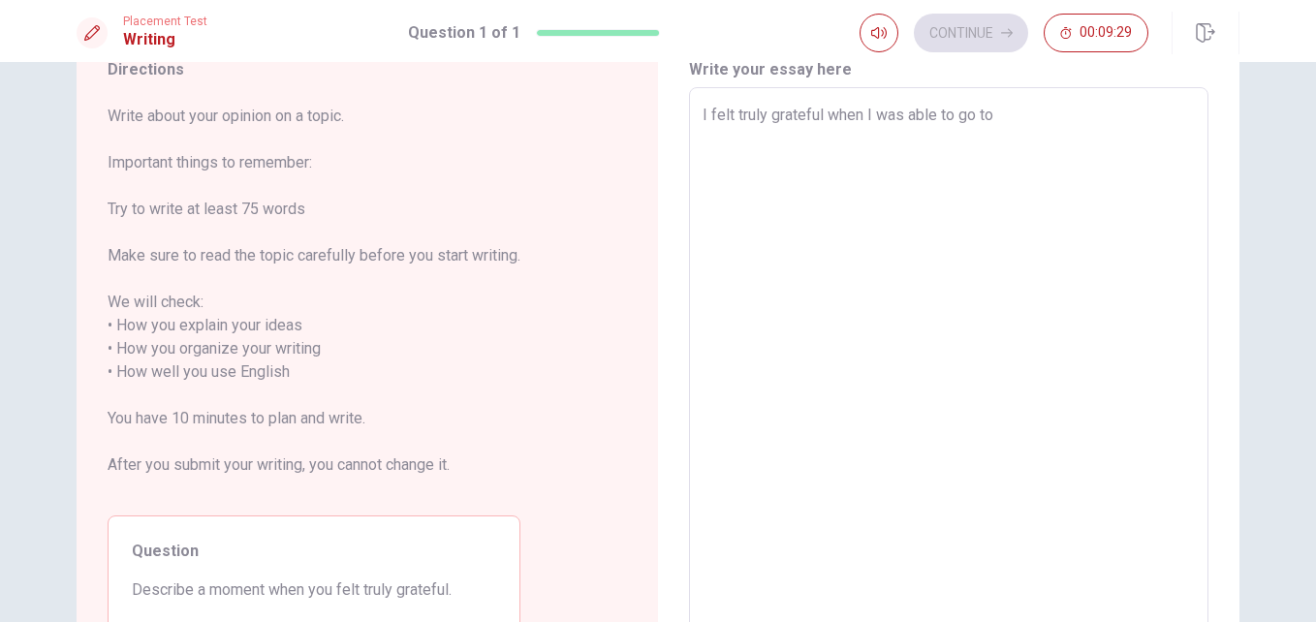
type textarea "I felt truly grateful when I was able to go to A"
type textarea "x"
type textarea "I felt truly grateful when I was able to go to AL"
type textarea "x"
type textarea "I felt truly grateful when I was able to go to ALl"
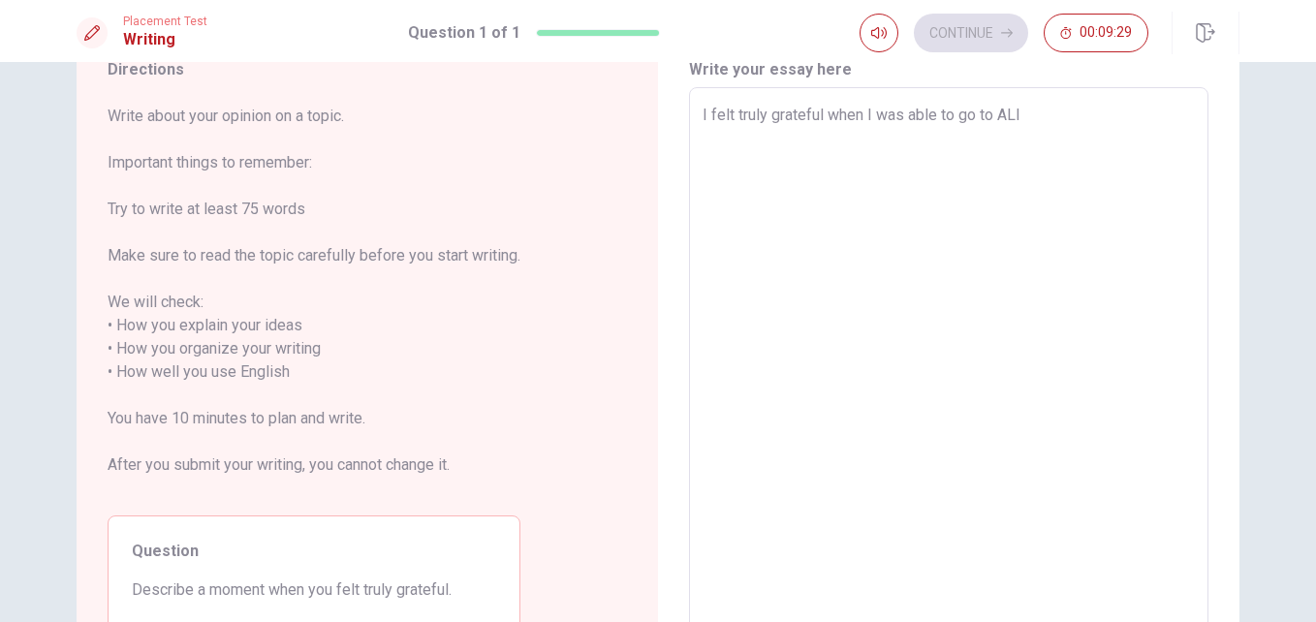
type textarea "x"
type textarea "I felt truly grateful when I was able to go to AL"
type textarea "x"
type textarea "I felt truly grateful when I was able to go to A"
type textarea "x"
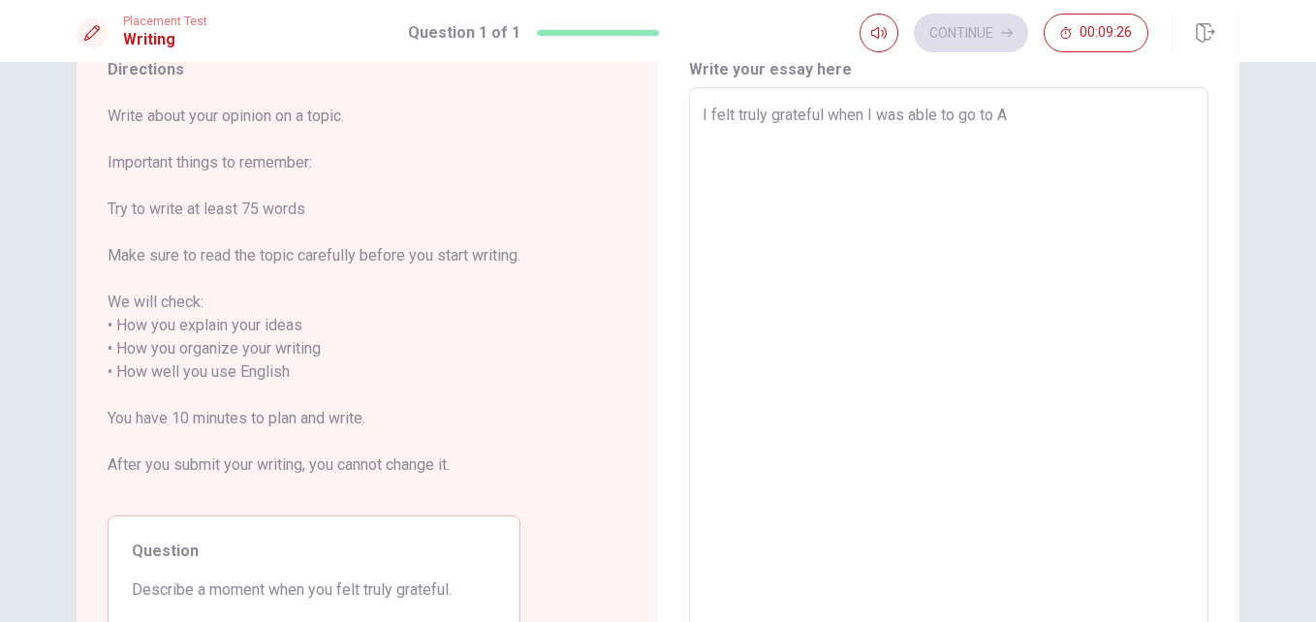
type textarea "I felt truly grateful when I was able to go to"
type textarea "x"
type textarea "I felt truly grateful when I was able to go to '"
type textarea "x"
type textarea "I felt truly grateful when I was able to go to ''"
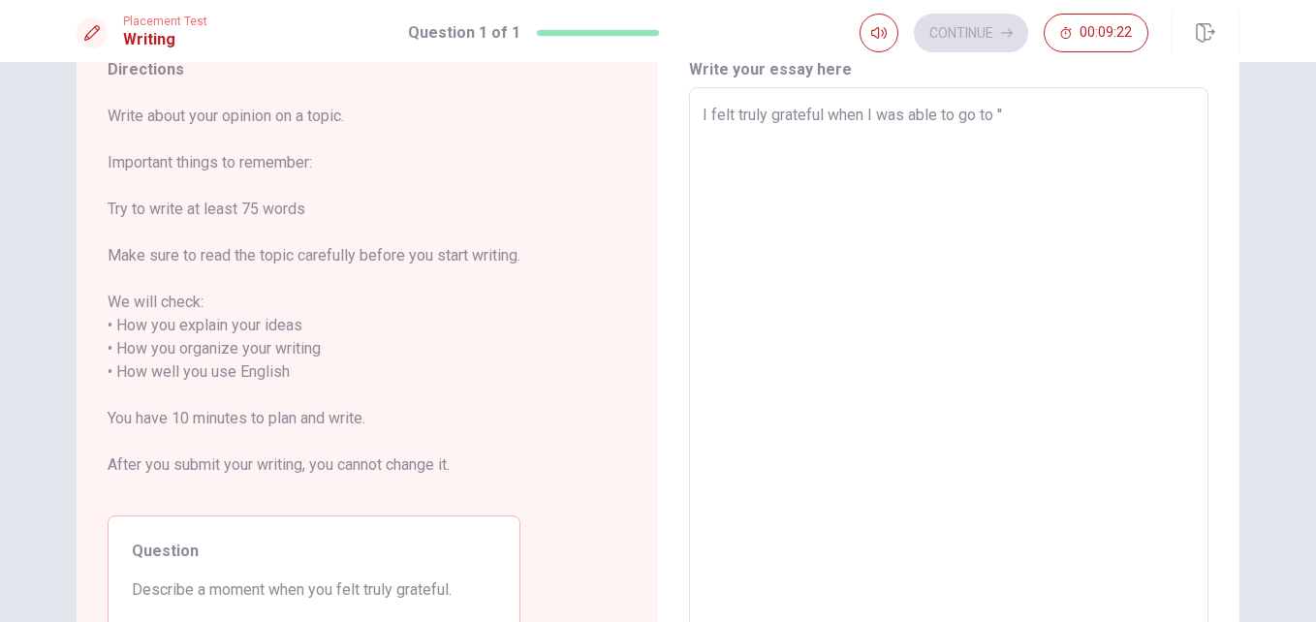
type textarea "x"
type textarea "I felt truly grateful when I was able to go to '"
type textarea "x"
type textarea "I felt truly grateful when I was able to go to"
type textarea "x"
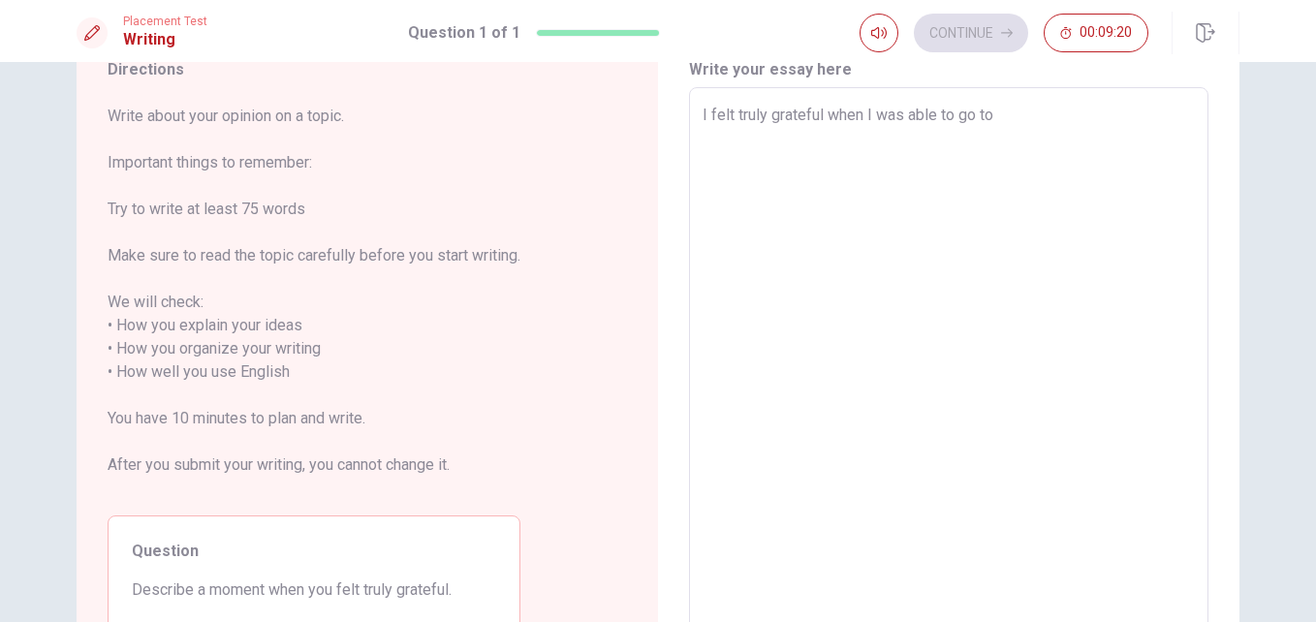
type textarea "I felt truly grateful when I was able to go to ""
type textarea "x"
type textarea "I felt truly grateful when I was able to go to "A"
type textarea "x"
type textarea "I felt truly grateful when I was able to go to "Al"
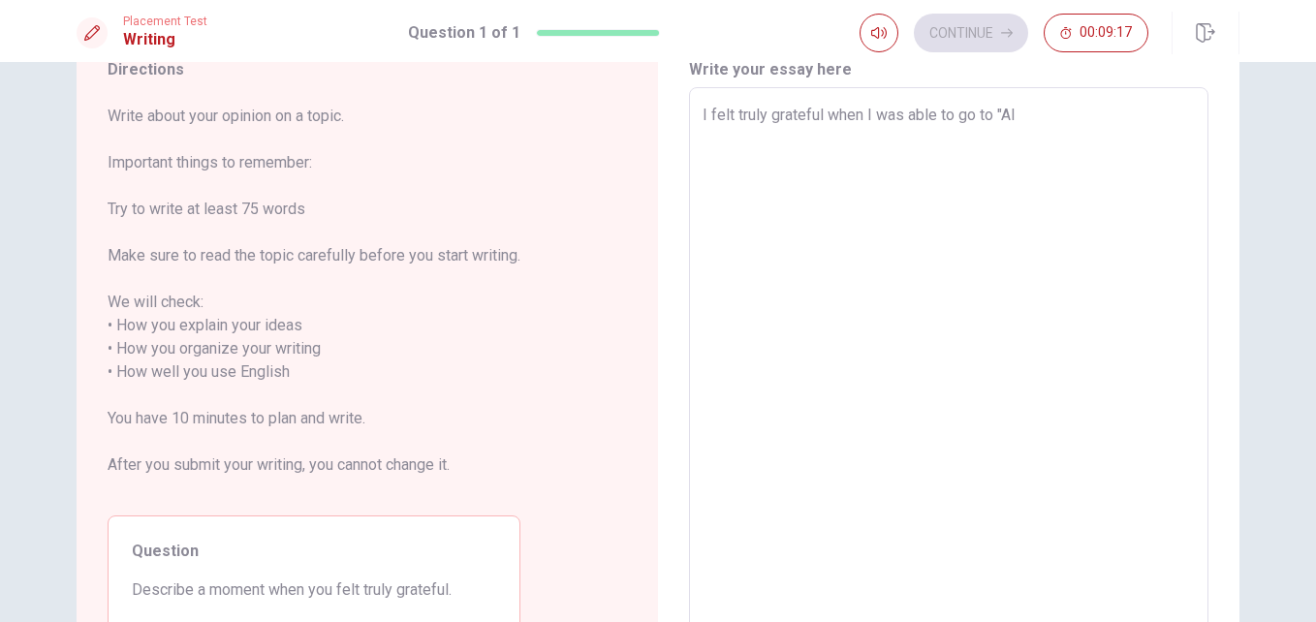
type textarea "x"
type textarea "I felt truly grateful when I was able to go to "All"
type textarea "x"
type textarea "I felt truly grateful when I was able to go to "All"
type textarea "x"
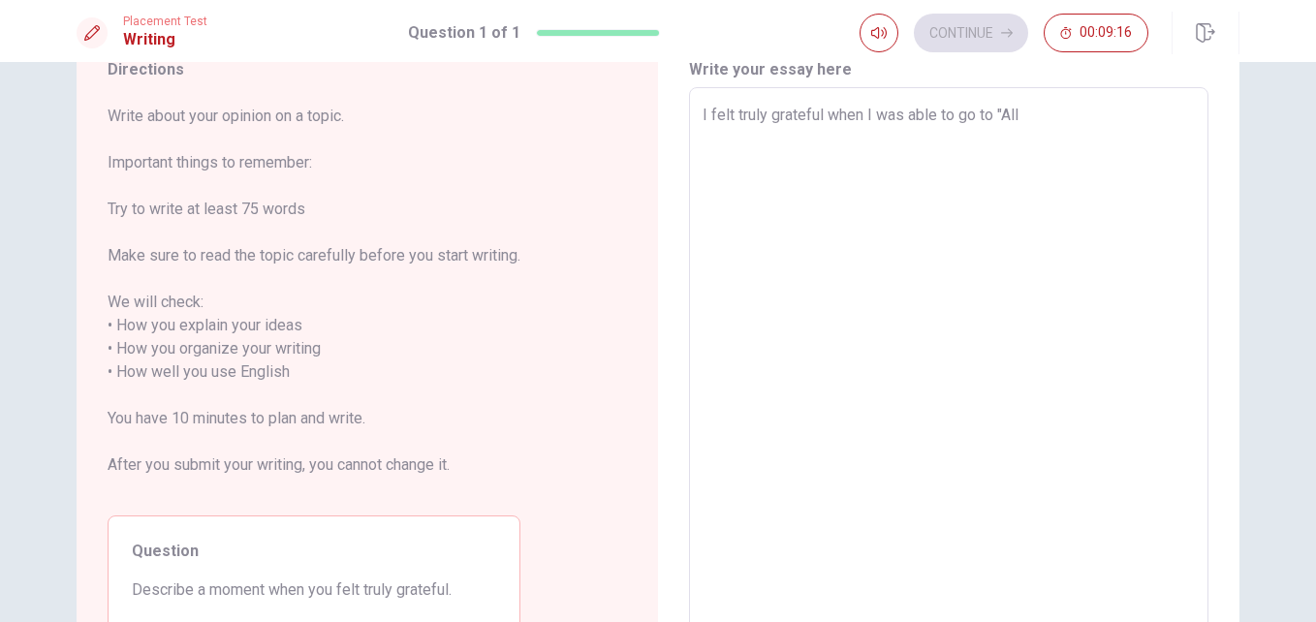
type textarea "I felt truly grateful when I was able to go to "All J"
type textarea "x"
type textarea "I felt truly grateful when I was able to go to "All Ja"
type textarea "x"
type textarea "I felt truly grateful when I was able to go to "All Jap"
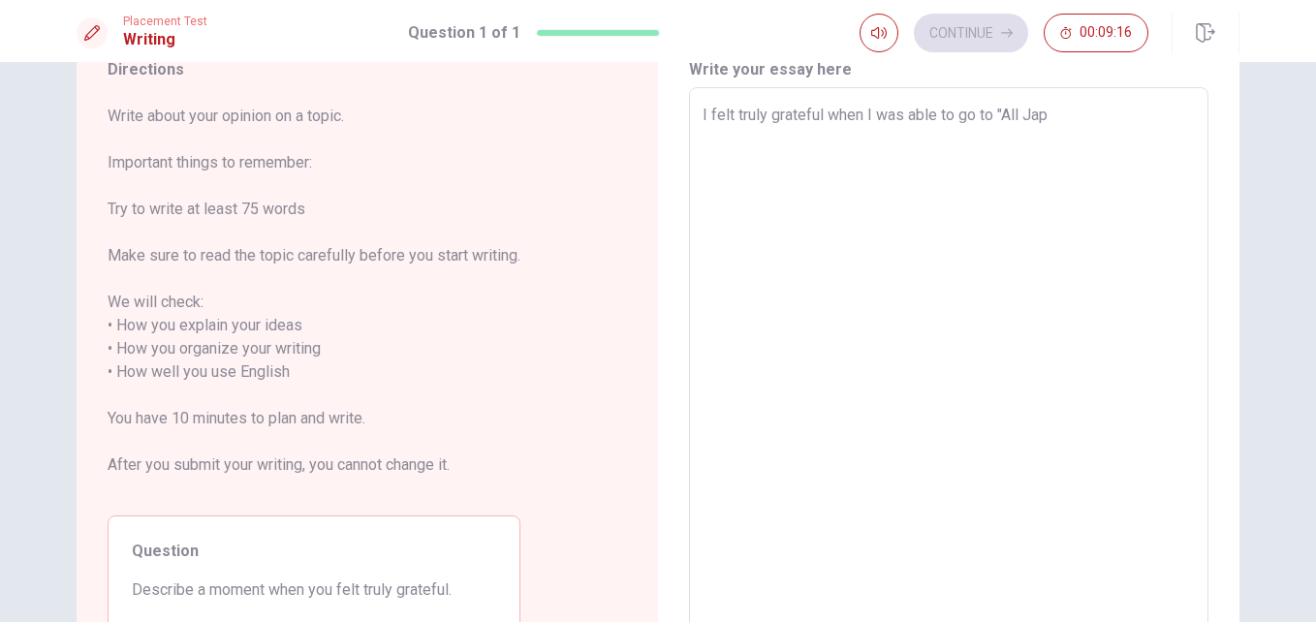
type textarea "x"
type textarea "I felt truly grateful when I was able to go to "All Japa"
type textarea "x"
type textarea "I felt truly grateful when I was able to go to "All Japan"
type textarea "x"
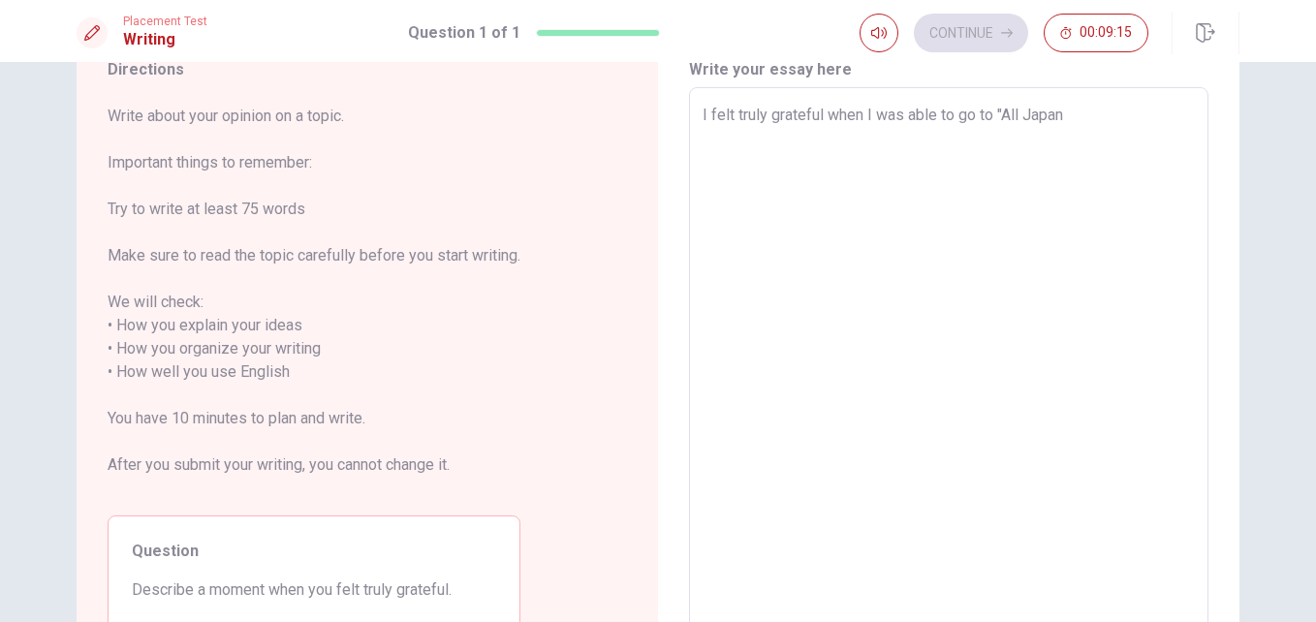
type textarea "I felt truly grateful when I was able to go to "All Japans"
type textarea "x"
type textarea "I felt truly grateful when I was able to go to "All Japans"
type textarea "x"
type textarea "I felt truly grateful when I was able to go to "All Japans C"
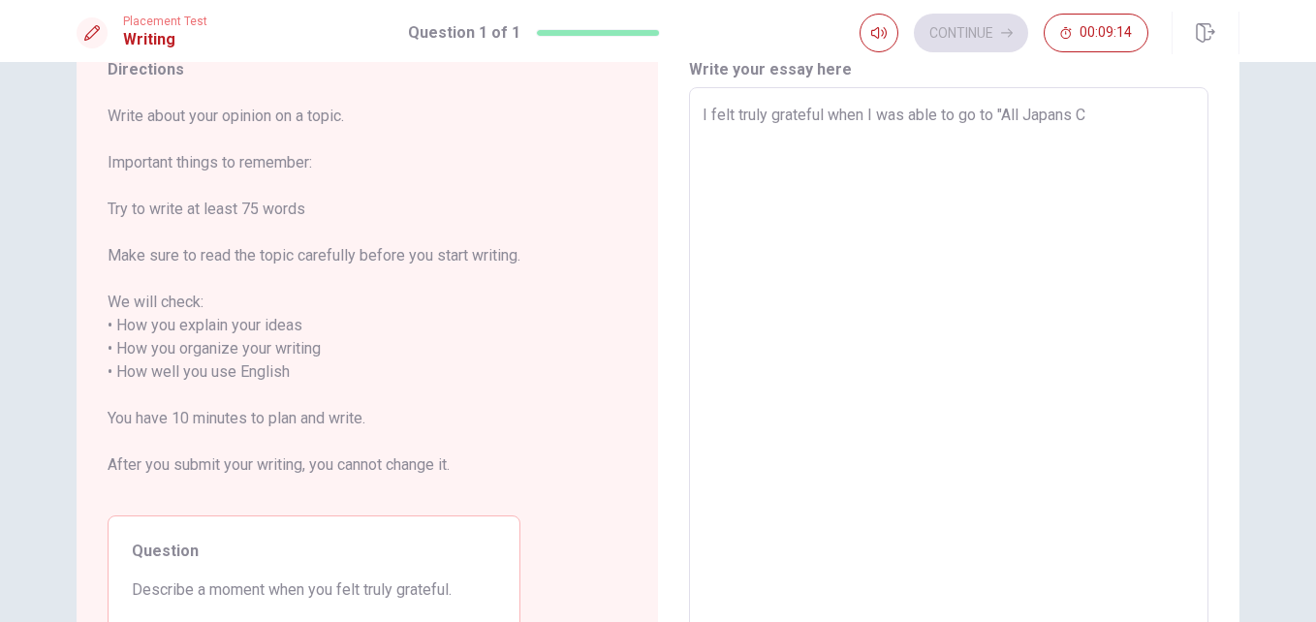
type textarea "x"
type textarea "I felt truly grateful when I was able to go to "All Japans Co"
type textarea "x"
type textarea "I felt truly grateful when I was able to go to "All Japans Con"
type textarea "x"
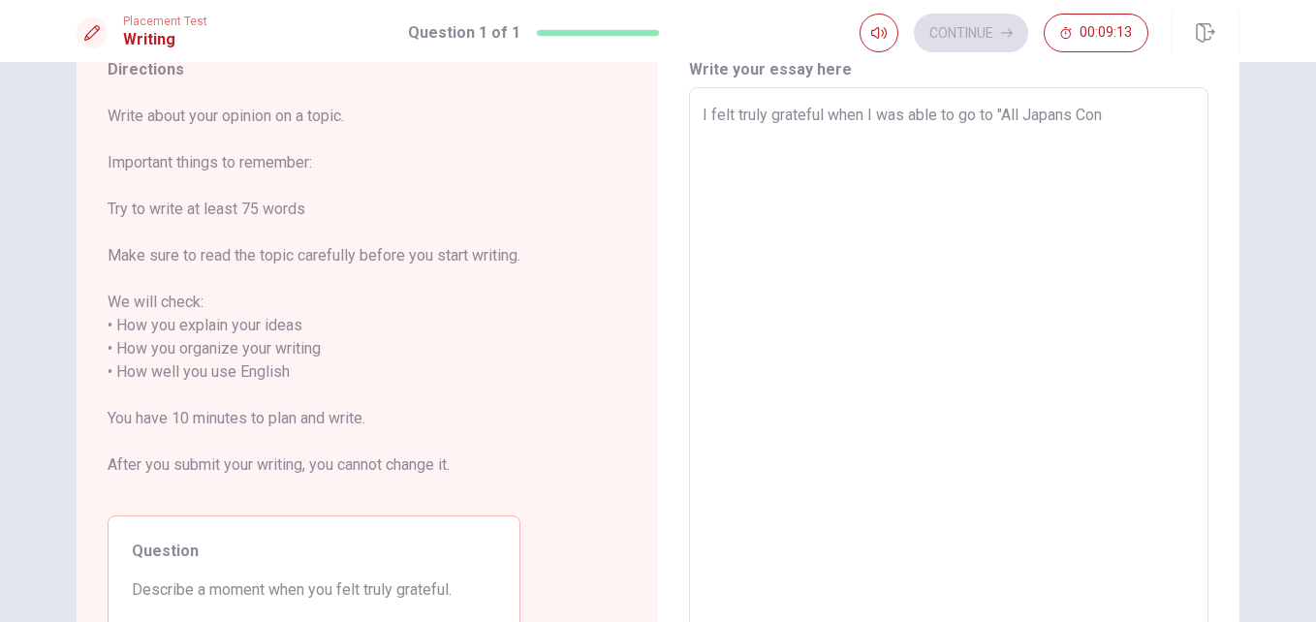
type textarea "I felt truly grateful when I was able to go to "All Japans Cont"
type textarea "x"
type textarea "I felt truly grateful when I was able to go to "All Japans [PERSON_NAME]"
type textarea "x"
type textarea "I felt truly grateful when I was able to go to "All Japans Contes"
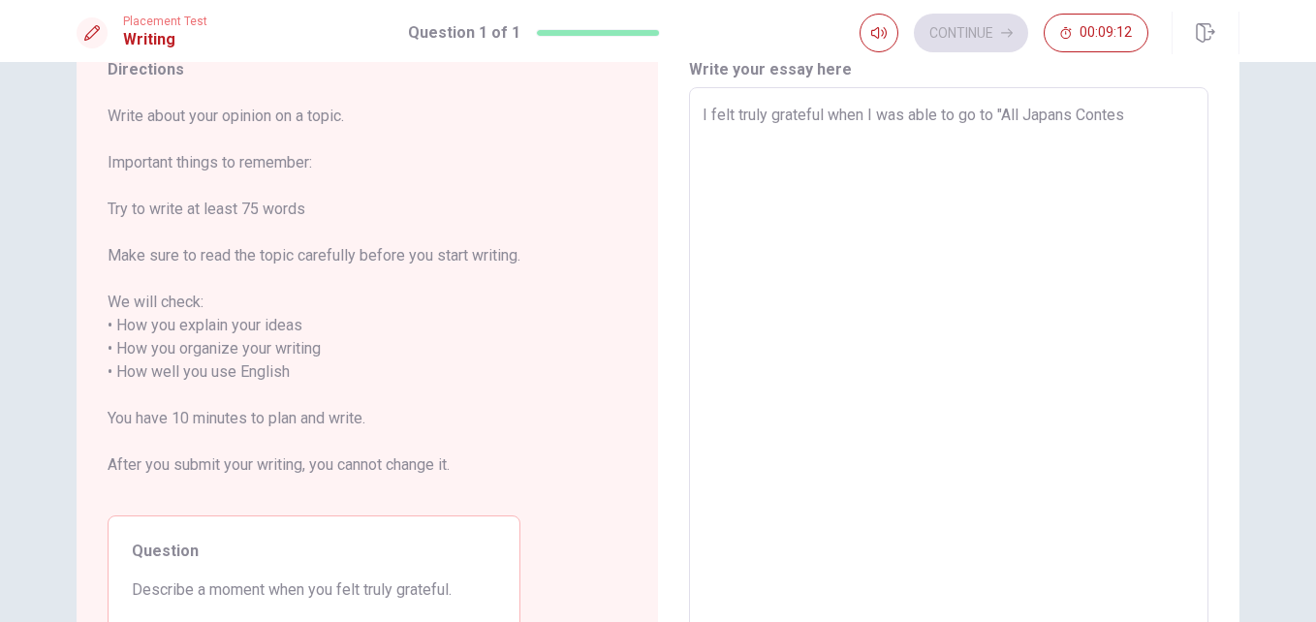
type textarea "x"
type textarea "I felt truly grateful when I was able to go to "All Japans Contest"
type textarea "x"
type textarea "I felt truly grateful when I was able to go to "All Japans Contest""
type textarea "x"
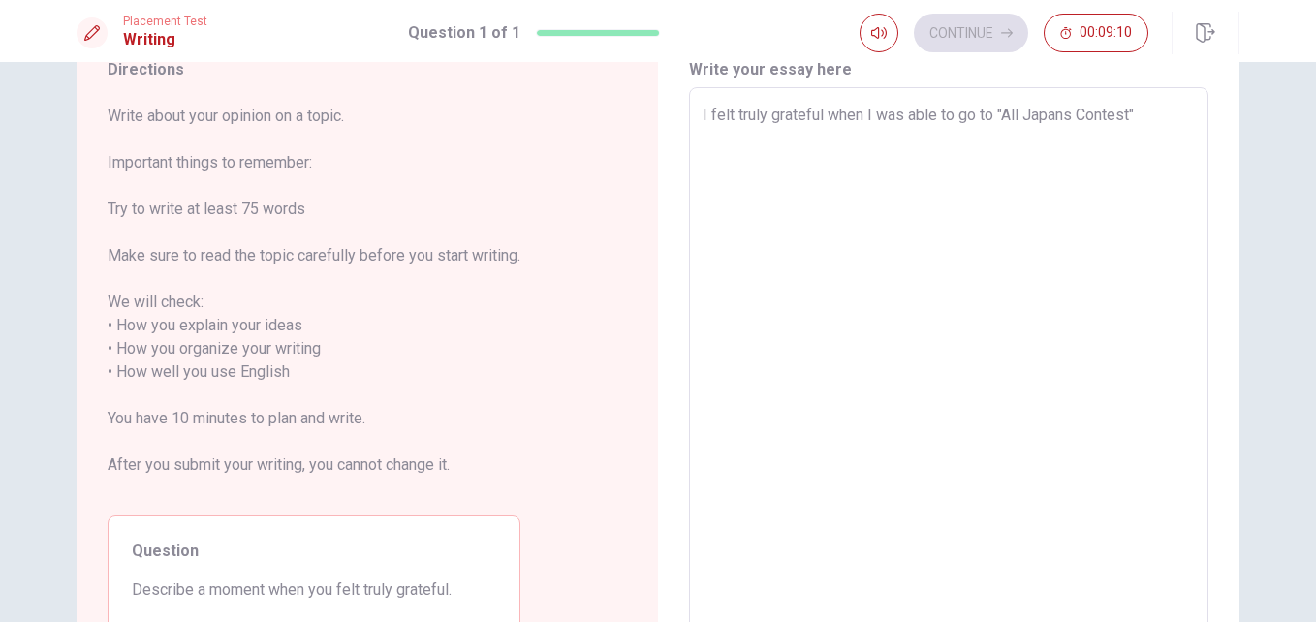
type textarea "I felt truly grateful when I was able to go to "All Japans Contest""
type textarea "x"
type textarea "I felt truly grateful when I was able to go to "All Japans Contest" f"
type textarea "x"
type textarea "I felt truly grateful when I was able to go to "All Japans Contest" fo"
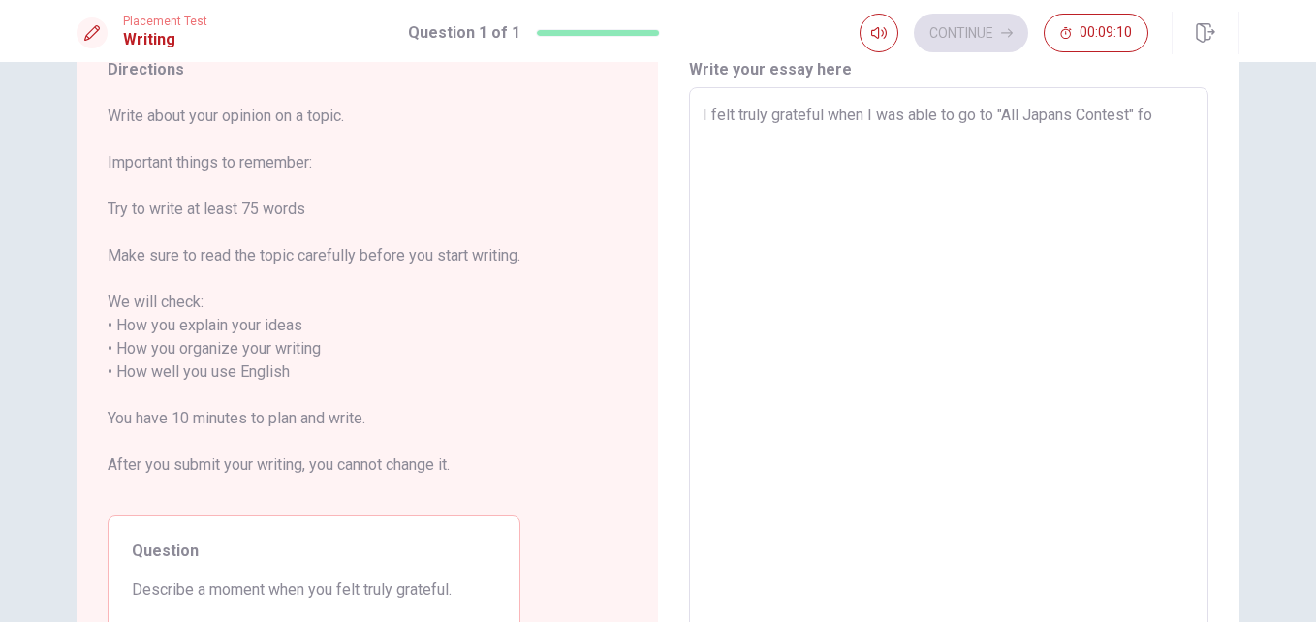
type textarea "x"
type textarea "I felt truly grateful when I was able to go to "All Japans Contest" for"
type textarea "x"
type textarea "I felt truly grateful when I was able to go to "All Japans Contest" for"
type textarea "x"
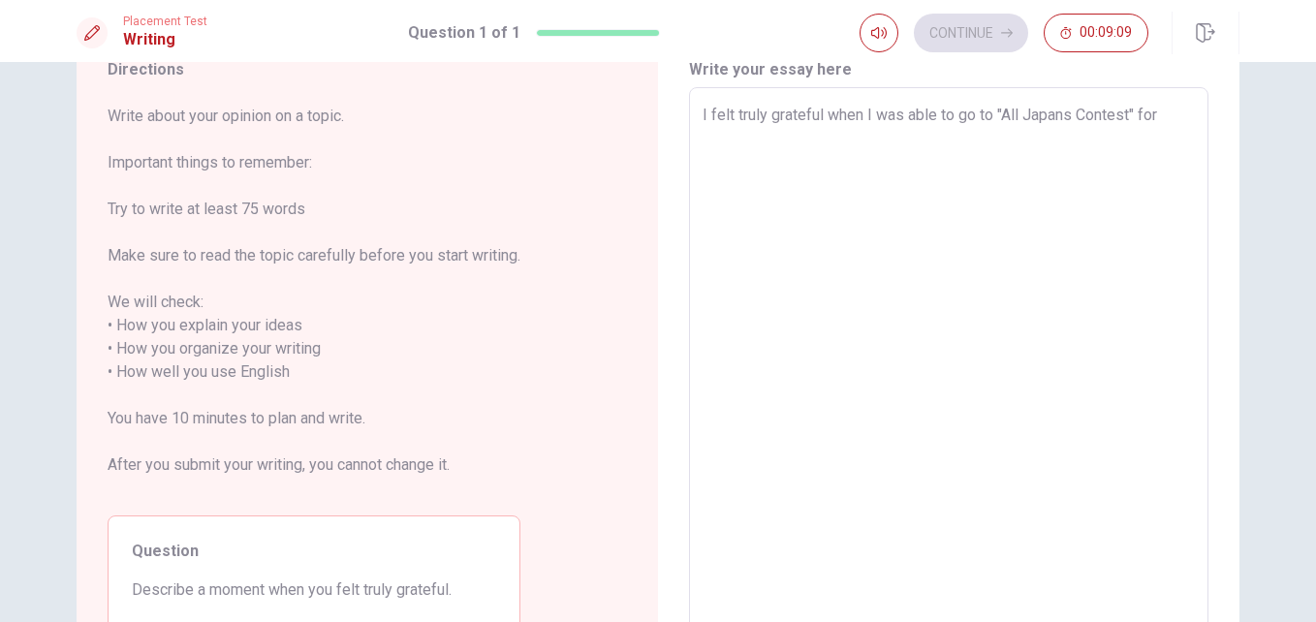
type textarea "I felt truly grateful when I was able to go to "All Japans Contest" for m"
type textarea "x"
type textarea "I felt truly grateful when I was able to go to "All Japans Contest" for ma"
type textarea "x"
type textarea "I felt truly grateful when I was able to go to "All Japans Contest" for mar"
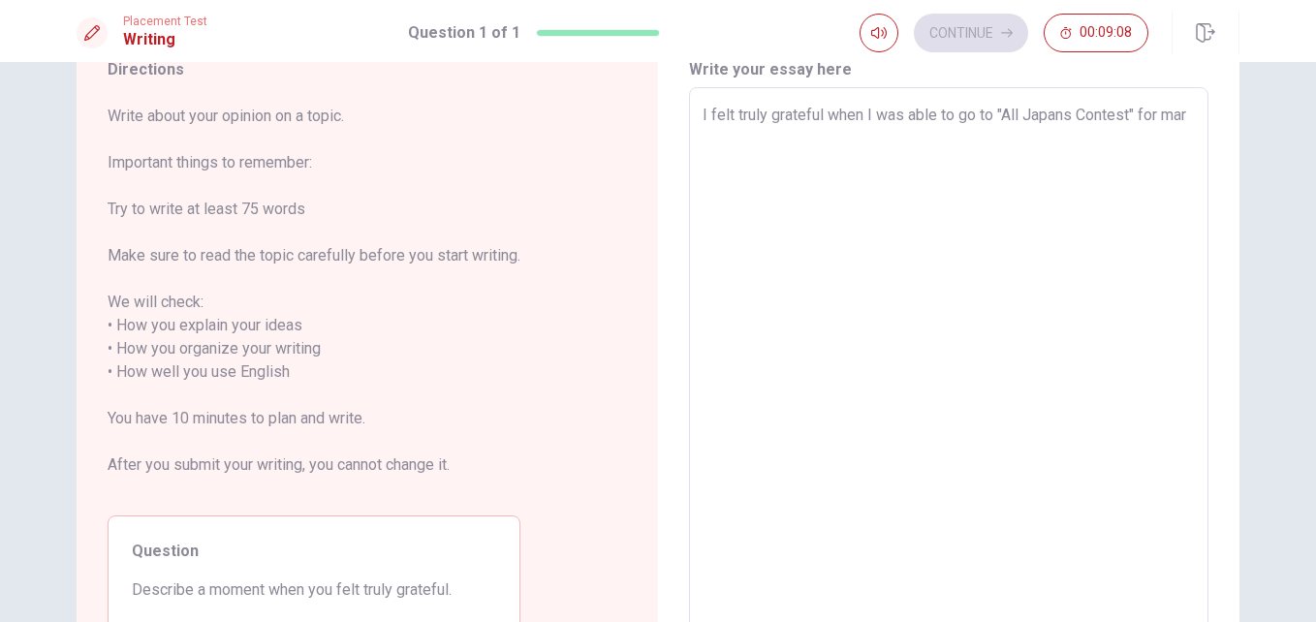
type textarea "x"
type textarea "I felt truly grateful when I was able to go to "All Japans Contest" for [PERSON…"
type textarea "x"
type textarea "I felt truly grateful when I was able to go to "All Japans Contest" for march"
type textarea "x"
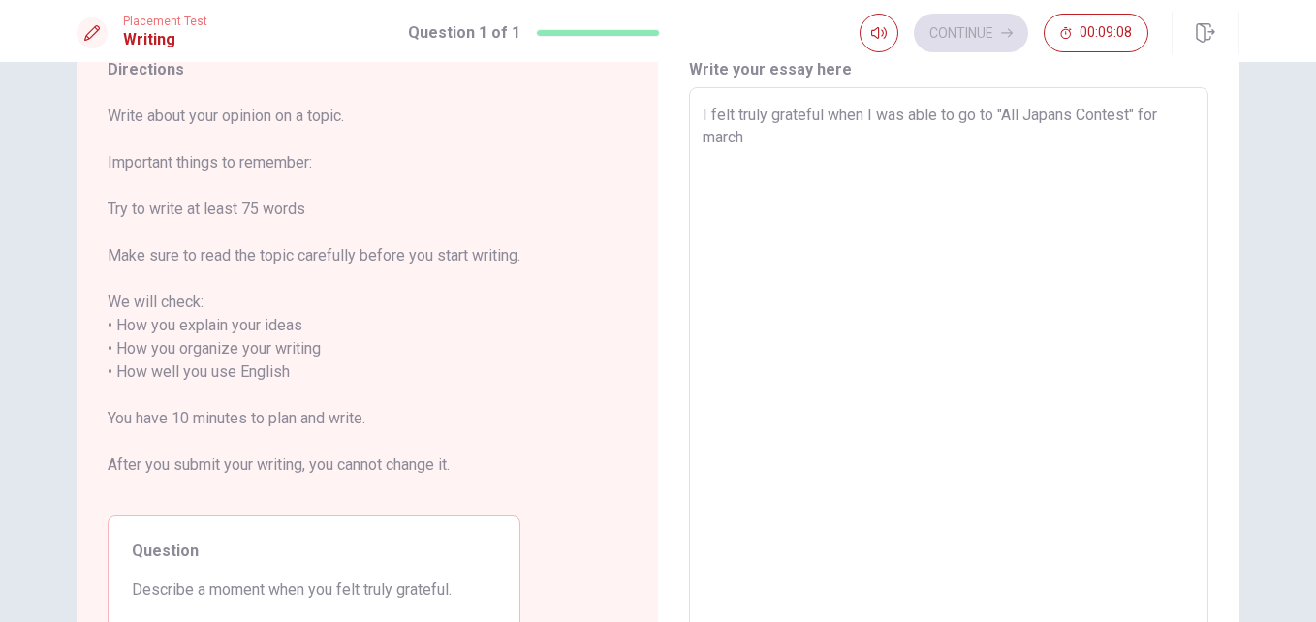
type textarea "I felt truly grateful when I was able to go to "All Japans Contest" for marchi"
type textarea "x"
type textarea "I felt truly grateful when I was able to go to "All Japans Contest" for marchin"
type textarea "x"
type textarea "I felt truly grateful when I was able to go to "All Japans Contest" for marching"
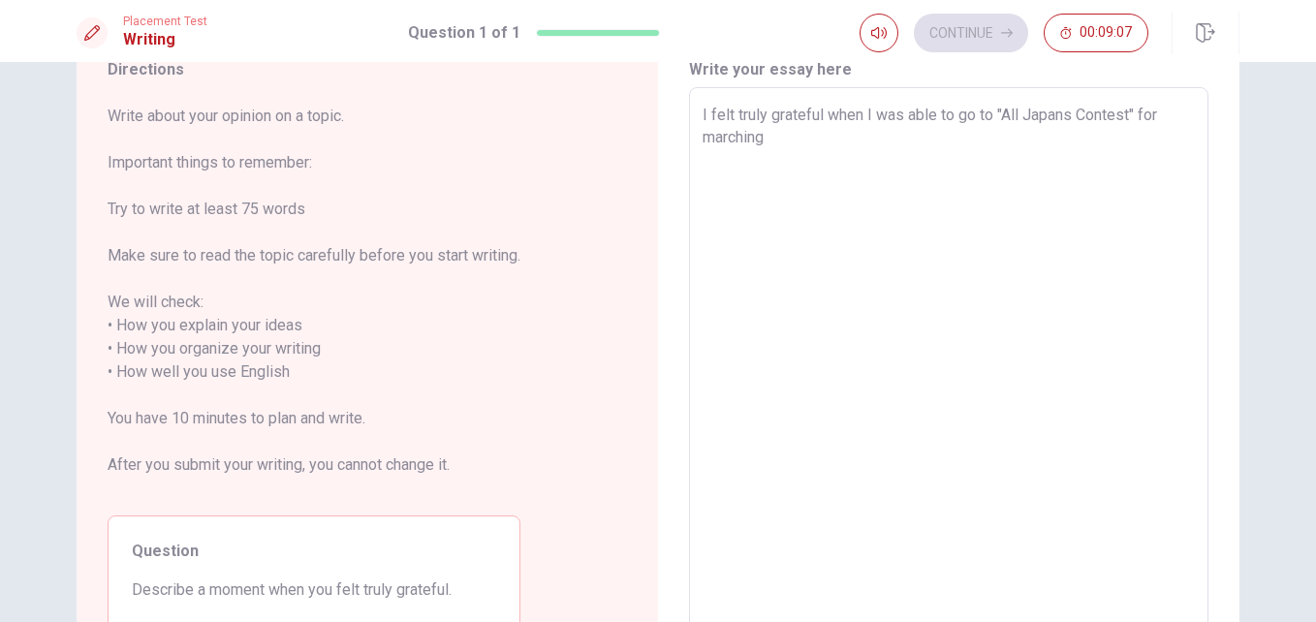
type textarea "x"
type textarea "I felt truly grateful when I was able to go to "All Japans Contest" for marchin…"
type textarea "x"
type textarea "I felt truly grateful when I was able to go to "All Japans Contest" for marchin…"
type textarea "x"
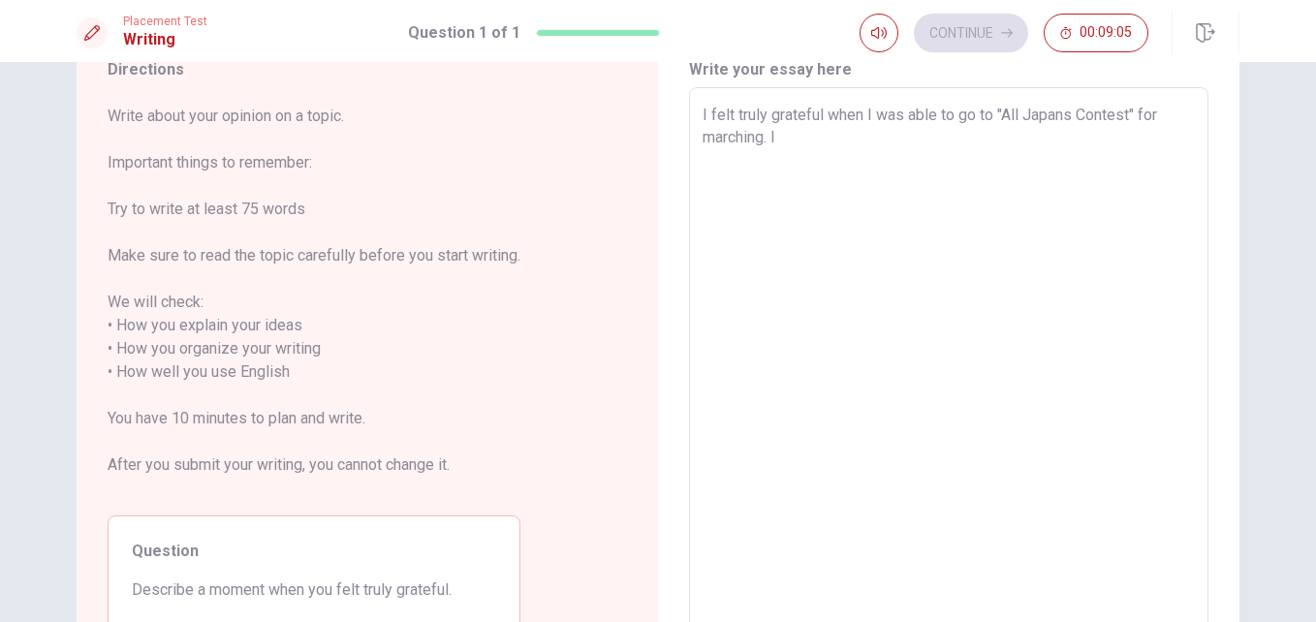
type textarea "I felt truly grateful when I was able to go to "All Japans Contest" for marchin…"
type textarea "x"
type textarea "I felt truly grateful when I was able to go to "All Japans Contest" for marchin…"
type textarea "x"
type textarea "I felt truly grateful when I was able to go to "All Japans Contest" for marchin…"
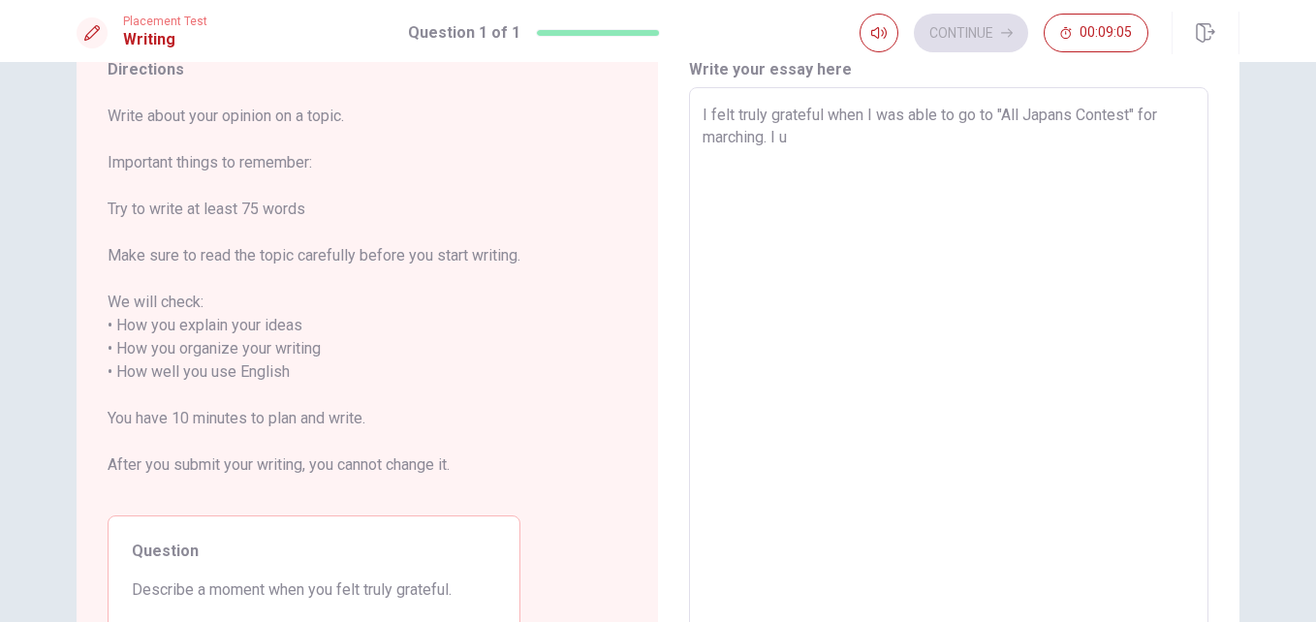
type textarea "x"
type textarea "I felt truly grateful when I was able to go to "All Japans Contest" for marchin…"
type textarea "x"
type textarea "I felt truly grateful when I was able to go to "All Japans Contest" for marchin…"
type textarea "x"
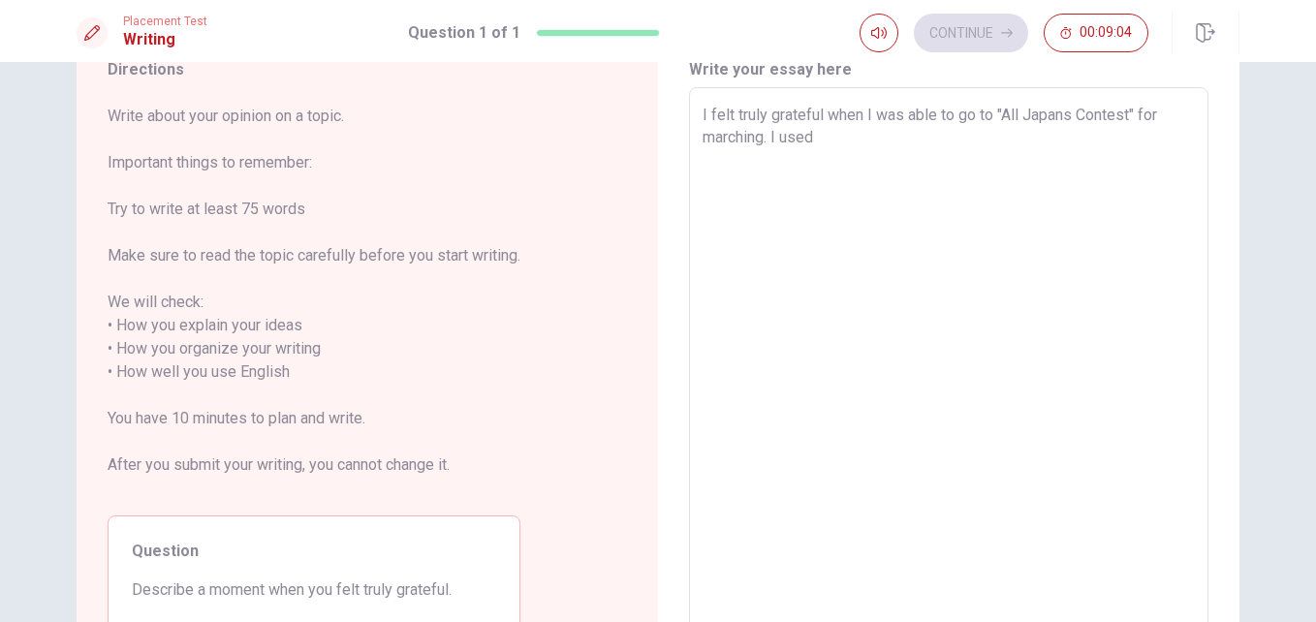
type textarea "I felt truly grateful when I was able to go to "All Japans Contest" for marchin…"
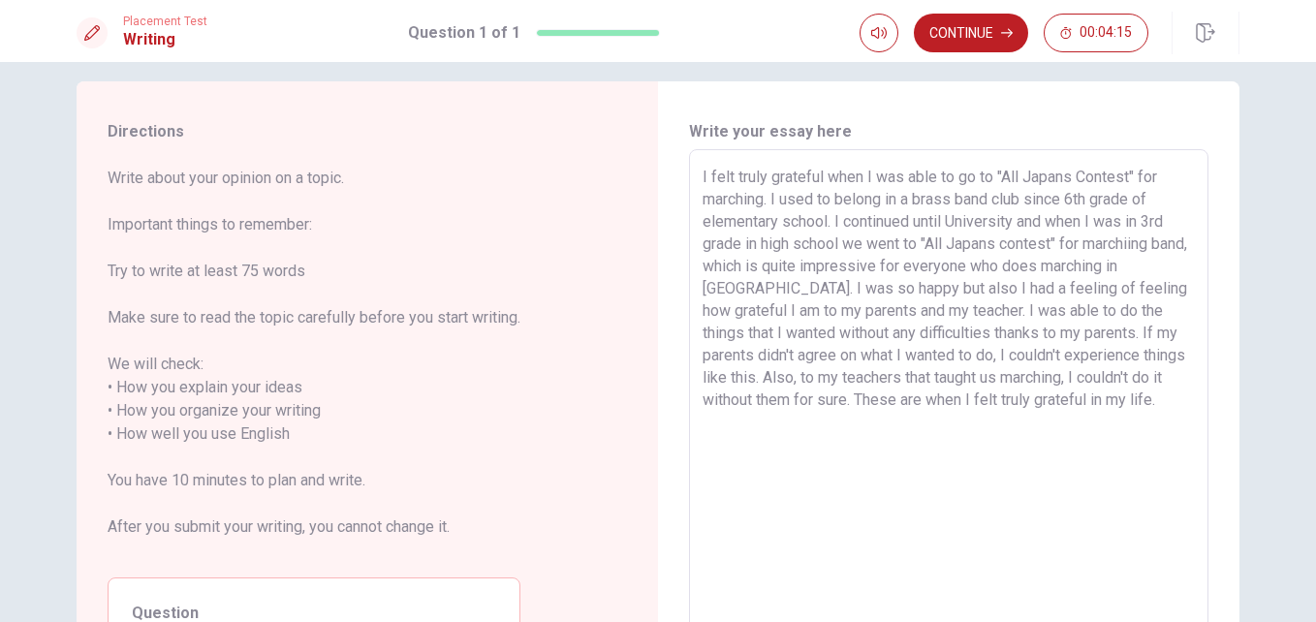
scroll to position [20, 0]
drag, startPoint x: 1077, startPoint y: 283, endPoint x: 1032, endPoint y: 289, distance: 45.9
click at [1032, 289] on textarea "I felt truly grateful when I was able to go to "All Japans Contest" for marchin…" at bounding box center [948, 422] width 492 height 515
click at [882, 310] on textarea "I felt truly grateful when I was able to go to "All Japans Contest" for marchin…" at bounding box center [948, 422] width 492 height 515
click at [1107, 439] on textarea "I felt truly grateful when I was able to go to "All Japans Contest" for marchin…" at bounding box center [948, 422] width 492 height 515
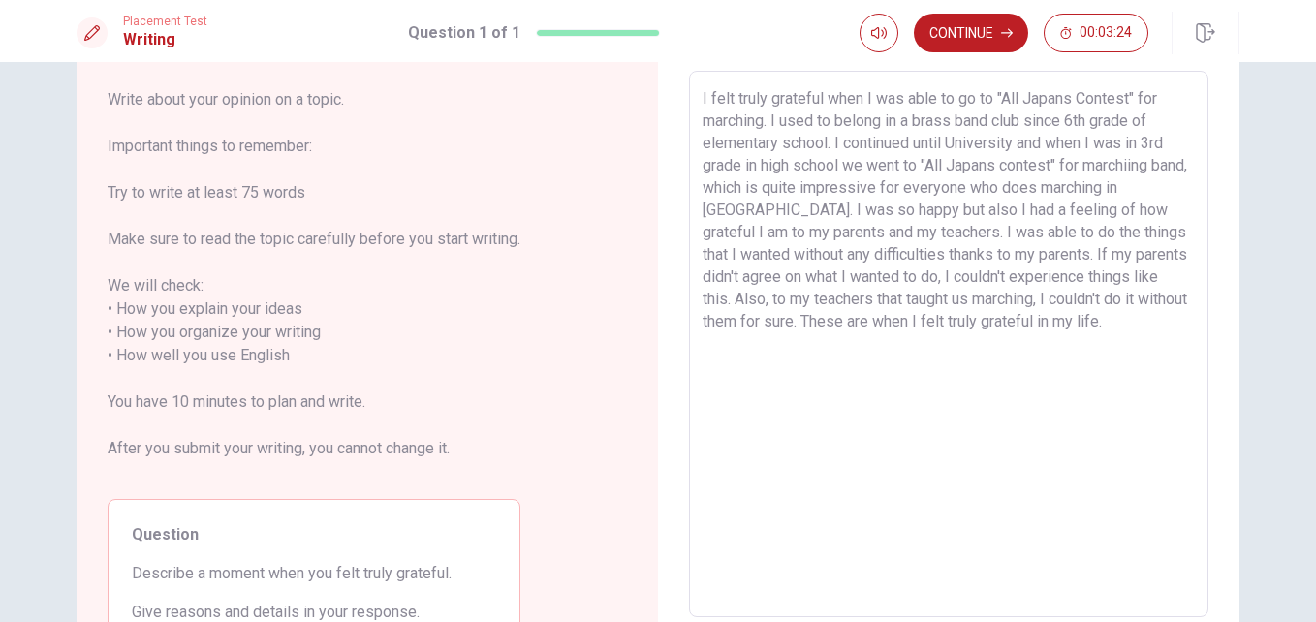
scroll to position [96, 0]
click at [1019, 300] on textarea "I felt truly grateful when I was able to go to "All Japans Contest" for marchin…" at bounding box center [948, 346] width 492 height 515
drag, startPoint x: 1104, startPoint y: 302, endPoint x: 1096, endPoint y: 309, distance: 10.3
click at [1096, 309] on textarea "I felt truly grateful when I was able to go to "All Japans Contest" for marchin…" at bounding box center [948, 346] width 492 height 515
click at [1147, 374] on textarea "I felt truly grateful when I was able to go to "All Japans Contest" for marchin…" at bounding box center [948, 346] width 492 height 515
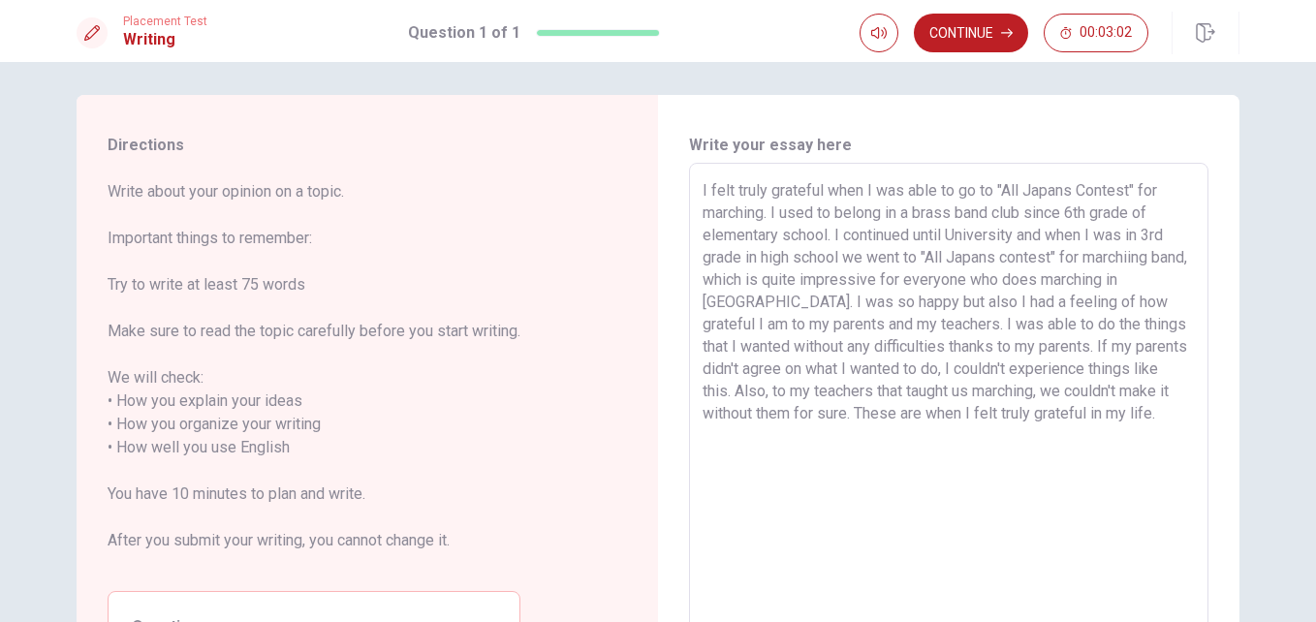
scroll to position [7, 0]
click at [993, 28] on button "Continue" at bounding box center [971, 33] width 114 height 39
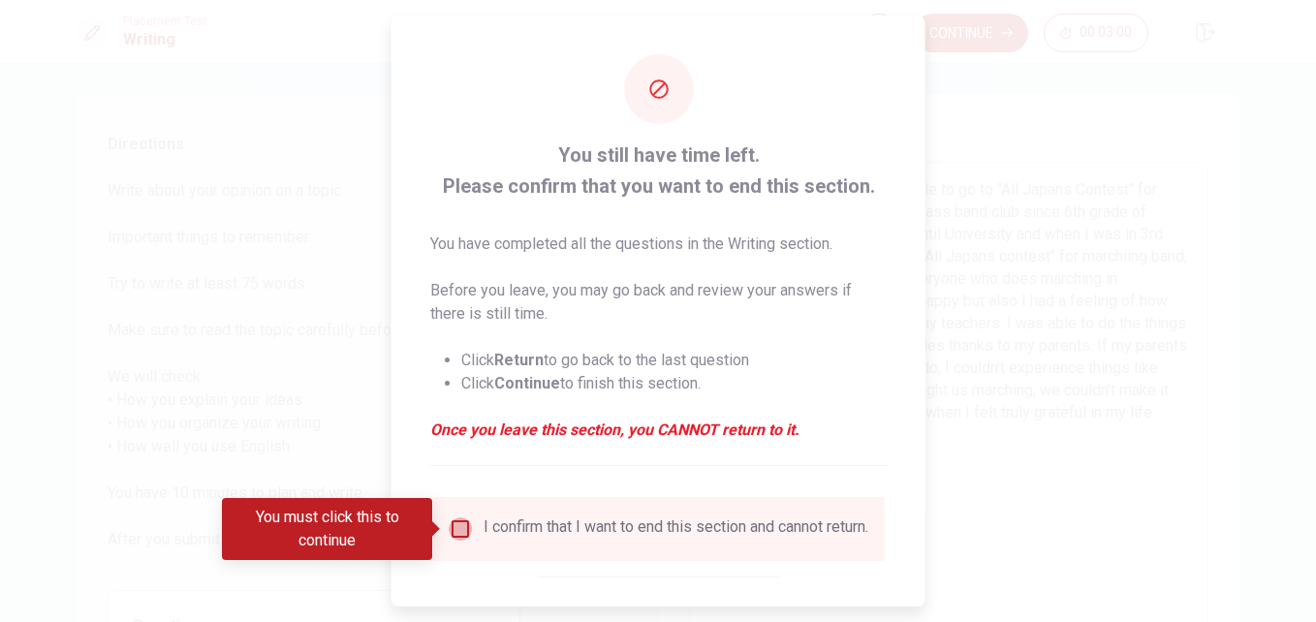
click at [465, 529] on input "You must click this to continue" at bounding box center [460, 528] width 23 height 23
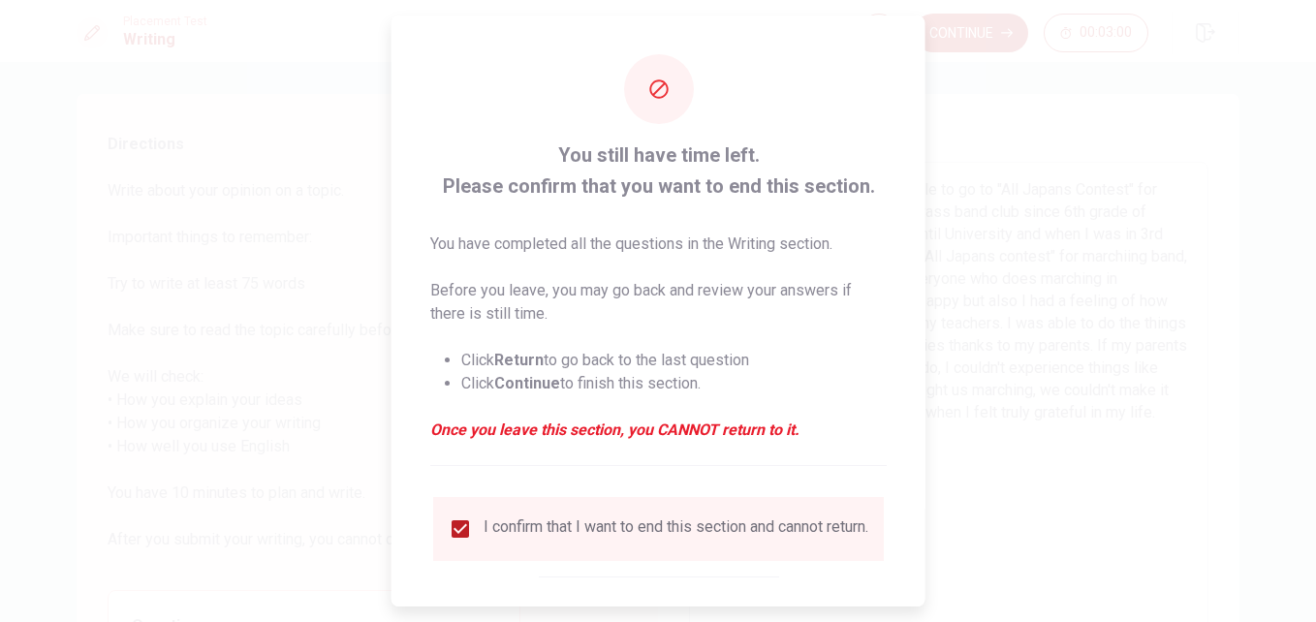
scroll to position [101, 0]
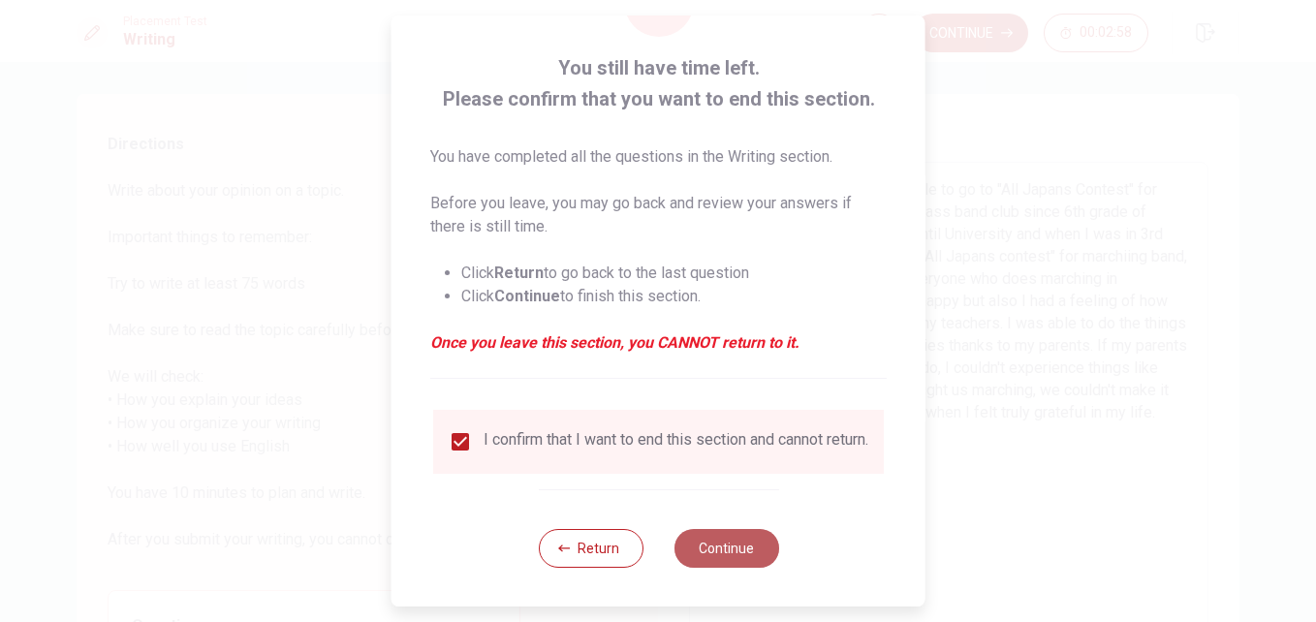
click at [702, 543] on button "Continue" at bounding box center [725, 548] width 105 height 39
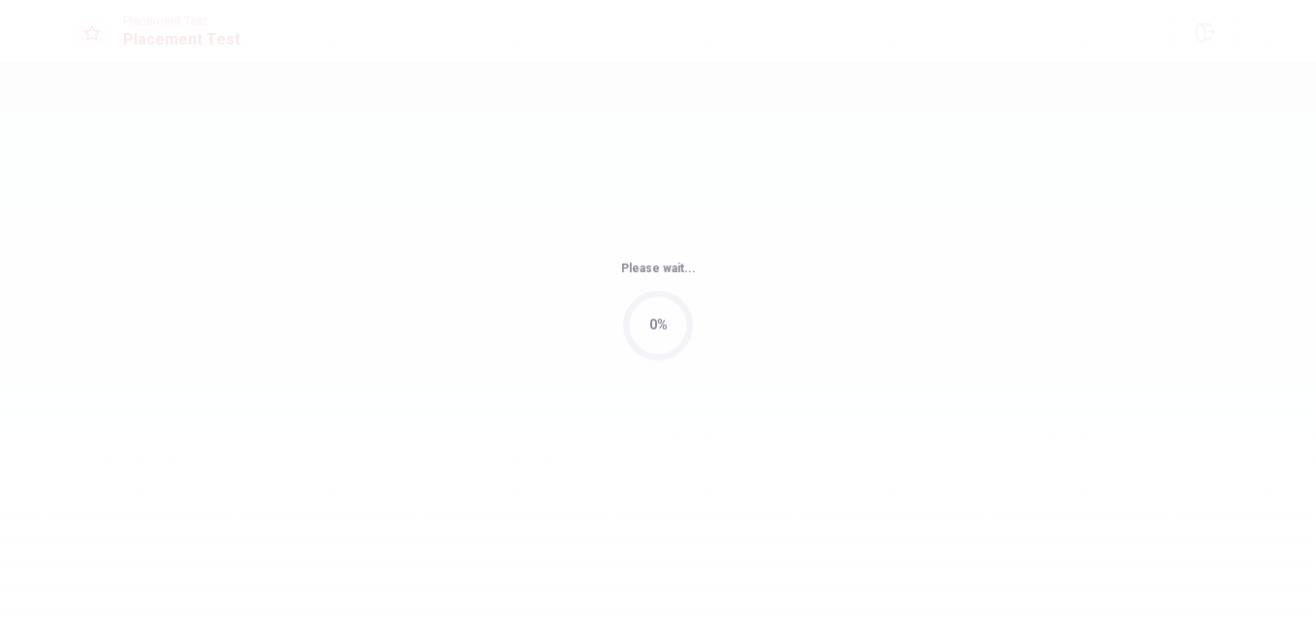
scroll to position [0, 0]
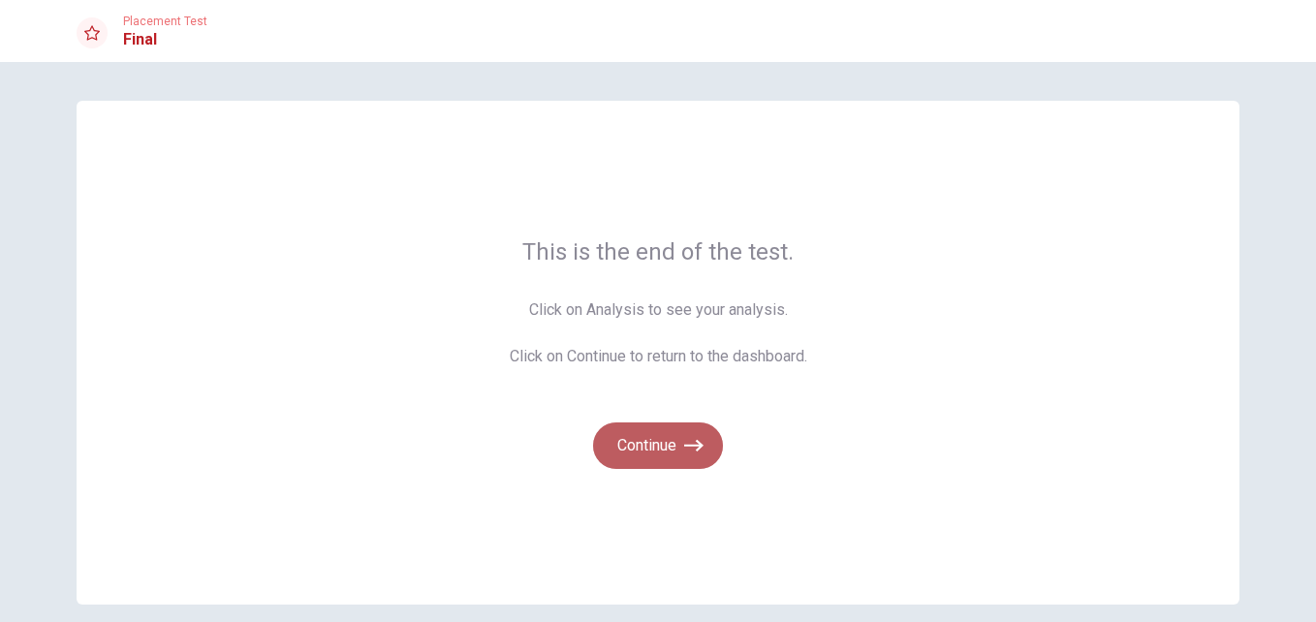
click at [639, 444] on button "Continue" at bounding box center [658, 445] width 130 height 47
